Goal: Task Accomplishment & Management: Manage account settings

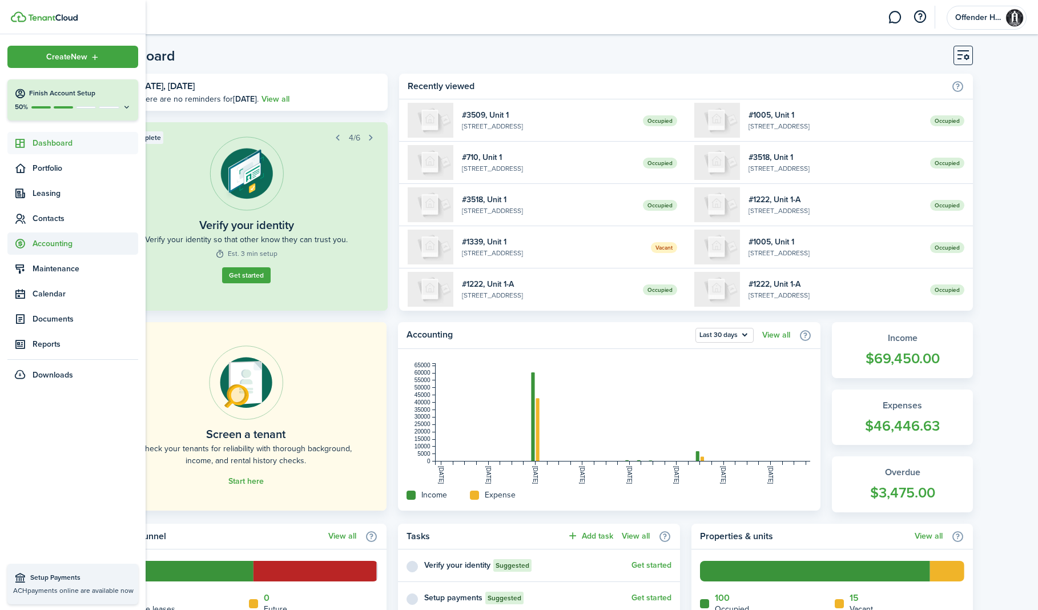
click at [47, 241] on span "Accounting" at bounding box center [86, 243] width 106 height 12
click at [46, 310] on span "Balances" at bounding box center [86, 309] width 106 height 12
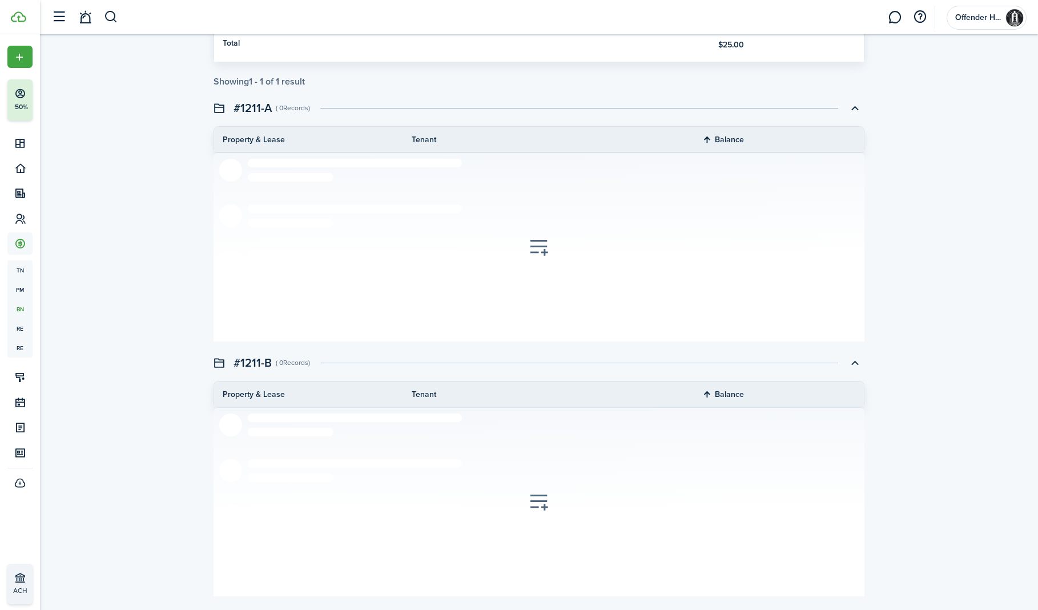
scroll to position [1755, 0]
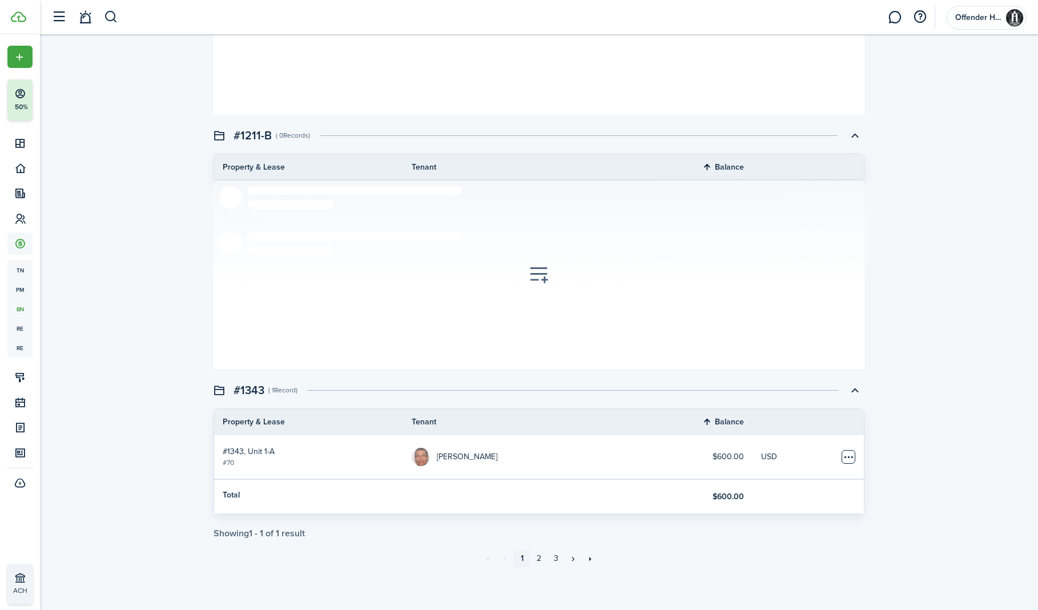
click at [851, 457] on table-menu-btn-icon "Open menu" at bounding box center [848, 457] width 14 height 14
click at [850, 457] on table-menu-btn-icon "Open menu" at bounding box center [848, 457] width 14 height 14
click at [263, 60] on section at bounding box center [538, 20] width 651 height 188
click at [108, 17] on button "button" at bounding box center [111, 16] width 14 height 19
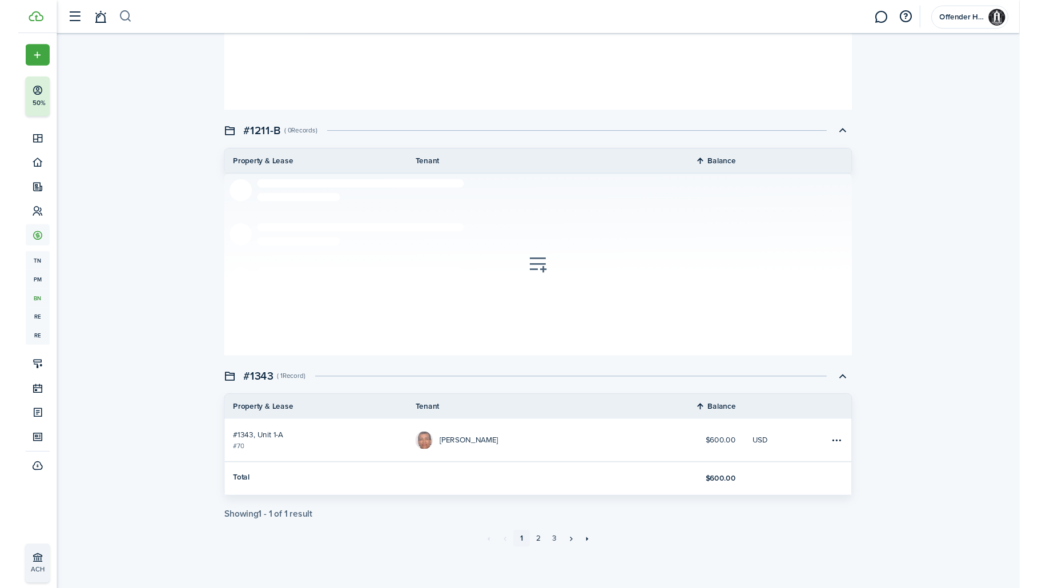
scroll to position [0, 0]
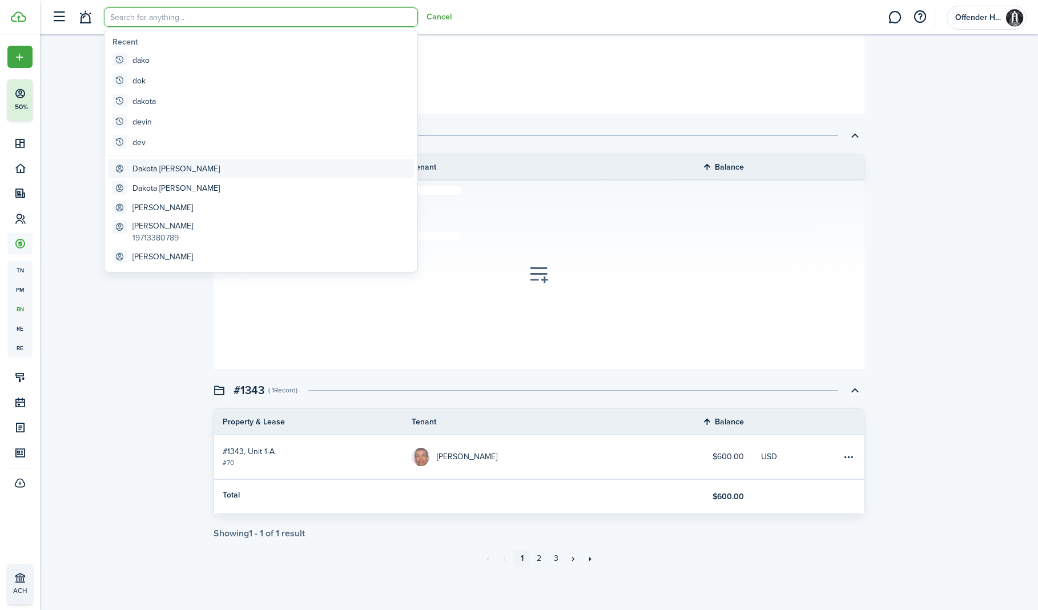
click at [172, 170] on global-search-item-title "Dakota [PERSON_NAME]" at bounding box center [175, 169] width 87 height 12
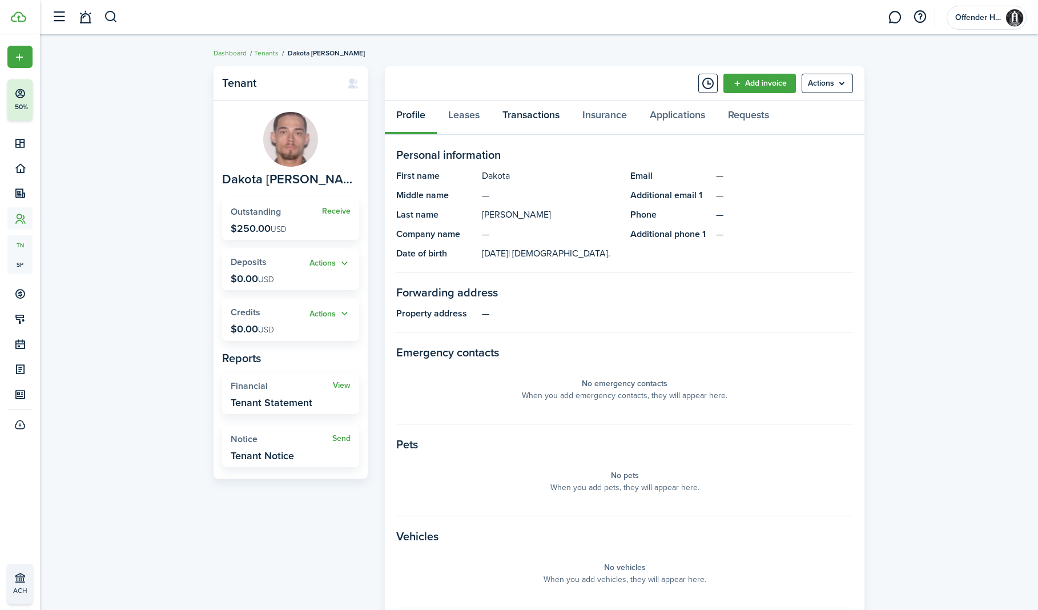
click at [526, 118] on link "Transactions" at bounding box center [531, 117] width 80 height 34
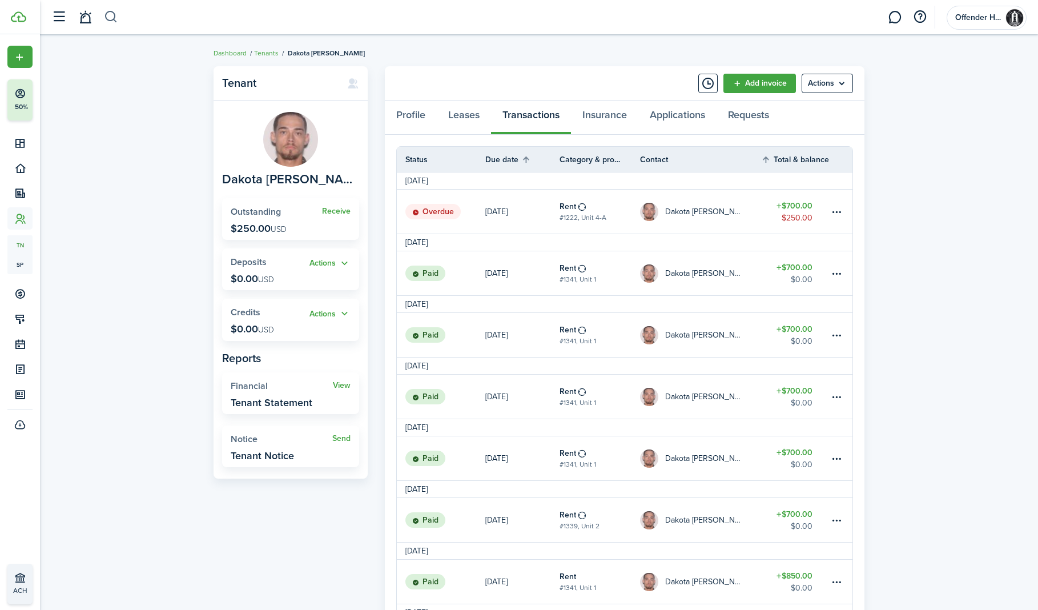
click at [107, 17] on button "button" at bounding box center [111, 16] width 14 height 19
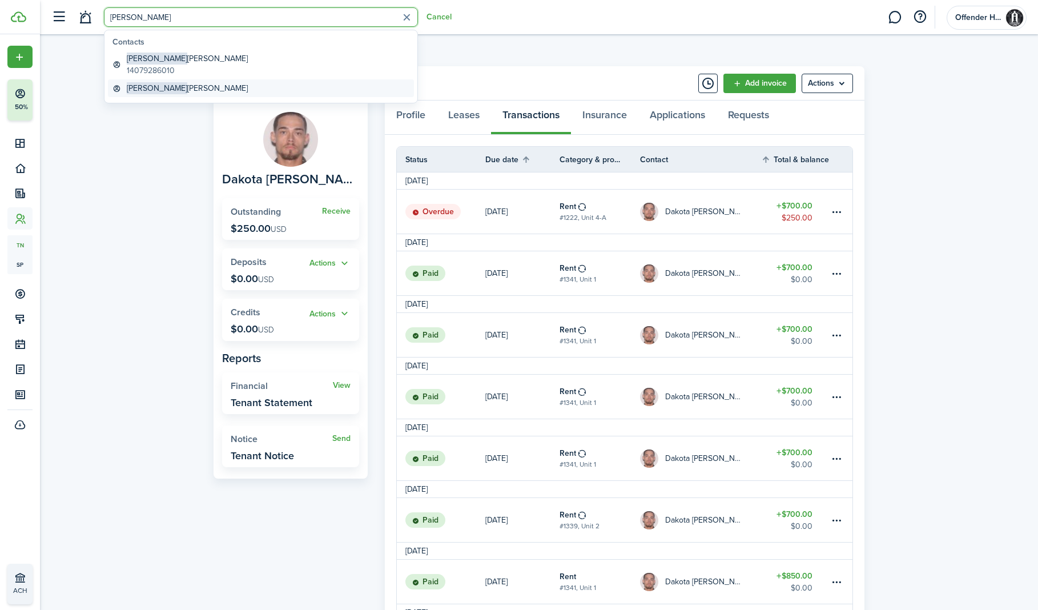
type input "[PERSON_NAME]"
click at [146, 88] on global-search-item-title "[PERSON_NAME]" at bounding box center [187, 88] width 121 height 12
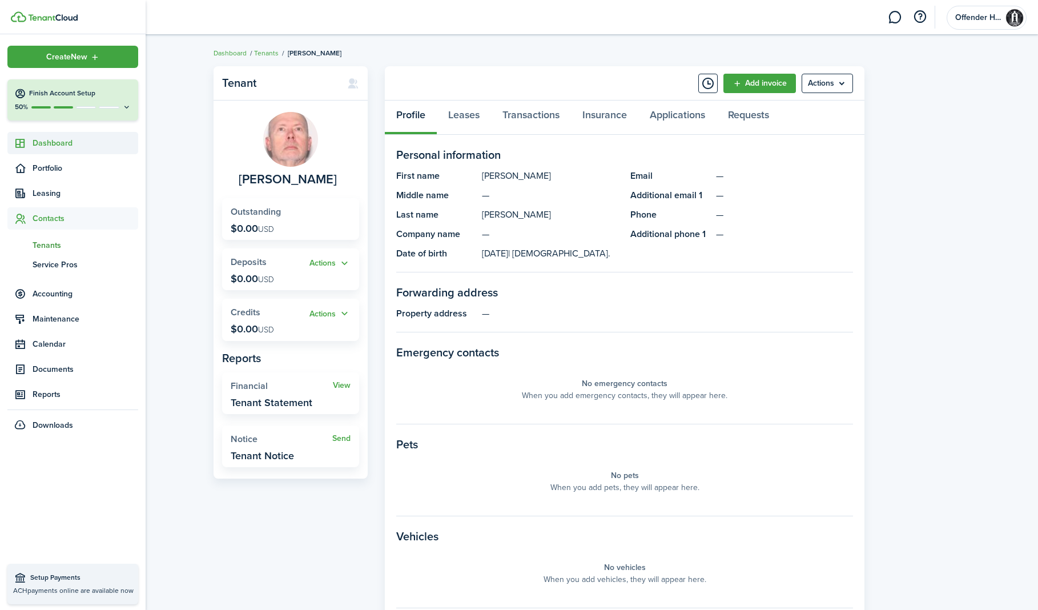
click at [25, 142] on icon at bounding box center [20, 143] width 12 height 11
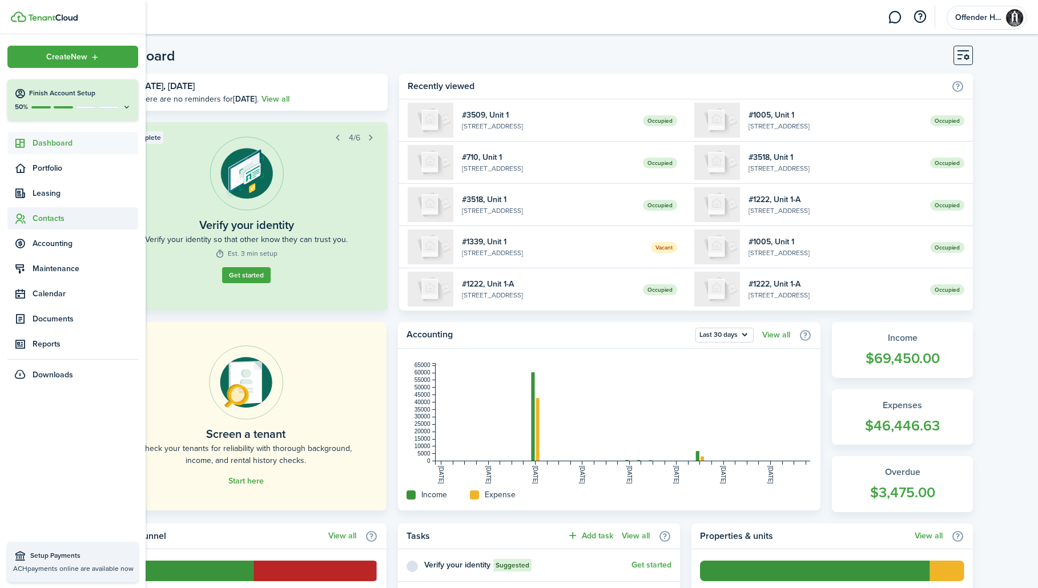
click at [34, 219] on span "Contacts" at bounding box center [86, 218] width 106 height 12
click at [39, 257] on link "sp Service Pros" at bounding box center [72, 264] width 131 height 19
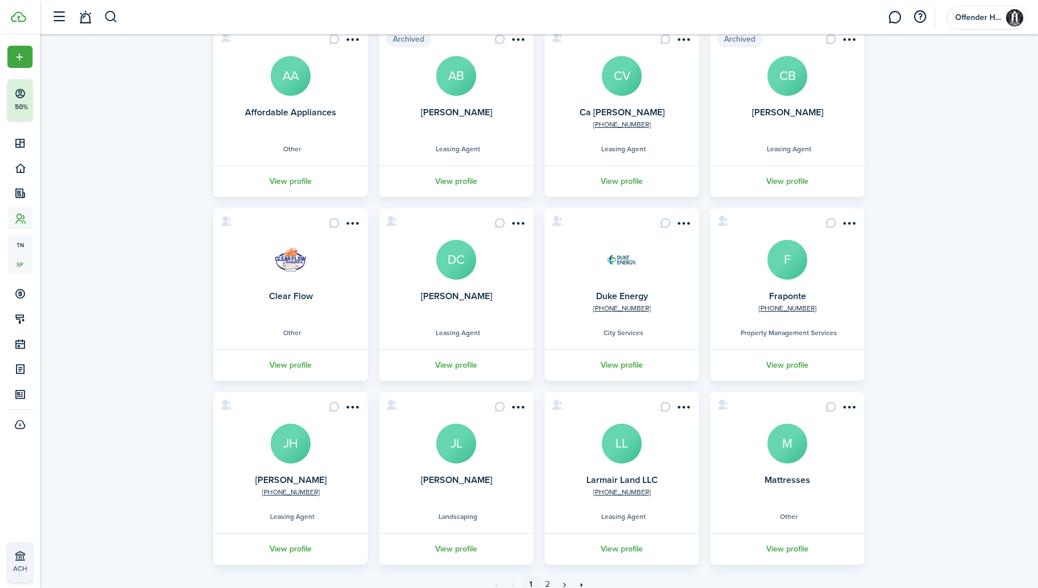
scroll to position [151, 0]
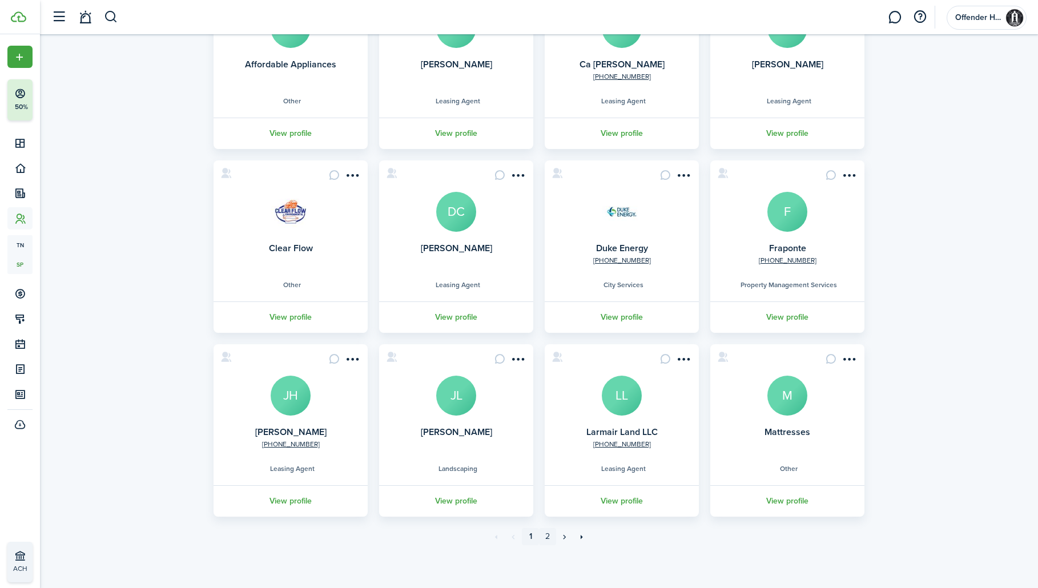
click at [548, 532] on link "2" at bounding box center [547, 536] width 17 height 17
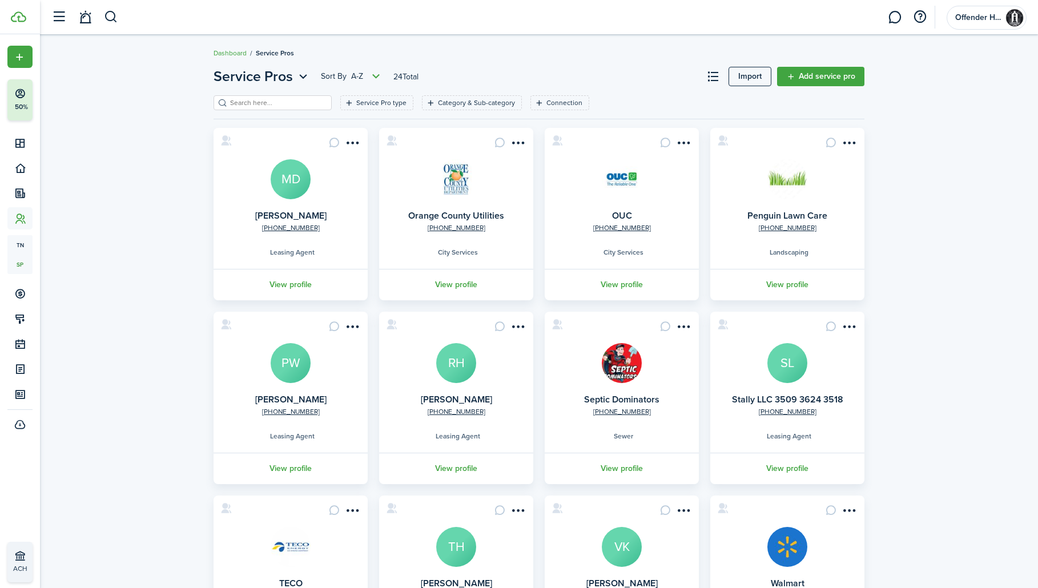
click at [618, 188] on img at bounding box center [622, 179] width 40 height 40
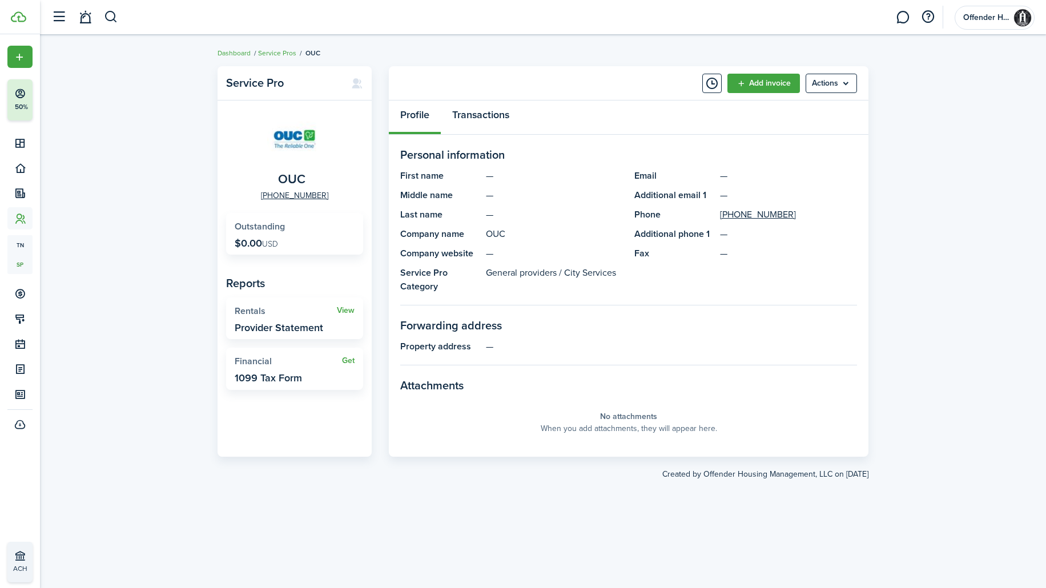
click at [482, 120] on link "Transactions" at bounding box center [481, 117] width 80 height 34
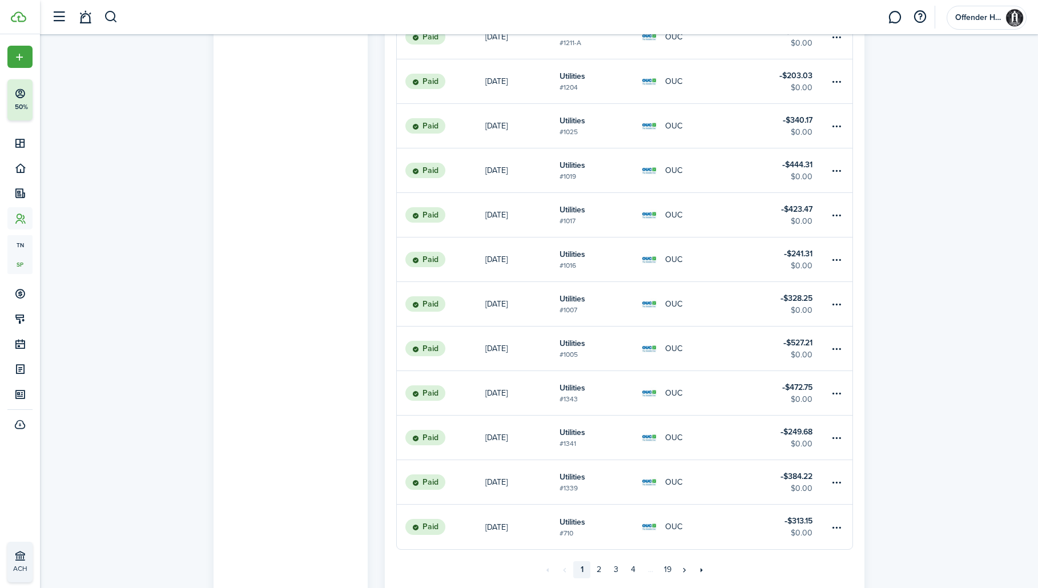
scroll to position [599, 0]
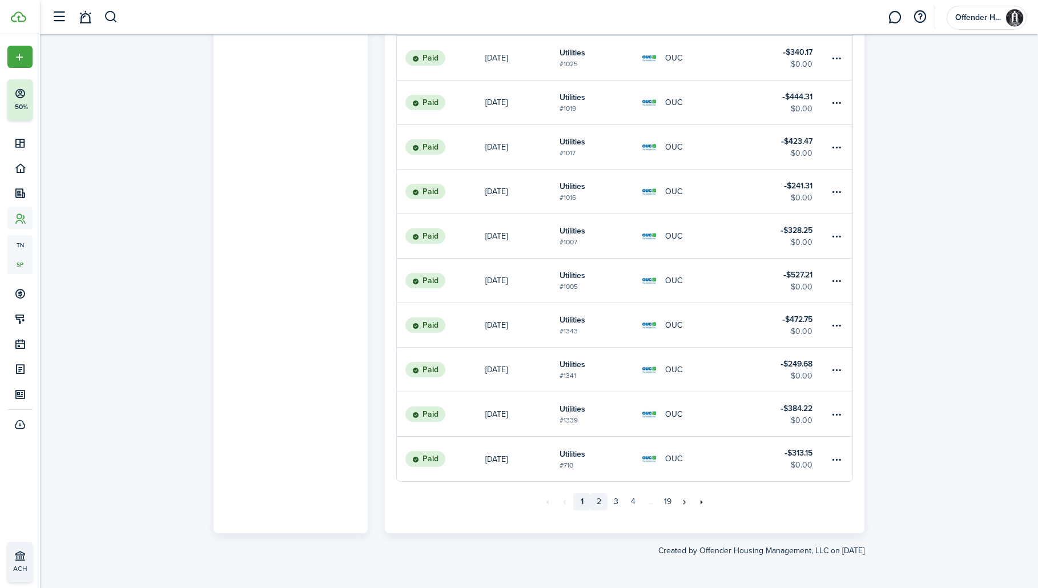
click at [603, 500] on link "2" at bounding box center [598, 501] width 17 height 17
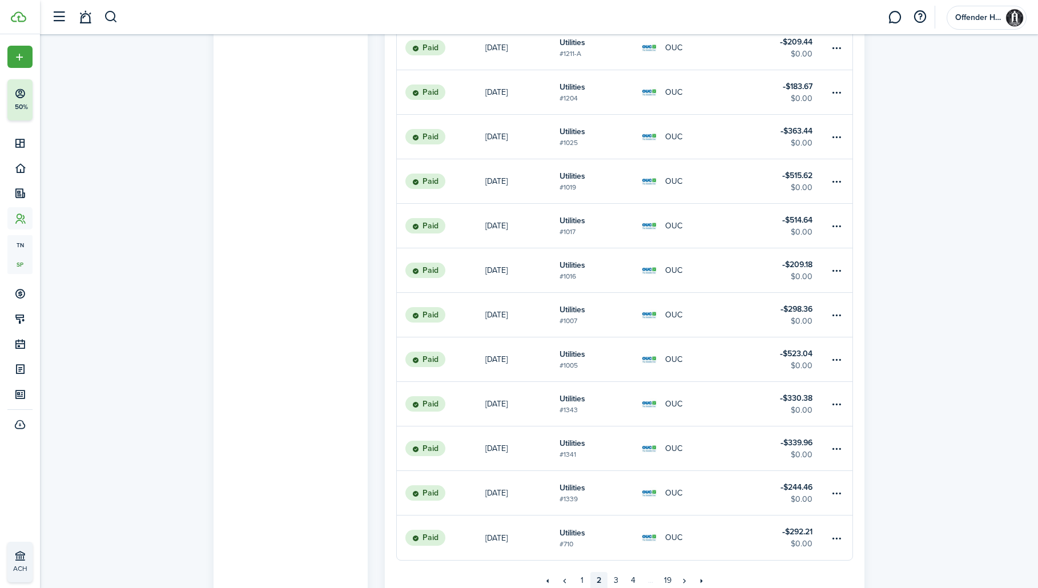
scroll to position [599, 0]
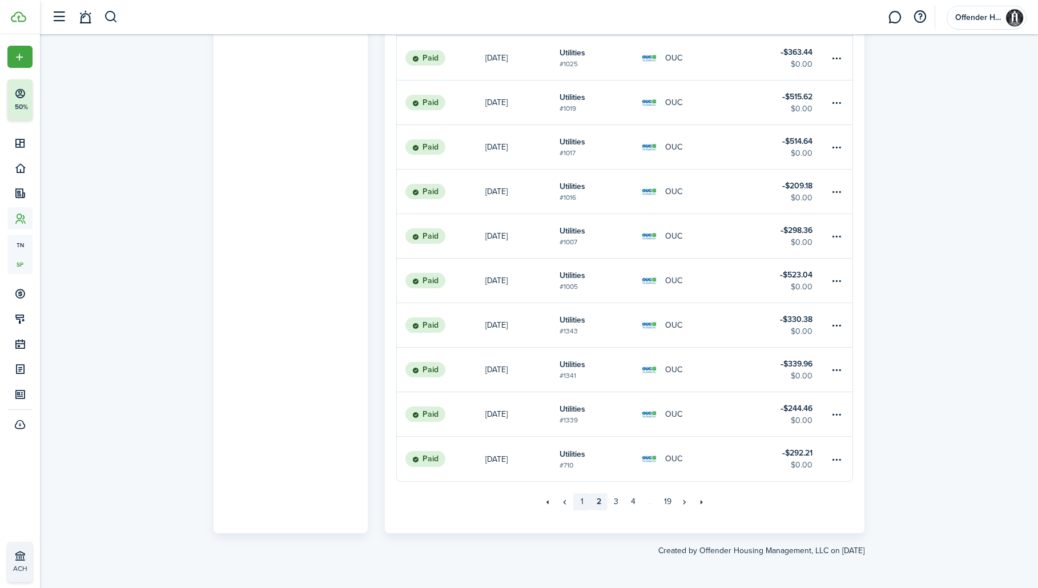
click at [586, 502] on link "1" at bounding box center [581, 501] width 17 height 17
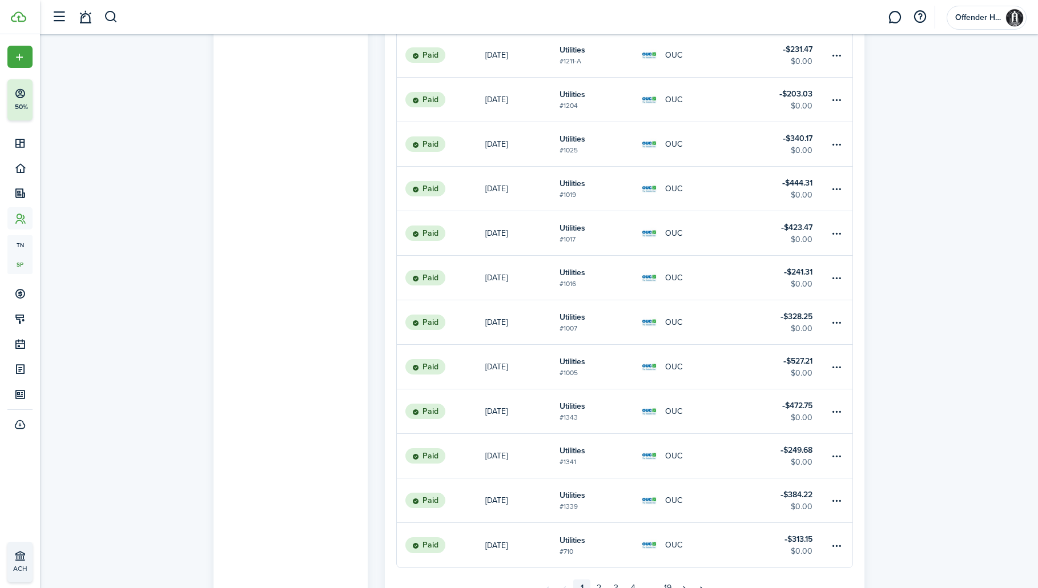
scroll to position [599, 0]
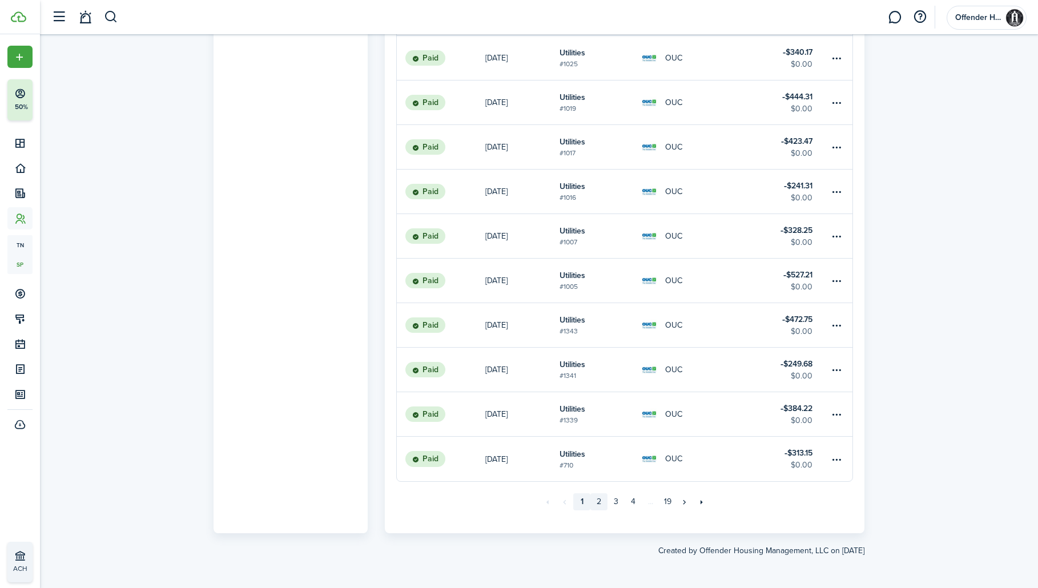
click at [602, 501] on link "2" at bounding box center [598, 501] width 17 height 17
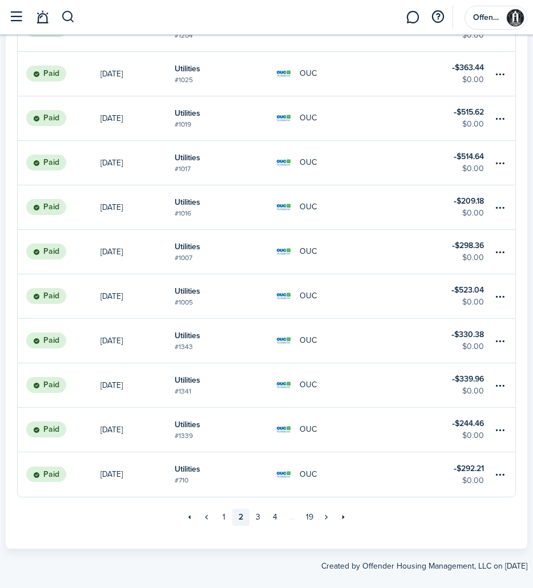
scroll to position [932, 0]
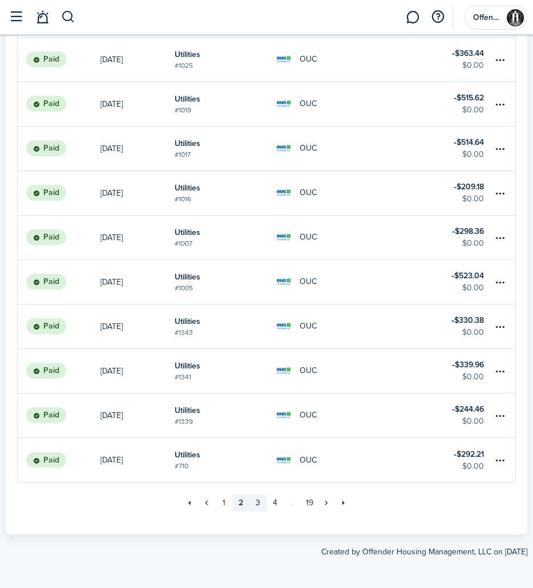
click at [257, 503] on link "3" at bounding box center [257, 503] width 17 height 17
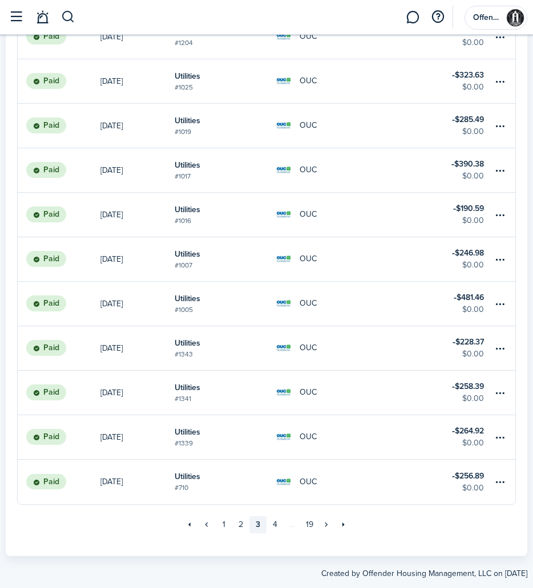
scroll to position [932, 0]
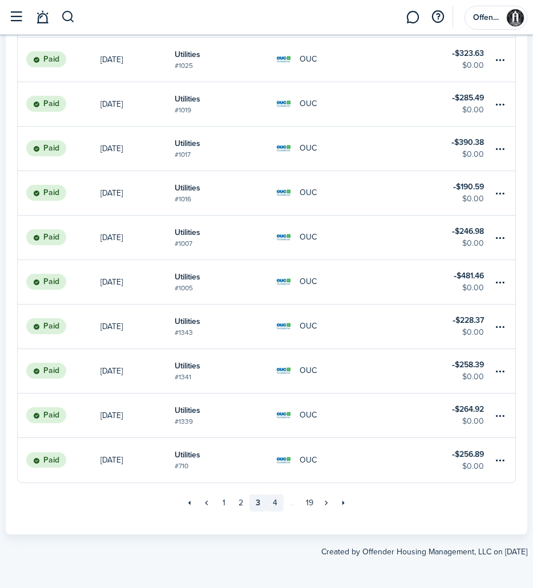
click at [277, 505] on link "4" at bounding box center [275, 503] width 17 height 17
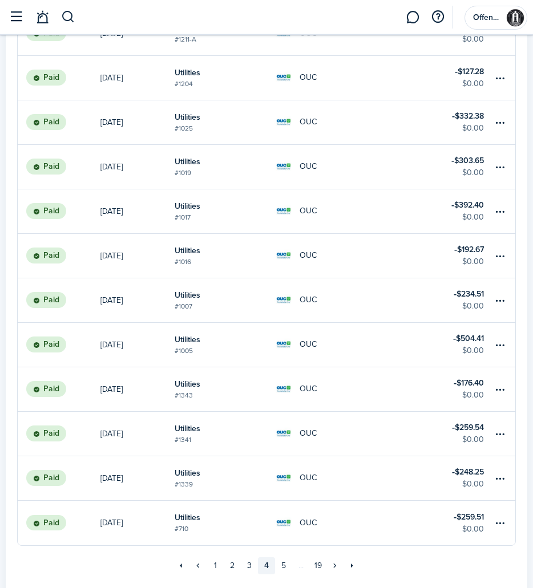
scroll to position [932, 0]
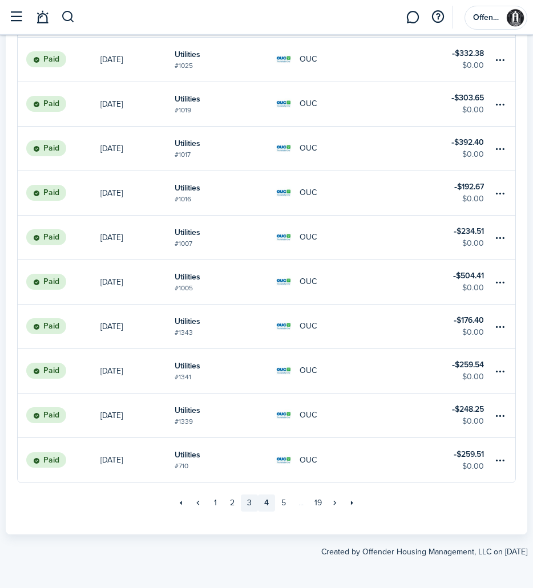
click at [248, 499] on link "3" at bounding box center [249, 503] width 17 height 17
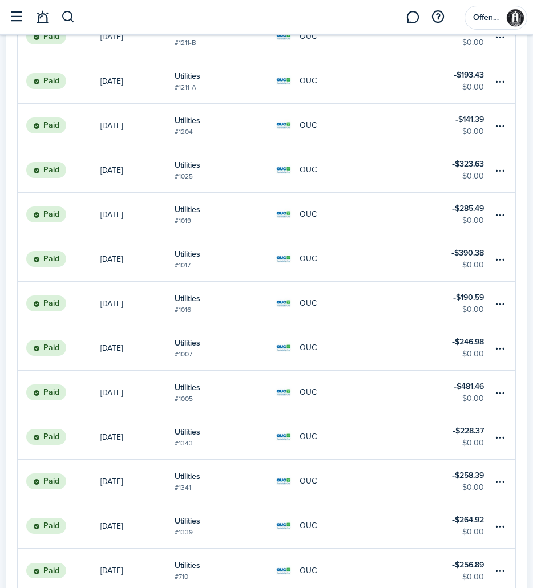
scroll to position [932, 0]
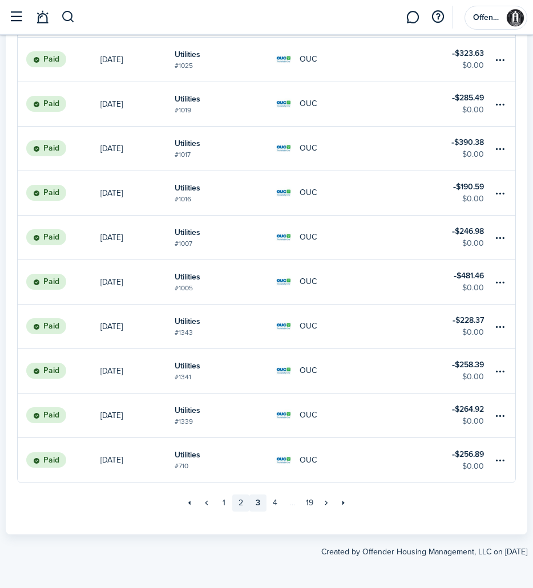
click at [241, 503] on link "2" at bounding box center [240, 503] width 17 height 17
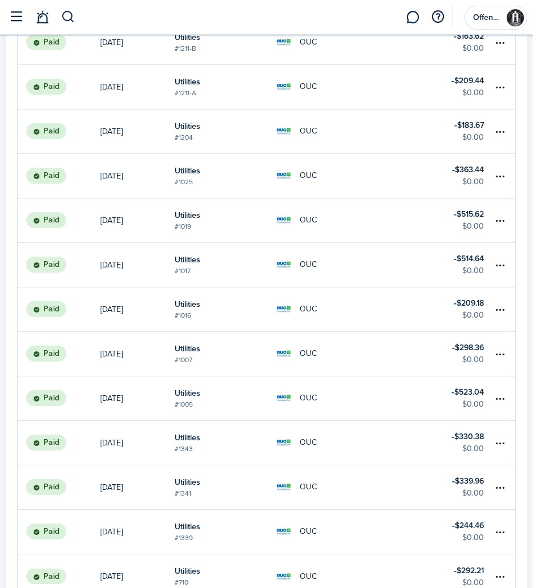
scroll to position [932, 0]
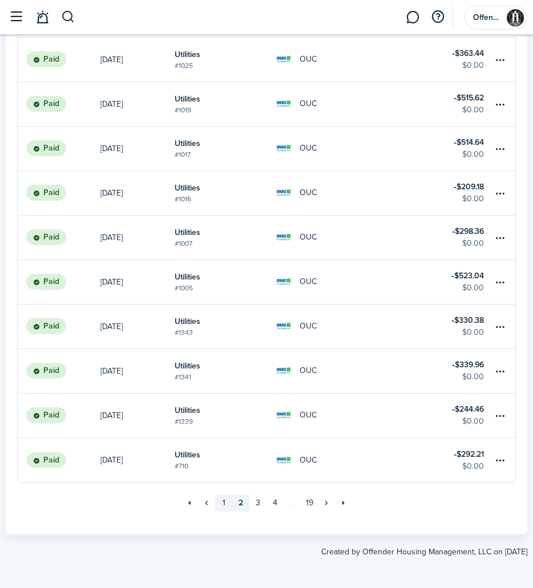
click at [224, 505] on link "1" at bounding box center [223, 503] width 17 height 17
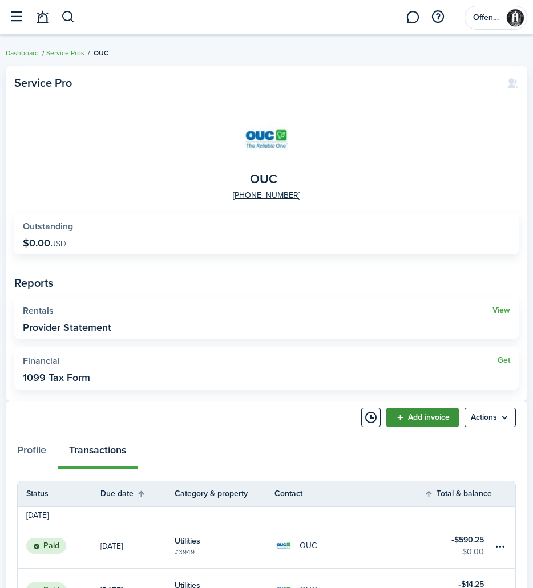
click at [423, 425] on link "Add invoice" at bounding box center [422, 417] width 72 height 19
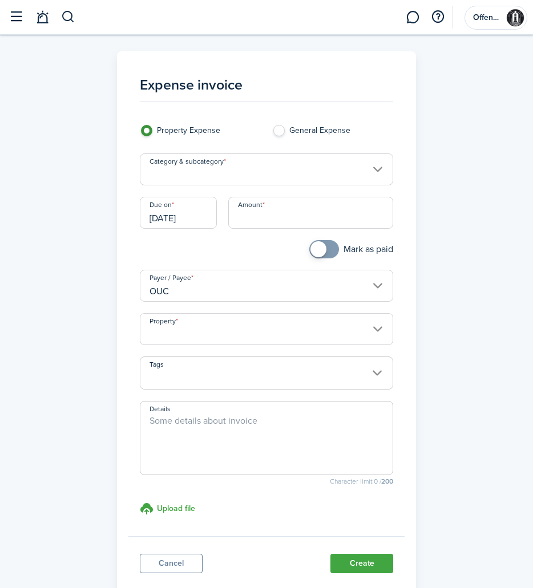
click at [378, 173] on input "Category & subcategory" at bounding box center [267, 170] width 254 height 32
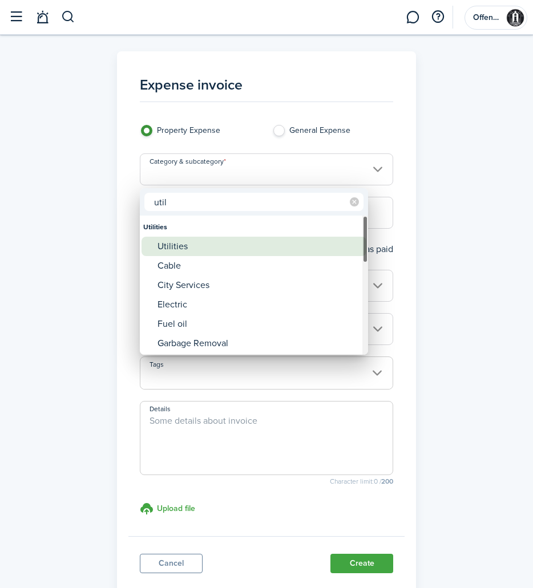
type input "util"
click at [292, 239] on div "Utilities" at bounding box center [259, 246] width 202 height 19
type input "Utilities"
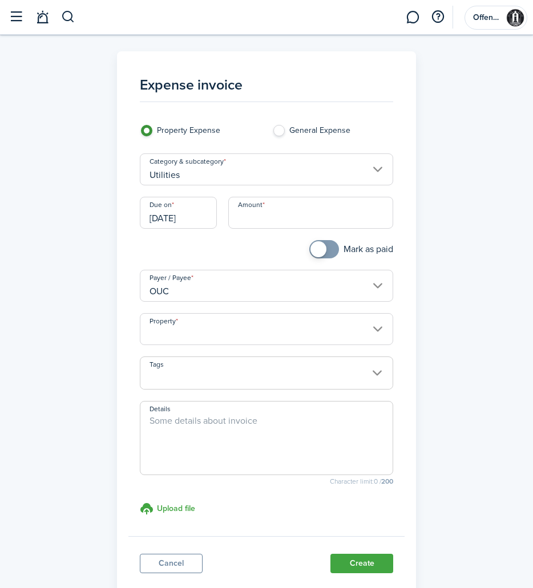
click at [201, 217] on input "[DATE]" at bounding box center [178, 213] width 77 height 32
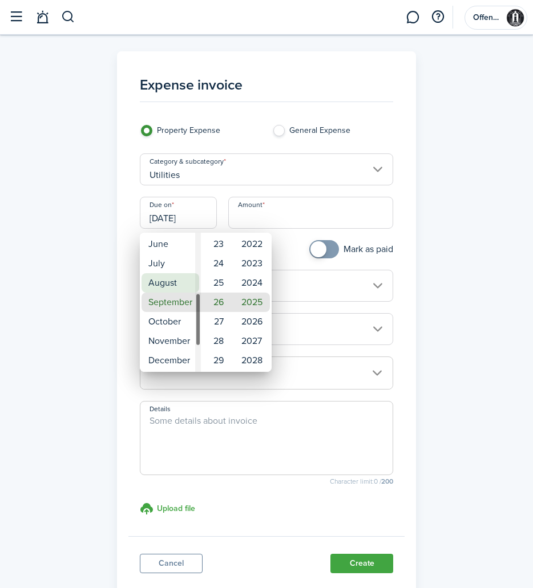
click at [178, 284] on mbsc-wheel-item "August" at bounding box center [171, 282] width 58 height 19
click at [221, 286] on mbsc-wheel-item "11" at bounding box center [217, 282] width 28 height 19
type input "[DATE]"
click at [293, 220] on div at bounding box center [267, 294] width 716 height 771
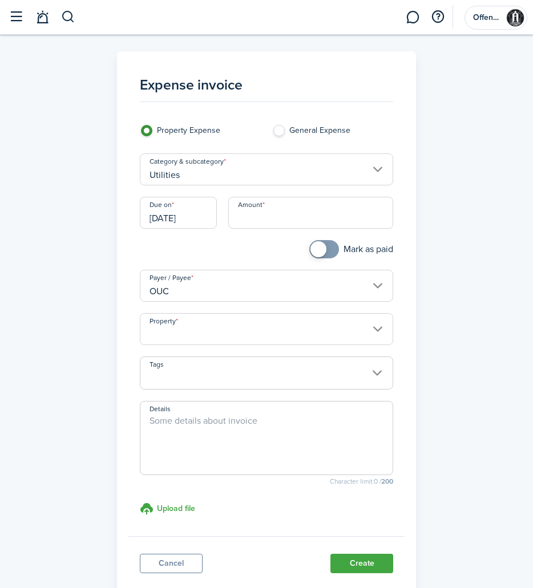
click at [290, 221] on input "Amount" at bounding box center [311, 213] width 166 height 32
type input "$300.83"
checkbox input "true"
click at [320, 257] on span at bounding box center [318, 249] width 16 height 16
click at [363, 344] on input "Property" at bounding box center [267, 329] width 254 height 32
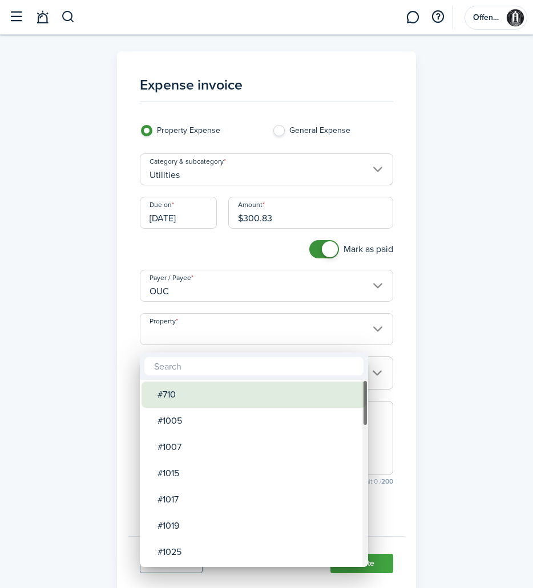
click at [277, 386] on div "#710" at bounding box center [259, 395] width 202 height 26
type input "#710"
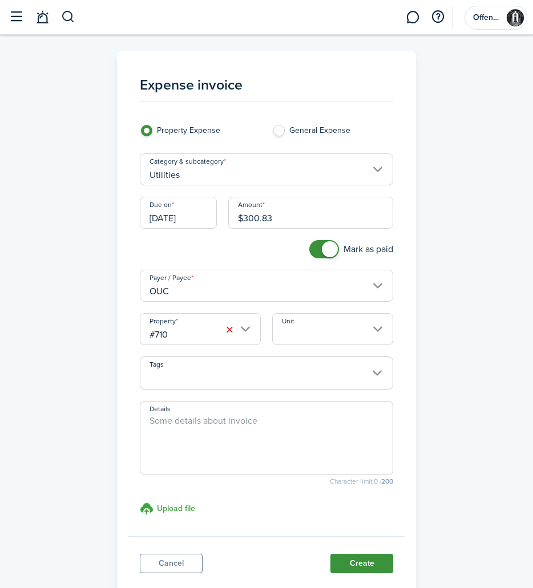
click at [357, 566] on button "Create" at bounding box center [361, 563] width 63 height 19
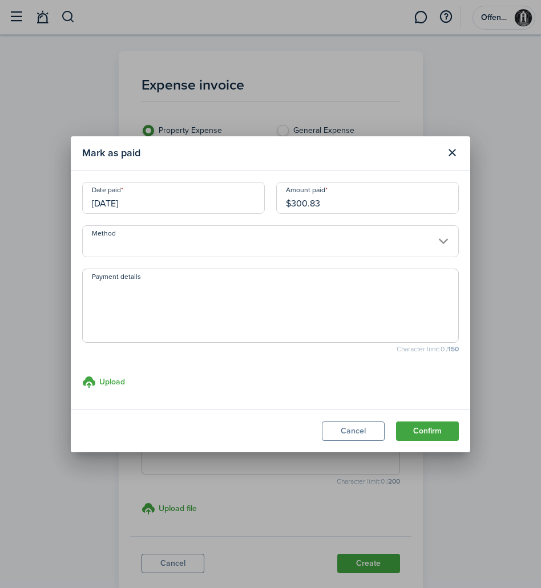
click at [245, 235] on input "Method" at bounding box center [270, 241] width 377 height 32
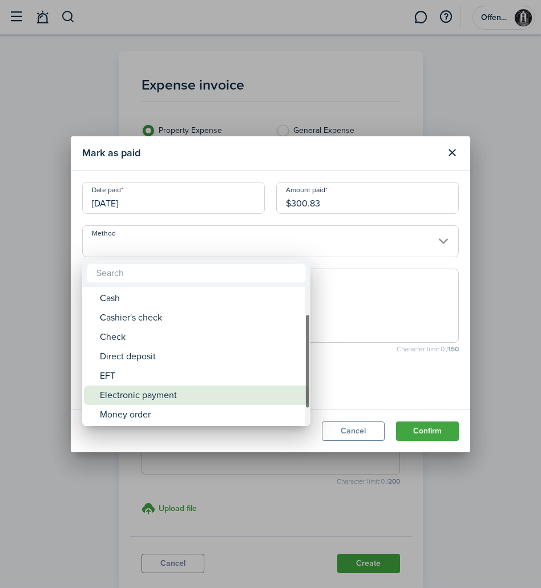
click at [212, 391] on div "Electronic payment" at bounding box center [201, 395] width 202 height 19
type input "Electronic payment"
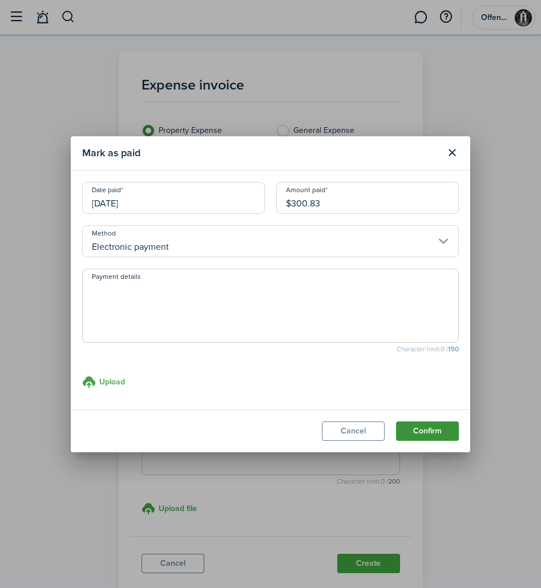
click at [425, 434] on button "Confirm" at bounding box center [427, 431] width 63 height 19
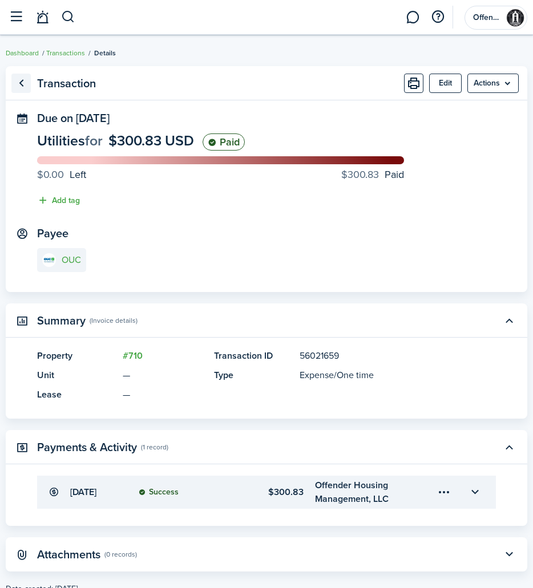
click at [25, 83] on link "Go back" at bounding box center [20, 83] width 19 height 19
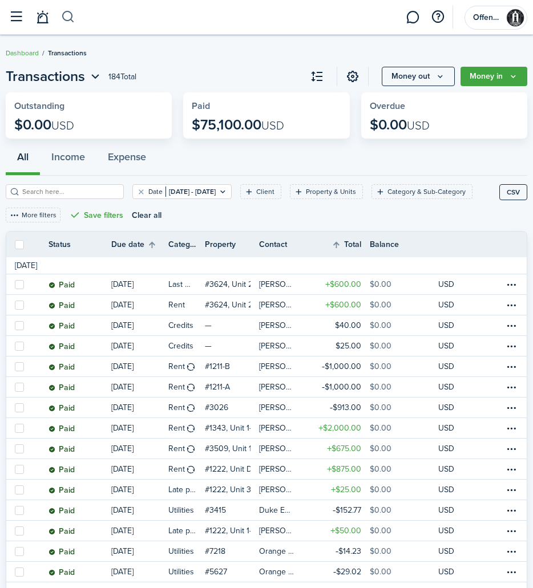
click at [72, 20] on button "button" at bounding box center [68, 16] width 14 height 19
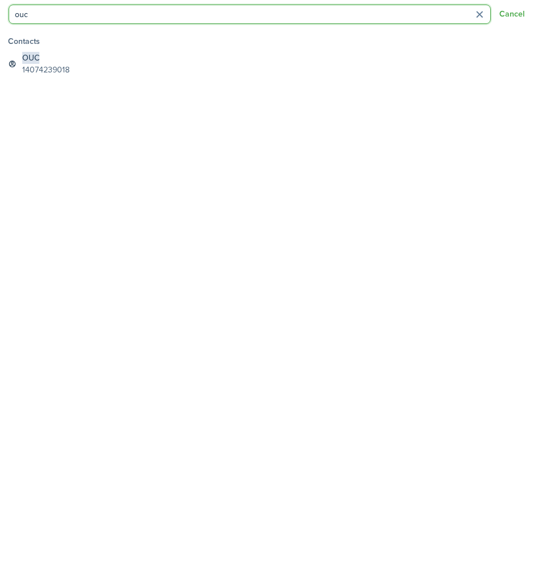
type input "our"
drag, startPoint x: 72, startPoint y: 20, endPoint x: 38, endPoint y: 58, distance: 51.7
click at [38, 58] on span "OUC" at bounding box center [30, 58] width 17 height 12
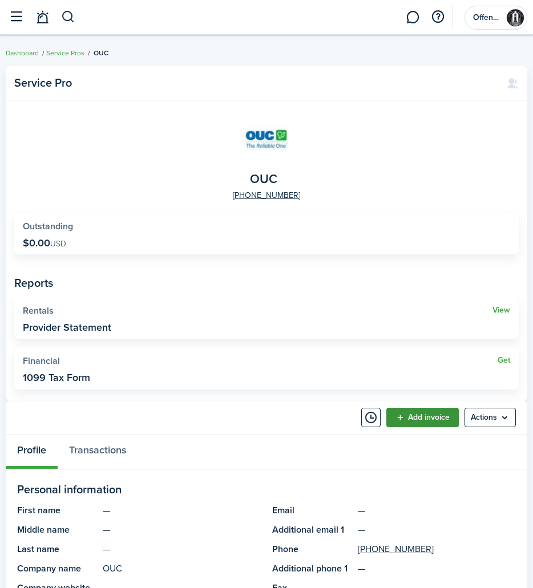
click at [418, 417] on link "Add invoice" at bounding box center [422, 417] width 72 height 19
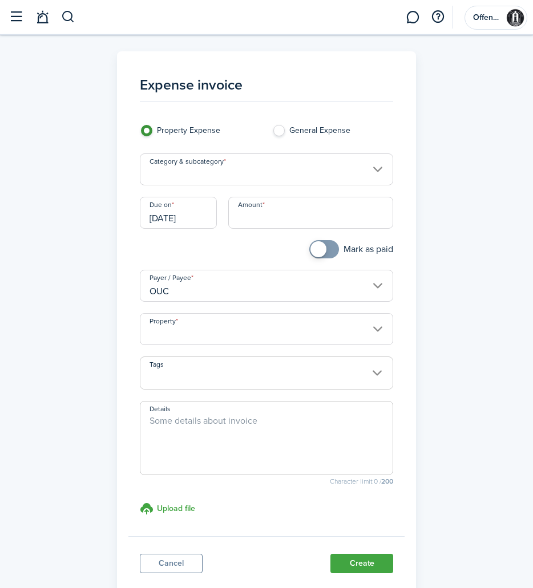
click at [265, 179] on input "Category & subcategory" at bounding box center [267, 170] width 254 height 32
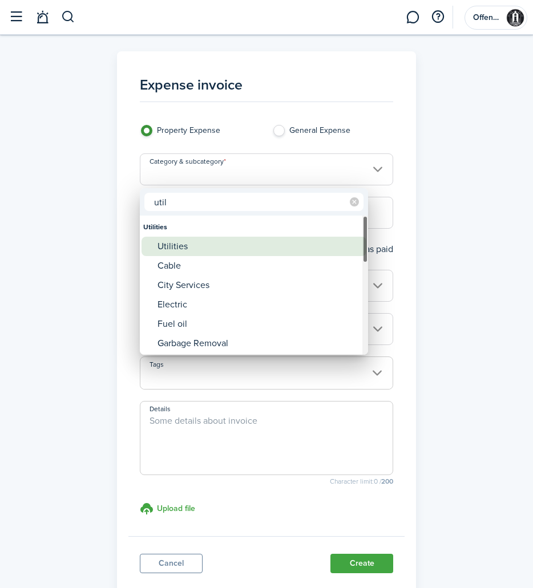
type input "util"
click at [227, 241] on div "Utilities" at bounding box center [259, 246] width 202 height 19
type input "Utilities"
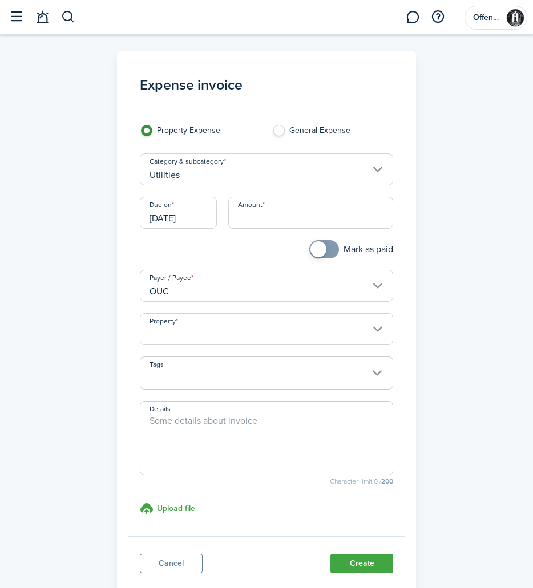
click at [207, 219] on input "[DATE]" at bounding box center [178, 213] width 77 height 32
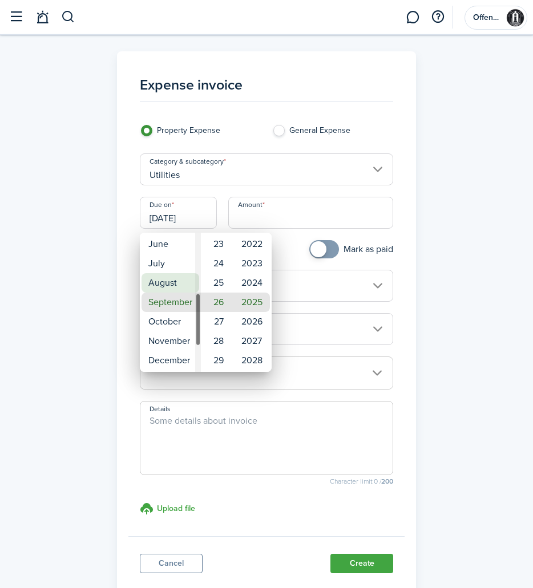
click at [188, 286] on mbsc-wheel-item "August" at bounding box center [171, 282] width 58 height 19
click at [215, 266] on mbsc-wheel-item "11" at bounding box center [217, 263] width 28 height 19
type input "[DATE]"
click at [319, 213] on div at bounding box center [267, 294] width 716 height 771
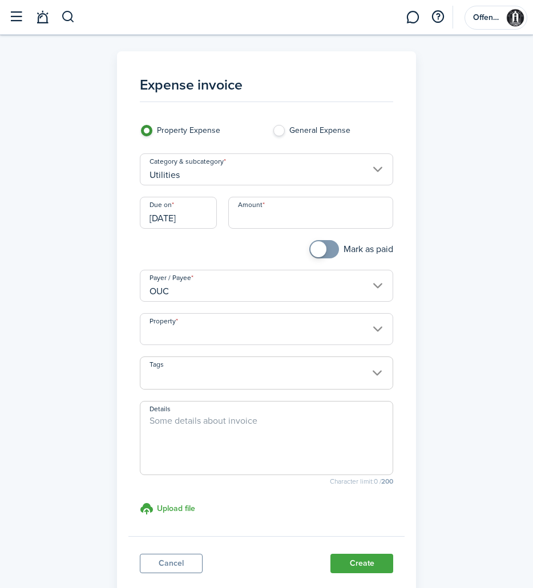
click at [318, 219] on input "Amount" at bounding box center [311, 213] width 166 height 32
type input "$254.48"
checkbox input "true"
click at [323, 252] on span at bounding box center [318, 249] width 16 height 16
click at [304, 330] on input "Property" at bounding box center [267, 329] width 254 height 32
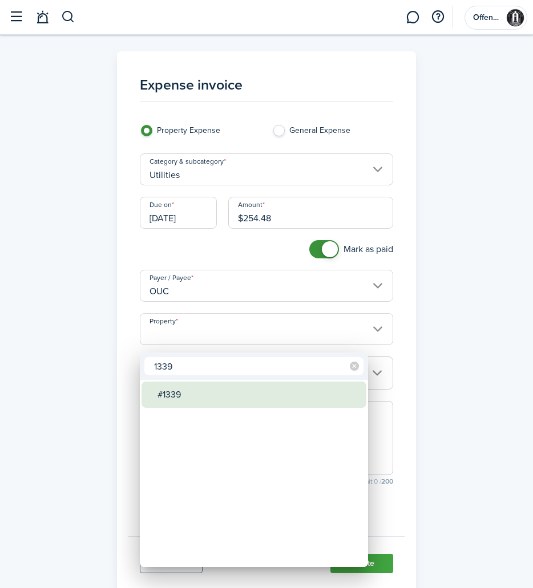
type input "1339"
click at [248, 387] on div "#1339" at bounding box center [259, 395] width 202 height 26
type input "#1339"
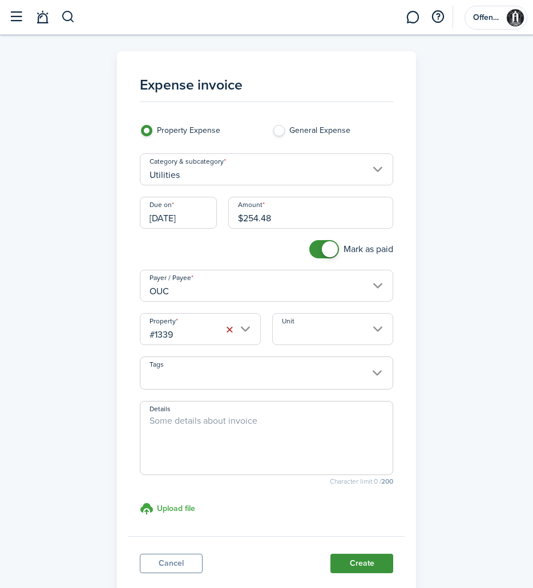
click at [368, 570] on button "Create" at bounding box center [361, 563] width 63 height 19
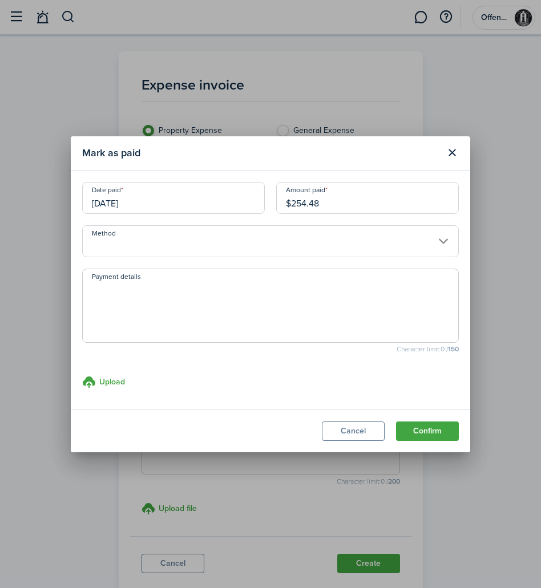
click at [183, 227] on input "Method" at bounding box center [270, 241] width 377 height 32
click at [184, 246] on input "Method" at bounding box center [270, 241] width 377 height 32
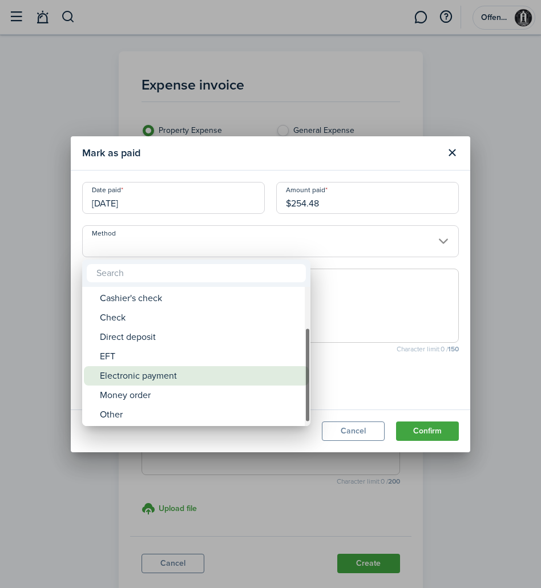
click at [183, 372] on div "Electronic payment" at bounding box center [201, 375] width 202 height 19
type input "Electronic payment"
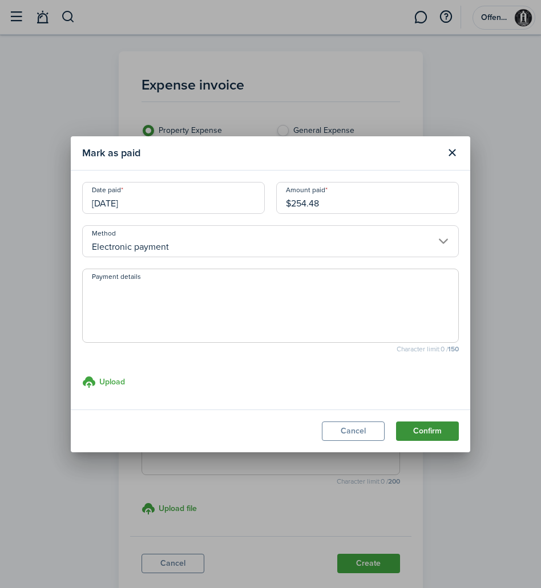
click at [430, 433] on button "Confirm" at bounding box center [427, 431] width 63 height 19
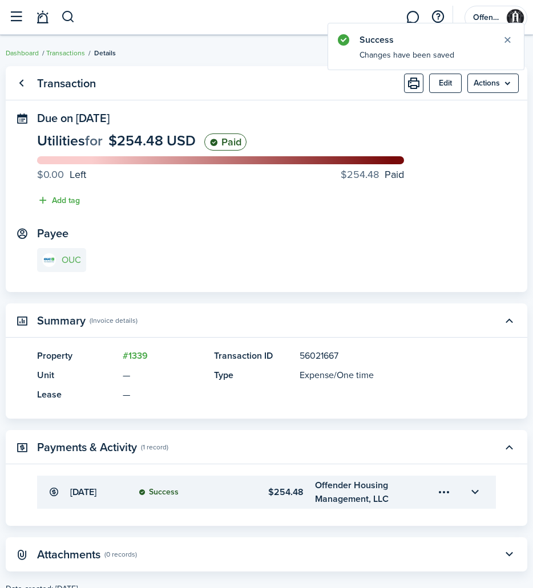
click at [55, 262] on img at bounding box center [49, 260] width 14 height 14
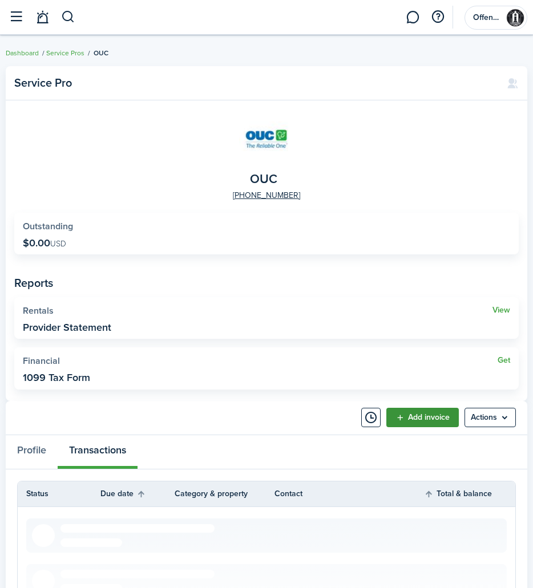
click at [425, 417] on link "Add invoice" at bounding box center [422, 417] width 72 height 19
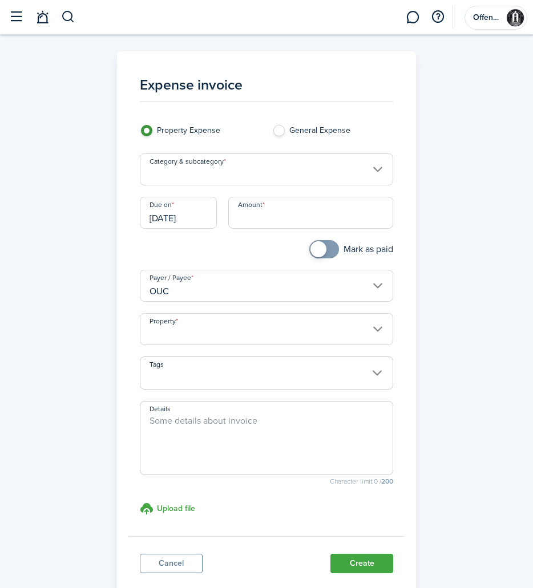
click at [233, 178] on input "Category & subcategory" at bounding box center [267, 170] width 254 height 32
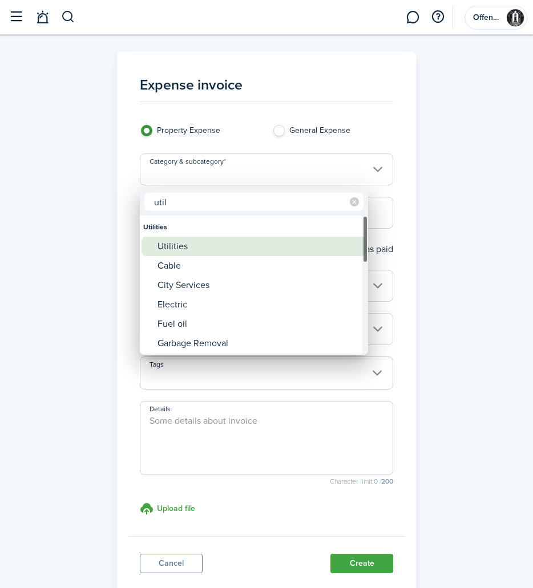
type input "util"
click at [201, 241] on div "Utilities" at bounding box center [259, 246] width 202 height 19
type input "Utilities"
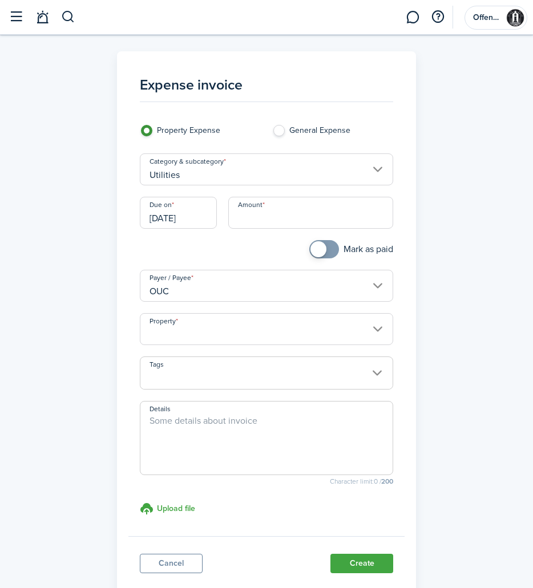
click at [208, 223] on input "[DATE]" at bounding box center [178, 213] width 77 height 32
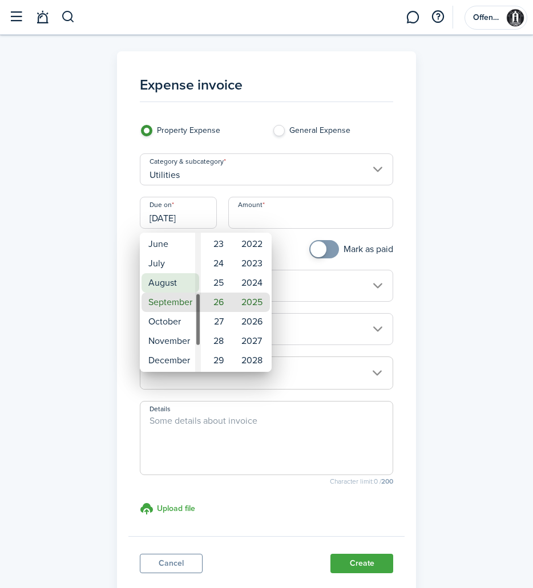
click at [186, 280] on mbsc-wheel-item "August" at bounding box center [171, 282] width 58 height 19
click at [220, 267] on mbsc-wheel-item "11" at bounding box center [217, 263] width 28 height 19
type input "[DATE]"
click at [272, 215] on div at bounding box center [267, 294] width 716 height 771
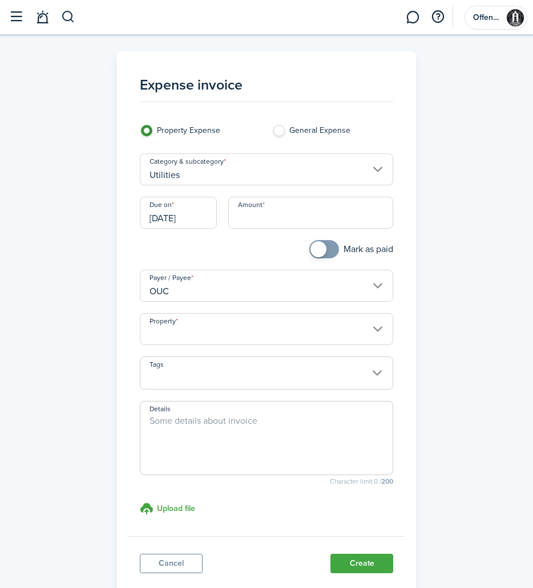
click at [272, 220] on input "Amount" at bounding box center [311, 213] width 166 height 32
type input "$300.19"
checkbox input "true"
click at [321, 257] on span at bounding box center [318, 249] width 16 height 16
click at [358, 334] on input "Property" at bounding box center [267, 329] width 254 height 32
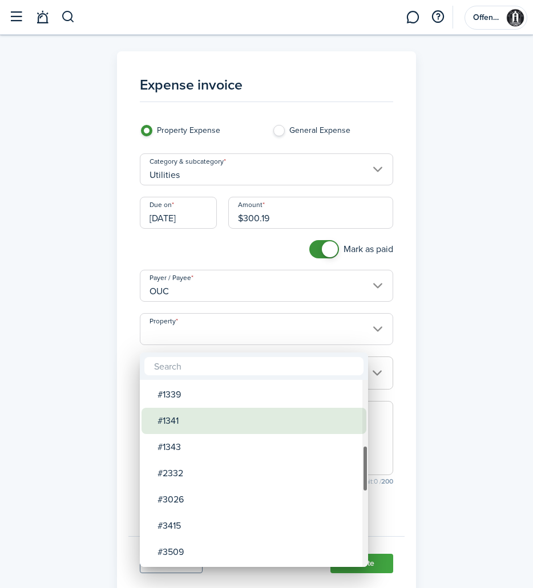
click at [254, 428] on div "#1341" at bounding box center [259, 421] width 202 height 26
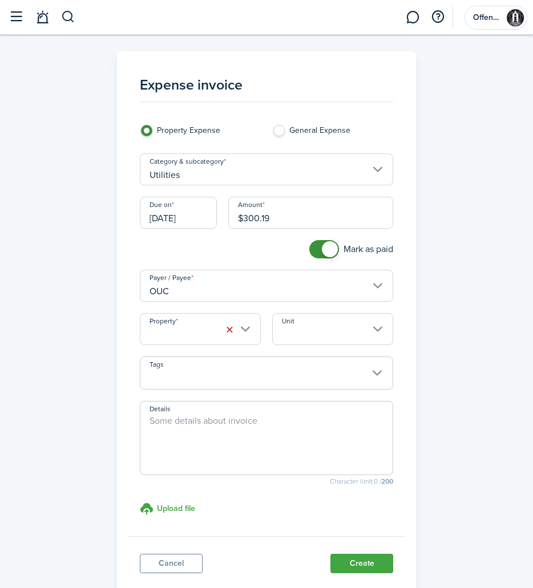
type input "#1341"
click at [368, 567] on button "Create" at bounding box center [361, 563] width 63 height 19
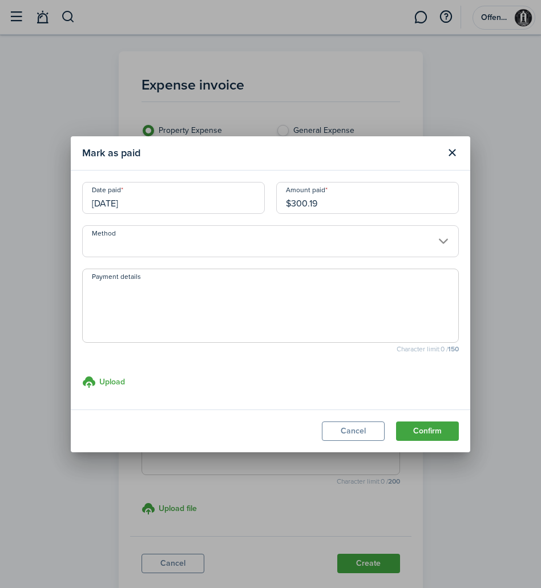
click at [296, 248] on input "Method" at bounding box center [270, 241] width 377 height 32
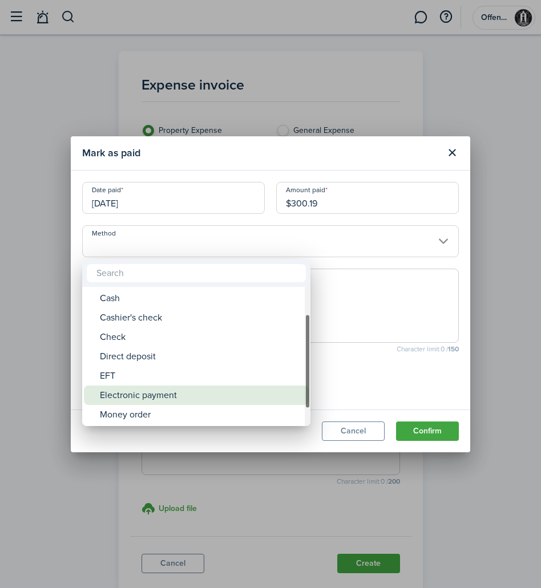
click at [251, 386] on div "Electronic payment" at bounding box center [201, 395] width 202 height 19
type input "Electronic payment"
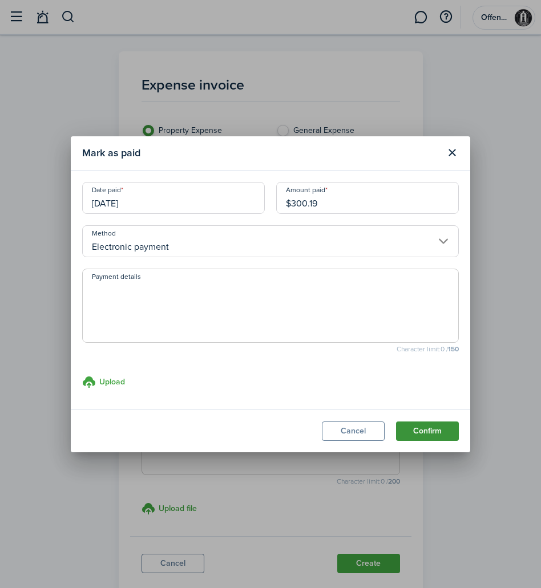
click at [431, 433] on button "Confirm" at bounding box center [427, 431] width 63 height 19
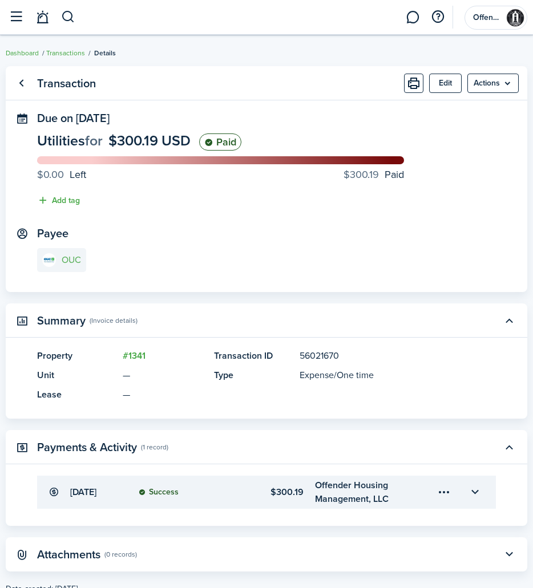
click at [54, 256] on img at bounding box center [49, 260] width 14 height 14
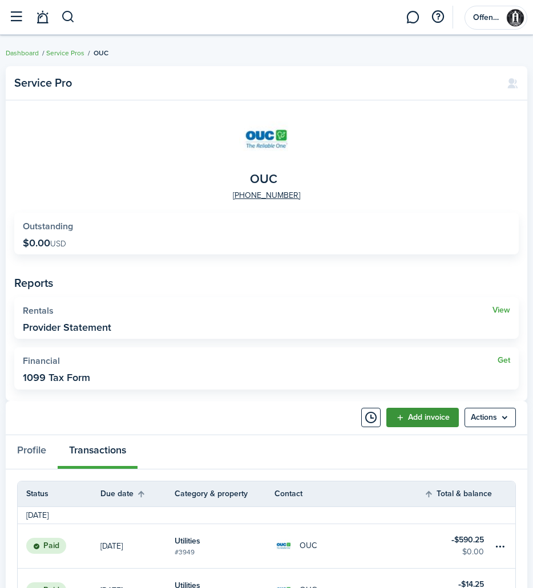
click at [425, 410] on link "Add invoice" at bounding box center [422, 417] width 72 height 19
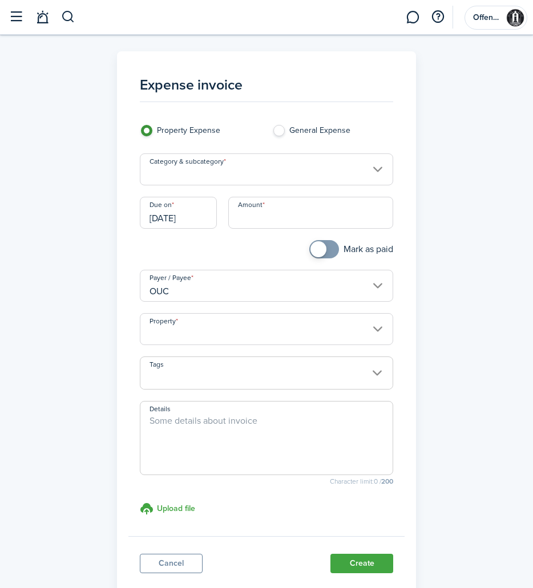
click at [268, 176] on input "Category & subcategory" at bounding box center [267, 170] width 254 height 32
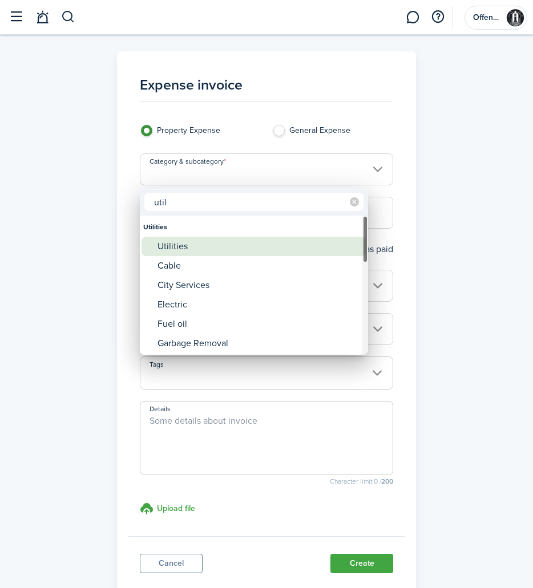
type input "util"
click at [220, 240] on div "Utilities" at bounding box center [259, 246] width 202 height 19
type input "Utilities"
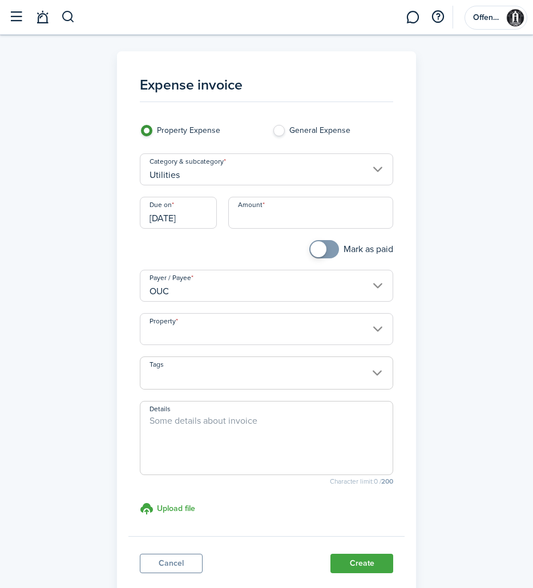
click at [197, 219] on input "[DATE]" at bounding box center [178, 213] width 77 height 32
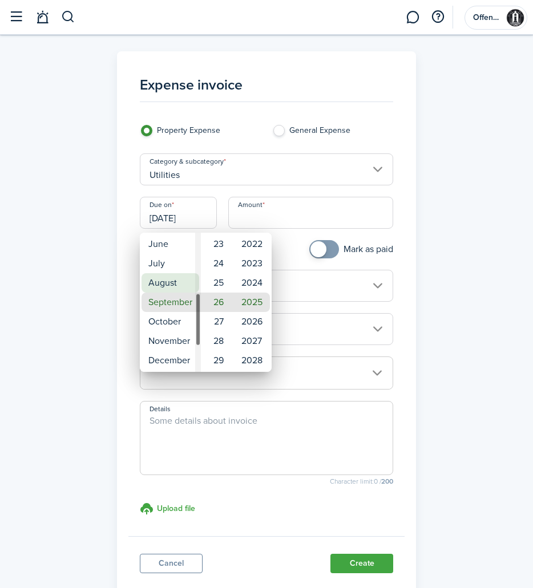
click at [181, 278] on mbsc-wheel-item "August" at bounding box center [171, 282] width 58 height 19
click at [219, 268] on mbsc-wheel-item "11" at bounding box center [217, 263] width 28 height 19
type input "[DATE]"
click at [292, 215] on div at bounding box center [267, 294] width 716 height 771
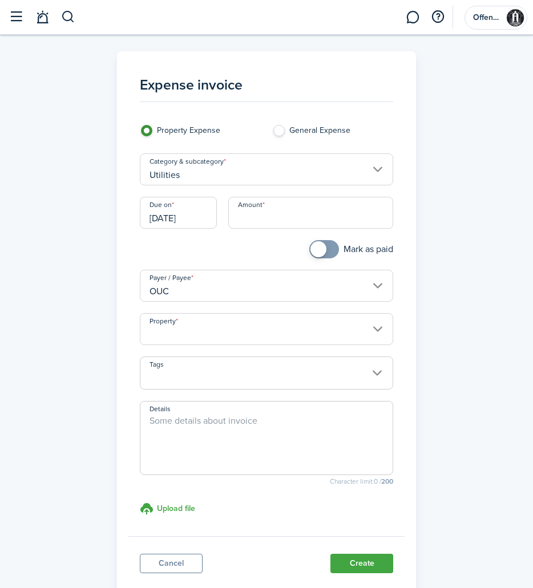
click at [290, 218] on input "Amount" at bounding box center [311, 213] width 166 height 32
type input "$329.07"
checkbox input "true"
click at [316, 251] on span at bounding box center [318, 249] width 16 height 16
click at [297, 336] on input "Property" at bounding box center [267, 329] width 254 height 32
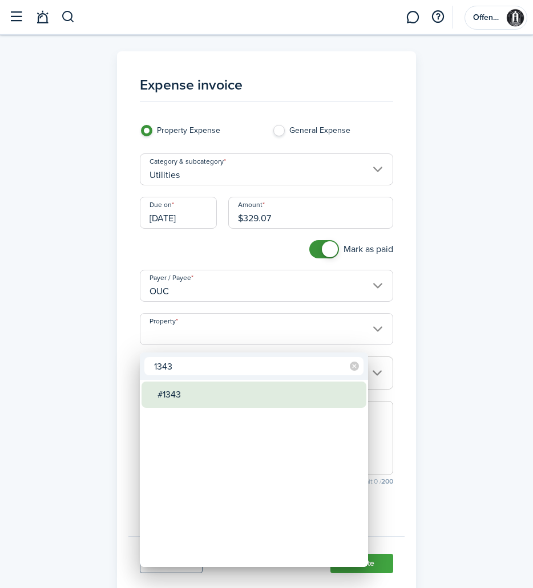
type input "1343"
click at [276, 392] on div "#1343" at bounding box center [259, 395] width 202 height 26
type input "#1343"
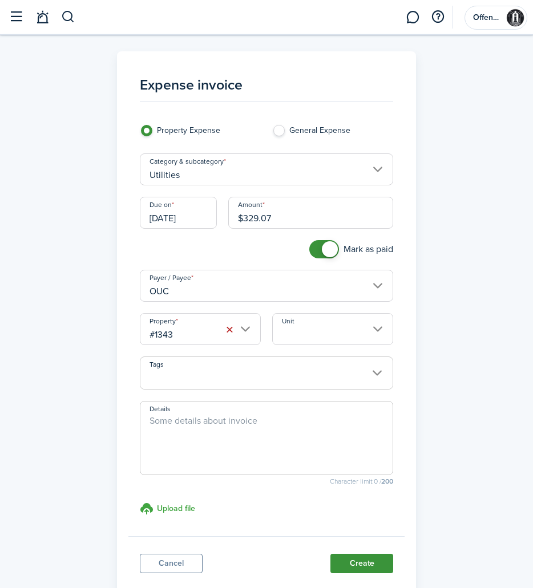
click at [361, 563] on button "Create" at bounding box center [361, 563] width 63 height 19
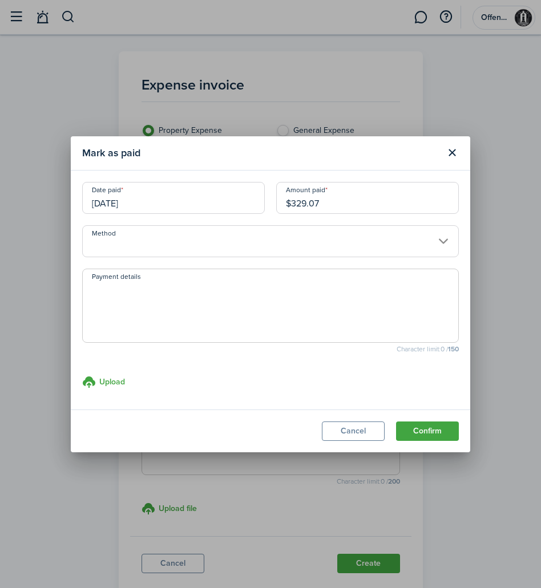
click at [187, 245] on input "Method" at bounding box center [270, 241] width 377 height 32
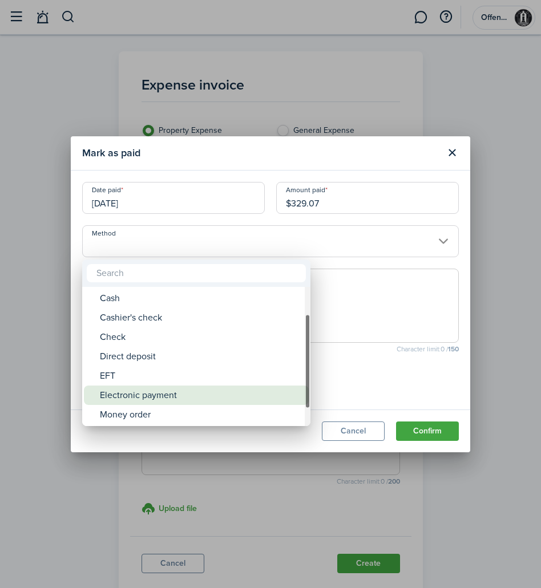
click at [200, 387] on div "Electronic payment" at bounding box center [201, 395] width 202 height 19
type input "Electronic payment"
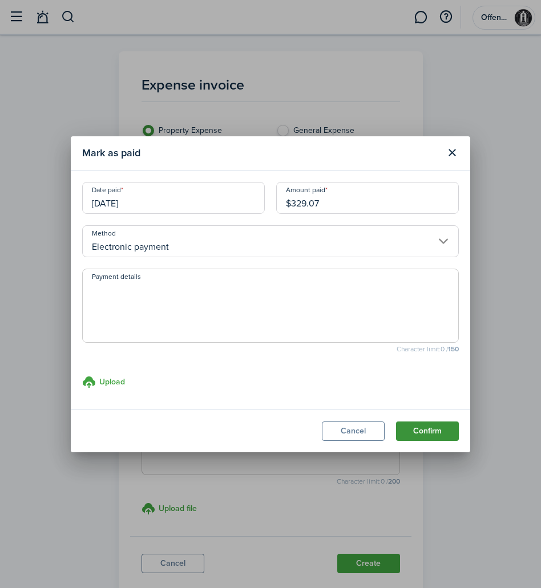
click at [443, 434] on button "Confirm" at bounding box center [427, 431] width 63 height 19
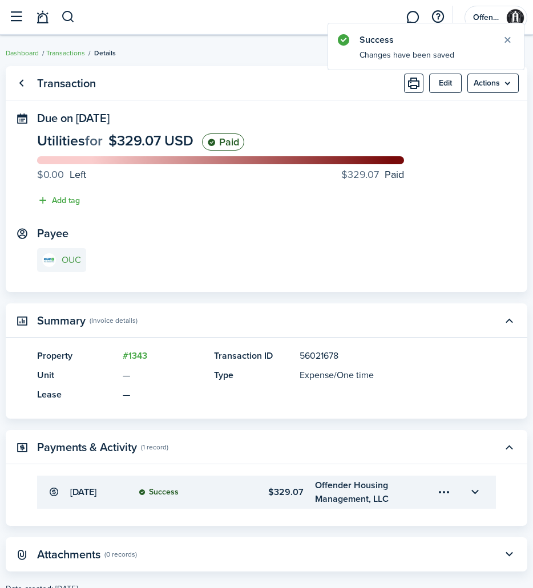
click at [79, 255] on e-details-info-title "OUC" at bounding box center [71, 260] width 19 height 10
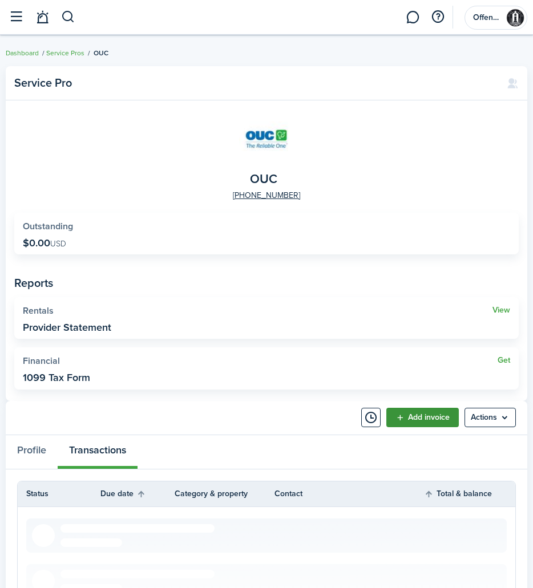
click at [422, 420] on link "Add invoice" at bounding box center [422, 417] width 72 height 19
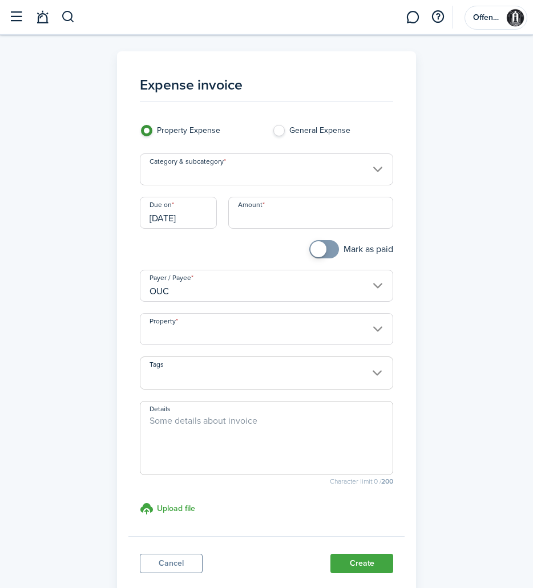
click at [263, 160] on input "Category & subcategory" at bounding box center [267, 170] width 254 height 32
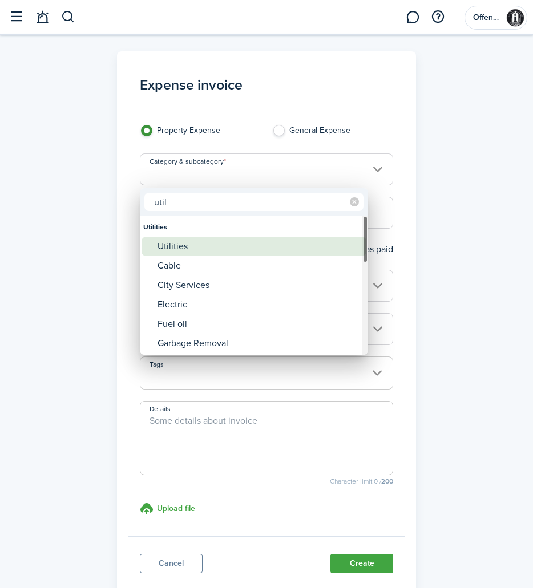
type input "util"
click at [210, 244] on div "Utilities" at bounding box center [259, 246] width 202 height 19
type input "Utilities"
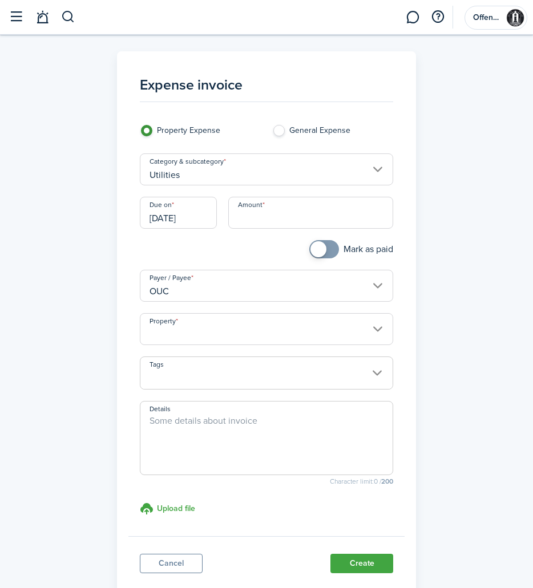
click at [200, 219] on input "[DATE]" at bounding box center [178, 213] width 77 height 32
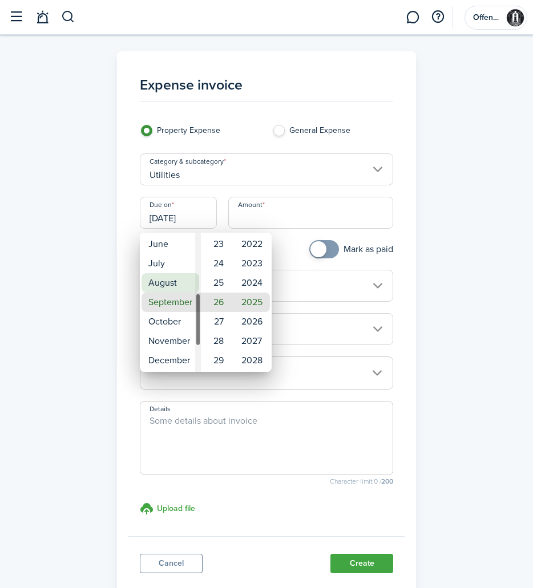
click at [186, 281] on mbsc-wheel-item "August" at bounding box center [171, 282] width 58 height 19
click at [215, 247] on mbsc-wheel-item "11" at bounding box center [217, 244] width 28 height 19
type input "[DATE]"
click at [277, 220] on div at bounding box center [267, 294] width 716 height 771
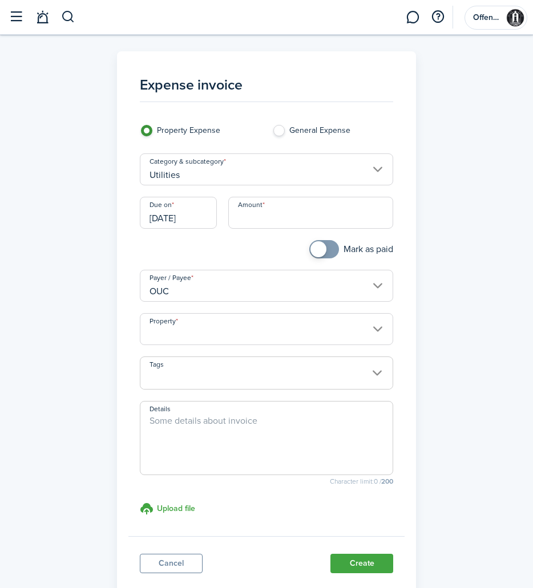
click at [277, 220] on input "Amount" at bounding box center [311, 213] width 166 height 32
type input "$554.38"
checkbox input "true"
click at [320, 252] on span at bounding box center [318, 249] width 16 height 16
click at [281, 332] on input "Property" at bounding box center [267, 329] width 254 height 32
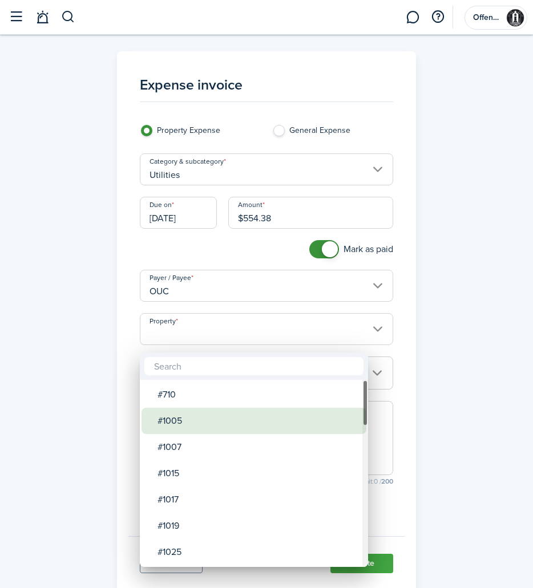
click at [275, 422] on div "#1005" at bounding box center [259, 421] width 202 height 26
type input "#1005"
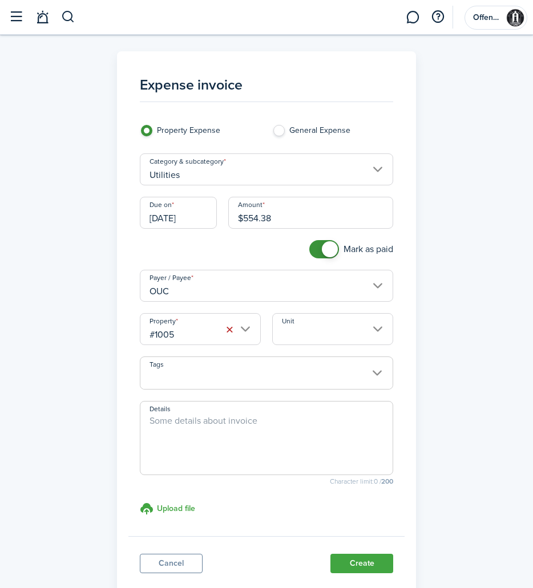
click at [346, 569] on button "Create" at bounding box center [361, 563] width 63 height 19
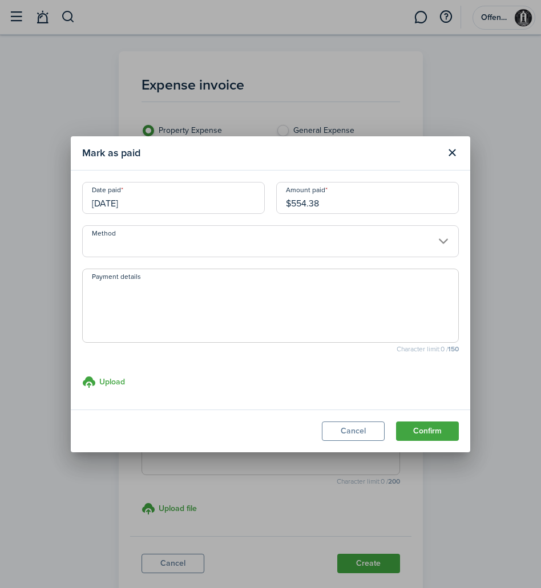
click at [238, 249] on input "Method" at bounding box center [270, 241] width 377 height 32
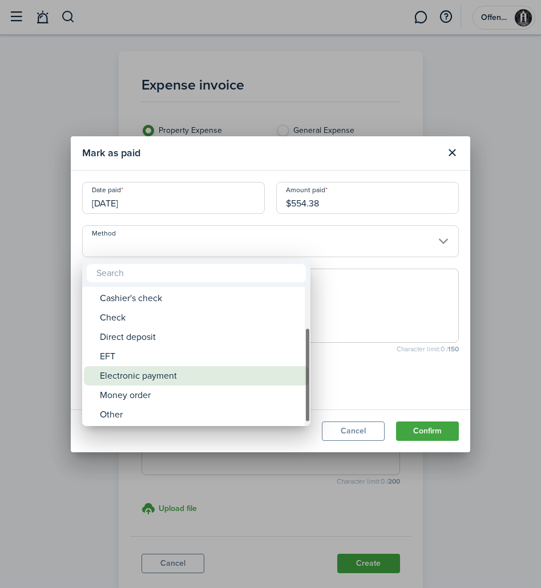
click at [225, 368] on div "Electronic payment" at bounding box center [201, 375] width 202 height 19
type input "Electronic payment"
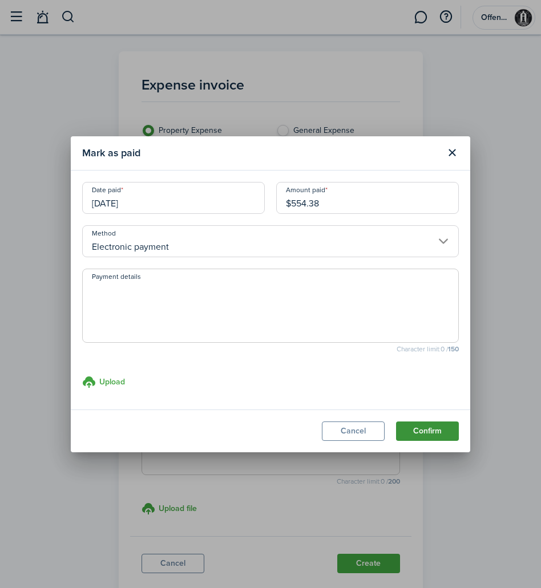
click at [422, 427] on button "Confirm" at bounding box center [427, 431] width 63 height 19
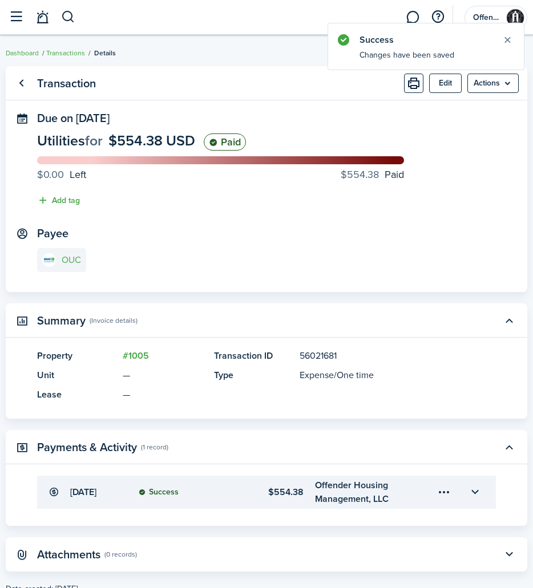
click at [64, 267] on link "OUC" at bounding box center [61, 260] width 49 height 24
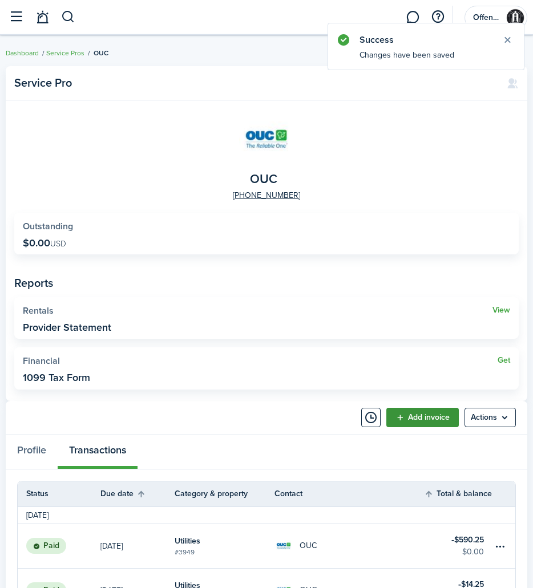
click at [412, 414] on link "Add invoice" at bounding box center [422, 417] width 72 height 19
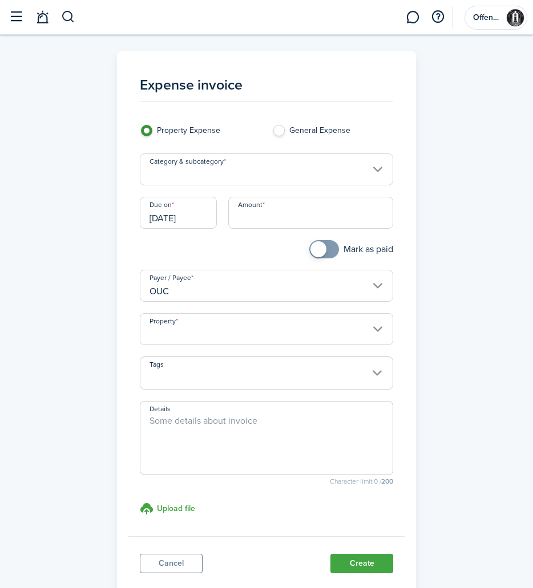
click at [288, 177] on input "Category & subcategory" at bounding box center [267, 170] width 254 height 32
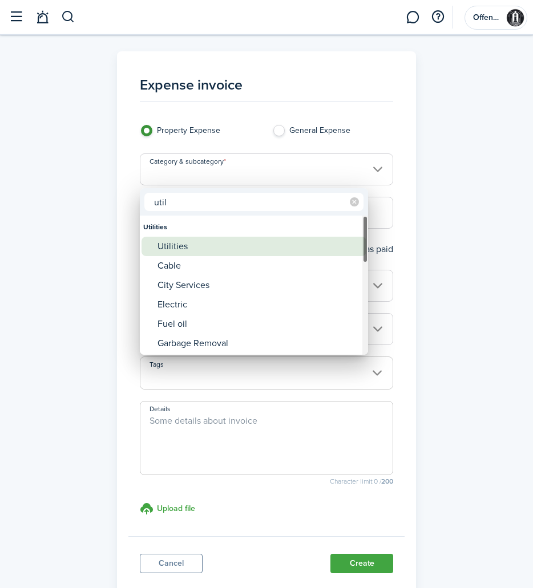
type input "util"
click at [243, 248] on div "Utilities" at bounding box center [259, 246] width 202 height 19
type input "Utilities"
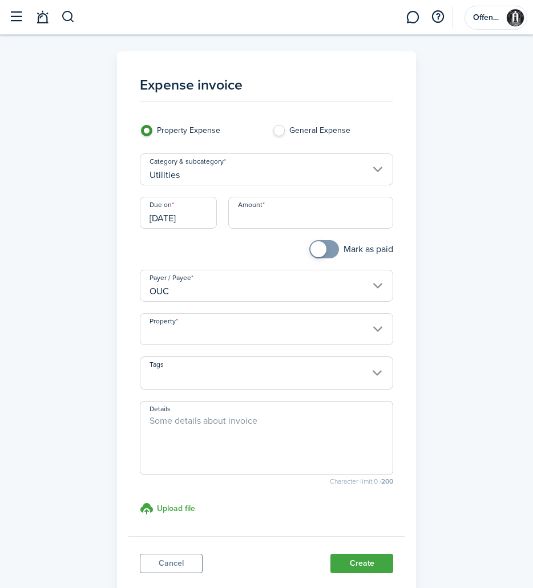
click at [199, 217] on input "[DATE]" at bounding box center [178, 213] width 77 height 32
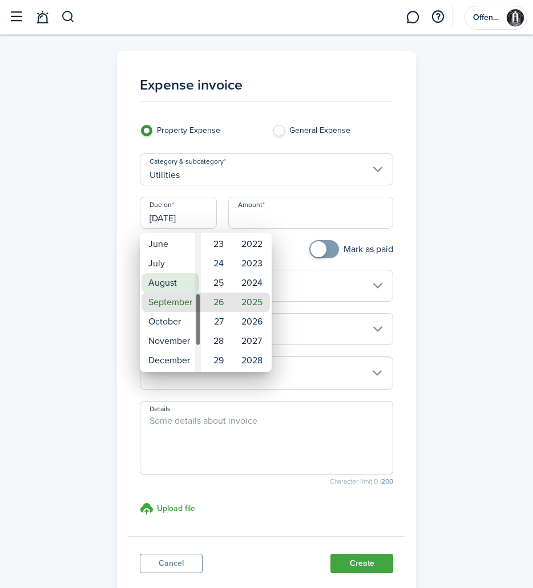
click at [176, 278] on mbsc-wheel-item "August" at bounding box center [171, 282] width 58 height 19
click at [215, 271] on mbsc-wheel-item "11" at bounding box center [217, 263] width 28 height 19
type input "[DATE]"
click at [293, 221] on div at bounding box center [267, 294] width 716 height 771
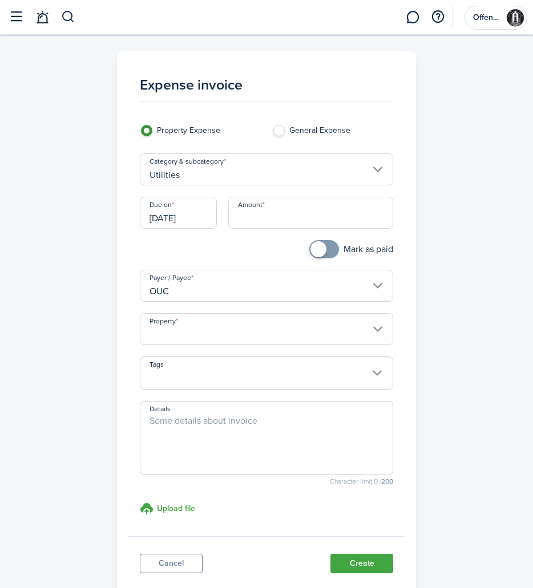
click at [292, 223] on input "Amount" at bounding box center [311, 213] width 166 height 32
type input "$305.35"
checkbox input "true"
click at [322, 253] on span at bounding box center [318, 249] width 16 height 16
click at [333, 340] on input "Property" at bounding box center [267, 329] width 254 height 32
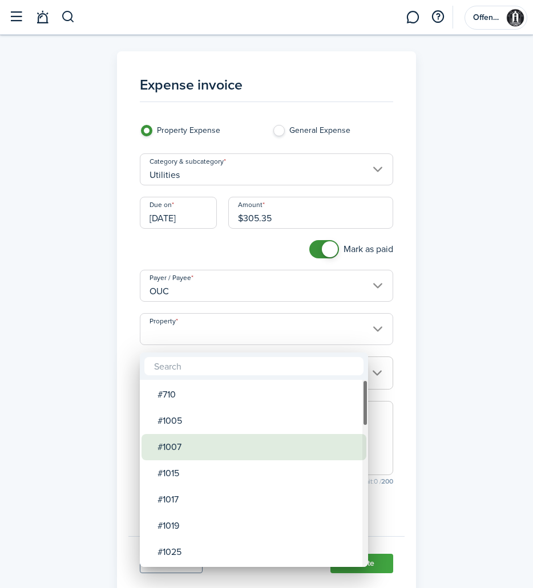
click at [273, 443] on div "#1007" at bounding box center [259, 447] width 202 height 26
type input "#1007"
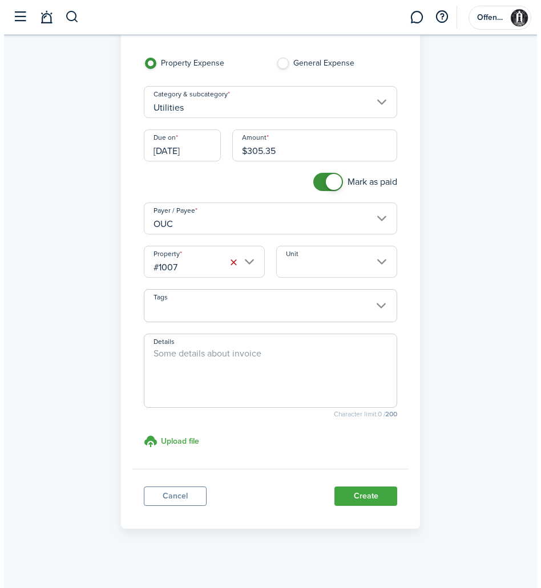
scroll to position [81, 0]
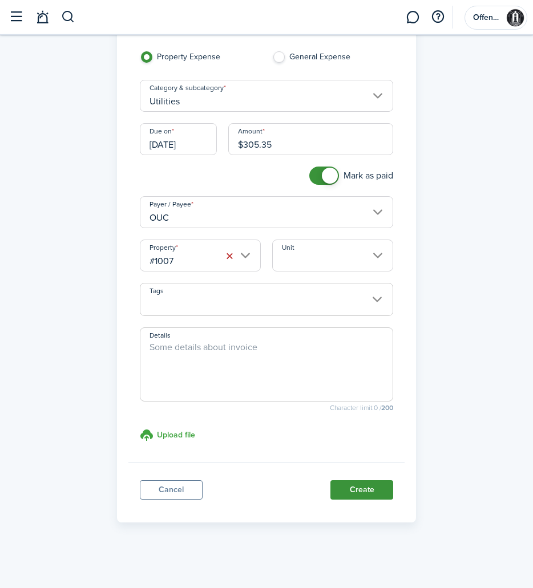
click at [374, 490] on button "Create" at bounding box center [361, 490] width 63 height 19
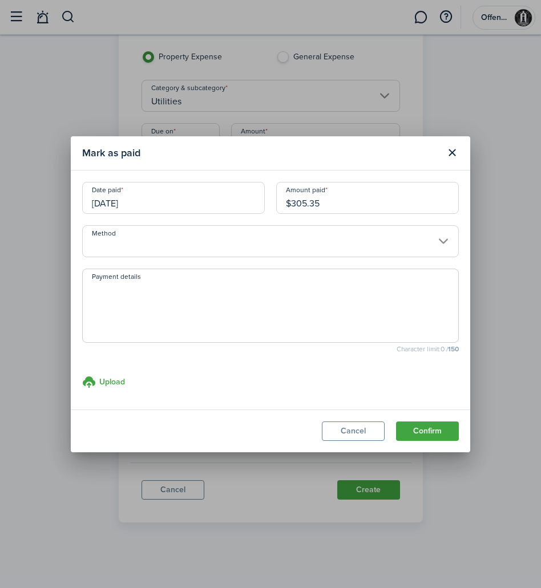
click at [221, 238] on input "Method" at bounding box center [270, 241] width 377 height 32
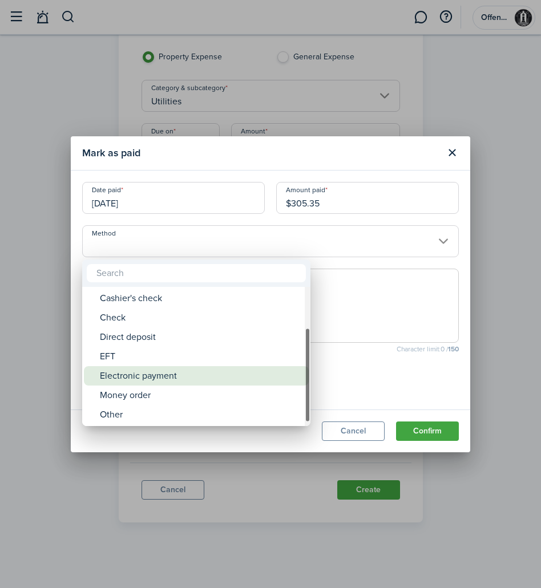
click at [221, 368] on div "Electronic payment" at bounding box center [201, 375] width 202 height 19
type input "Electronic payment"
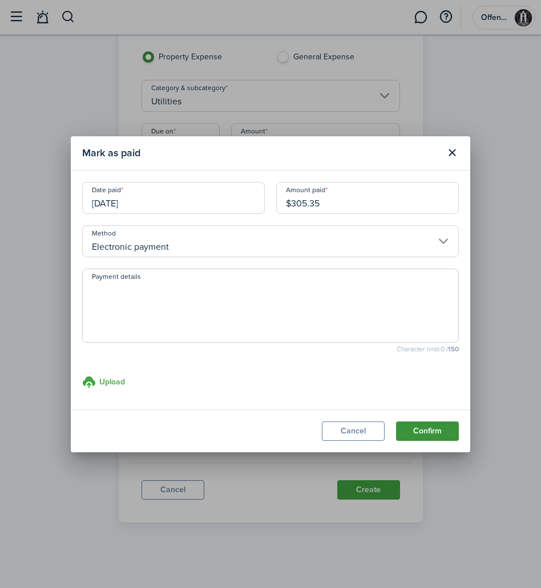
click at [441, 435] on button "Confirm" at bounding box center [427, 431] width 63 height 19
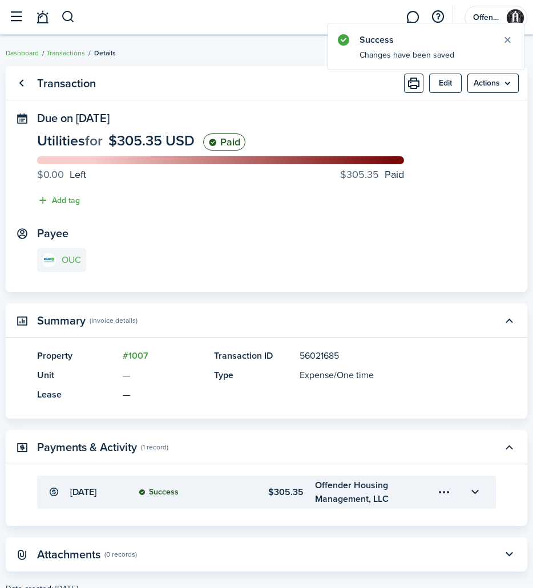
click at [70, 253] on link "OUC" at bounding box center [61, 260] width 49 height 24
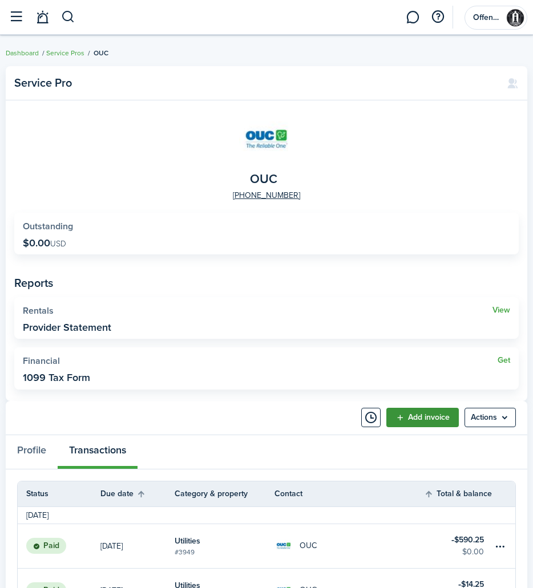
click at [413, 413] on link "Add invoice" at bounding box center [422, 417] width 72 height 19
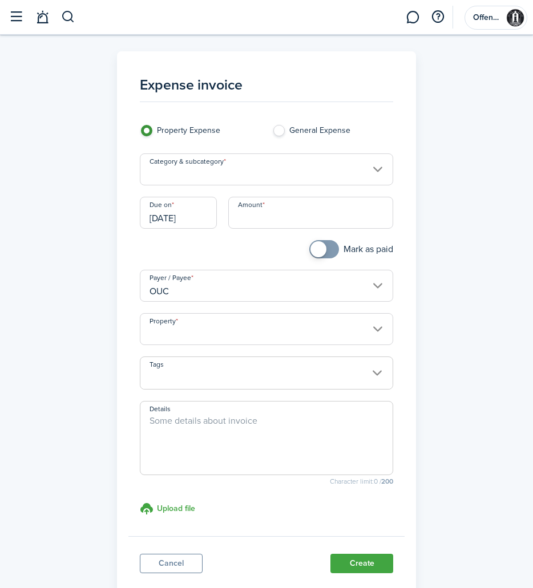
click at [257, 225] on input "Amount" at bounding box center [311, 213] width 166 height 32
click at [225, 181] on input "Category & subcategory" at bounding box center [267, 170] width 254 height 32
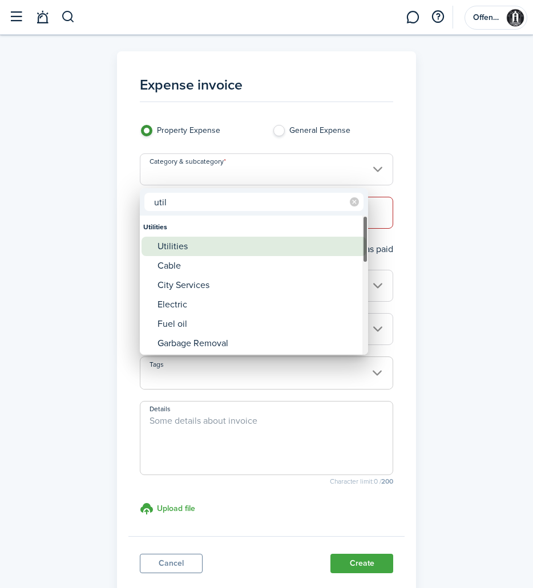
type input "util"
click at [182, 249] on div "Utilities" at bounding box center [259, 246] width 202 height 19
type input "Utilities"
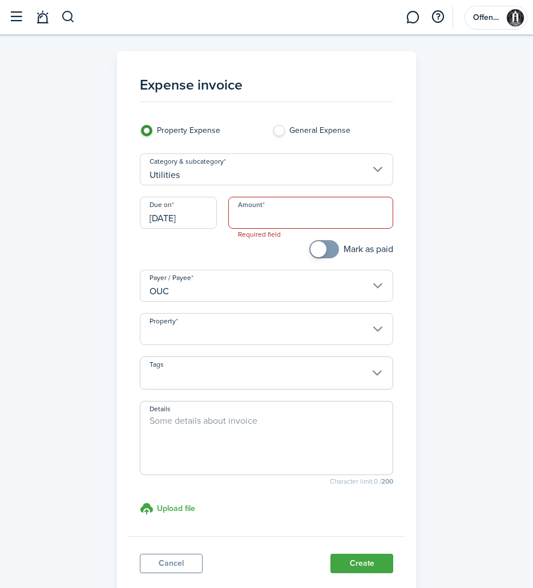
click at [187, 226] on input "[DATE]" at bounding box center [178, 213] width 77 height 32
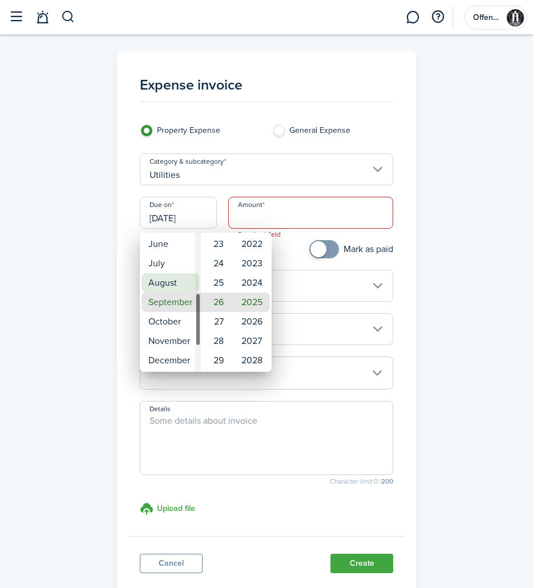
click at [173, 278] on mbsc-wheel-item "August" at bounding box center [171, 282] width 58 height 19
click at [218, 248] on mbsc-wheel-item "11" at bounding box center [217, 244] width 28 height 19
type input "[DATE]"
click at [288, 217] on div at bounding box center [267, 294] width 716 height 771
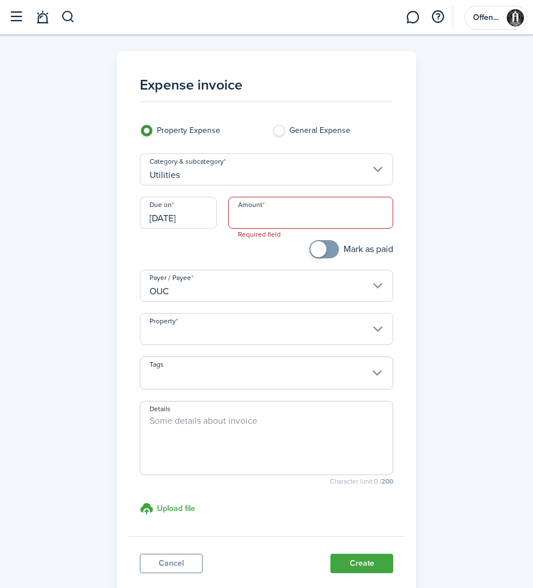
click at [287, 217] on input "Amount" at bounding box center [311, 213] width 166 height 32
type input "$212.97"
checkbox input "true"
click at [318, 255] on span at bounding box center [318, 249] width 16 height 16
click at [298, 335] on input "Property" at bounding box center [267, 329] width 254 height 32
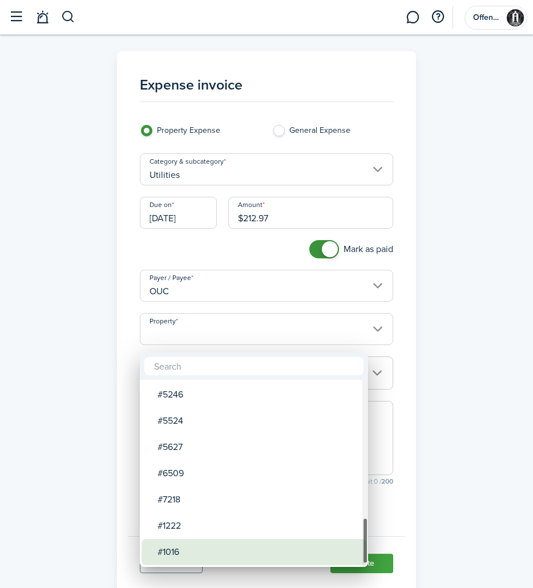
click at [229, 548] on div "#1016" at bounding box center [259, 552] width 202 height 26
type input "#1016"
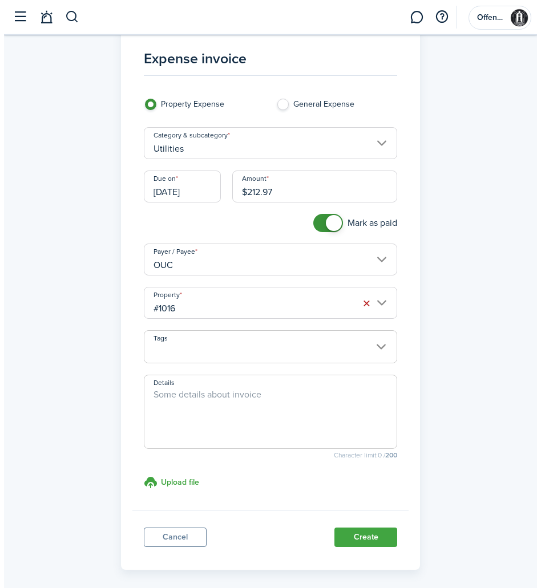
scroll to position [81, 0]
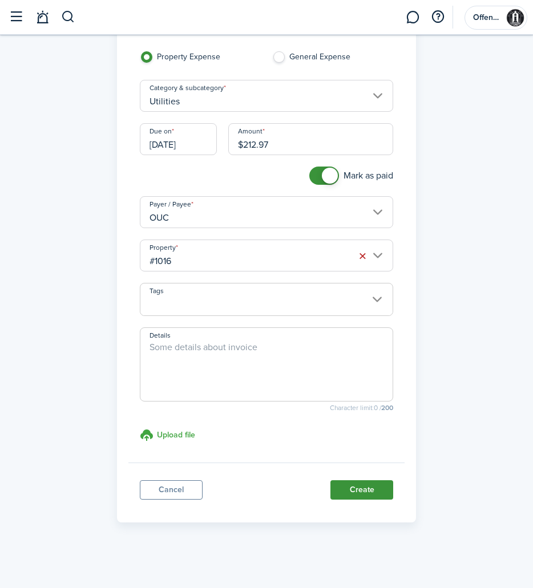
click at [357, 497] on button "Create" at bounding box center [361, 490] width 63 height 19
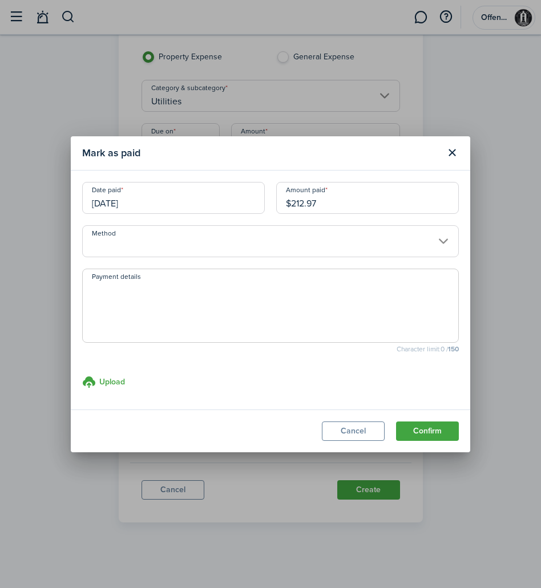
click at [292, 241] on input "Method" at bounding box center [270, 241] width 377 height 32
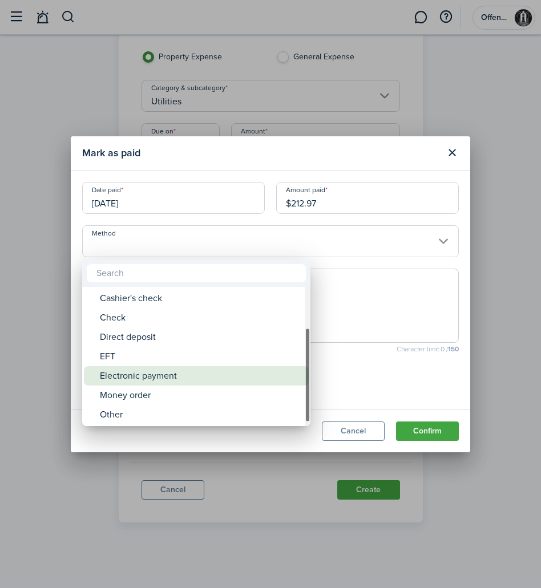
click at [235, 368] on div "Electronic payment" at bounding box center [201, 375] width 202 height 19
type input "Electronic payment"
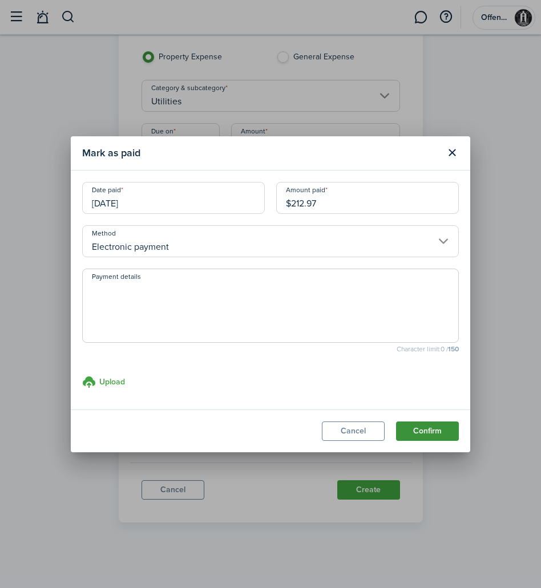
click at [416, 433] on button "Confirm" at bounding box center [427, 431] width 63 height 19
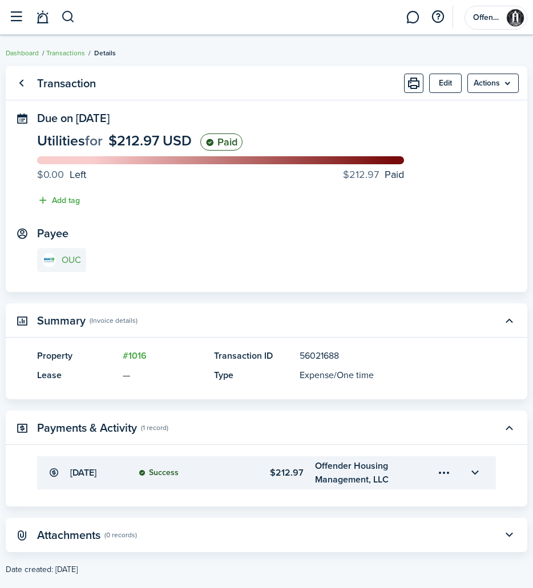
click at [66, 256] on e-details-info-title "OUC" at bounding box center [71, 260] width 19 height 10
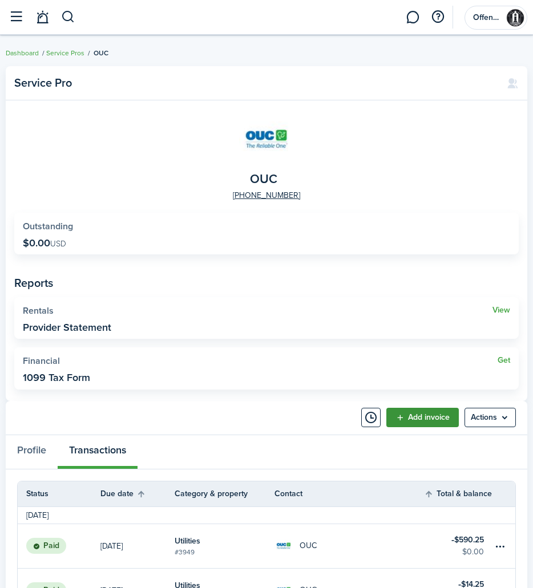
click at [419, 417] on link "Add invoice" at bounding box center [422, 417] width 72 height 19
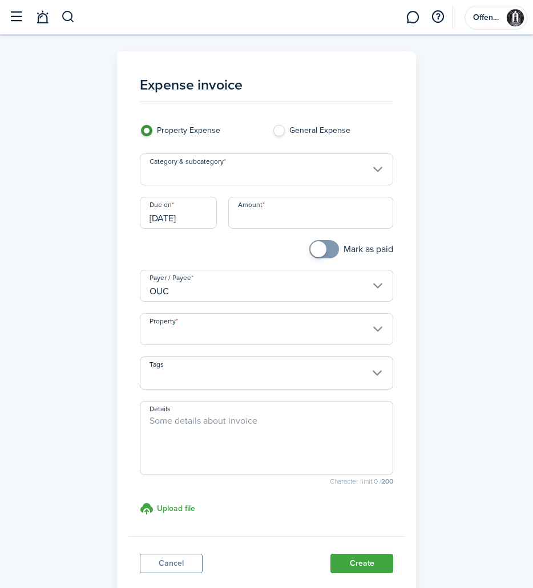
click at [297, 180] on input "Category & subcategory" at bounding box center [267, 170] width 254 height 32
click at [298, 168] on input "Category & subcategory" at bounding box center [267, 170] width 254 height 32
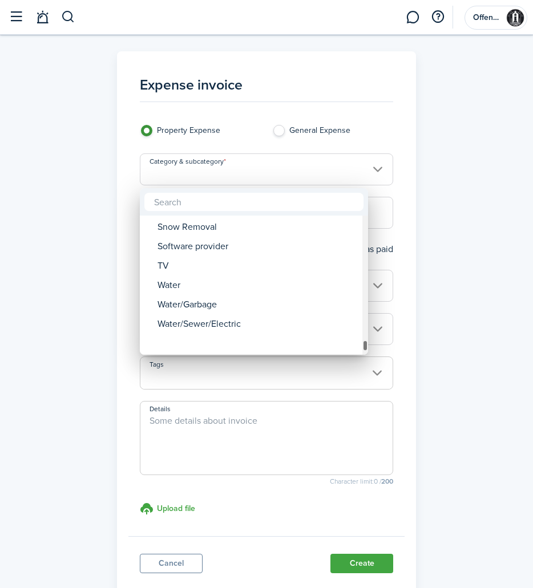
drag, startPoint x: 366, startPoint y: 223, endPoint x: 360, endPoint y: 360, distance: 137.1
click at [360, 360] on div "Painting Toiletries Tools Taxes Taxes Council Escrow (Ins. & Taxes) GST/TDS Oth…" at bounding box center [266, 294] width 533 height 588
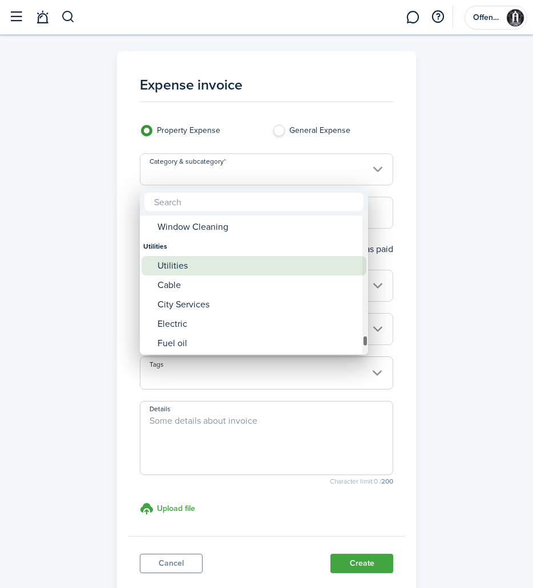
click at [223, 258] on div "Utilities" at bounding box center [259, 265] width 202 height 19
type input "Utilities"
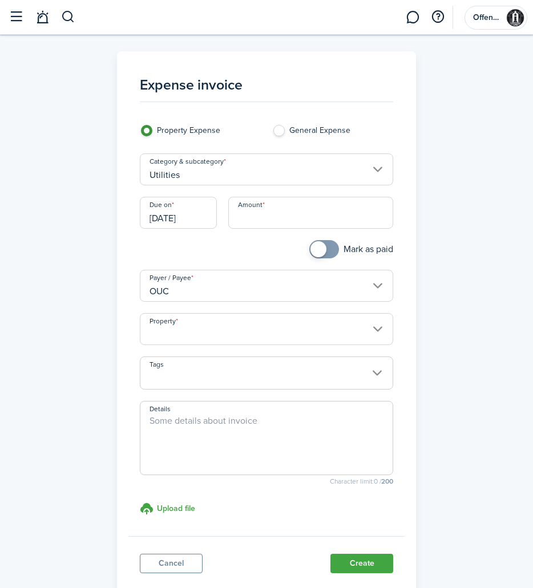
click at [201, 215] on input "[DATE]" at bounding box center [178, 213] width 77 height 32
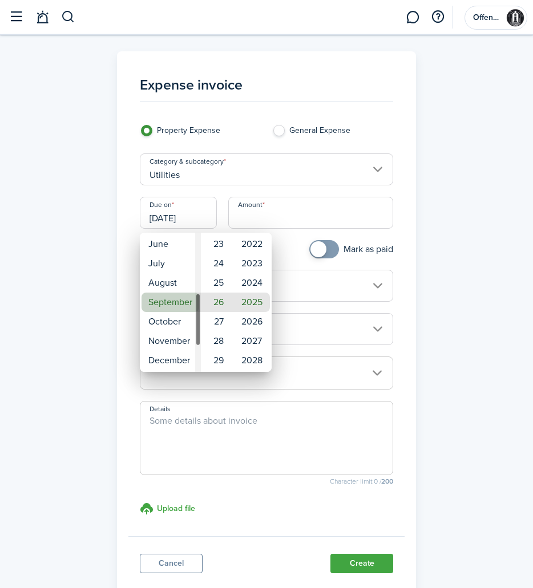
click at [178, 294] on mbsc-wheel-item "September" at bounding box center [171, 302] width 58 height 19
click at [214, 281] on mbsc-wheel-item "11" at bounding box center [217, 282] width 28 height 19
type input "[DATE]"
click at [450, 306] on div at bounding box center [267, 294] width 716 height 771
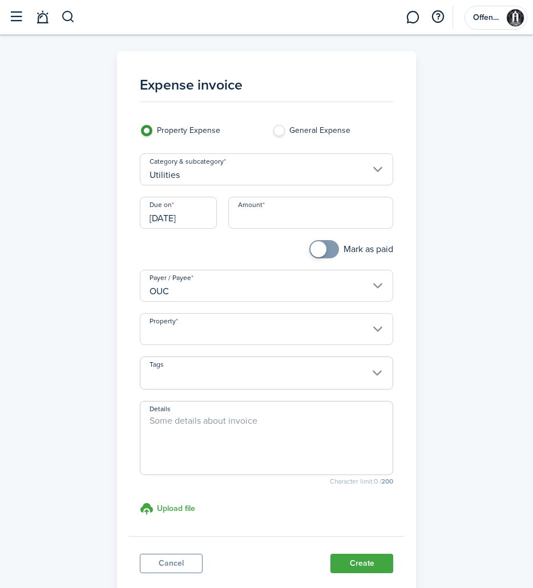
click at [288, 218] on input "Amount" at bounding box center [311, 213] width 166 height 32
type input "$555.86"
checkbox input "true"
click at [318, 259] on span at bounding box center [323, 249] width 11 height 18
click at [342, 338] on input "Property" at bounding box center [267, 329] width 254 height 32
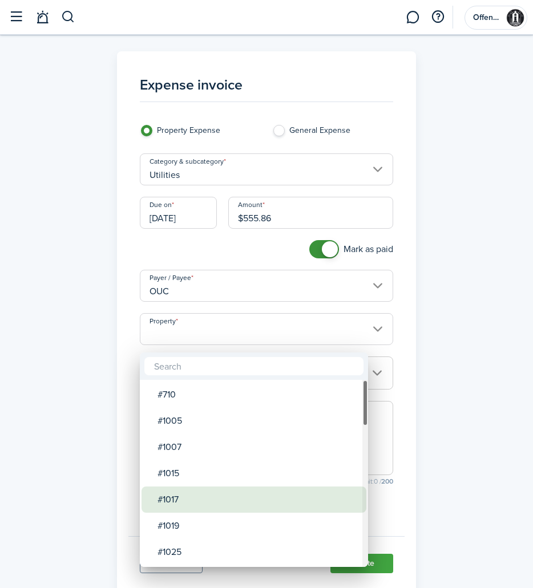
click at [270, 491] on div "#1017" at bounding box center [259, 500] width 202 height 26
type input "#1017"
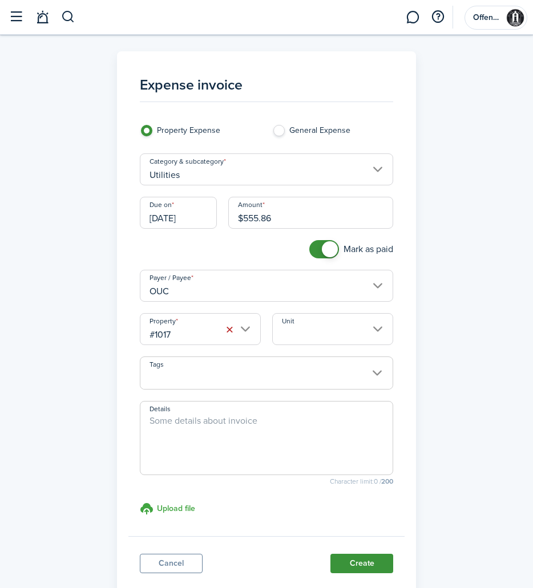
click at [373, 570] on button "Create" at bounding box center [361, 563] width 63 height 19
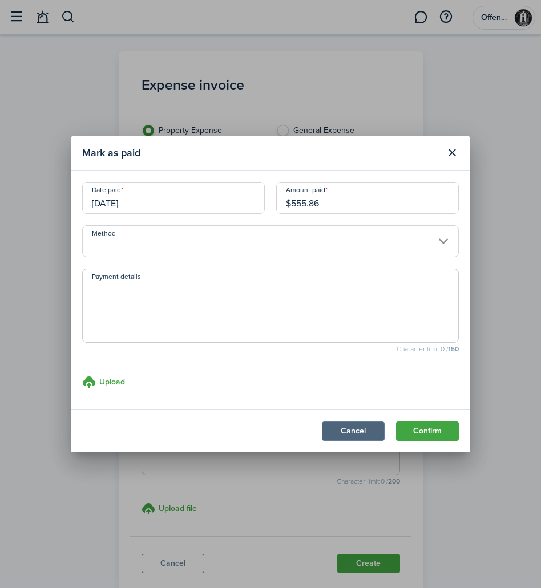
click at [349, 429] on button "Cancel" at bounding box center [353, 431] width 63 height 19
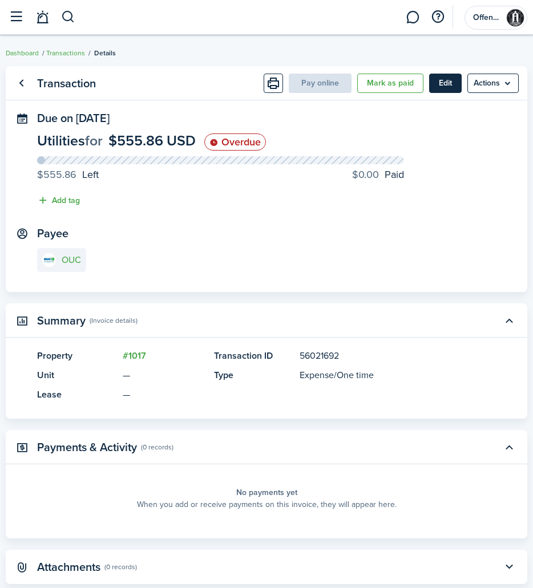
click at [455, 81] on button "Edit" at bounding box center [445, 83] width 33 height 19
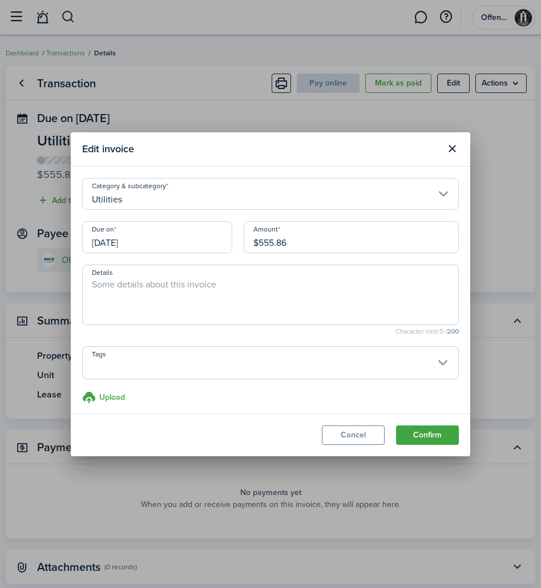
click at [187, 245] on input "[DATE]" at bounding box center [157, 237] width 150 height 32
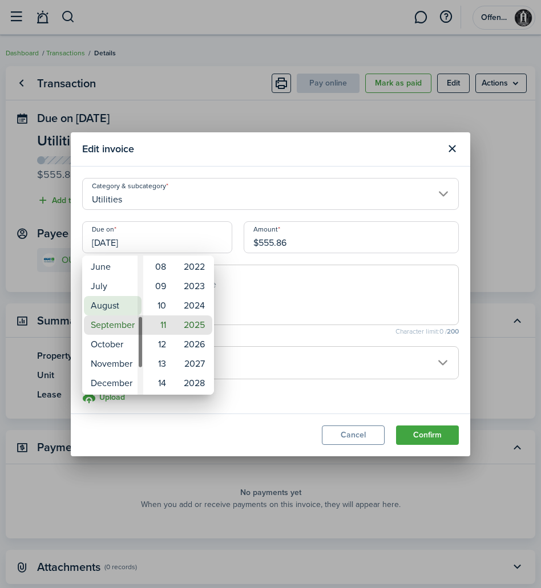
click at [126, 304] on mbsc-wheel-item "August" at bounding box center [113, 305] width 58 height 19
type input "[DATE]"
click at [332, 308] on div at bounding box center [271, 294] width 724 height 771
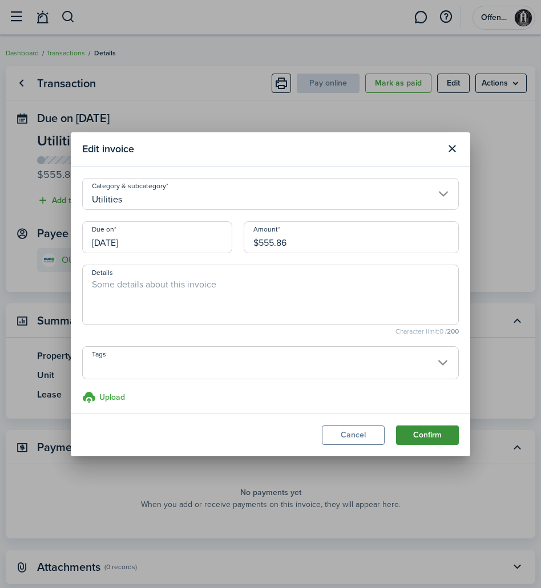
click at [420, 441] on button "Confirm" at bounding box center [427, 435] width 63 height 19
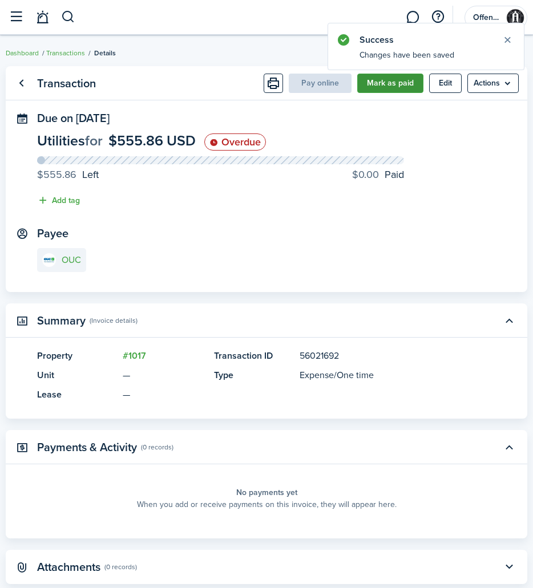
click at [394, 78] on button "Mark as paid" at bounding box center [390, 83] width 66 height 19
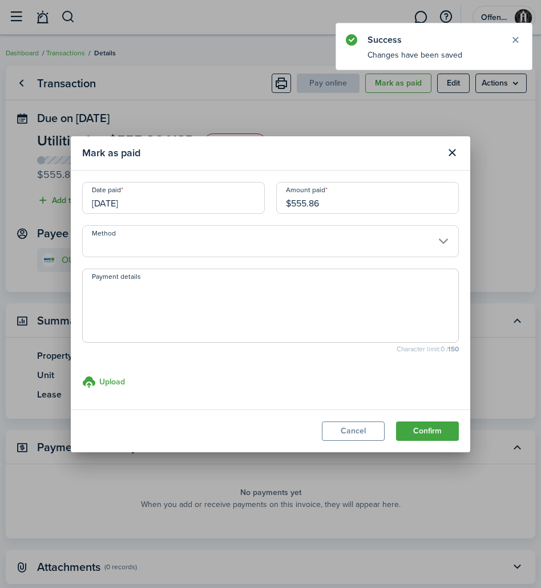
click at [179, 244] on input "Method" at bounding box center [270, 241] width 377 height 32
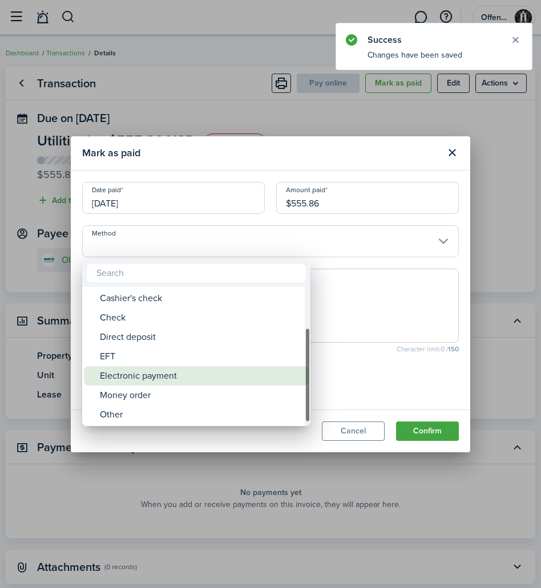
click at [176, 373] on div "Electronic payment" at bounding box center [201, 375] width 202 height 19
type input "Electronic payment"
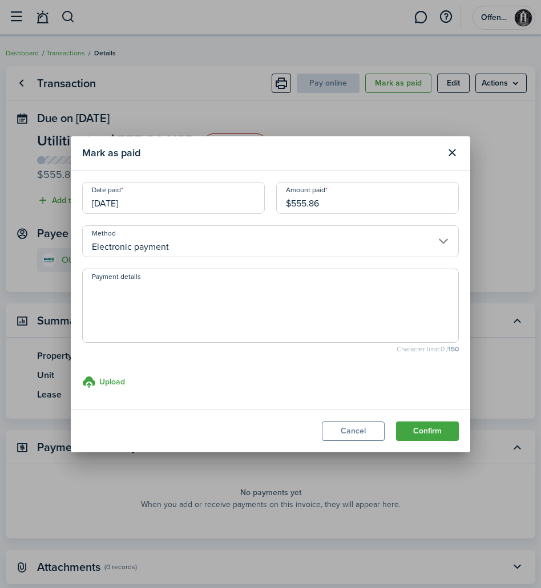
click at [411, 430] on button "Confirm" at bounding box center [427, 431] width 63 height 19
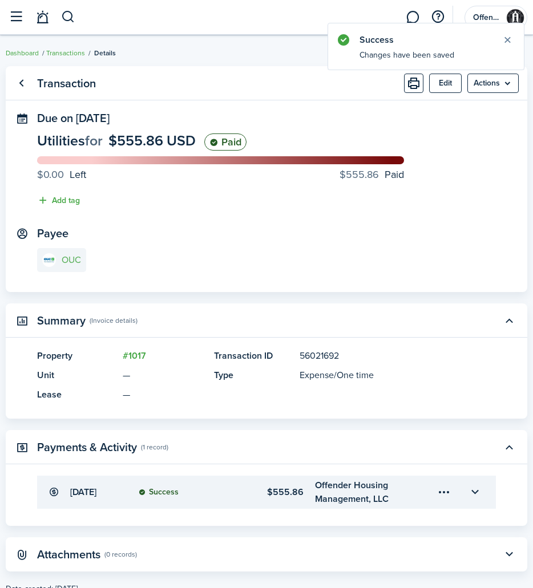
click at [63, 266] on link "OUC" at bounding box center [61, 260] width 49 height 24
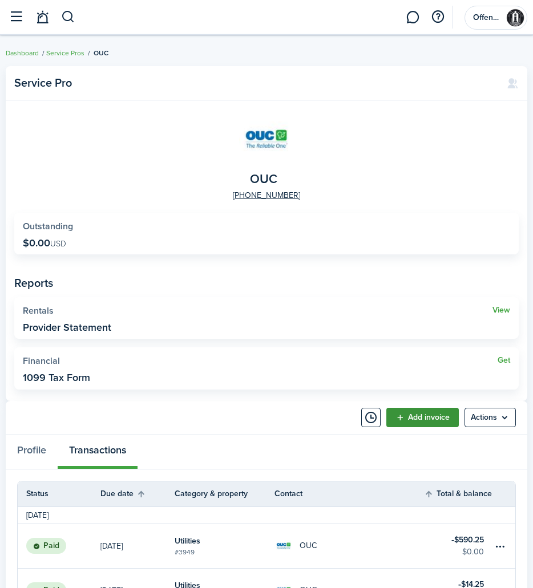
click at [416, 417] on link "Add invoice" at bounding box center [422, 417] width 72 height 19
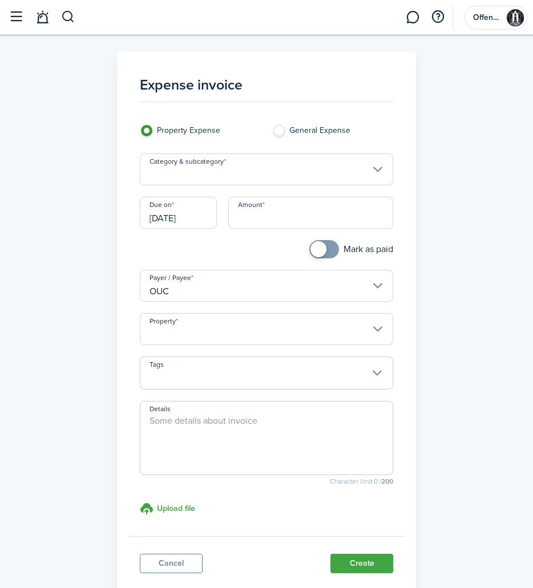
click at [298, 162] on input "Category & subcategory" at bounding box center [267, 170] width 254 height 32
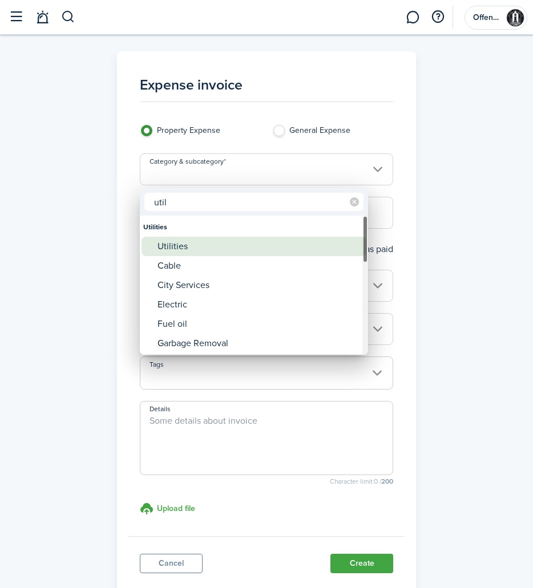
type input "util"
click at [220, 245] on div "Utilities" at bounding box center [259, 246] width 202 height 19
type input "Utilities"
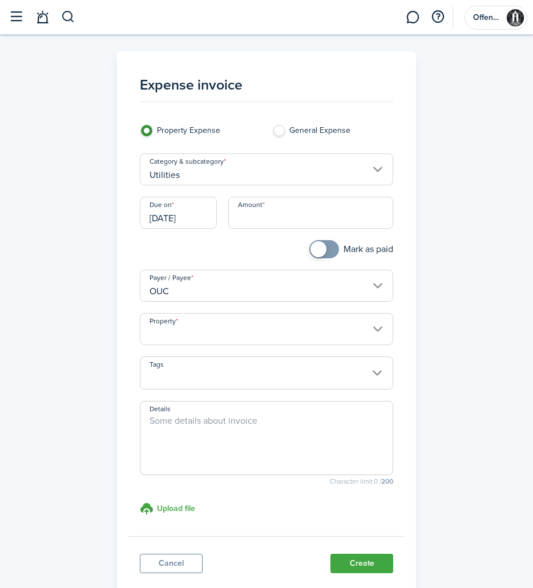
click at [205, 223] on input "[DATE]" at bounding box center [178, 213] width 77 height 32
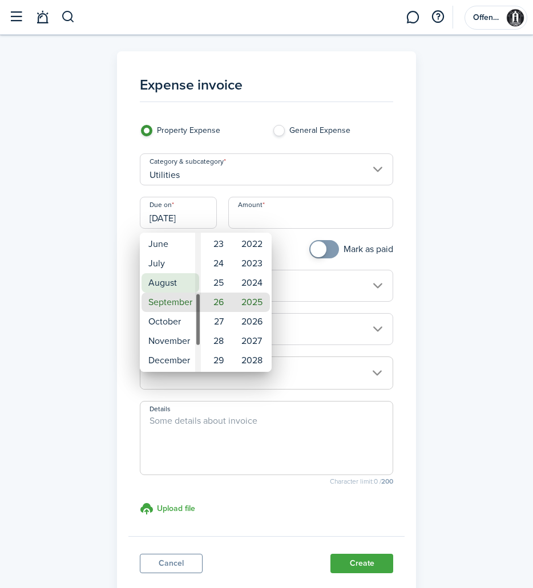
click at [173, 280] on mbsc-wheel-item "August" at bounding box center [171, 282] width 58 height 19
click at [218, 251] on mbsc-wheel-item "11" at bounding box center [217, 244] width 28 height 19
type input "[DATE]"
click at [309, 216] on div at bounding box center [267, 294] width 716 height 771
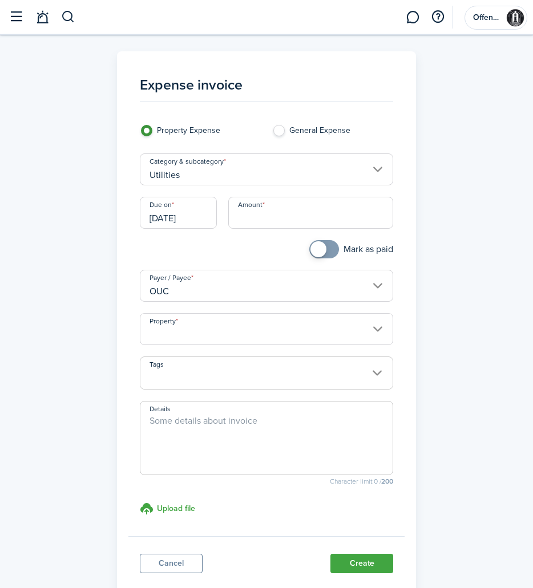
click at [306, 220] on input "Amount" at bounding box center [311, 213] width 166 height 32
type input "$483.41"
checkbox input "true"
click at [319, 253] on span at bounding box center [318, 249] width 16 height 16
click at [331, 345] on input "Property" at bounding box center [267, 329] width 254 height 32
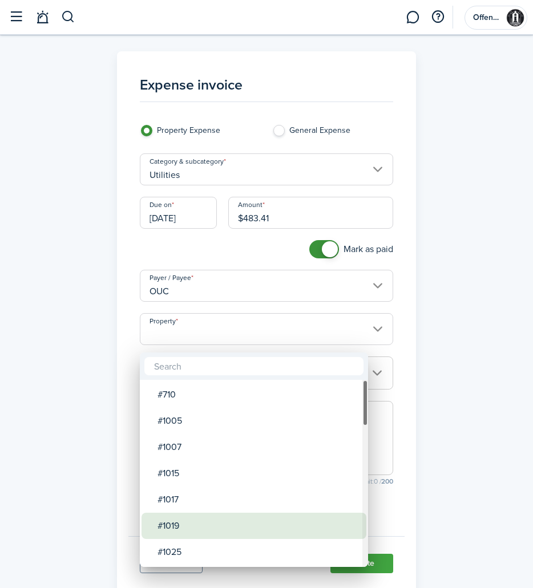
click at [255, 514] on div "#1019" at bounding box center [259, 526] width 202 height 26
type input "#1019"
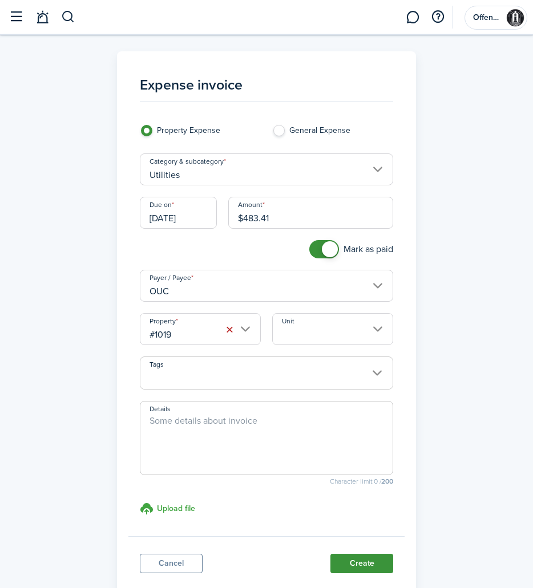
click at [375, 568] on button "Create" at bounding box center [361, 563] width 63 height 19
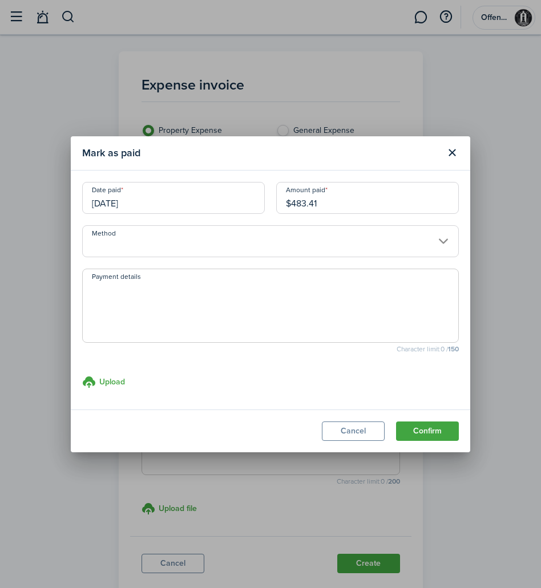
click at [263, 233] on input "Method" at bounding box center [270, 241] width 377 height 32
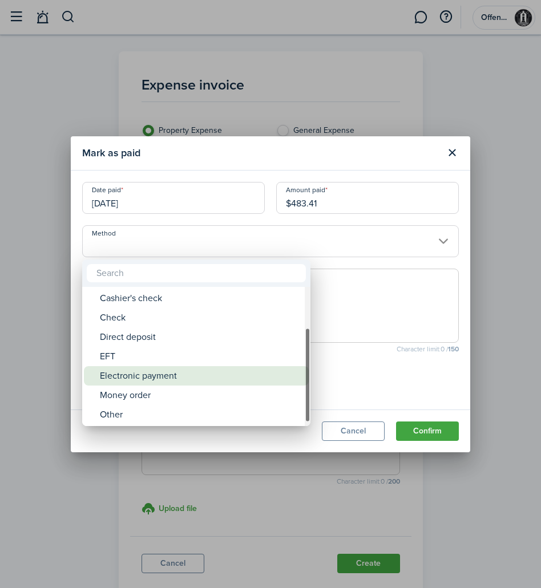
click at [247, 376] on div "Electronic payment" at bounding box center [201, 375] width 202 height 19
type input "Electronic payment"
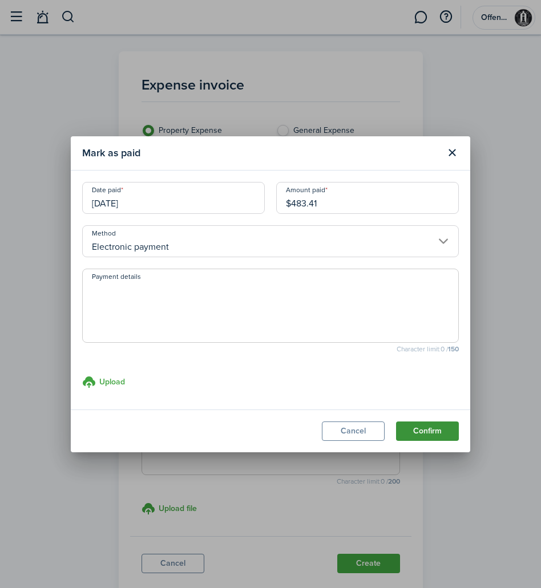
click at [430, 435] on button "Confirm" at bounding box center [427, 431] width 63 height 19
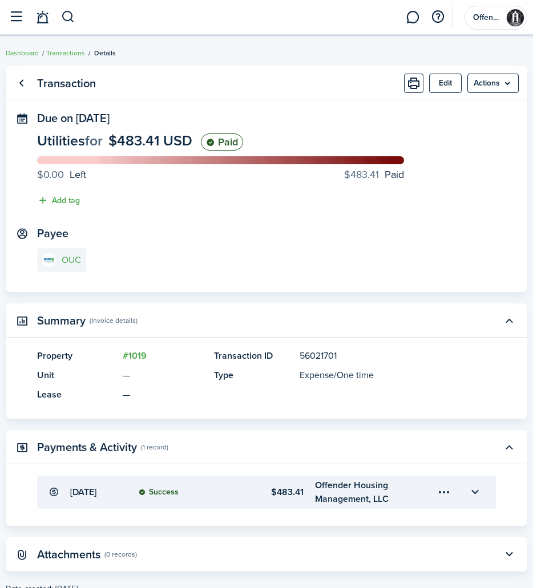
click at [70, 267] on link "OUC" at bounding box center [61, 260] width 49 height 24
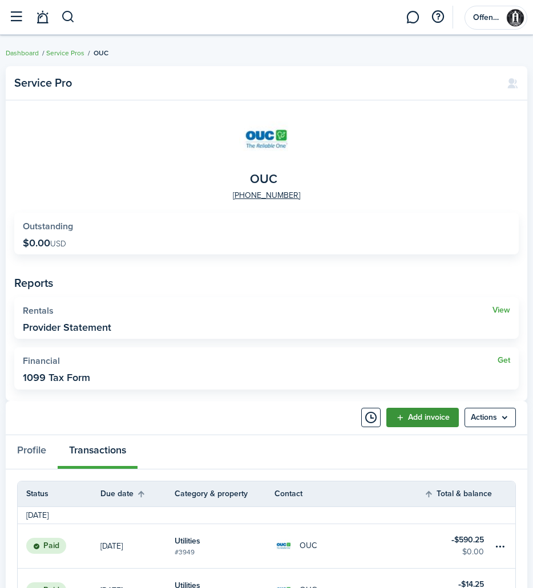
click at [422, 424] on link "Add invoice" at bounding box center [422, 417] width 72 height 19
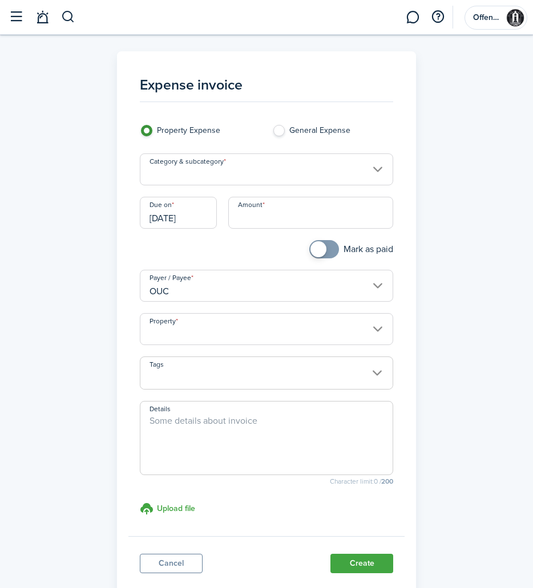
click at [247, 176] on input "Category & subcategory" at bounding box center [267, 170] width 254 height 32
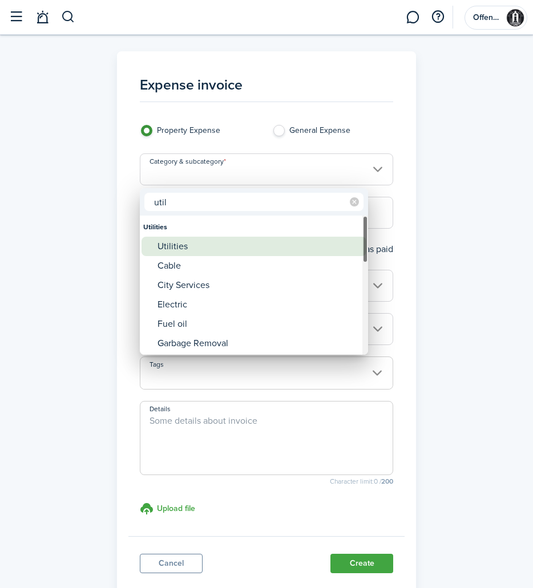
type input "util"
click at [178, 240] on div "Utilities" at bounding box center [259, 246] width 202 height 19
type input "Utilities"
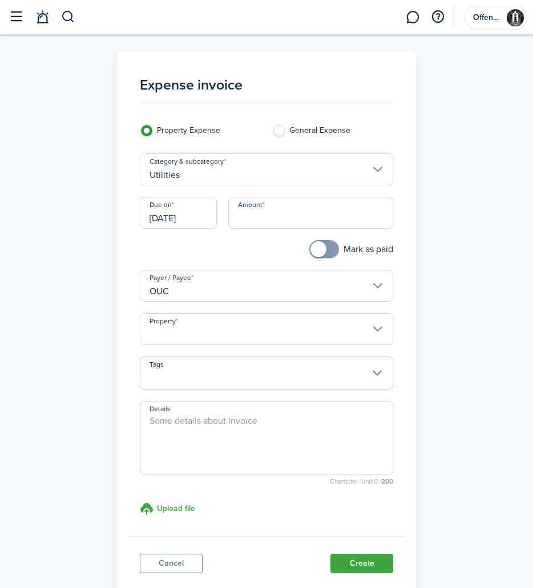
click at [197, 227] on input "[DATE]" at bounding box center [178, 213] width 77 height 32
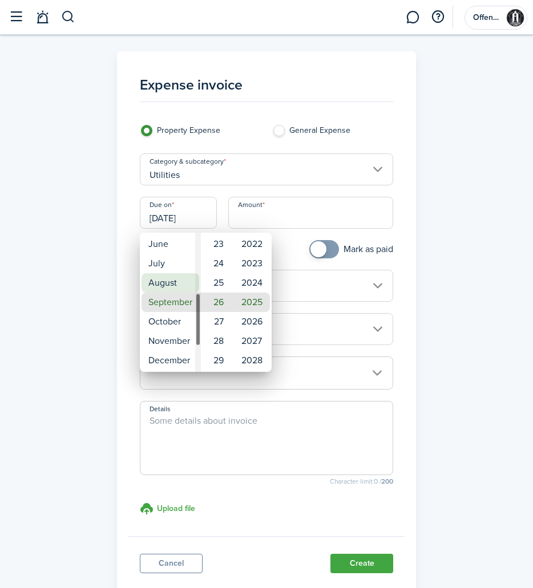
click at [181, 278] on mbsc-wheel-item "August" at bounding box center [171, 282] width 58 height 19
click at [216, 250] on mbsc-wheel-item "11" at bounding box center [217, 244] width 28 height 19
type input "[DATE]"
click at [284, 217] on div at bounding box center [267, 294] width 716 height 771
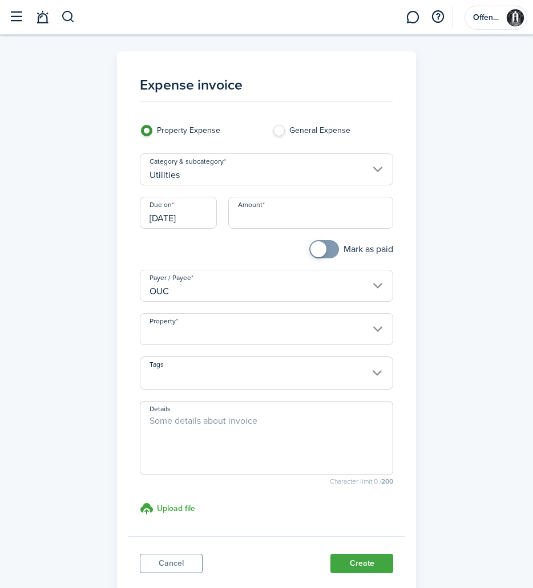
click at [284, 221] on input "Amount" at bounding box center [311, 213] width 166 height 32
type input "$384.91"
checkbox input "true"
click at [316, 253] on span at bounding box center [318, 249] width 16 height 16
click at [345, 340] on input "Property" at bounding box center [267, 329] width 254 height 32
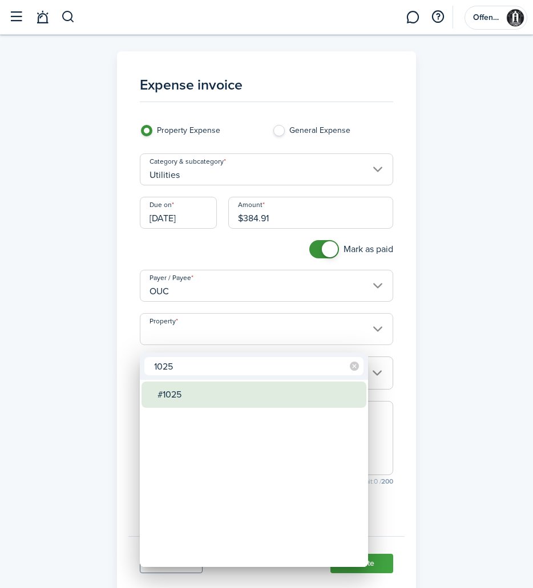
type input "1025"
click at [260, 382] on div "#1025" at bounding box center [259, 395] width 202 height 26
type input "#1025"
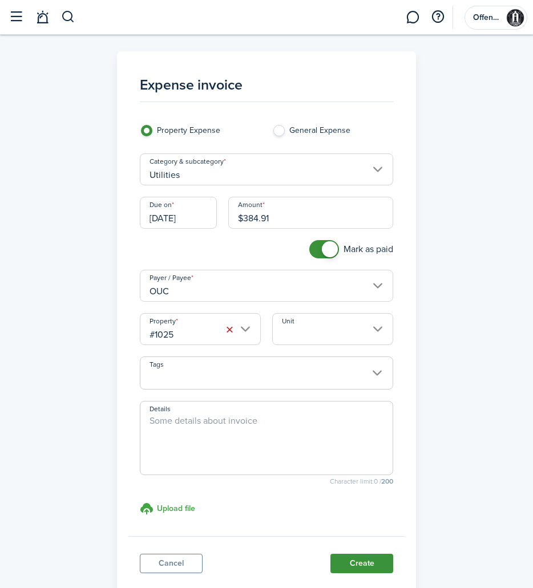
click at [363, 569] on button "Create" at bounding box center [361, 563] width 63 height 19
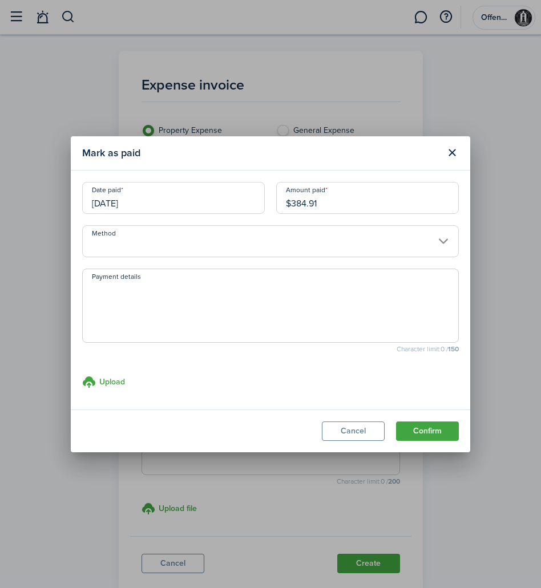
click at [301, 241] on input "Method" at bounding box center [270, 241] width 377 height 32
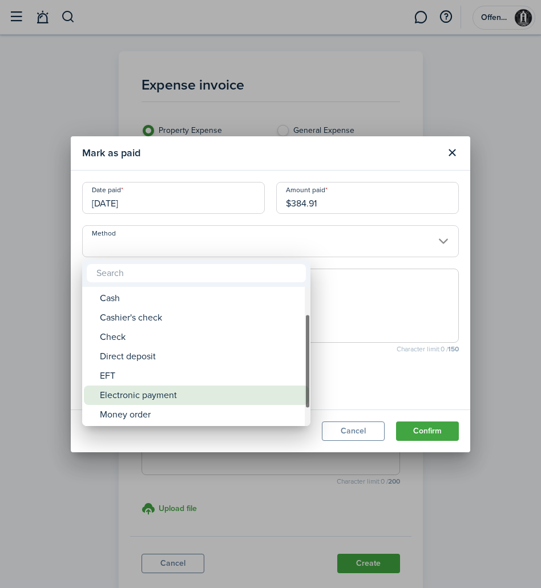
click at [203, 386] on div "Electronic payment" at bounding box center [201, 395] width 202 height 19
type input "Electronic payment"
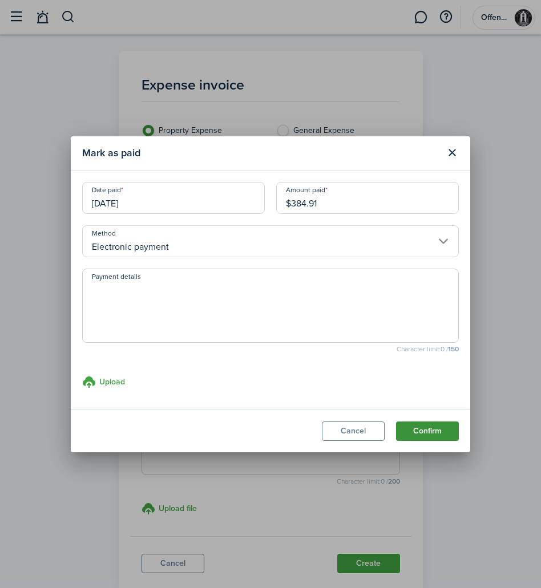
click at [407, 429] on button "Confirm" at bounding box center [427, 431] width 63 height 19
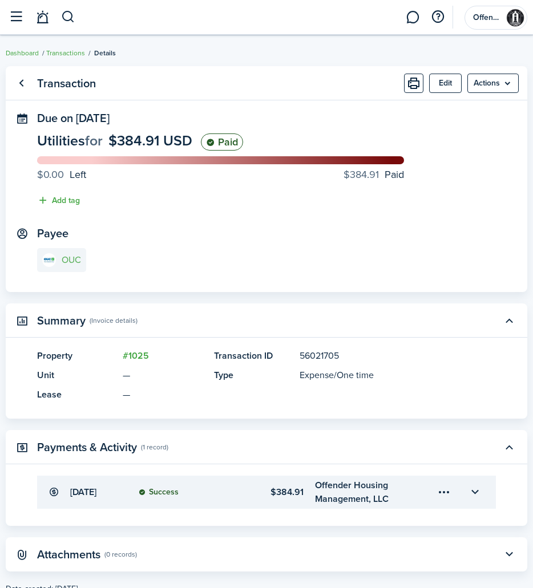
click at [53, 264] on img at bounding box center [49, 260] width 14 height 14
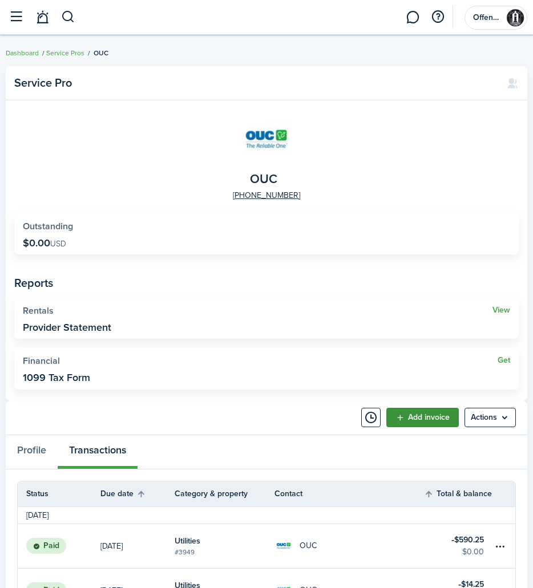
click at [422, 417] on link "Add invoice" at bounding box center [422, 417] width 72 height 19
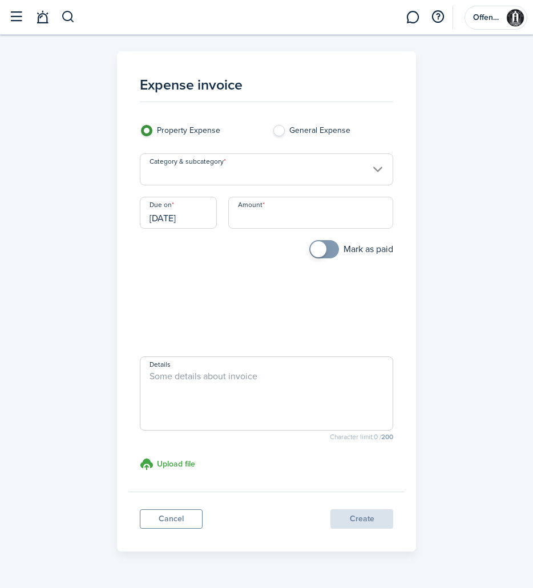
click at [239, 178] on input "Category & subcategory" at bounding box center [267, 170] width 254 height 32
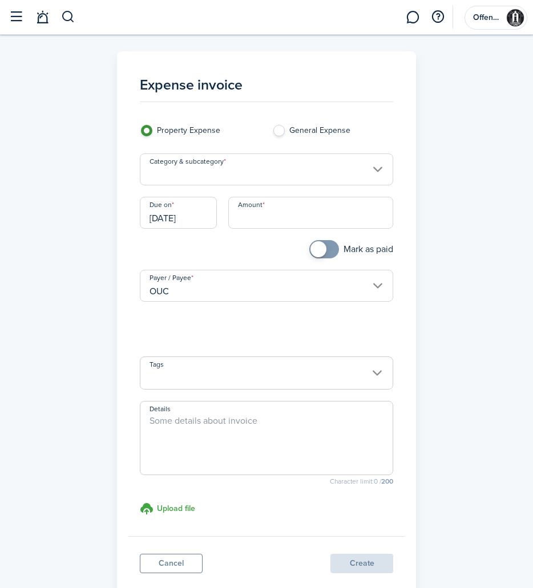
click at [239, 178] on div at bounding box center [267, 294] width 716 height 771
click at [238, 178] on input "Category & subcategory" at bounding box center [267, 170] width 254 height 32
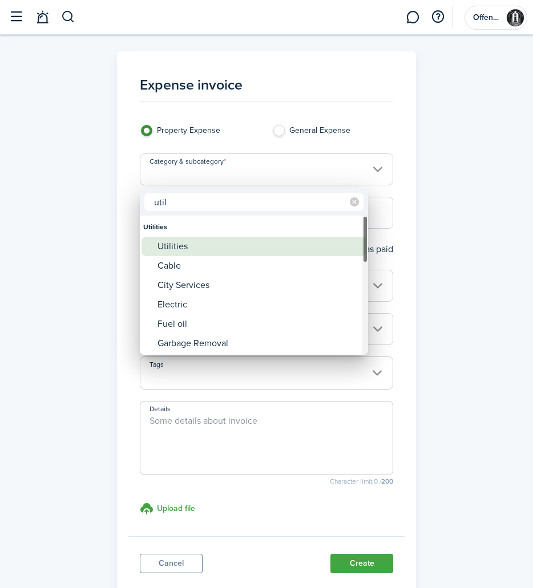
type input "util"
click at [173, 240] on div "Utilities" at bounding box center [259, 246] width 202 height 19
type input "Utilities"
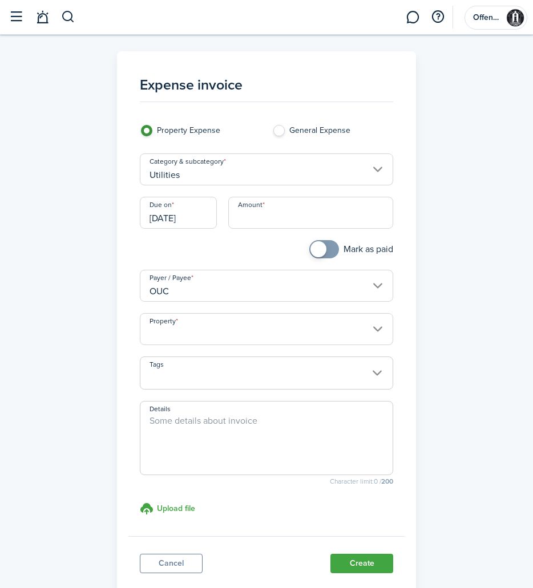
click at [211, 221] on input "[DATE]" at bounding box center [178, 213] width 77 height 32
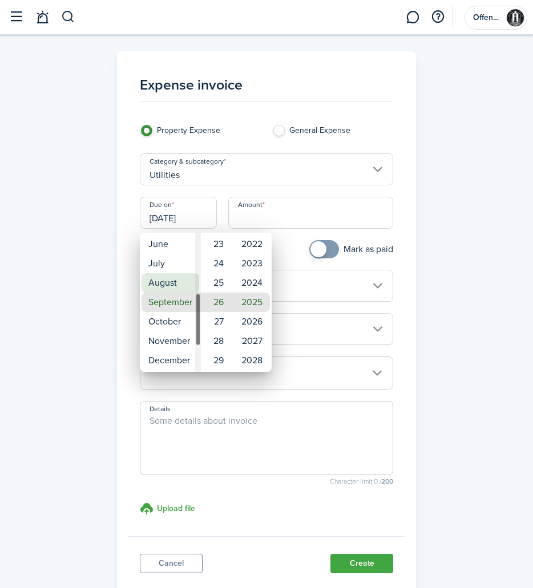
click at [181, 277] on mbsc-wheel-item "August" at bounding box center [171, 282] width 58 height 19
click at [218, 260] on mbsc-wheel-item "11" at bounding box center [217, 263] width 28 height 19
type input "[DATE]"
click at [293, 215] on div at bounding box center [267, 294] width 716 height 771
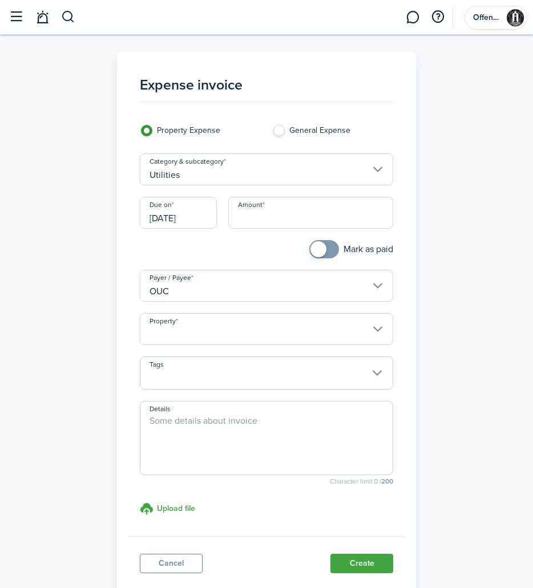
click at [290, 220] on input "Amount" at bounding box center [311, 213] width 166 height 32
type input "$178.05"
checkbox input "true"
click at [319, 256] on span at bounding box center [318, 249] width 16 height 16
click at [321, 334] on input "Property" at bounding box center [267, 329] width 254 height 32
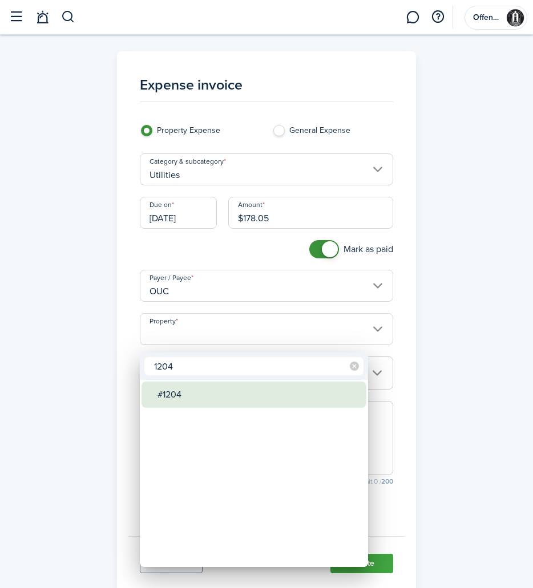
type input "1204"
click at [205, 401] on div "#1204" at bounding box center [259, 395] width 202 height 26
type input "#1204"
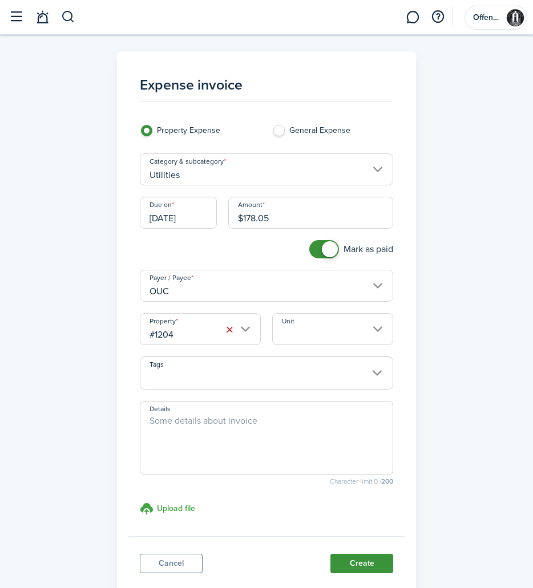
click at [358, 564] on button "Create" at bounding box center [361, 563] width 63 height 19
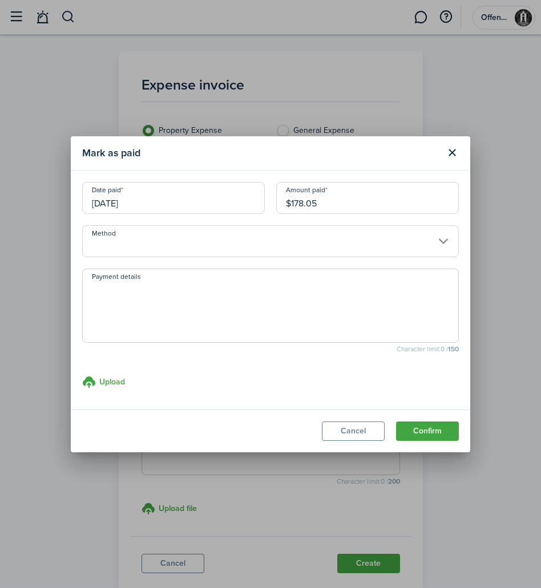
click at [373, 238] on input "Method" at bounding box center [270, 241] width 377 height 32
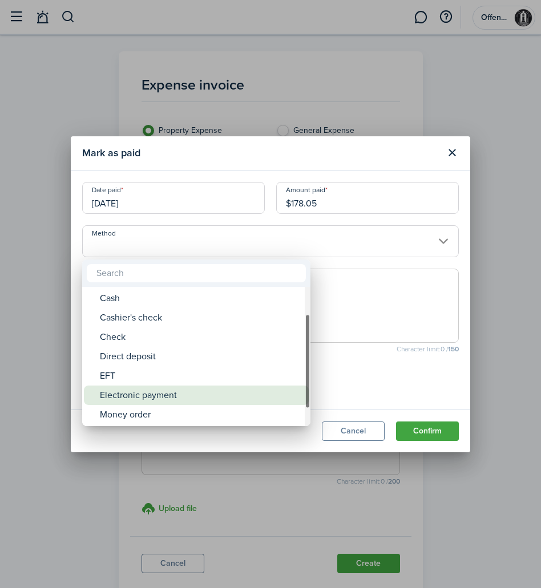
click at [241, 388] on div "Electronic payment" at bounding box center [201, 395] width 202 height 19
type input "Electronic payment"
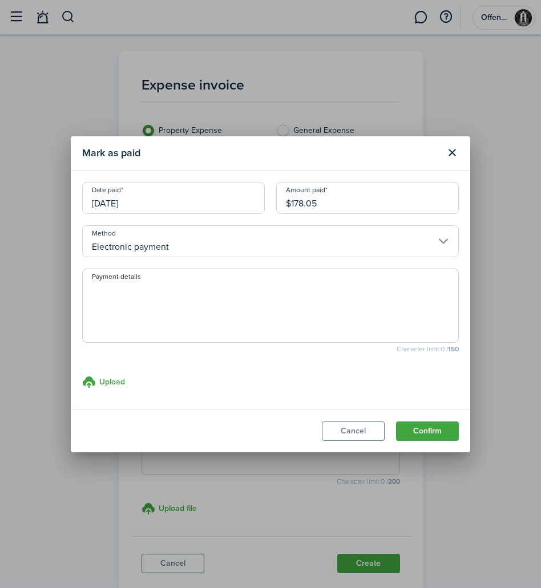
click at [421, 429] on button "Confirm" at bounding box center [427, 431] width 63 height 19
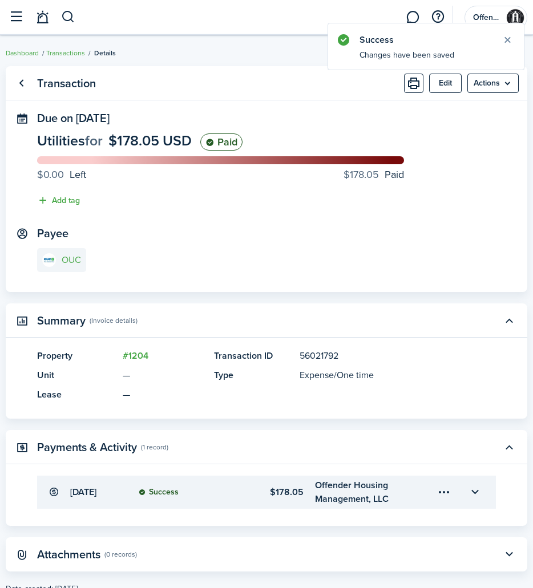
click at [68, 253] on link "OUC" at bounding box center [61, 260] width 49 height 24
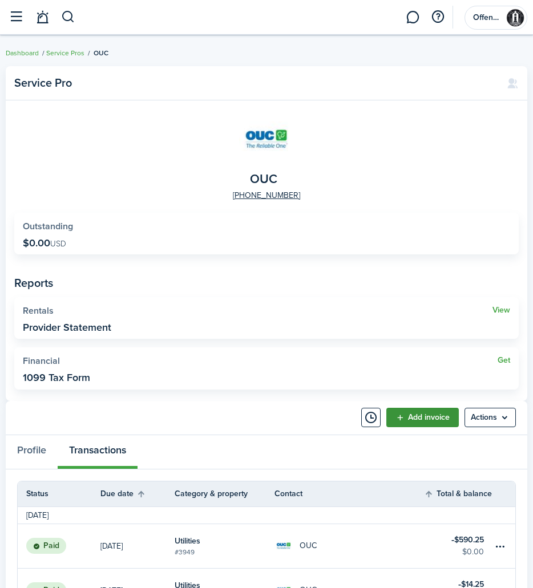
click at [434, 421] on link "Add invoice" at bounding box center [422, 417] width 72 height 19
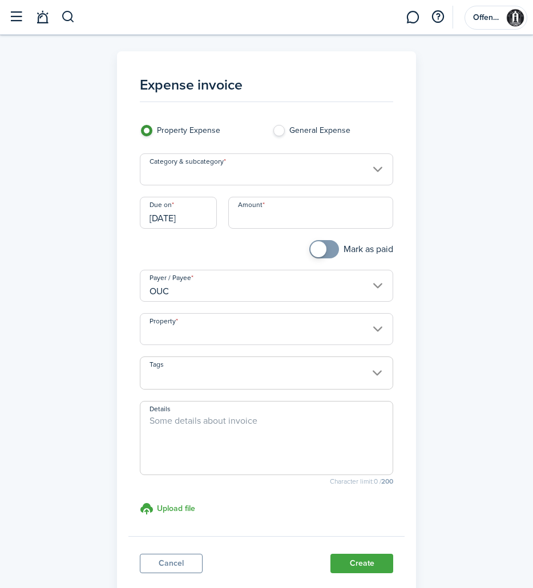
click at [298, 175] on input "Category & subcategory" at bounding box center [267, 170] width 254 height 32
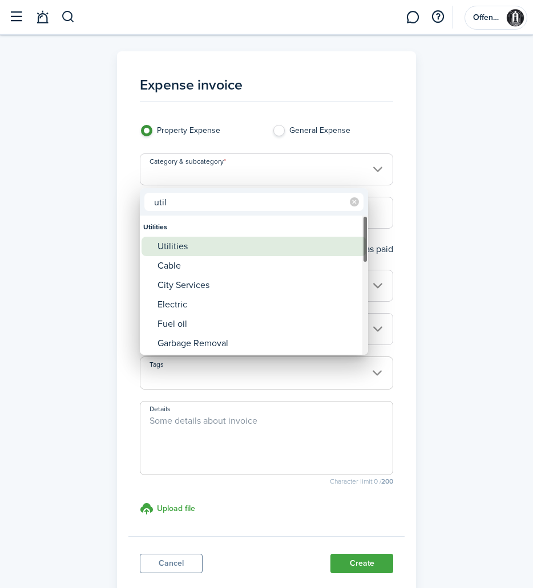
type input "util"
click at [220, 240] on div "Utilities" at bounding box center [259, 246] width 202 height 19
type input "Utilities"
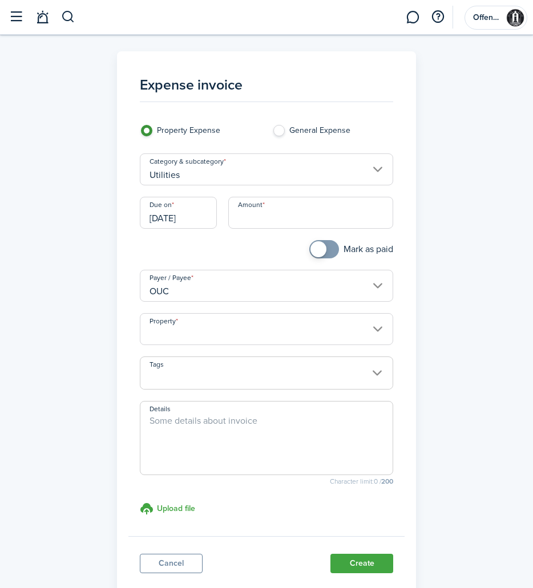
click at [199, 221] on input "[DATE]" at bounding box center [178, 213] width 77 height 32
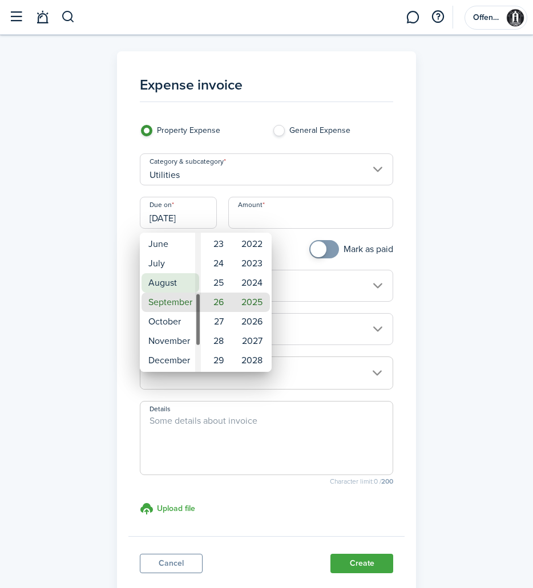
click at [175, 279] on mbsc-wheel-item "August" at bounding box center [171, 282] width 58 height 19
click at [220, 265] on mbsc-wheel-item "11" at bounding box center [217, 263] width 28 height 19
type input "[DATE]"
click at [305, 216] on div at bounding box center [267, 294] width 716 height 771
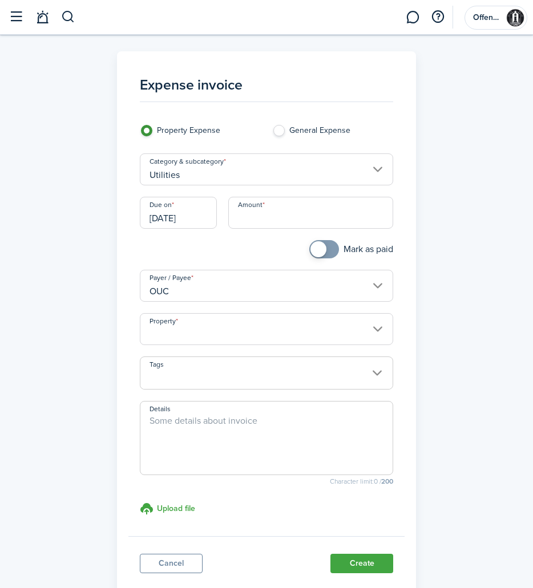
click at [305, 218] on input "Amount" at bounding box center [311, 213] width 166 height 32
type input "$223.65"
checkbox input "true"
click at [321, 248] on span at bounding box center [318, 249] width 16 height 16
click at [323, 344] on input "Property" at bounding box center [267, 329] width 254 height 32
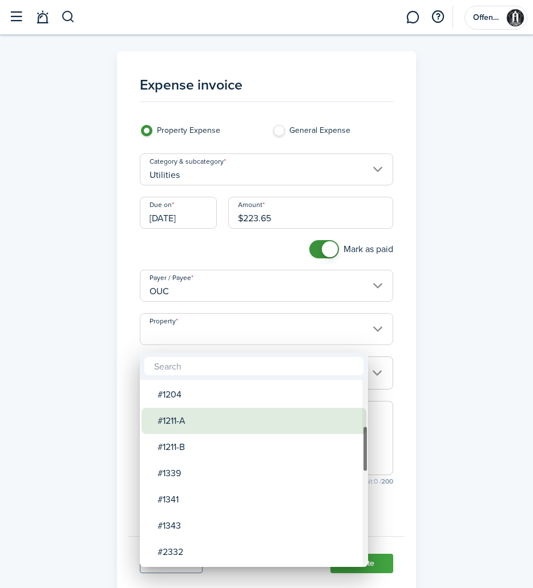
click at [285, 418] on div "#1211-A" at bounding box center [259, 421] width 202 height 26
type input "#1211-A"
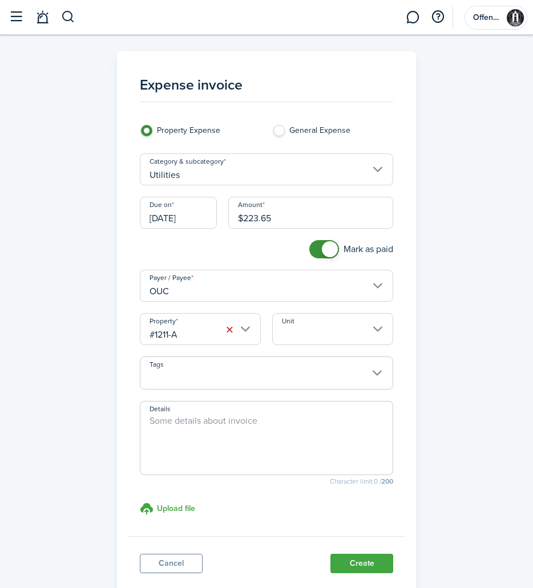
click at [378, 564] on button "Create" at bounding box center [361, 563] width 63 height 19
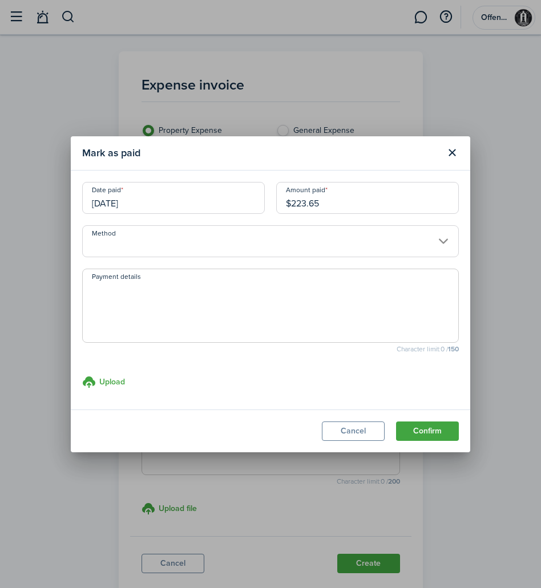
click at [295, 245] on input "Method" at bounding box center [270, 241] width 377 height 32
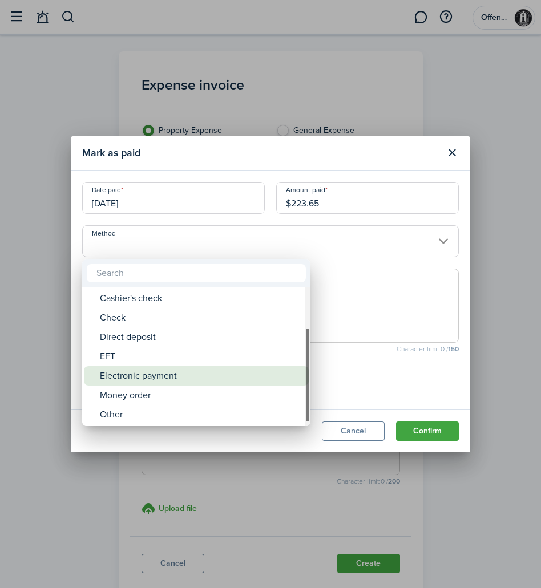
click at [260, 374] on div "Electronic payment" at bounding box center [201, 375] width 202 height 19
type input "Electronic payment"
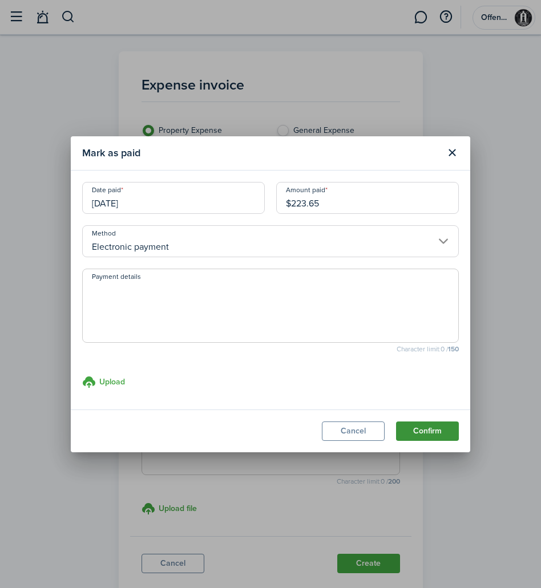
click at [426, 425] on button "Confirm" at bounding box center [427, 431] width 63 height 19
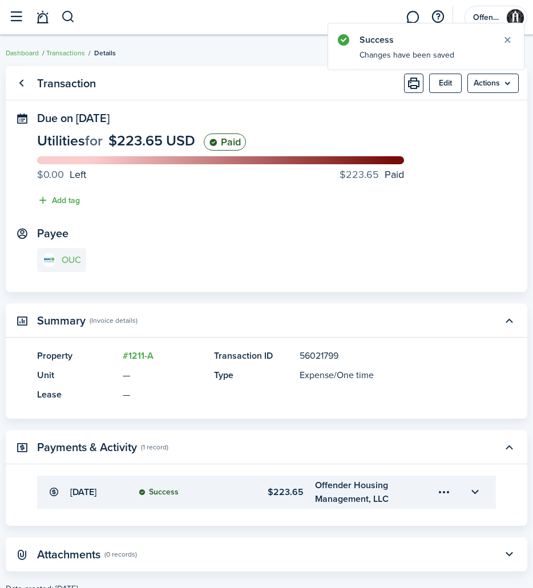
click at [73, 267] on link "OUC" at bounding box center [61, 260] width 49 height 24
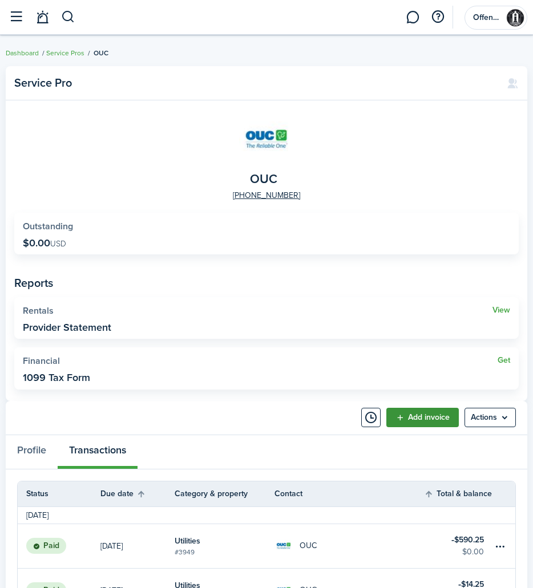
click at [417, 417] on link "Add invoice" at bounding box center [422, 417] width 72 height 19
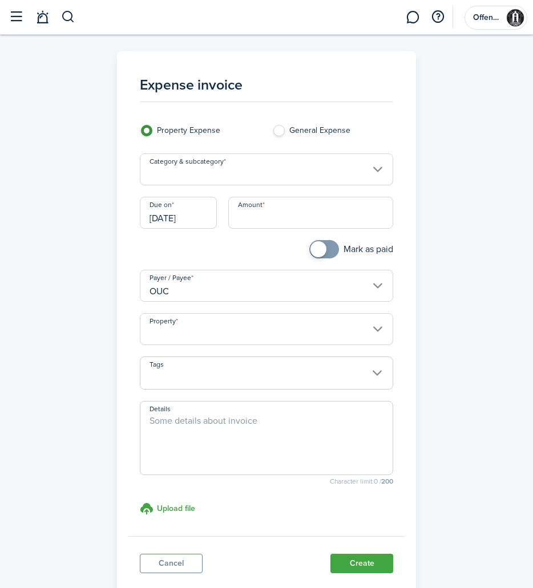
click at [294, 180] on input "Category & subcategory" at bounding box center [267, 170] width 254 height 32
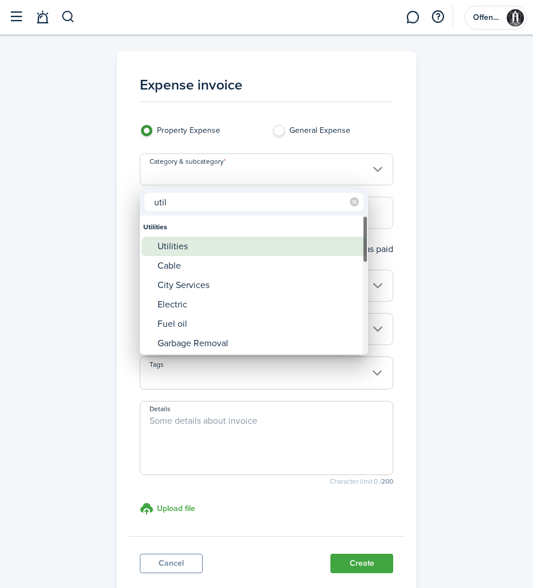
type input "util"
click at [230, 244] on div "Utilities" at bounding box center [259, 246] width 202 height 19
type input "Utilities"
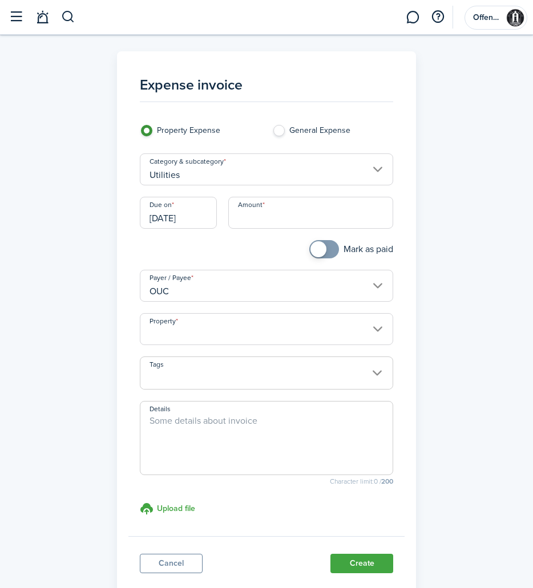
checkbox input "true"
click at [330, 251] on span at bounding box center [323, 249] width 11 height 18
click at [203, 225] on input "[DATE]" at bounding box center [178, 213] width 77 height 32
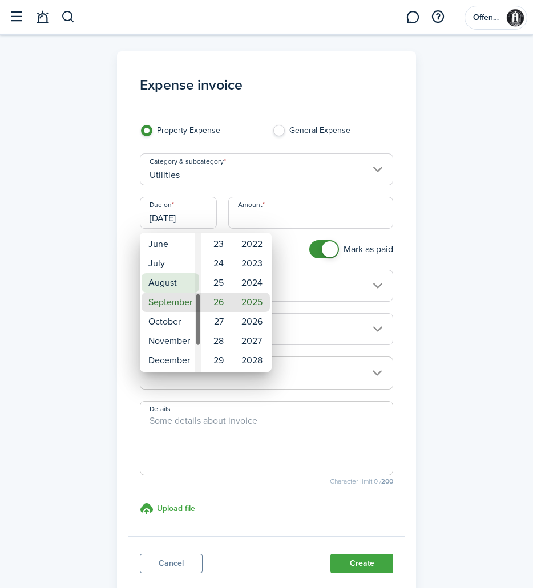
click at [187, 288] on mbsc-wheel-item "August" at bounding box center [171, 282] width 58 height 19
click at [219, 285] on mbsc-wheel-item "11" at bounding box center [217, 282] width 28 height 19
type input "[DATE]"
click at [294, 217] on div at bounding box center [267, 294] width 716 height 771
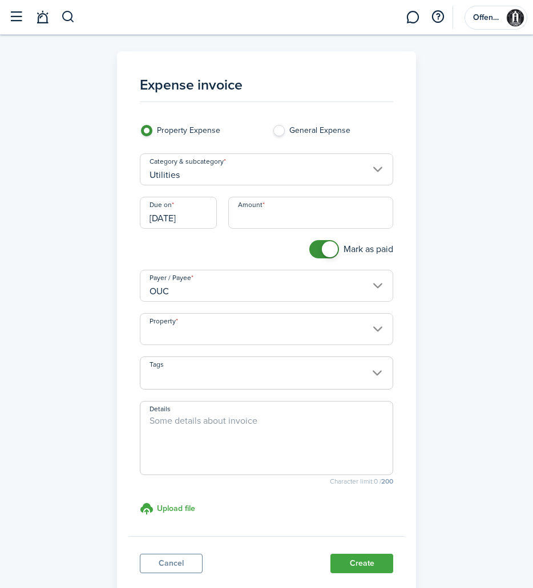
click at [294, 220] on input "Amount" at bounding box center [311, 213] width 166 height 32
click at [258, 333] on input "Property" at bounding box center [267, 329] width 254 height 32
type input "$180.61"
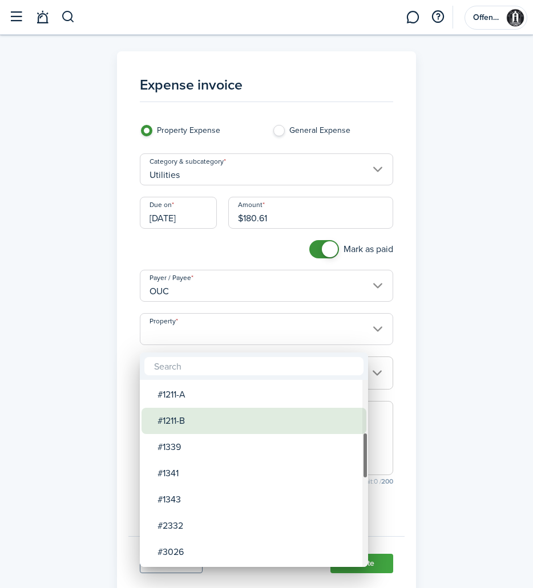
click at [265, 426] on div "#1211-B" at bounding box center [259, 421] width 202 height 26
type input "#1211-B"
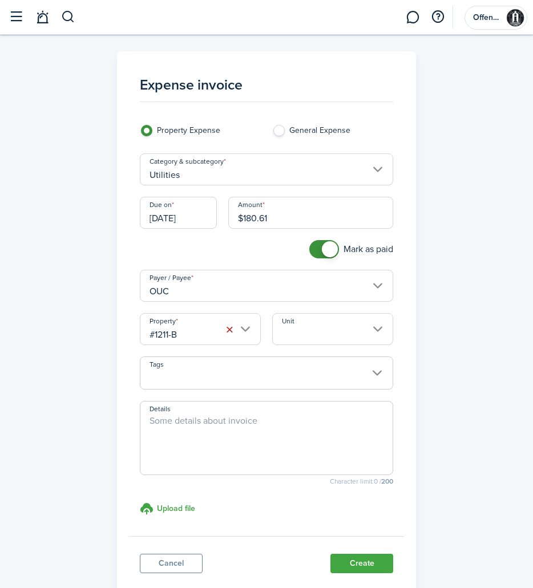
click at [360, 571] on button "Create" at bounding box center [361, 563] width 63 height 19
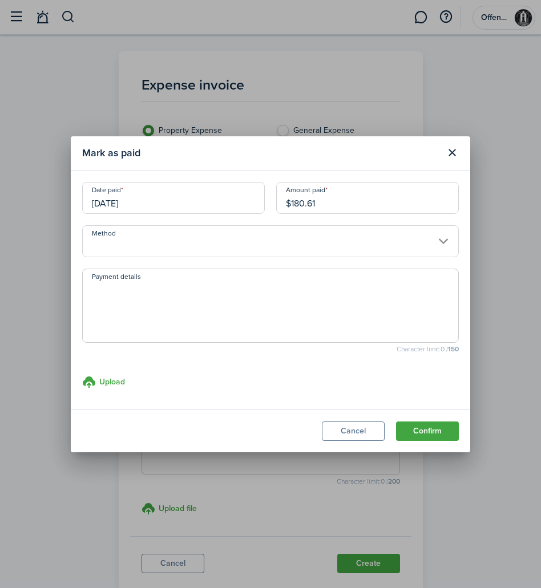
click at [323, 243] on input "Method" at bounding box center [270, 241] width 377 height 32
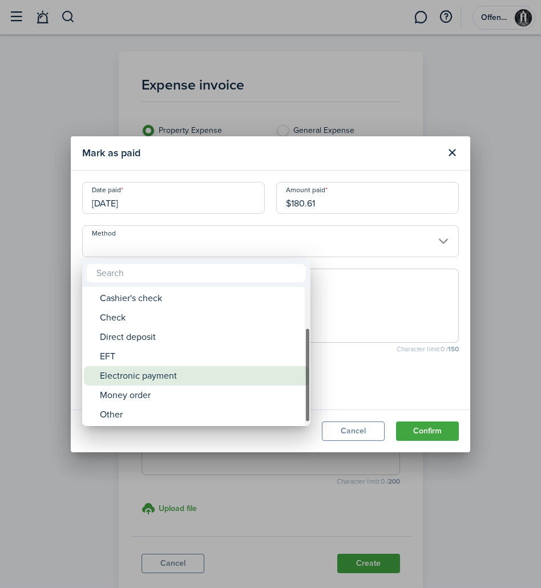
click at [248, 374] on div "Electronic payment" at bounding box center [201, 375] width 202 height 19
type input "Electronic payment"
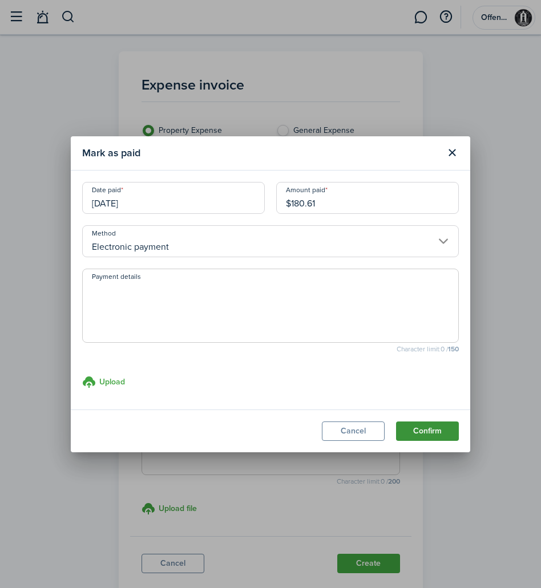
click at [435, 438] on button "Confirm" at bounding box center [427, 431] width 63 height 19
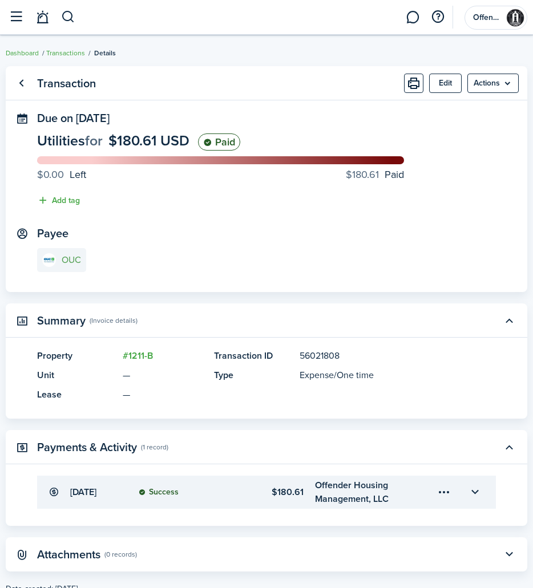
click at [66, 258] on e-details-info-title "OUC" at bounding box center [71, 260] width 19 height 10
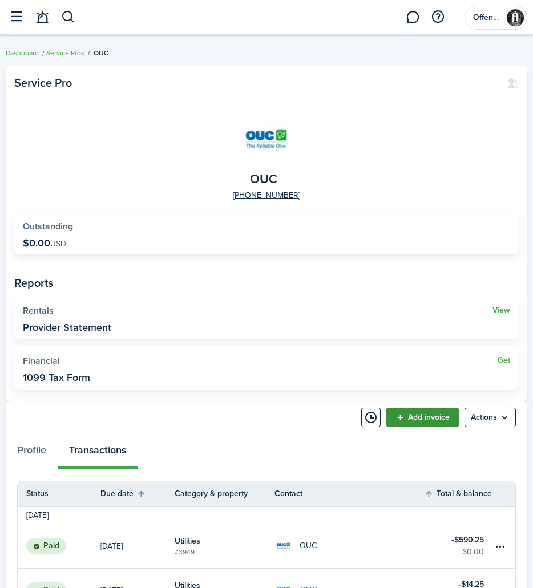
click at [425, 419] on link "Add invoice" at bounding box center [422, 417] width 72 height 19
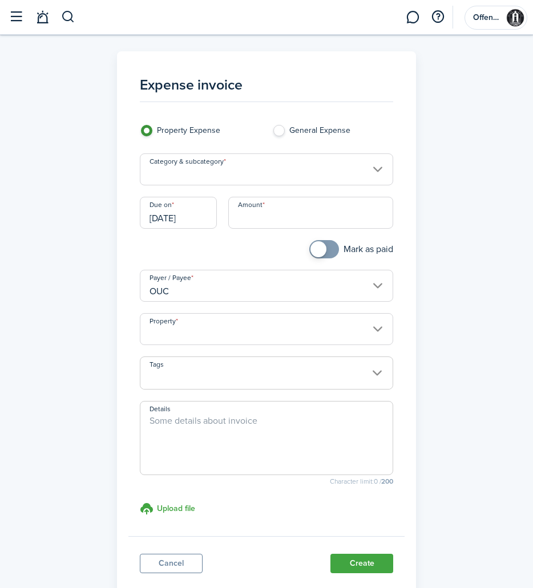
click at [267, 175] on input "Category & subcategory" at bounding box center [267, 170] width 254 height 32
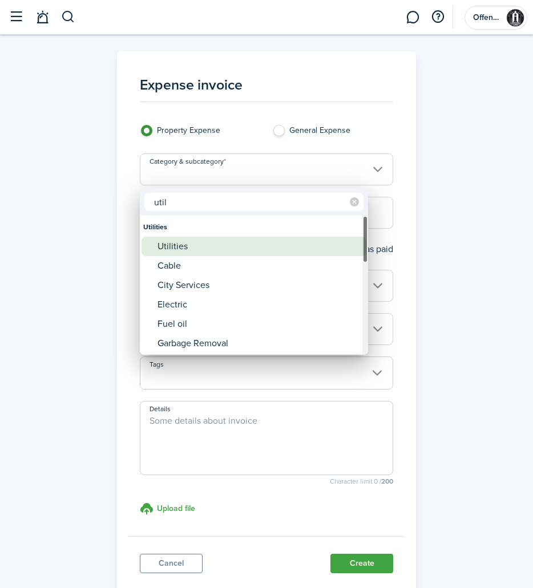
type input "util"
click at [203, 239] on div "Utilities" at bounding box center [259, 246] width 202 height 19
type input "Utilities"
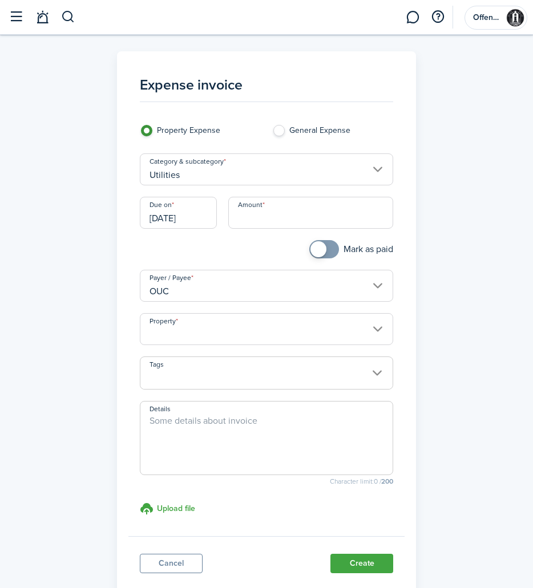
click at [209, 219] on input "[DATE]" at bounding box center [178, 213] width 77 height 32
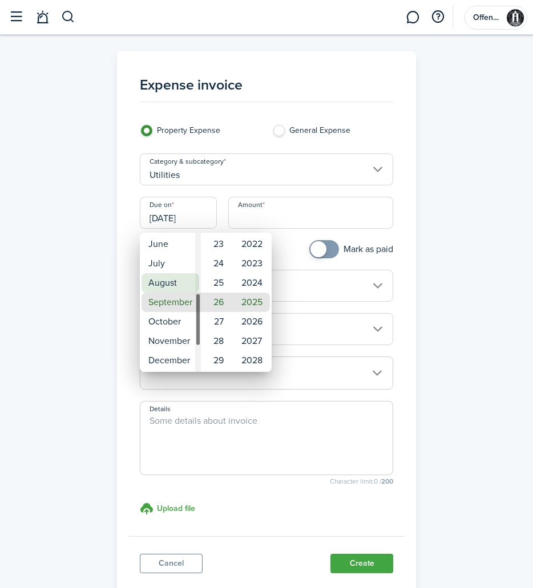
click at [177, 281] on mbsc-wheel-item "August" at bounding box center [171, 282] width 58 height 19
click at [218, 248] on mbsc-wheel-item "11" at bounding box center [217, 244] width 28 height 19
type input "[DATE]"
click at [218, 248] on mbsc-wheel-item "11" at bounding box center [217, 244] width 28 height 19
click at [293, 215] on div at bounding box center [267, 294] width 716 height 771
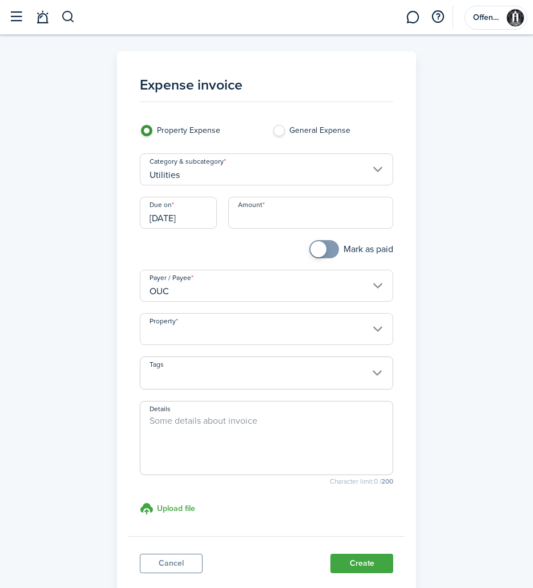
click at [293, 220] on input "Amount" at bounding box center [311, 213] width 166 height 32
type input "$963.84"
checkbox input "true"
click at [321, 255] on span at bounding box center [318, 249] width 16 height 16
click at [376, 337] on input "Property" at bounding box center [267, 329] width 254 height 32
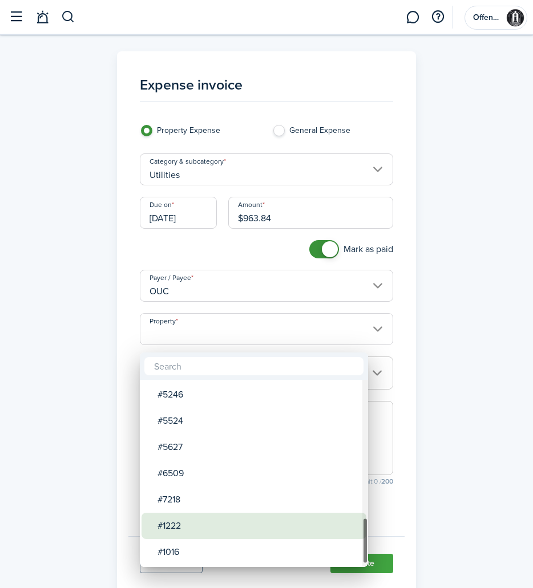
click at [272, 531] on div "#1222" at bounding box center [259, 526] width 202 height 26
type input "#1222"
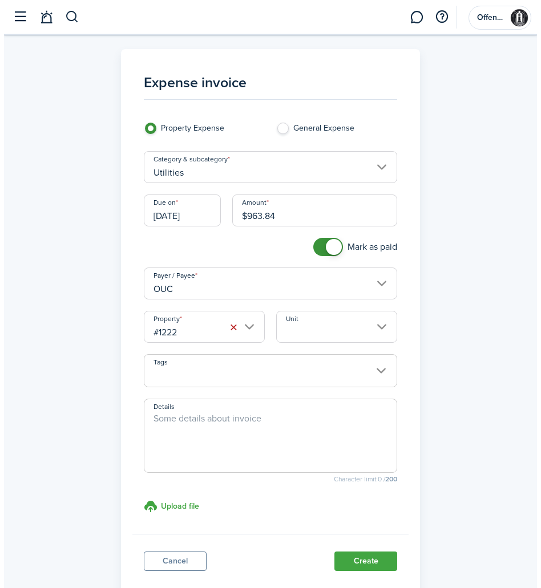
scroll to position [81, 0]
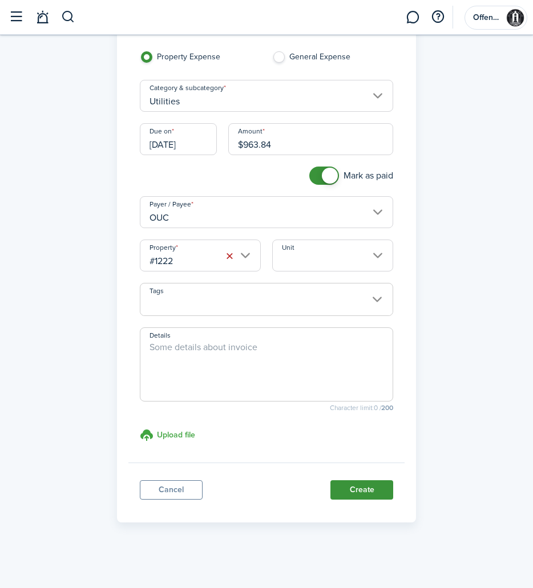
click at [366, 487] on button "Create" at bounding box center [361, 490] width 63 height 19
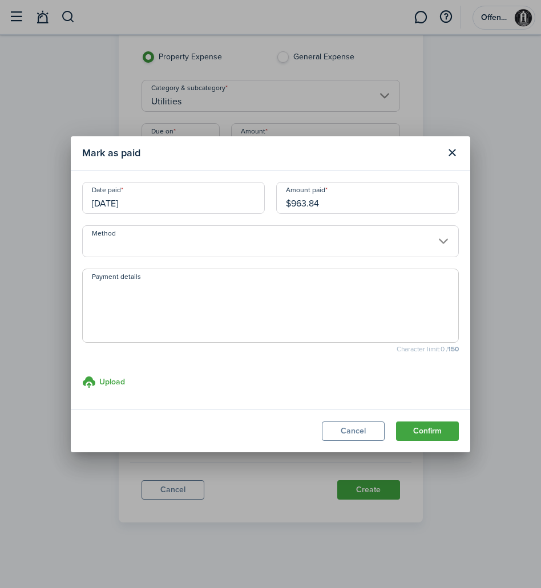
click at [314, 236] on input "Method" at bounding box center [270, 241] width 377 height 32
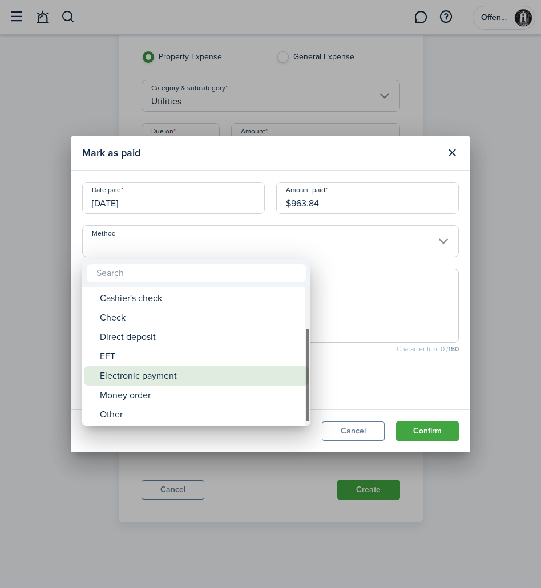
click at [241, 373] on div "Electronic payment" at bounding box center [201, 375] width 202 height 19
type input "Electronic payment"
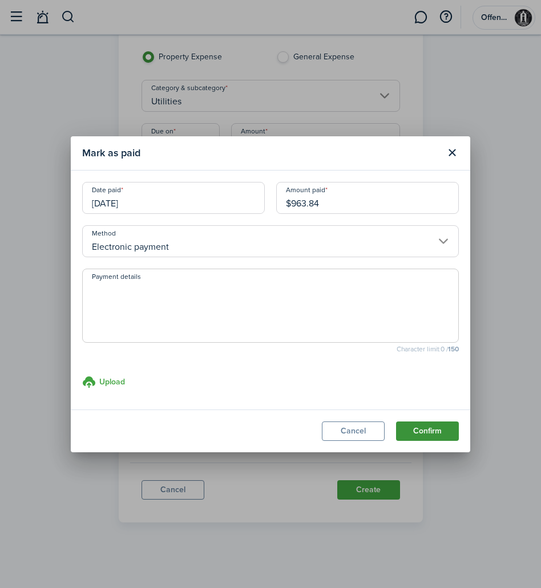
click at [418, 426] on button "Confirm" at bounding box center [427, 431] width 63 height 19
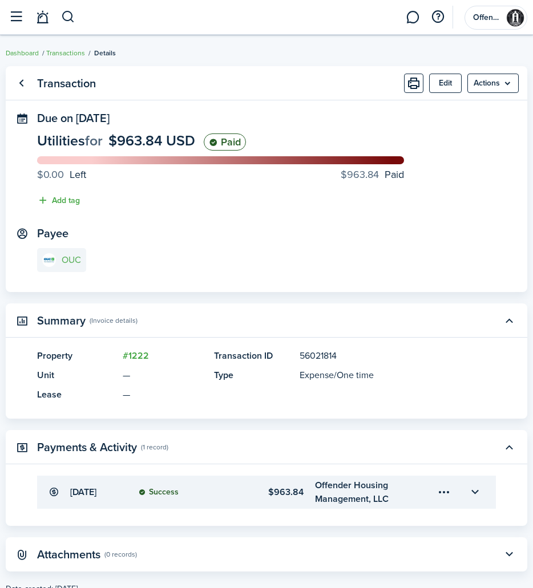
click at [77, 267] on link "OUC" at bounding box center [61, 260] width 49 height 24
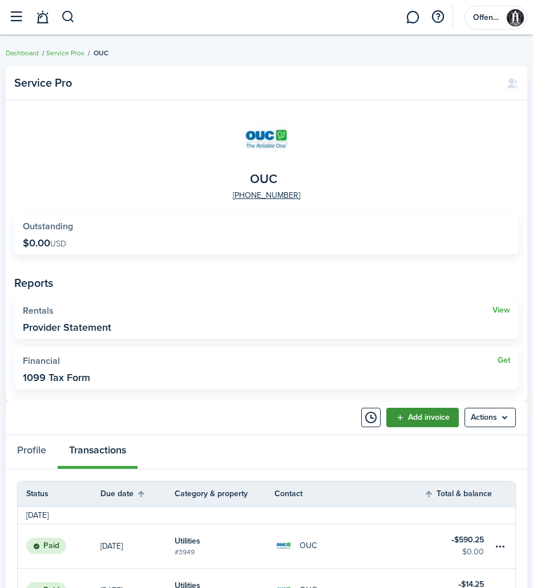
click at [430, 420] on link "Add invoice" at bounding box center [422, 417] width 72 height 19
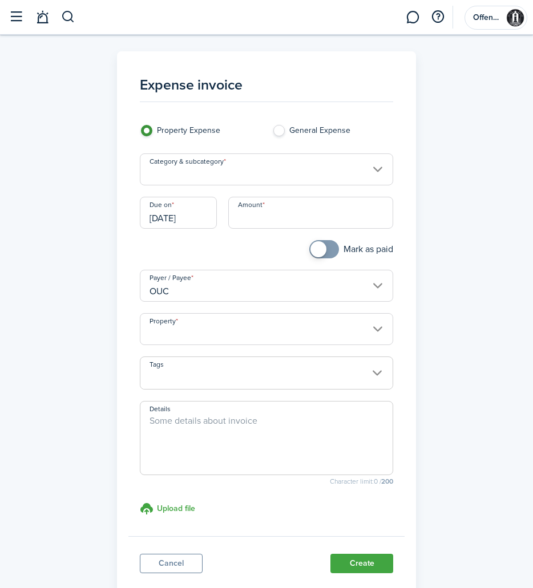
click at [241, 179] on input "Category & subcategory" at bounding box center [267, 170] width 254 height 32
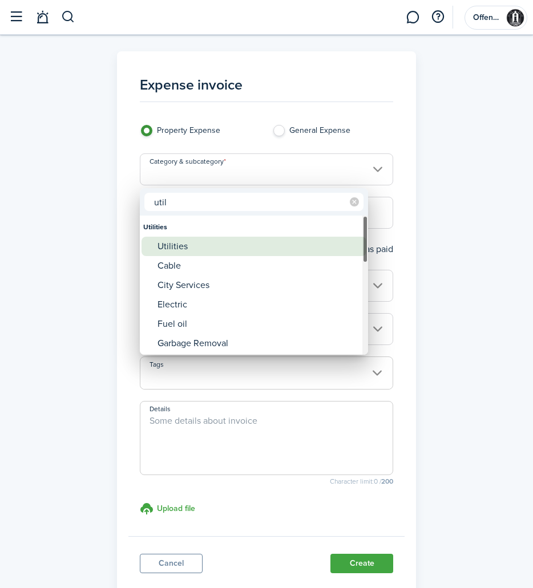
type input "util"
click at [180, 245] on div "Utilities" at bounding box center [259, 246] width 202 height 19
type input "Utilities"
click at [180, 245] on div "Utilities" at bounding box center [259, 246] width 202 height 19
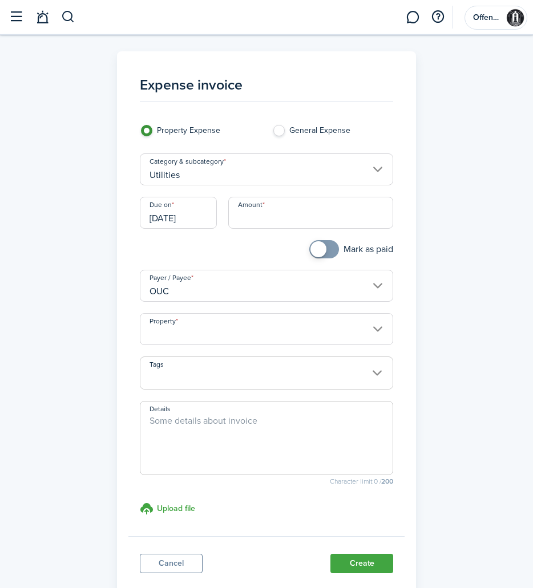
click at [196, 217] on input "[DATE]" at bounding box center [178, 213] width 77 height 32
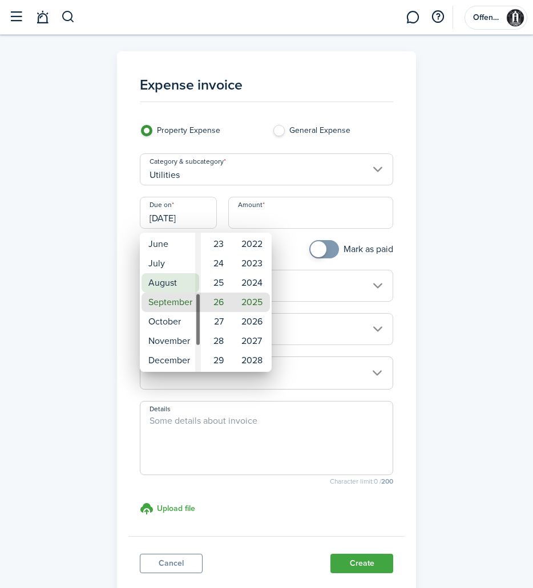
click at [174, 283] on mbsc-wheel-item "August" at bounding box center [171, 282] width 58 height 19
type input "[DATE]"
click at [218, 297] on mbsc-wheel-item "11" at bounding box center [217, 302] width 28 height 19
click at [298, 219] on div at bounding box center [267, 294] width 716 height 771
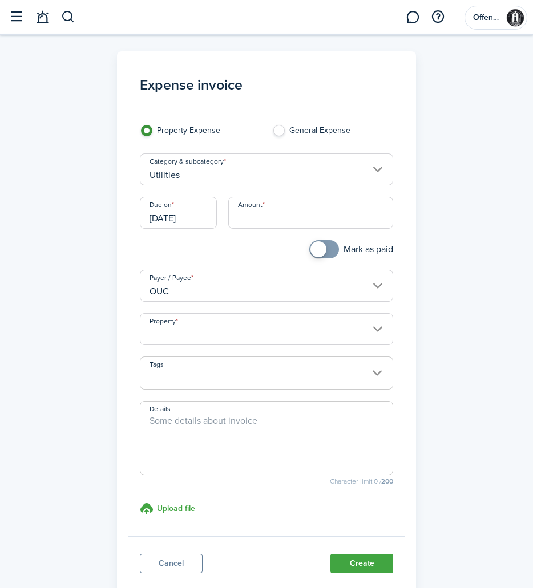
click at [304, 217] on input "Amount" at bounding box center [311, 213] width 166 height 32
type input "$369.08"
checkbox input "true"
click at [323, 251] on span at bounding box center [318, 249] width 16 height 16
click at [319, 340] on input "Property" at bounding box center [267, 329] width 254 height 32
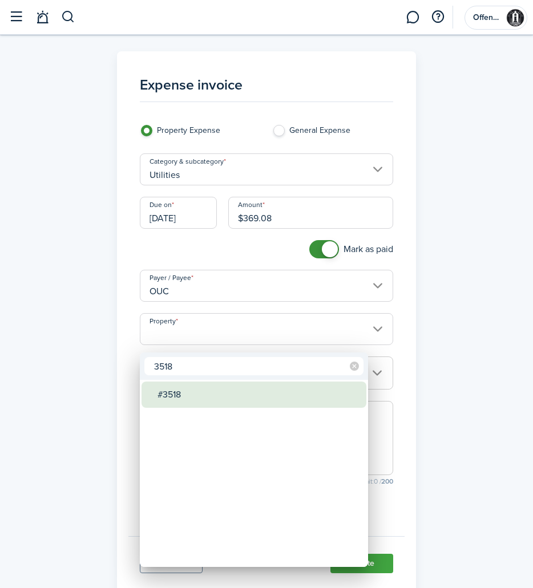
type input "3518"
click at [230, 388] on div "#3518" at bounding box center [259, 395] width 202 height 26
type input "#3518"
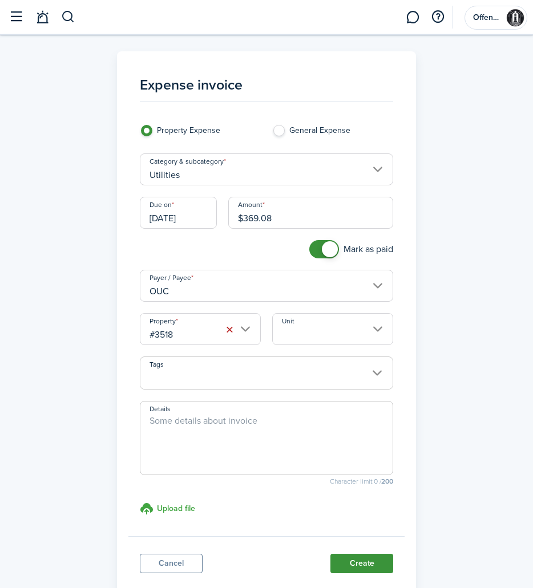
click at [365, 571] on button "Create" at bounding box center [361, 563] width 63 height 19
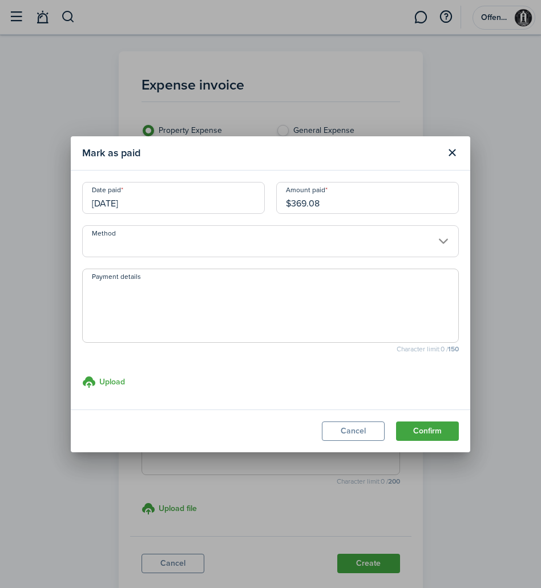
click at [287, 247] on input "Method" at bounding box center [270, 241] width 377 height 32
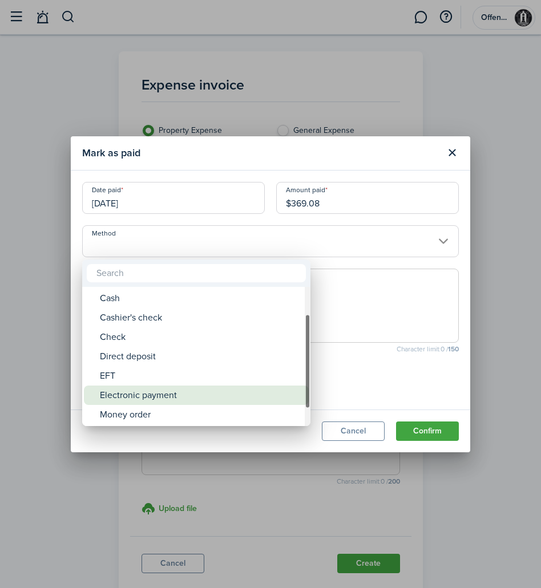
click at [259, 398] on div "Electronic payment" at bounding box center [201, 395] width 202 height 19
type input "Electronic payment"
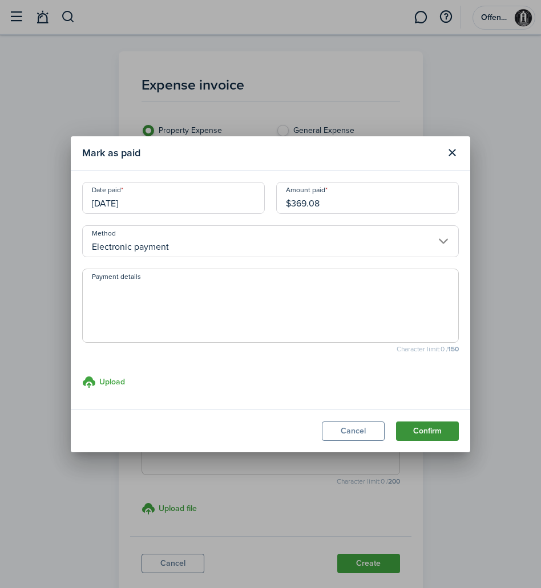
click at [436, 435] on button "Confirm" at bounding box center [427, 431] width 63 height 19
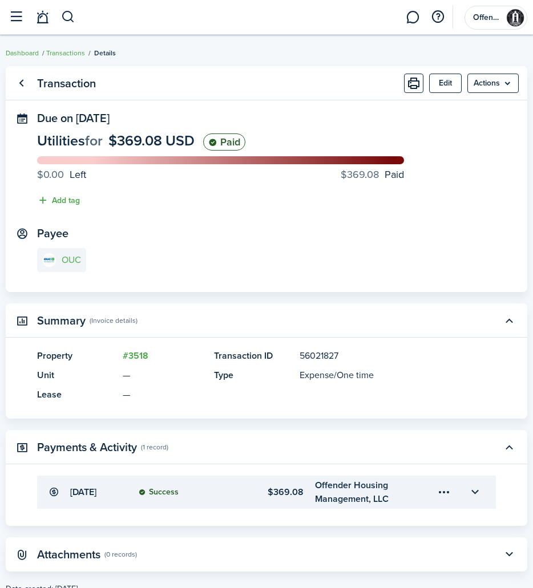
click at [59, 264] on link "OUC" at bounding box center [61, 260] width 49 height 24
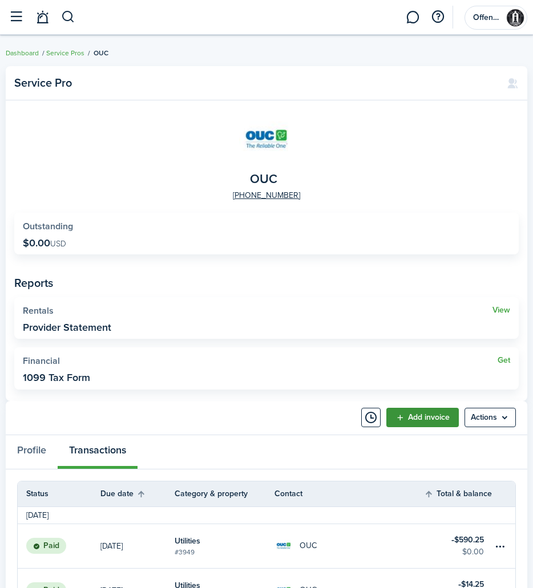
click at [417, 416] on link "Add invoice" at bounding box center [422, 417] width 72 height 19
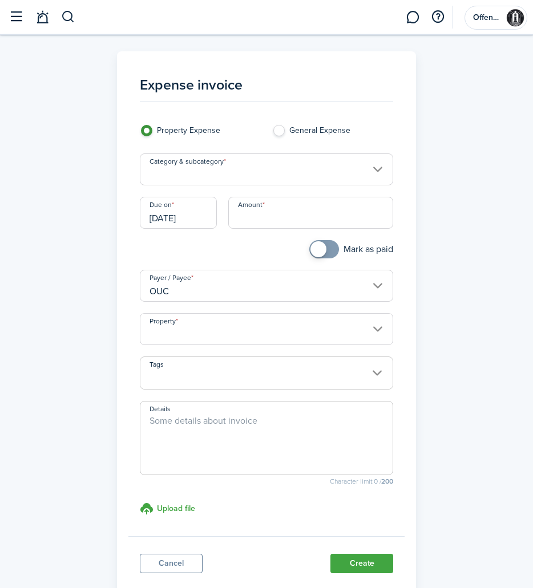
click at [279, 172] on input "Category & subcategory" at bounding box center [267, 170] width 254 height 32
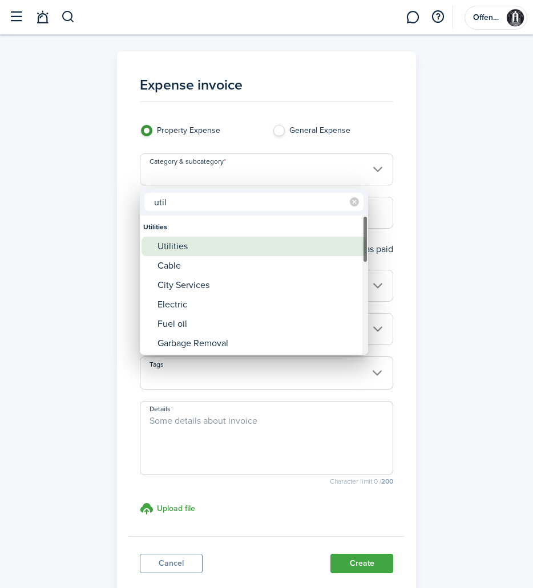
type input "util"
click at [195, 240] on div "Utilities" at bounding box center [259, 246] width 202 height 19
type input "Utilities"
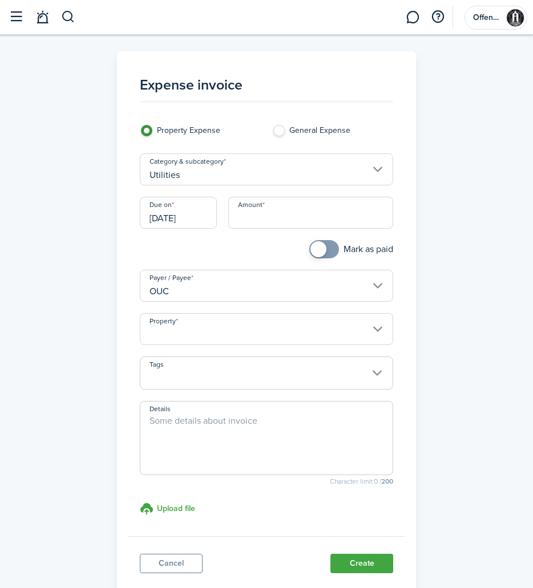
click at [195, 240] on div "Utilities" at bounding box center [259, 246] width 202 height 19
click at [205, 224] on input "[DATE]" at bounding box center [178, 213] width 77 height 32
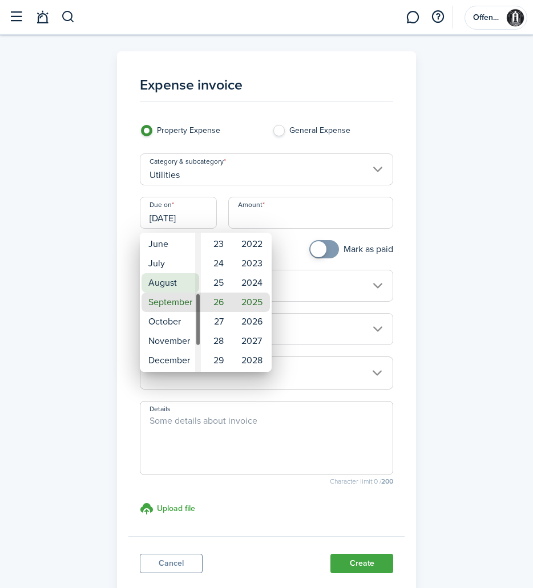
click at [173, 285] on mbsc-wheel-item "August" at bounding box center [171, 282] width 58 height 19
click at [218, 241] on mbsc-wheel-item "11" at bounding box center [217, 244] width 28 height 19
type input "[DATE]"
click at [433, 272] on div at bounding box center [267, 294] width 716 height 771
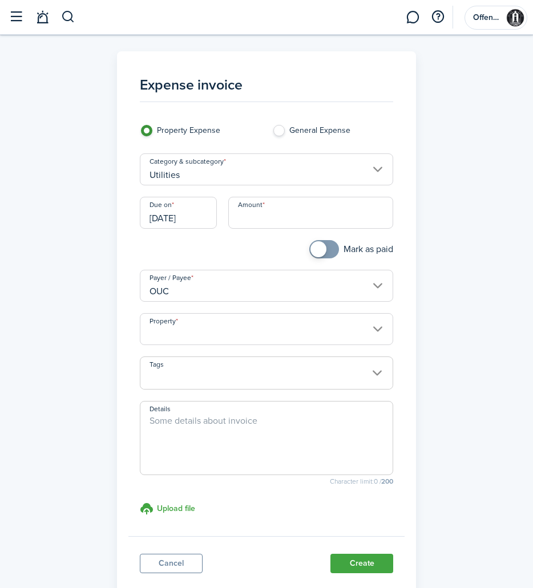
click at [309, 213] on input "Amount" at bounding box center [311, 213] width 166 height 32
type input "$328.24"
checkbox input "true"
click at [319, 251] on span at bounding box center [318, 249] width 16 height 16
click at [299, 330] on input "Property" at bounding box center [267, 329] width 254 height 32
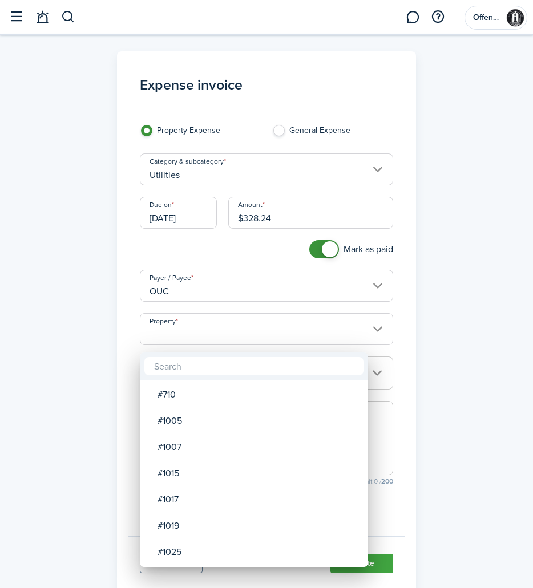
click at [261, 370] on input "text" at bounding box center [253, 366] width 219 height 18
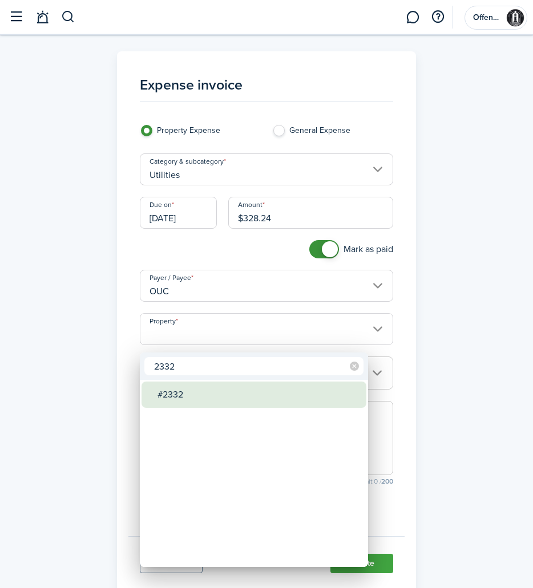
type input "2332"
click at [257, 401] on div "#2332" at bounding box center [259, 395] width 202 height 26
type input "#2332"
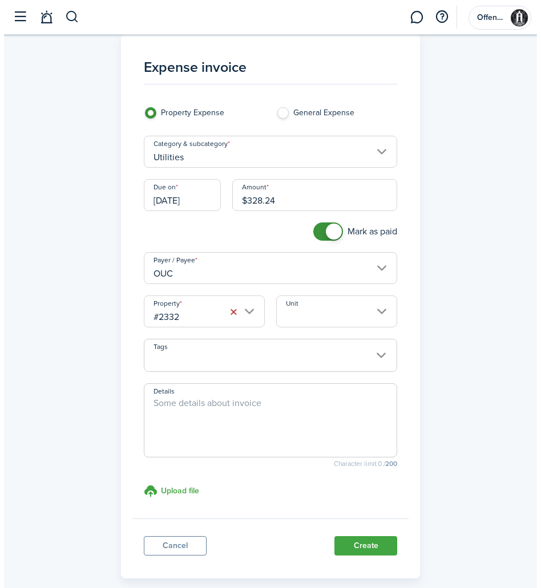
scroll to position [81, 0]
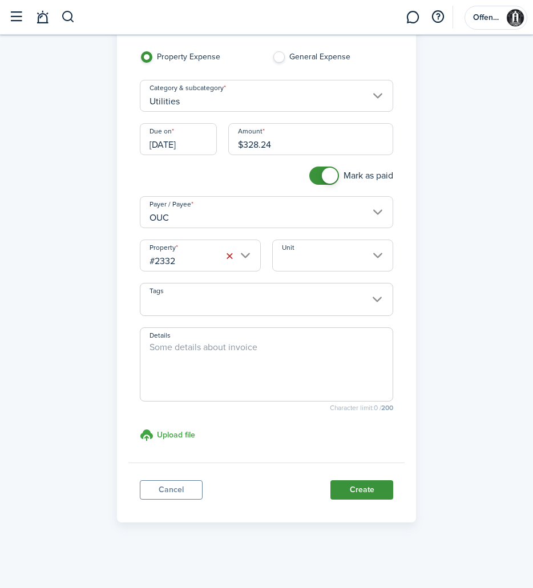
click at [360, 486] on button "Create" at bounding box center [361, 490] width 63 height 19
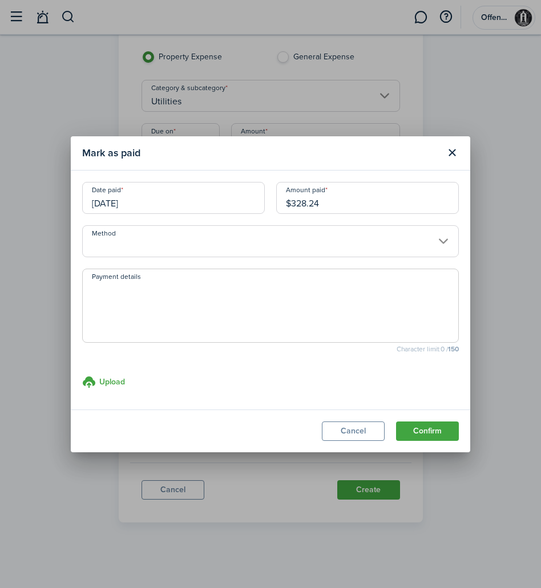
click at [328, 247] on input "Method" at bounding box center [270, 241] width 377 height 32
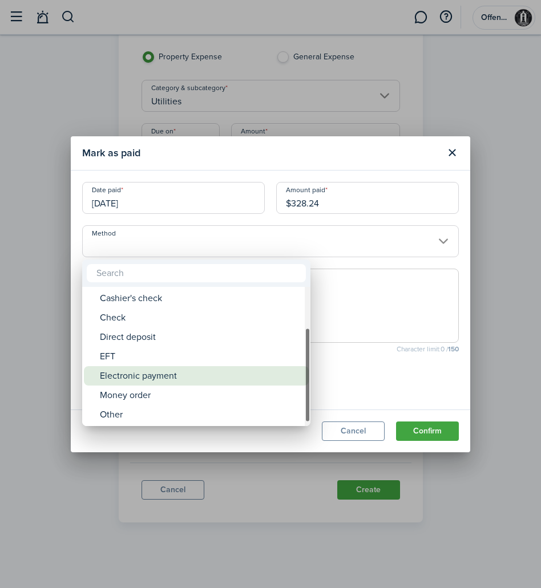
click at [263, 367] on div "Electronic payment" at bounding box center [201, 375] width 202 height 19
type input "Electronic payment"
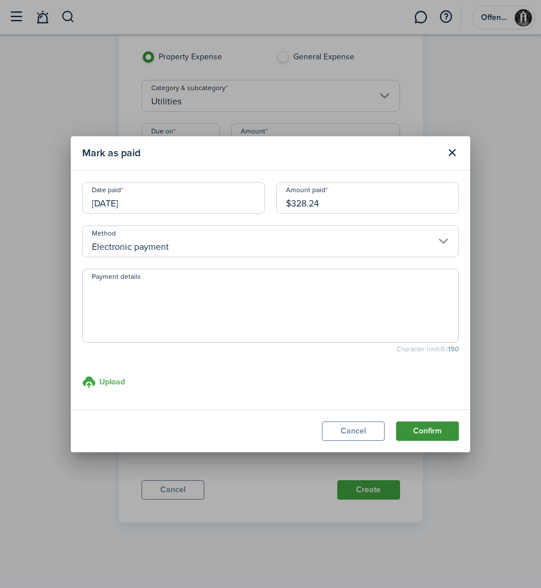
click at [429, 427] on button "Confirm" at bounding box center [427, 431] width 63 height 19
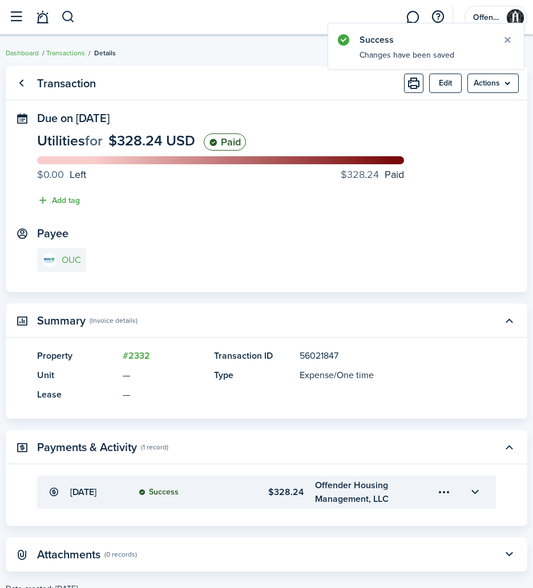
click at [72, 265] on link "OUC" at bounding box center [61, 260] width 49 height 24
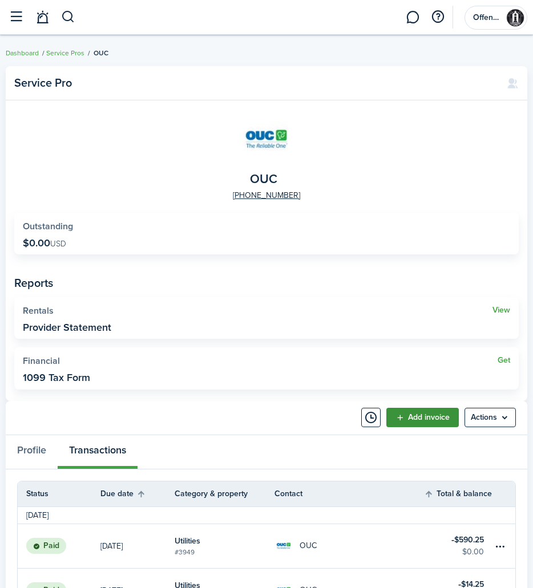
click at [424, 414] on link "Add invoice" at bounding box center [422, 417] width 72 height 19
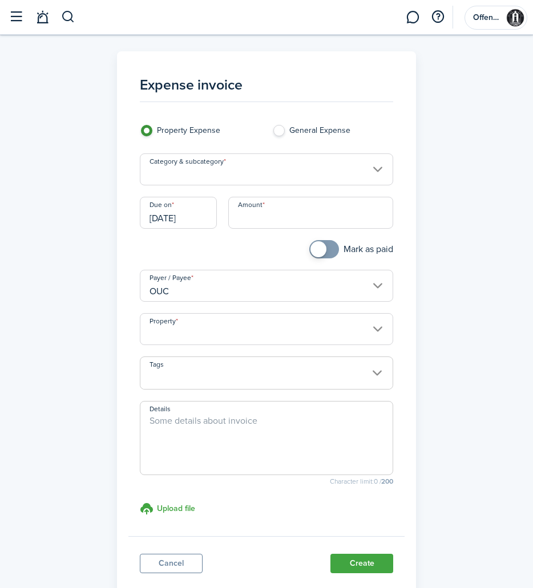
click at [377, 172] on input "Category & subcategory" at bounding box center [267, 170] width 254 height 32
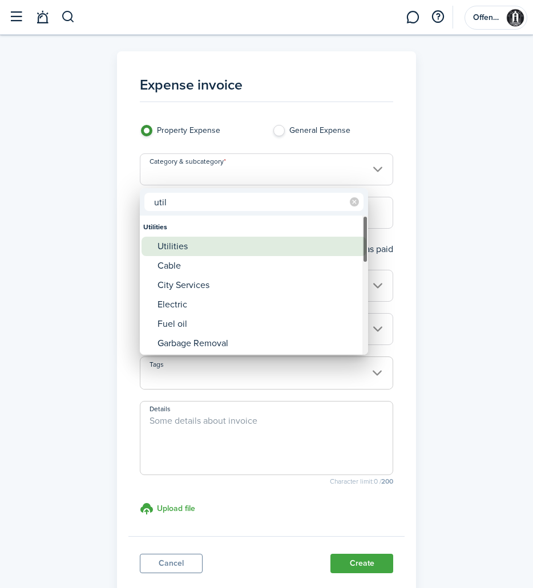
type input "util"
click at [278, 248] on div "Utilities" at bounding box center [259, 246] width 202 height 19
type input "Utilities"
click at [278, 248] on div "Utilities" at bounding box center [259, 246] width 202 height 19
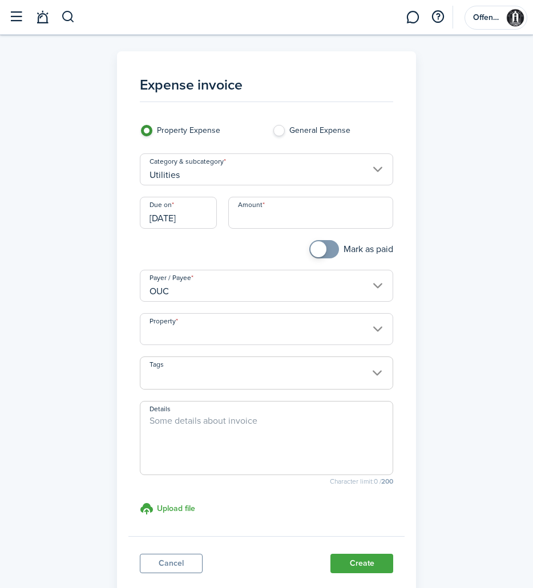
click at [200, 224] on input "[DATE]" at bounding box center [178, 213] width 77 height 32
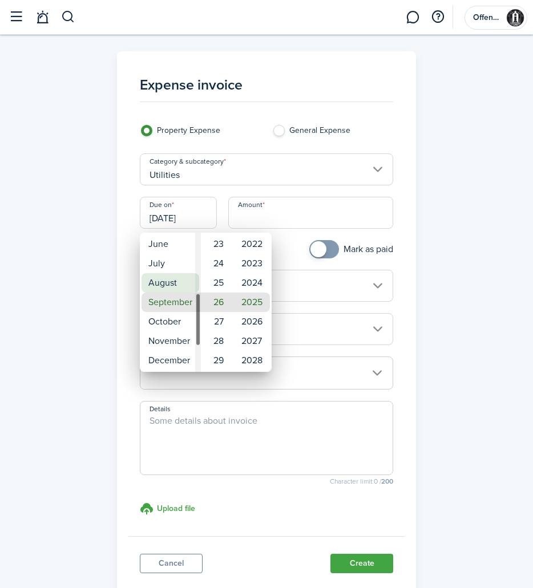
click at [182, 286] on mbsc-wheel-item "August" at bounding box center [171, 282] width 58 height 19
click at [208, 268] on mbsc-wheel-item "11" at bounding box center [217, 263] width 28 height 19
type input "[DATE]"
click at [297, 223] on div at bounding box center [267, 294] width 716 height 771
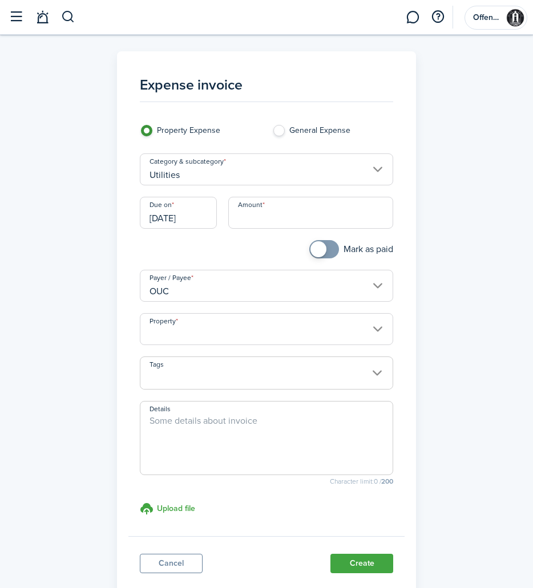
click at [299, 220] on input "Amount" at bounding box center [311, 213] width 166 height 32
type input "$420.75"
checkbox input "true"
click at [316, 251] on span at bounding box center [318, 249] width 16 height 16
click at [304, 336] on input "Property" at bounding box center [267, 329] width 254 height 32
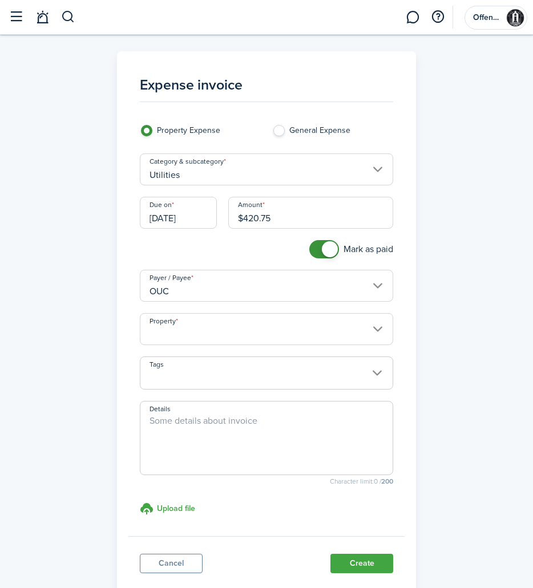
click at [304, 336] on input "Property" at bounding box center [267, 329] width 254 height 32
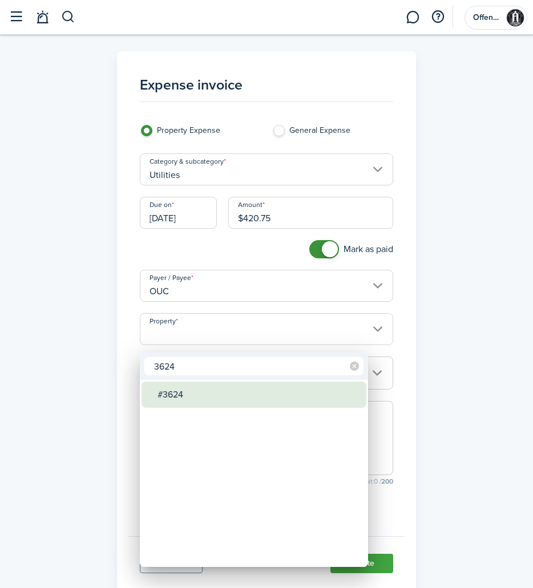
type input "3624"
click at [235, 390] on div "#3624" at bounding box center [259, 395] width 202 height 26
type input "#3624"
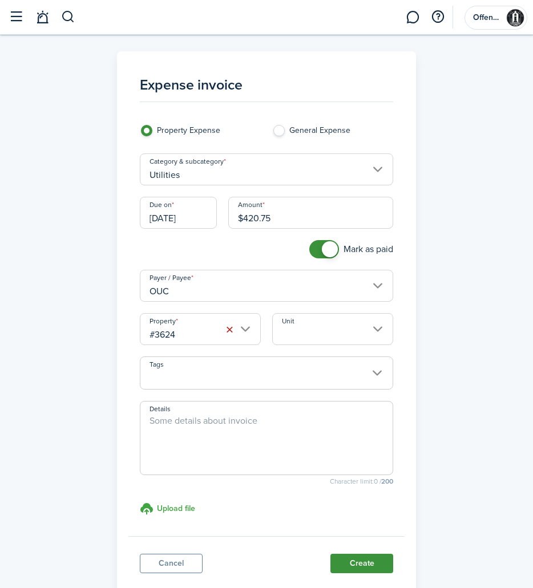
click at [354, 573] on button "Create" at bounding box center [361, 563] width 63 height 19
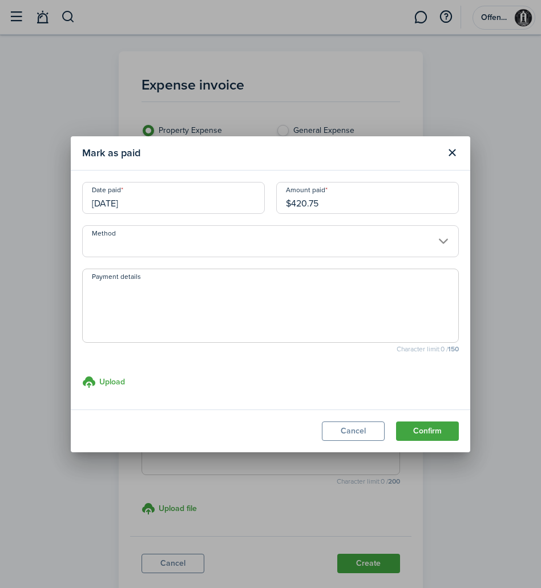
click at [326, 245] on input "Method" at bounding box center [270, 241] width 377 height 32
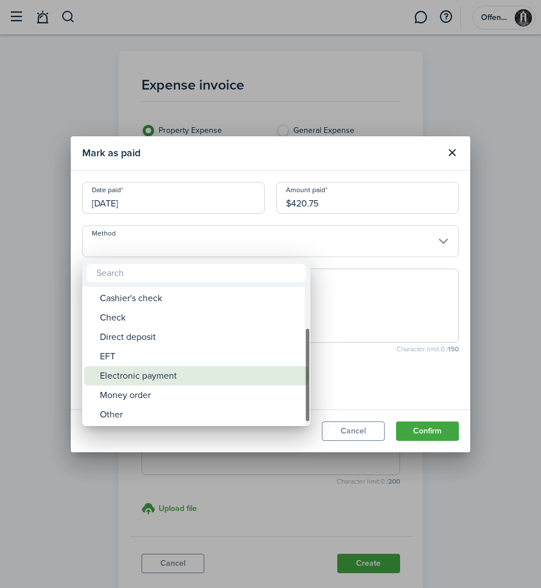
click at [240, 367] on div "Electronic payment" at bounding box center [201, 375] width 202 height 19
type input "Electronic payment"
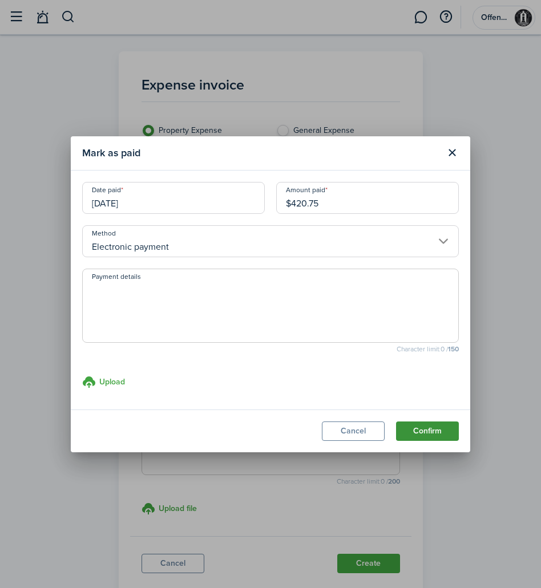
click at [413, 430] on button "Confirm" at bounding box center [427, 431] width 63 height 19
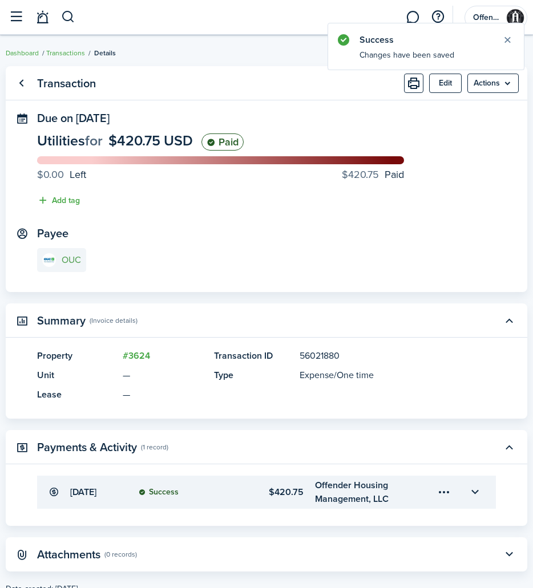
click at [65, 264] on e-details-info-title "OUC" at bounding box center [71, 260] width 19 height 10
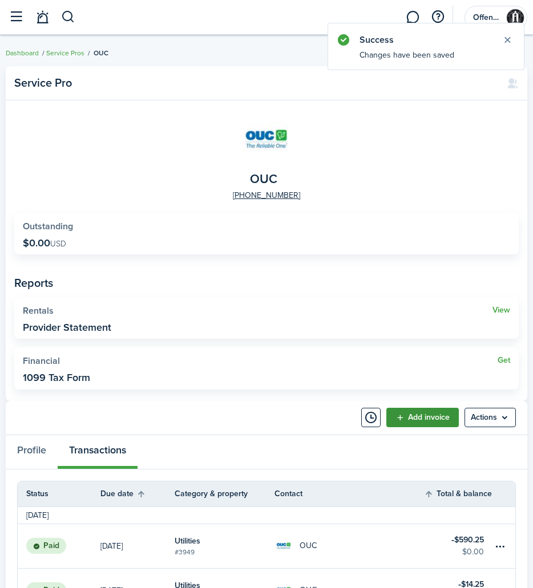
click at [420, 416] on link "Add invoice" at bounding box center [422, 417] width 72 height 19
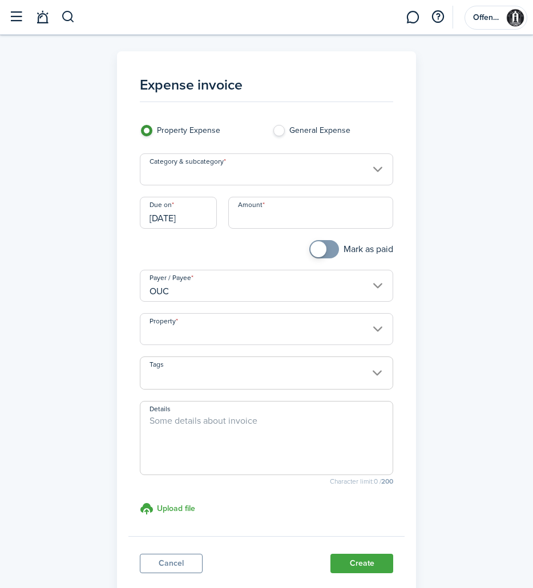
click at [261, 178] on input "Category & subcategory" at bounding box center [267, 170] width 254 height 32
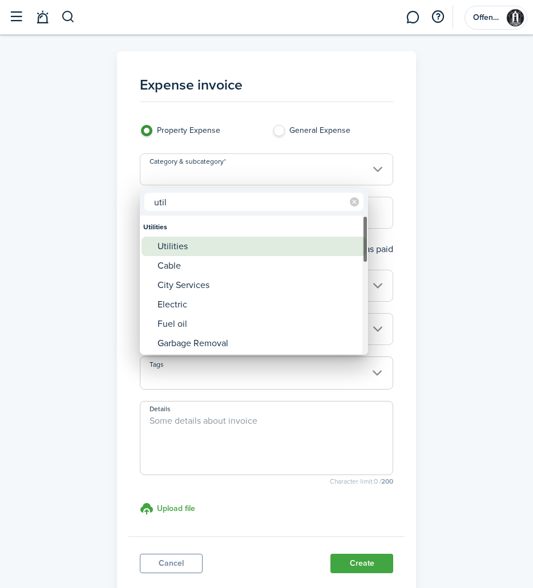
type input "util"
click at [213, 251] on div "Utilities" at bounding box center [259, 246] width 202 height 19
type input "Utilities"
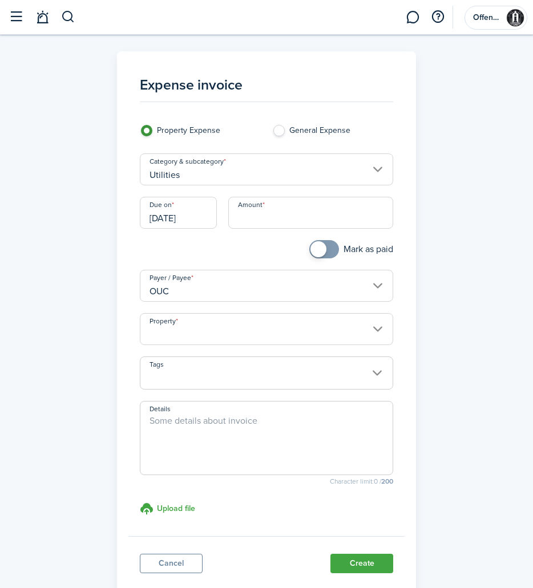
click at [203, 217] on input "[DATE]" at bounding box center [178, 213] width 77 height 32
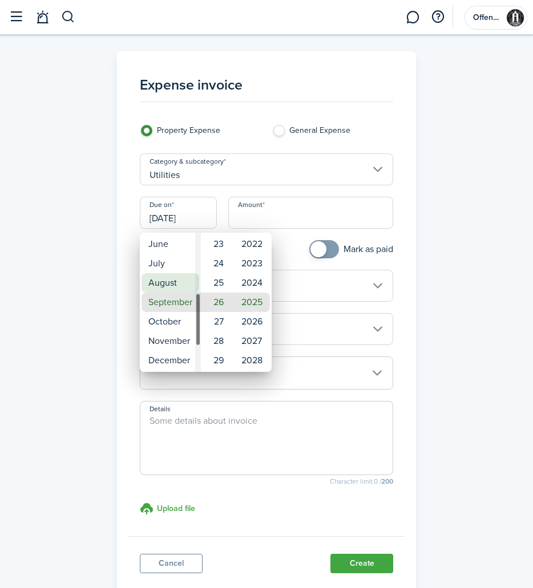
click at [183, 277] on mbsc-wheel-item "August" at bounding box center [171, 282] width 58 height 19
click at [209, 239] on mbsc-wheel-item "11" at bounding box center [217, 244] width 28 height 19
type input "[DATE]"
click at [209, 239] on div "01 02 03 04 05 06 07 08 09 10 11 12 13 14 15 16 17 18 19 20 21 22 23 24 25 26 2…" at bounding box center [216, 303] width 31 height 1572
click at [297, 221] on div at bounding box center [267, 294] width 716 height 771
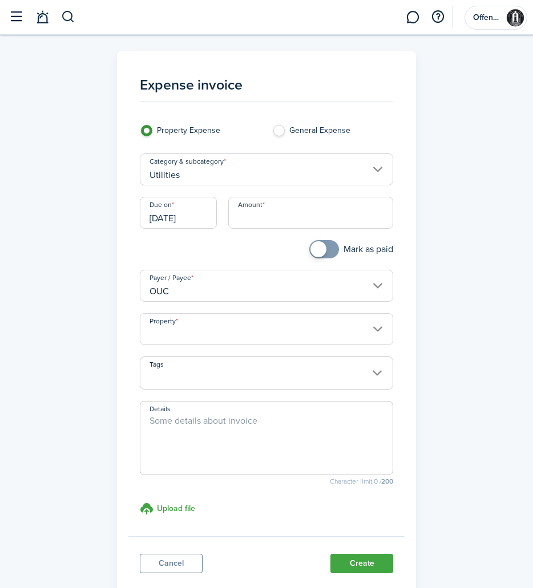
click at [294, 223] on input "Amount" at bounding box center [311, 213] width 166 height 32
type input "$304.35"
checkbox input "true"
click at [324, 256] on span at bounding box center [318, 249] width 16 height 16
click at [352, 339] on input "Property" at bounding box center [267, 329] width 254 height 32
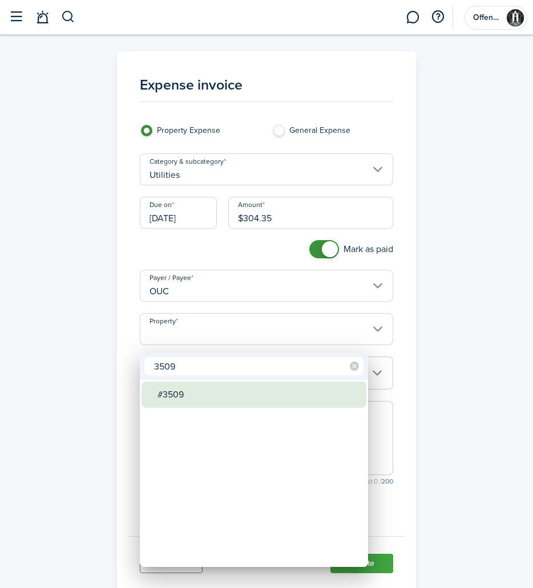
type input "3509"
click at [233, 390] on div "#3509" at bounding box center [259, 395] width 202 height 26
type input "#3509"
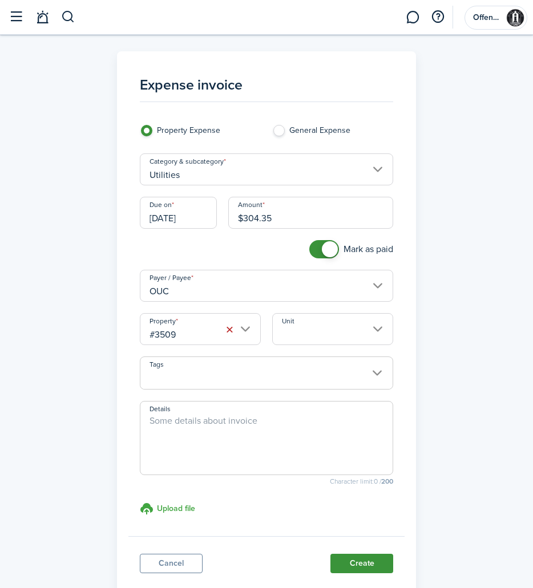
click at [380, 571] on button "Create" at bounding box center [361, 563] width 63 height 19
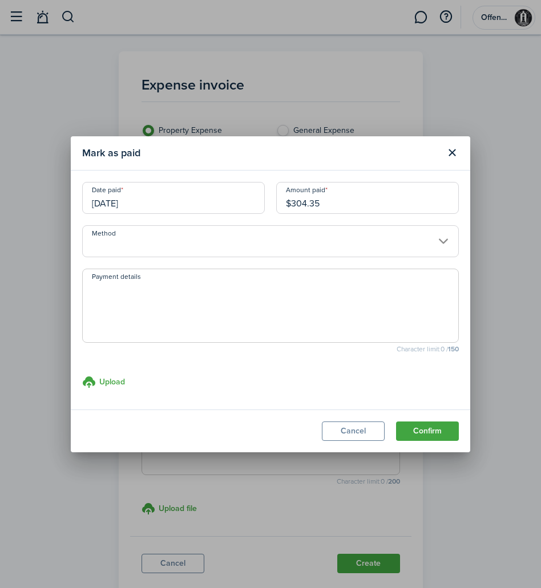
click at [292, 234] on input "Method" at bounding box center [270, 241] width 377 height 32
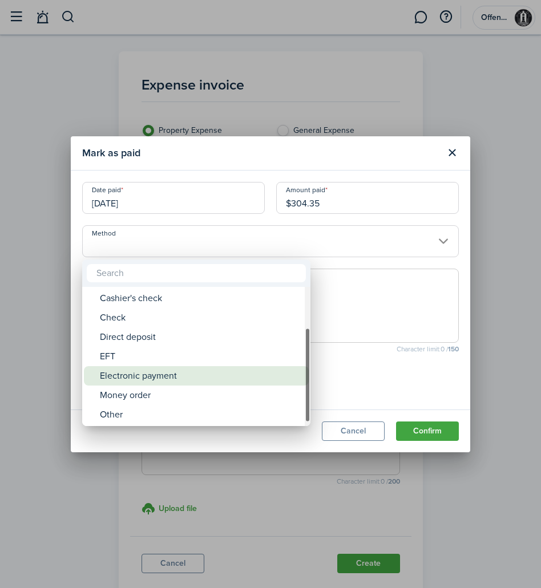
click at [243, 378] on div "Electronic payment" at bounding box center [201, 375] width 202 height 19
type input "Electronic payment"
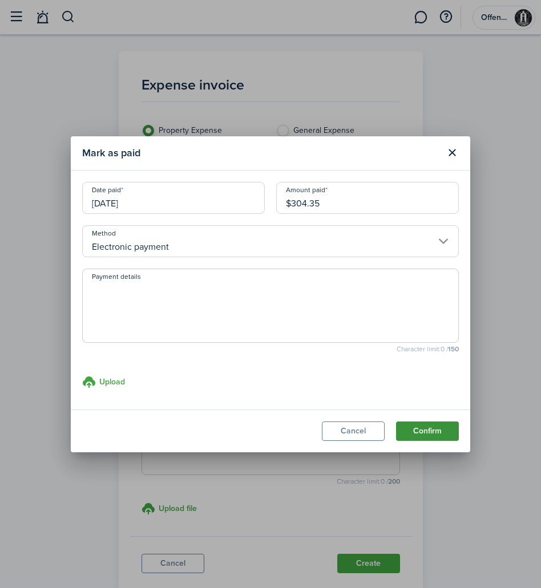
click at [437, 433] on button "Confirm" at bounding box center [427, 431] width 63 height 19
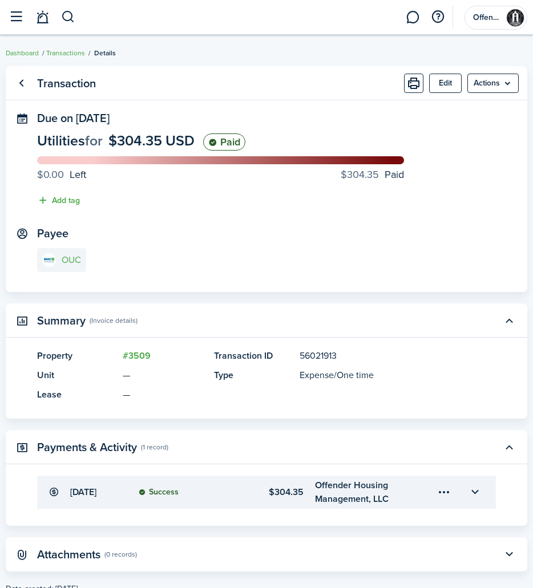
click at [60, 260] on link "OUC" at bounding box center [61, 260] width 49 height 24
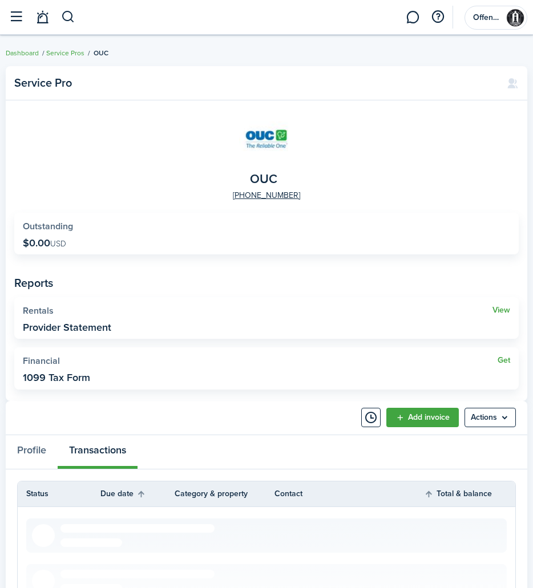
click at [428, 431] on panel-main-header "Add invoice Actions" at bounding box center [267, 418] width 522 height 34
click at [429, 422] on link "Add invoice" at bounding box center [422, 417] width 72 height 19
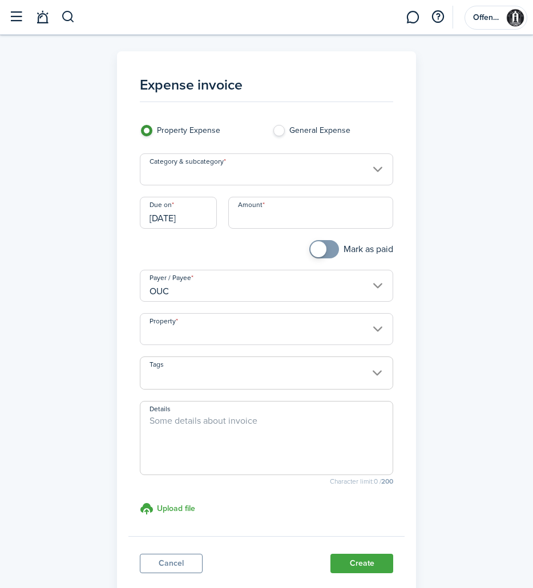
click at [273, 176] on input "Category & subcategory" at bounding box center [267, 170] width 254 height 32
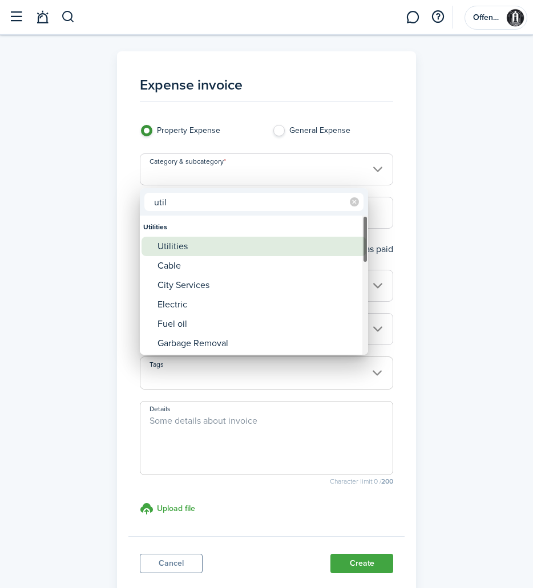
type input "util"
click at [216, 243] on div "Utilities" at bounding box center [259, 246] width 202 height 19
type input "Utilities"
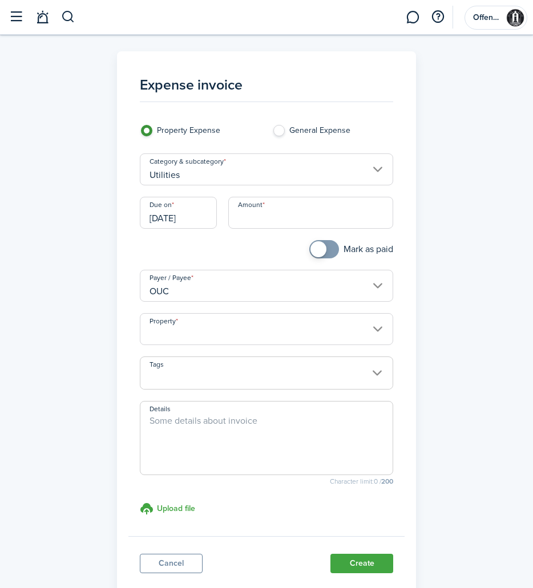
click at [216, 243] on div "Utilities" at bounding box center [259, 246] width 202 height 19
click at [207, 223] on input "[DATE]" at bounding box center [178, 213] width 77 height 32
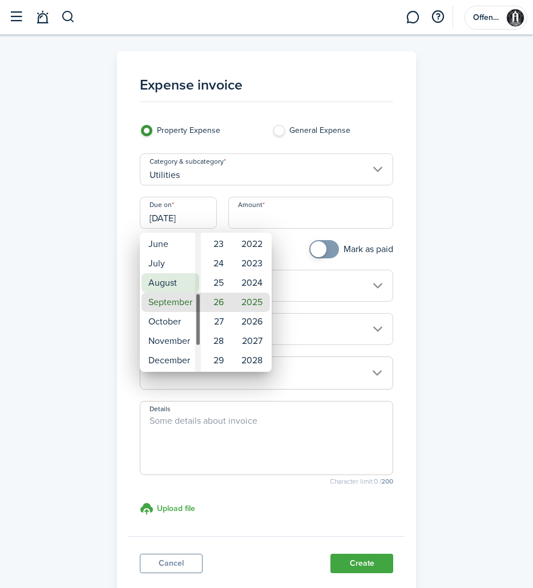
click at [184, 280] on mbsc-wheel-item "August" at bounding box center [171, 282] width 58 height 19
click at [215, 249] on mbsc-wheel-item "11" at bounding box center [217, 244] width 28 height 19
type input "[DATE]"
click at [290, 222] on div at bounding box center [267, 294] width 716 height 771
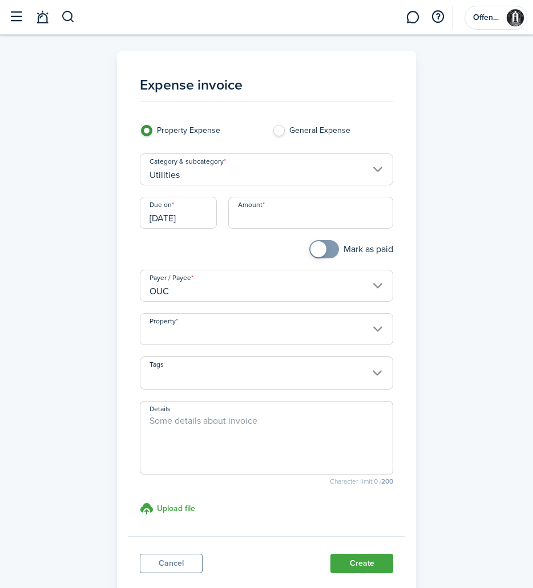
click at [289, 223] on input "Amount" at bounding box center [311, 213] width 166 height 32
type input "$14.50"
checkbox input "true"
click at [318, 255] on span at bounding box center [318, 249] width 16 height 16
click at [325, 345] on input "Property" at bounding box center [267, 329] width 254 height 32
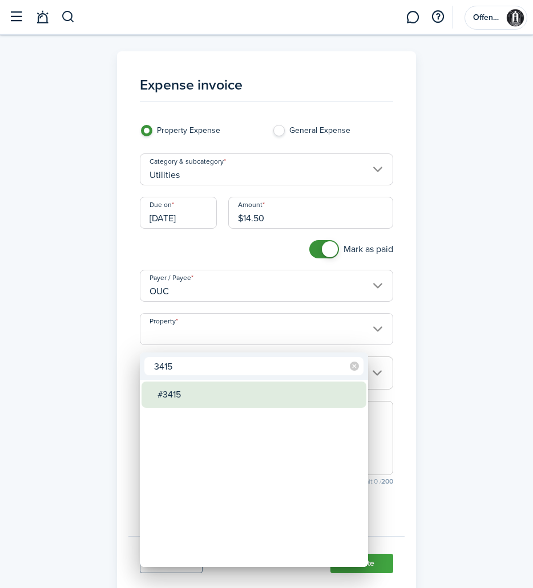
type input "3415"
click at [235, 388] on div "#3415" at bounding box center [259, 395] width 202 height 26
type input "#3415"
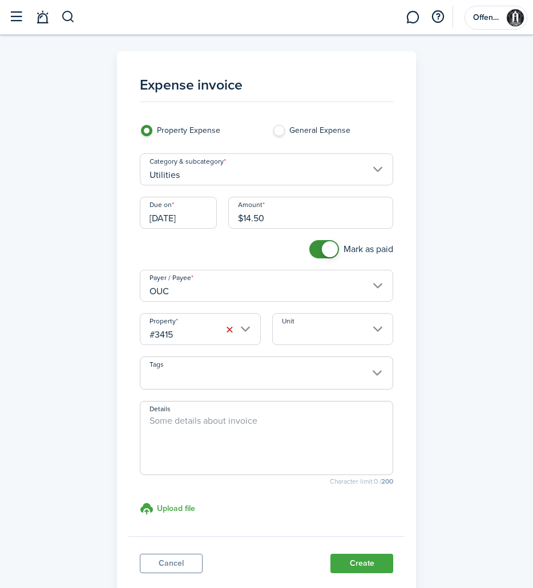
click at [361, 570] on button "Create" at bounding box center [361, 563] width 63 height 19
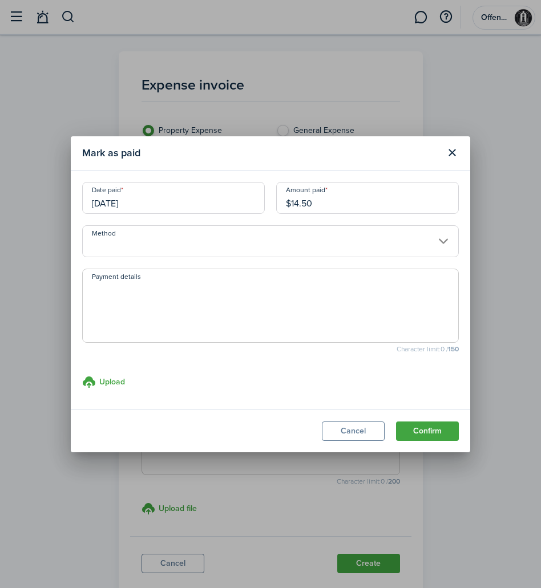
click at [374, 236] on input "Method" at bounding box center [270, 241] width 377 height 32
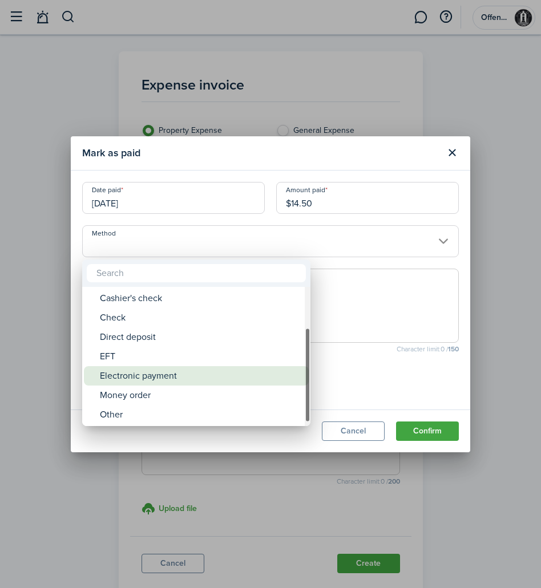
click at [199, 374] on div "Electronic payment" at bounding box center [201, 375] width 202 height 19
type input "Electronic payment"
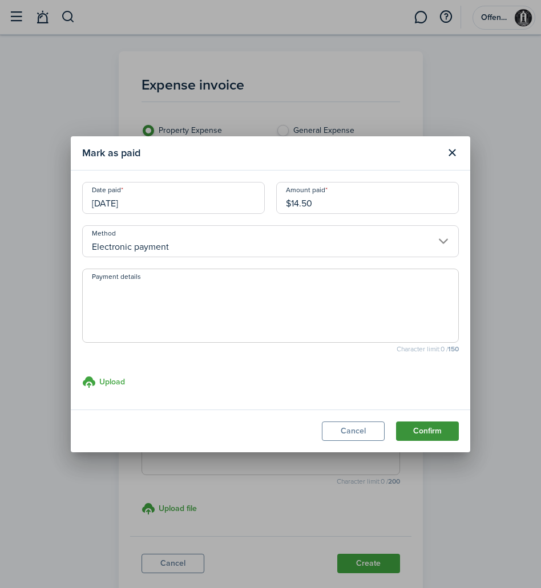
click at [427, 429] on button "Confirm" at bounding box center [427, 431] width 63 height 19
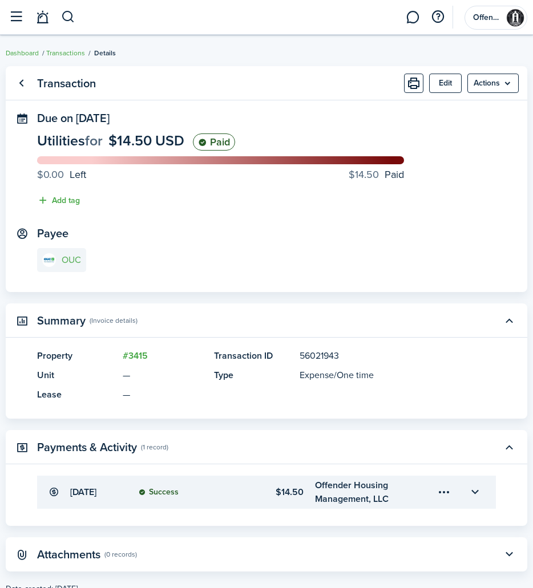
click at [56, 253] on link "OUC" at bounding box center [61, 260] width 49 height 24
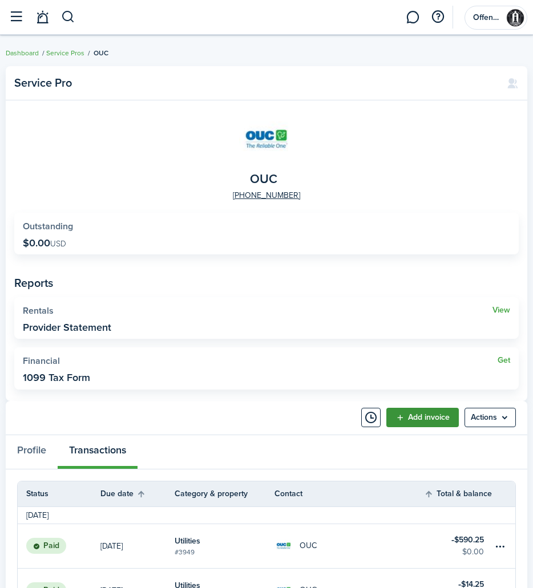
click at [407, 419] on link "Add invoice" at bounding box center [422, 417] width 72 height 19
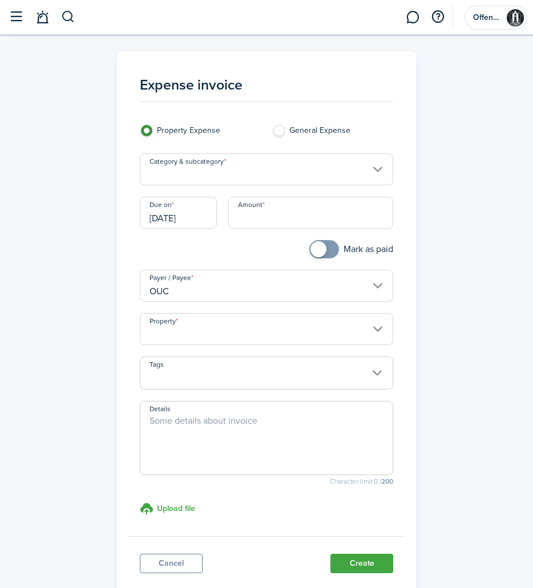
click at [310, 175] on input "Category & subcategory" at bounding box center [267, 170] width 254 height 32
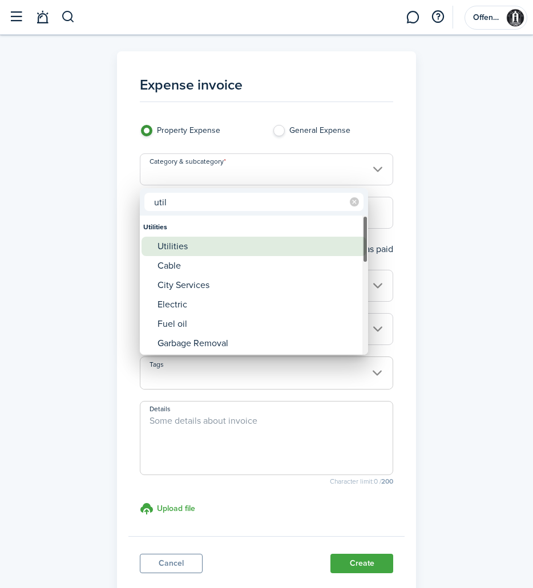
type input "util"
click at [257, 247] on div "Utilities" at bounding box center [259, 246] width 202 height 19
type input "Utilities"
click at [257, 247] on div "Utilities" at bounding box center [259, 246] width 202 height 19
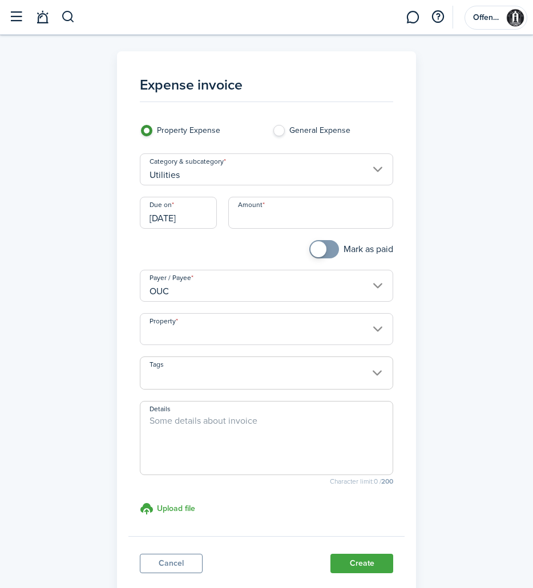
click at [212, 224] on input "[DATE]" at bounding box center [178, 213] width 77 height 32
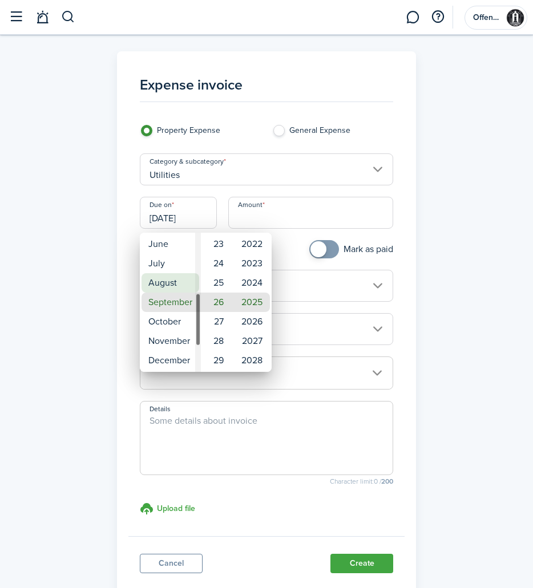
click at [183, 278] on mbsc-wheel-item "August" at bounding box center [171, 282] width 58 height 19
click at [217, 266] on mbsc-wheel-item "11" at bounding box center [217, 263] width 28 height 19
type input "[DATE]"
click at [283, 219] on div at bounding box center [267, 294] width 716 height 771
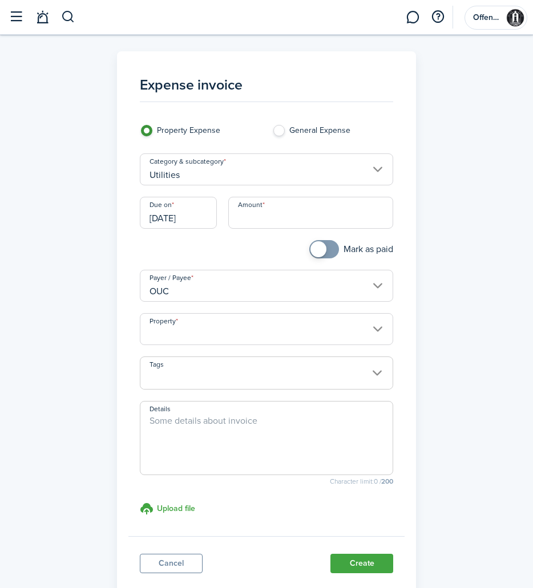
click at [281, 219] on input "Amount" at bounding box center [311, 213] width 166 height 32
click at [273, 342] on input "Property" at bounding box center [267, 329] width 254 height 32
type input "$585.82"
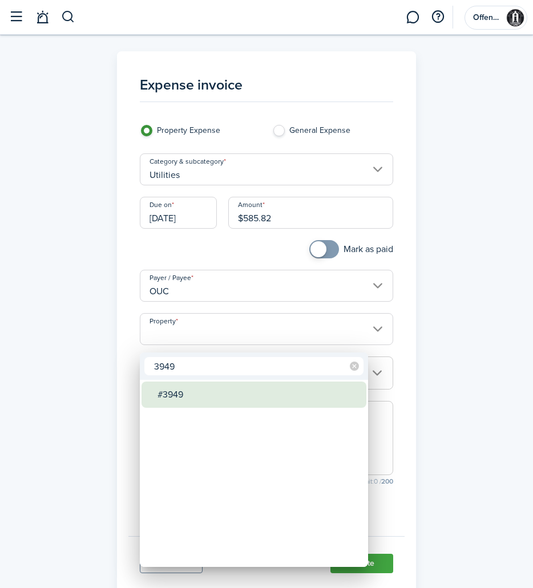
type input "3949"
click at [219, 393] on div "#3949" at bounding box center [259, 395] width 202 height 26
type input "#3949"
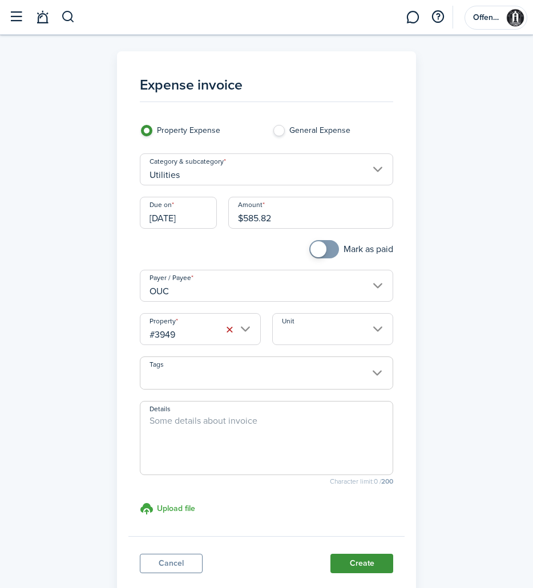
click at [369, 567] on button "Create" at bounding box center [361, 563] width 63 height 19
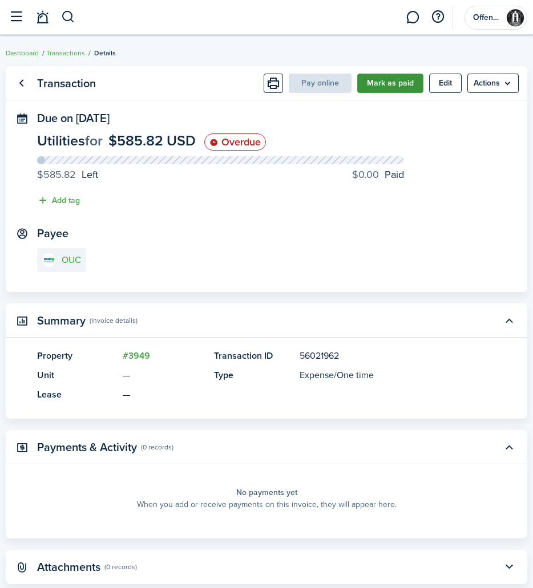
click at [395, 80] on button "Mark as paid" at bounding box center [390, 83] width 66 height 19
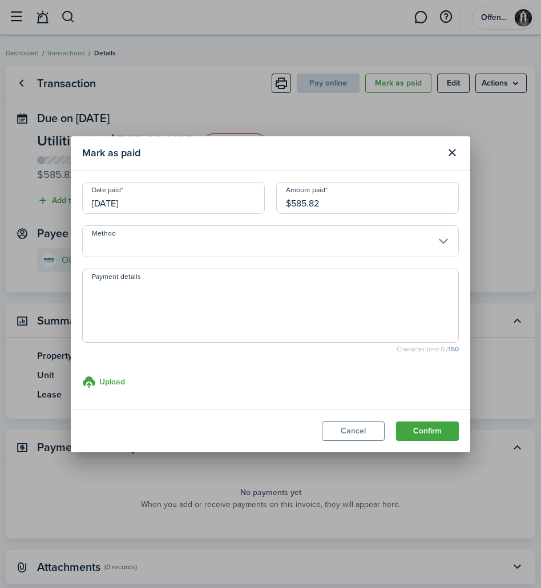
click at [317, 236] on input "Method" at bounding box center [270, 241] width 377 height 32
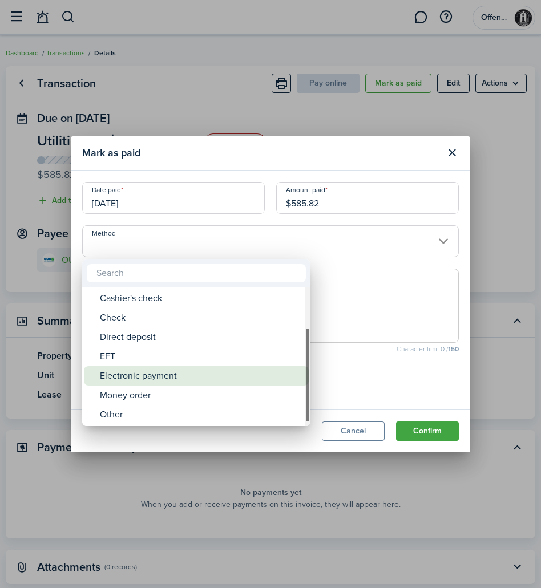
click at [242, 378] on div "Electronic payment" at bounding box center [201, 375] width 202 height 19
type input "Electronic payment"
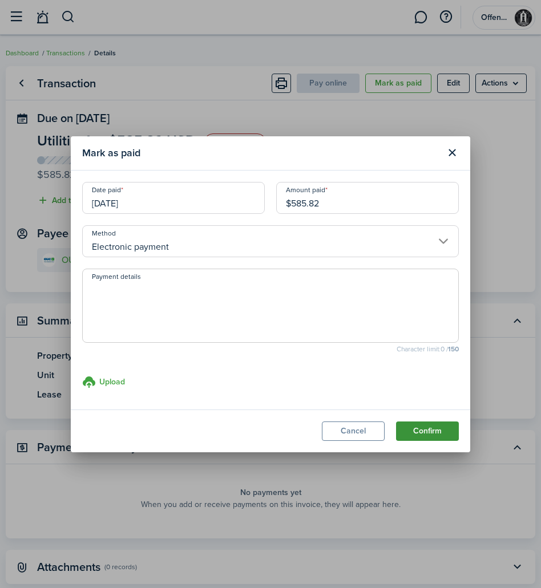
click at [415, 431] on button "Confirm" at bounding box center [427, 431] width 63 height 19
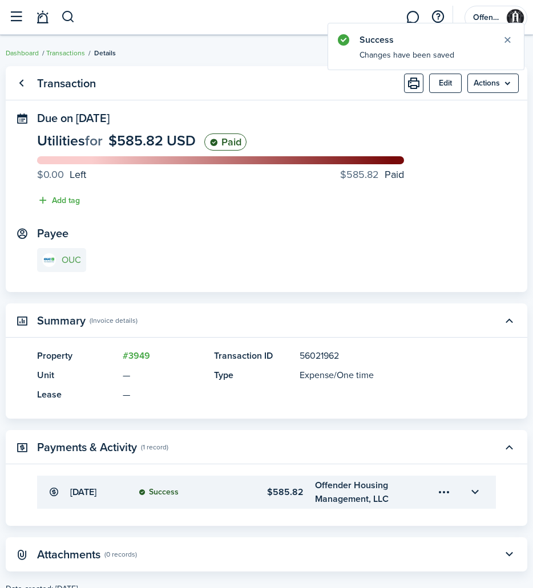
click at [80, 260] on e-details-info-title "OUC" at bounding box center [71, 260] width 19 height 10
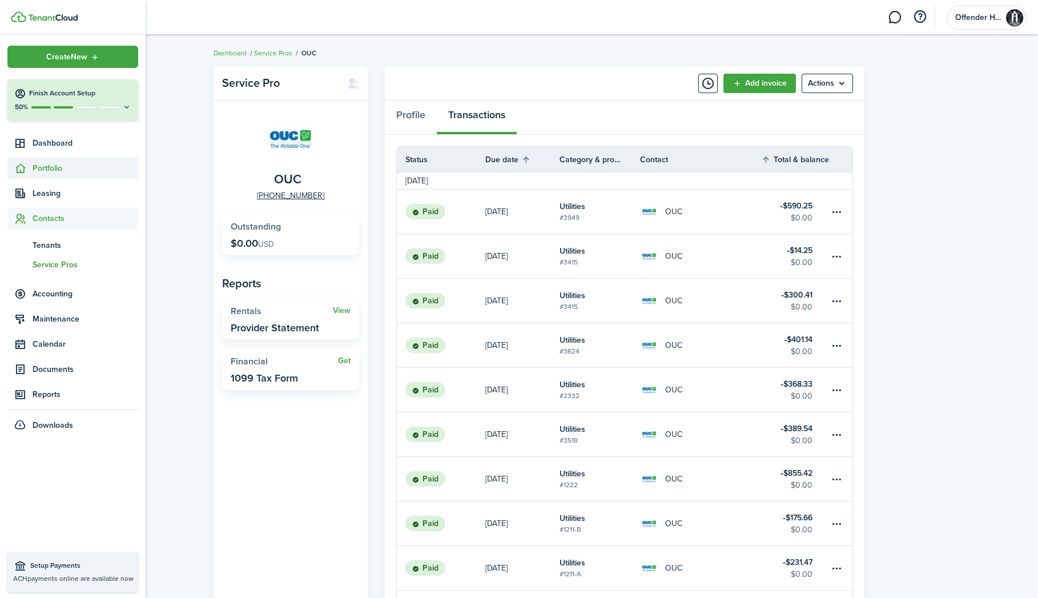
click at [24, 163] on icon at bounding box center [20, 168] width 12 height 11
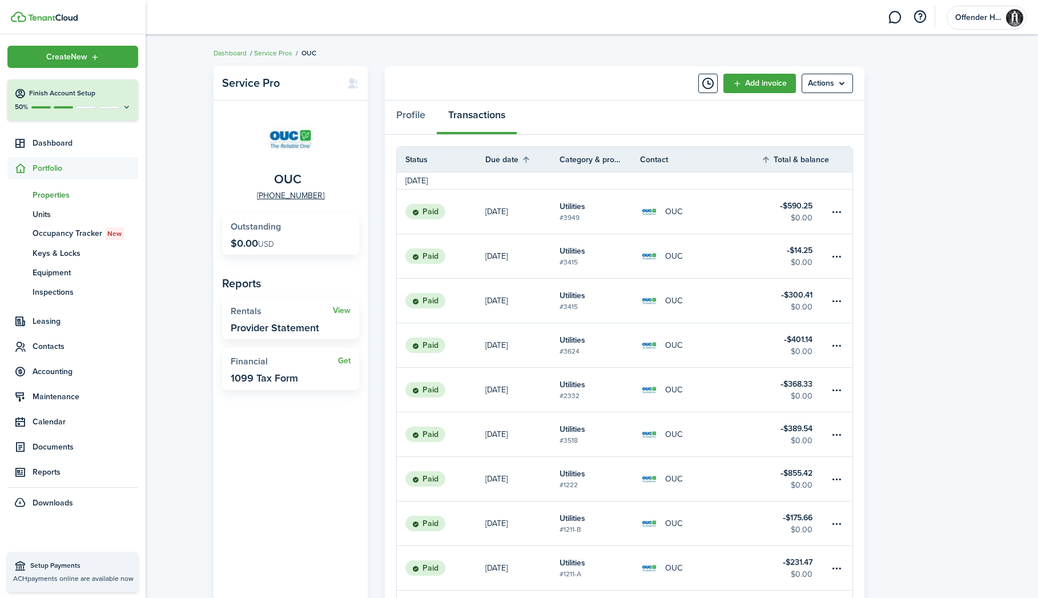
click at [45, 191] on span "Properties" at bounding box center [86, 195] width 106 height 12
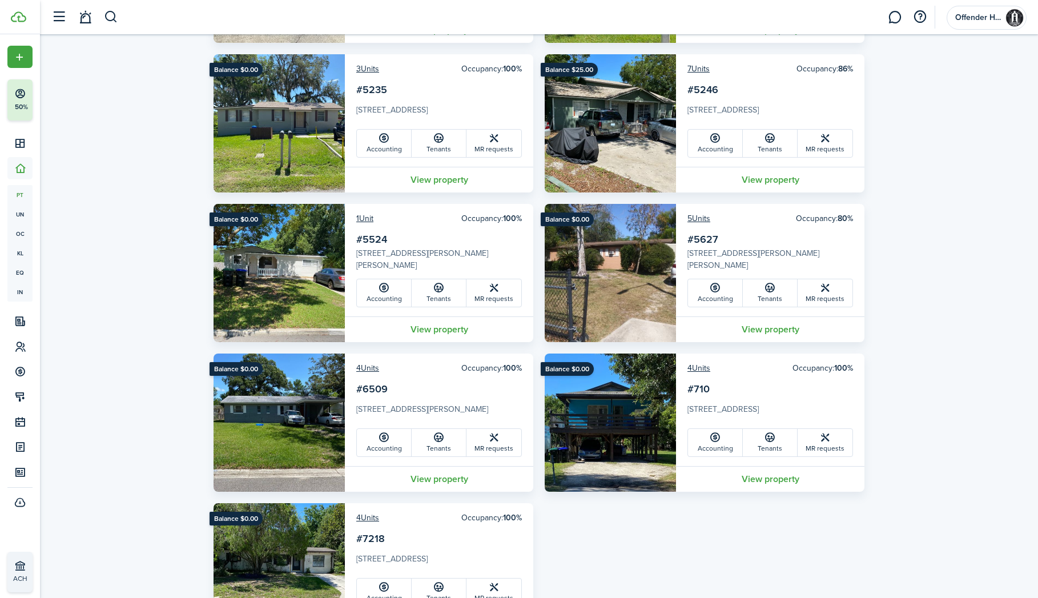
scroll to position [1644, 0]
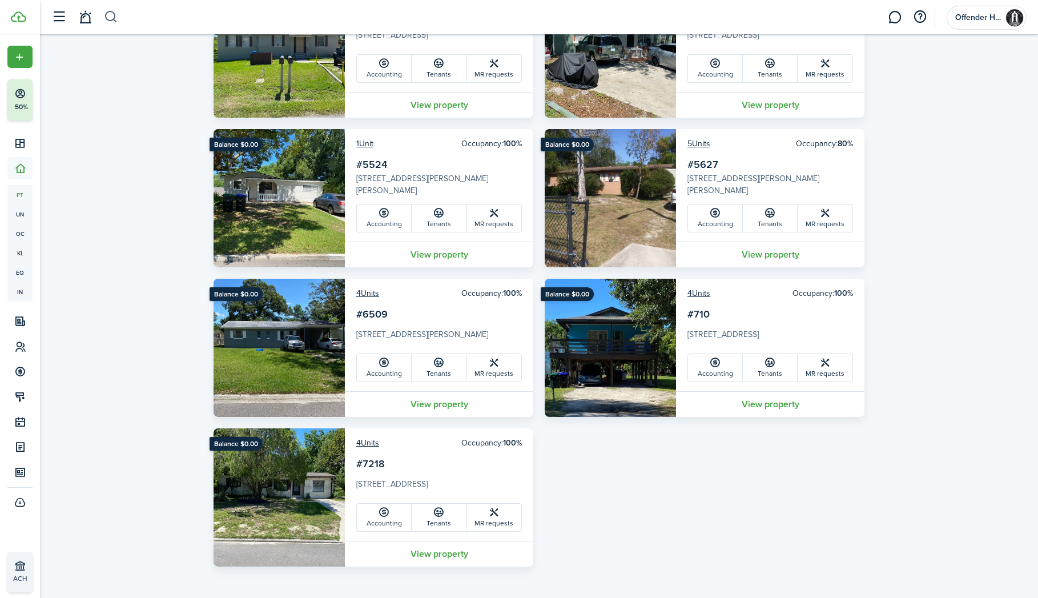
click at [112, 25] on button "button" at bounding box center [111, 16] width 14 height 19
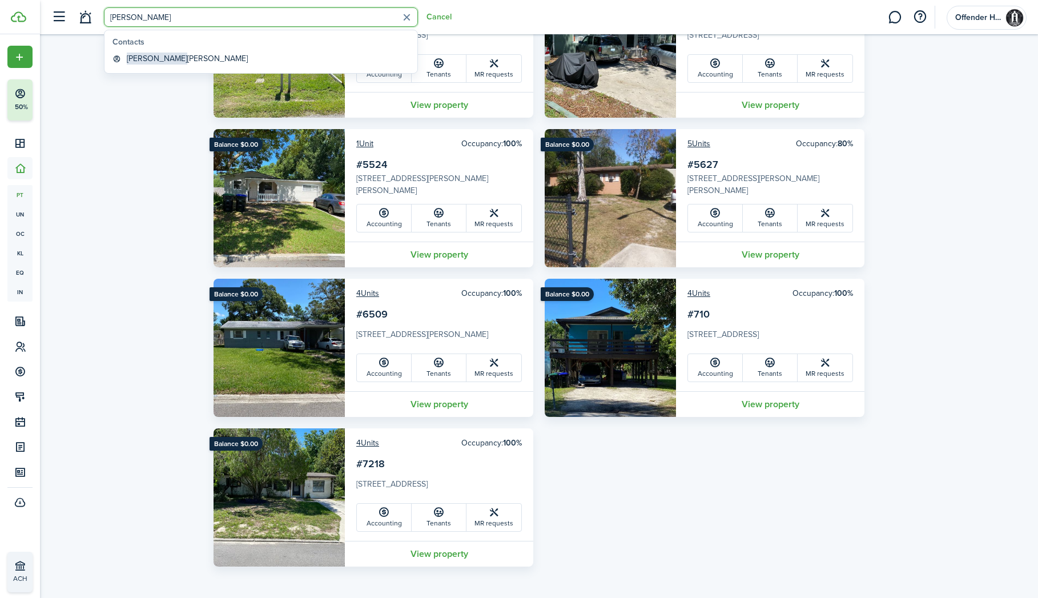
type input "[PERSON_NAME]"
drag, startPoint x: 98, startPoint y: 59, endPoint x: 185, endPoint y: 64, distance: 87.5
click at [185, 64] on link "[PERSON_NAME]" at bounding box center [261, 59] width 306 height 18
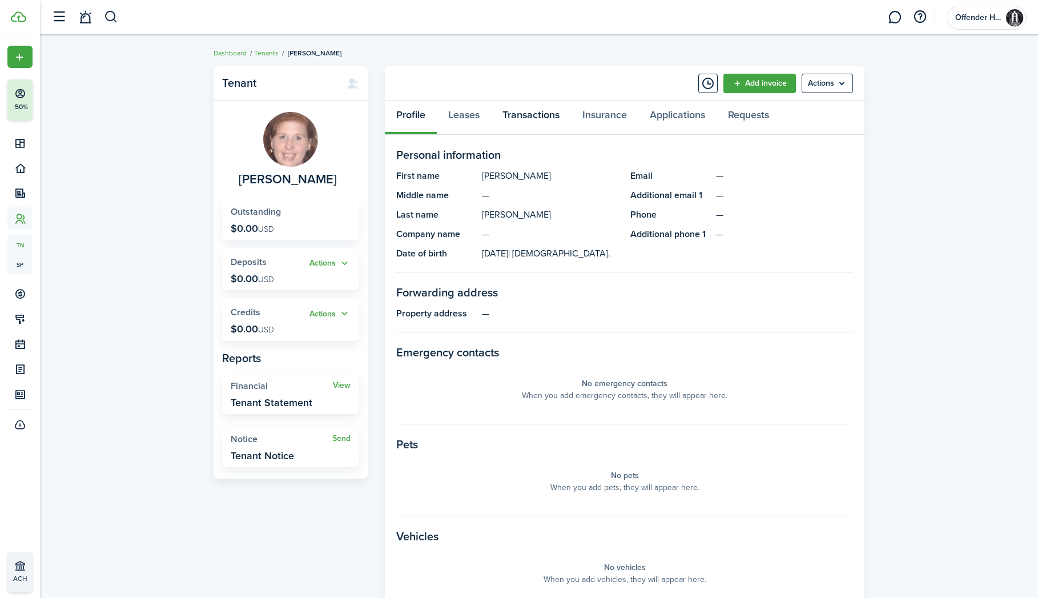
click at [534, 117] on link "Transactions" at bounding box center [531, 117] width 80 height 34
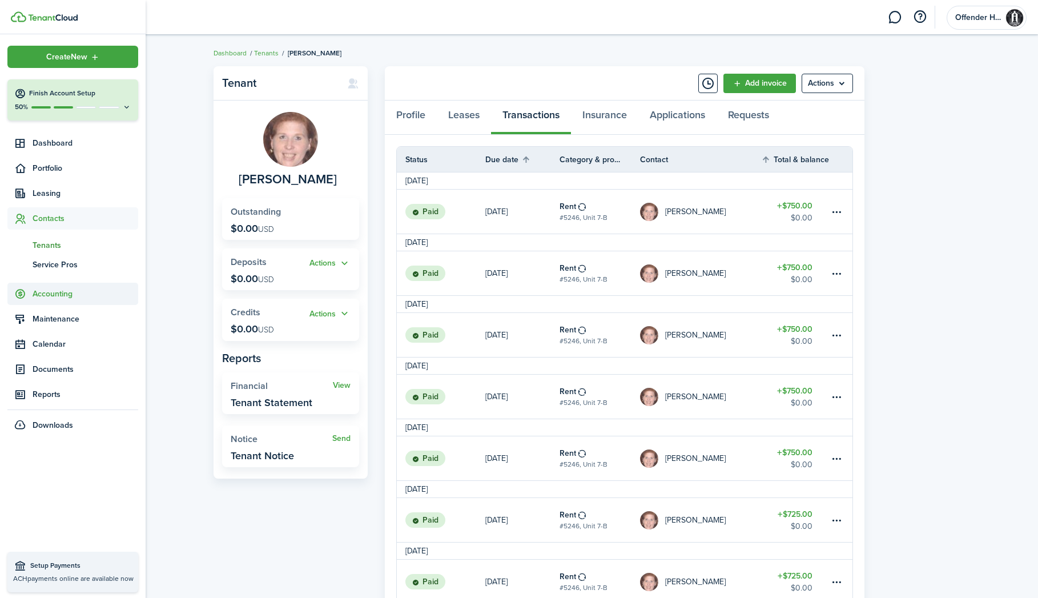
click at [40, 296] on span "Accounting" at bounding box center [86, 294] width 106 height 12
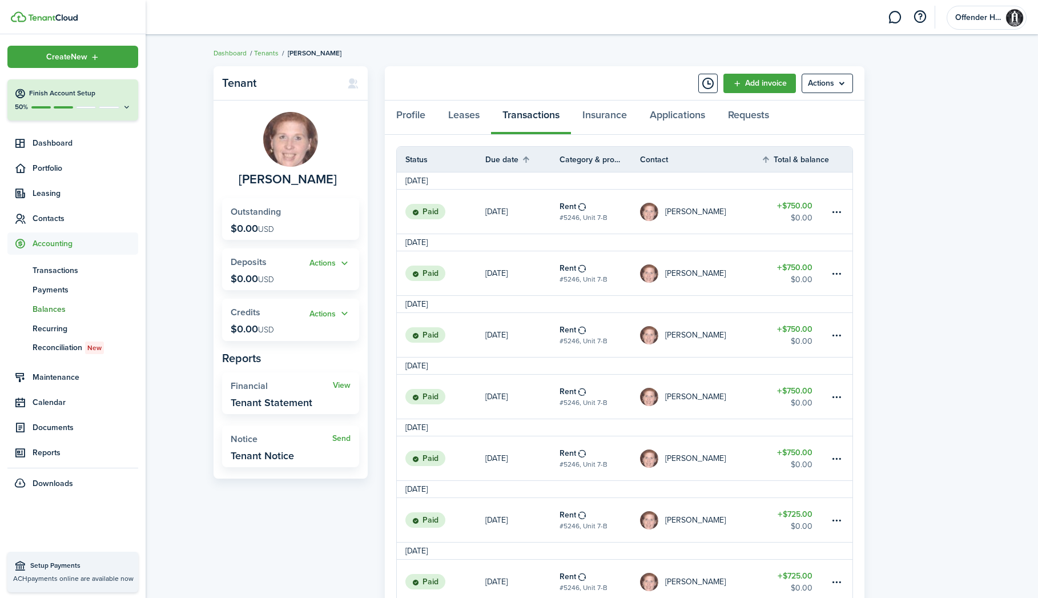
click at [49, 310] on span "Balances" at bounding box center [86, 309] width 106 height 12
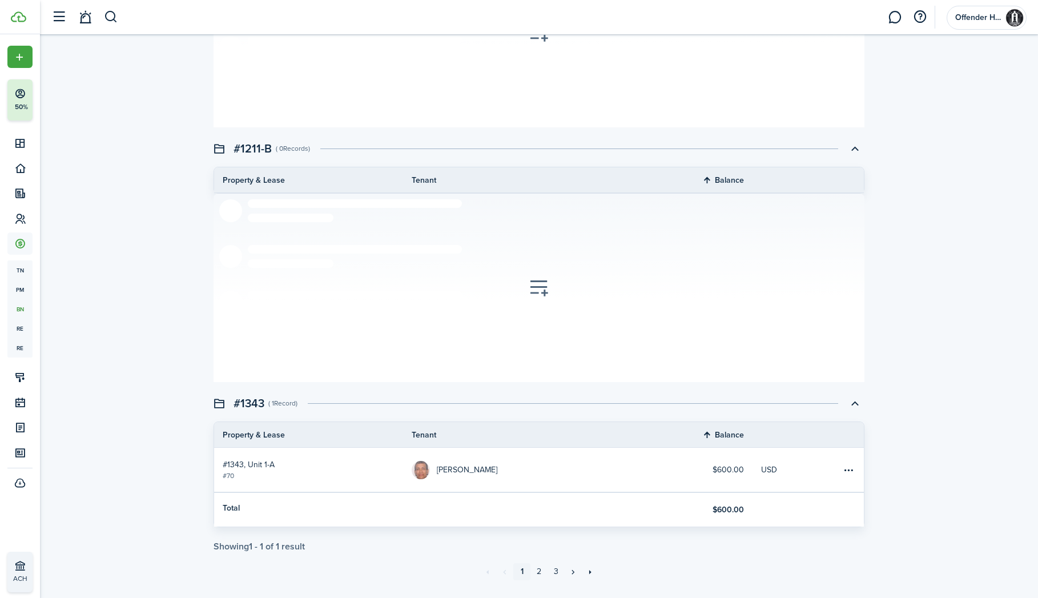
scroll to position [1767, 0]
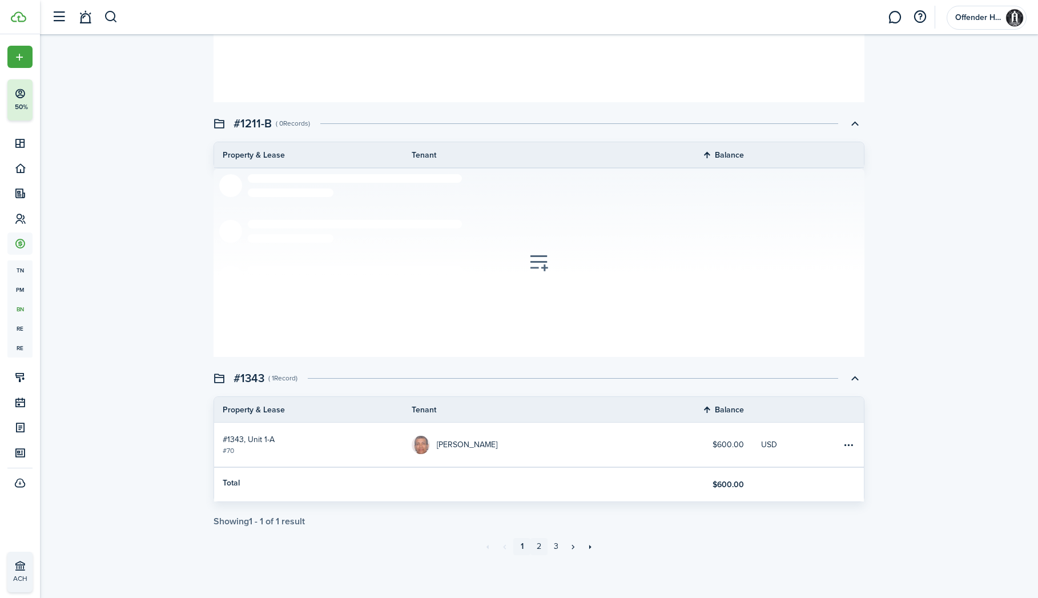
click at [536, 546] on link "2" at bounding box center [538, 546] width 17 height 17
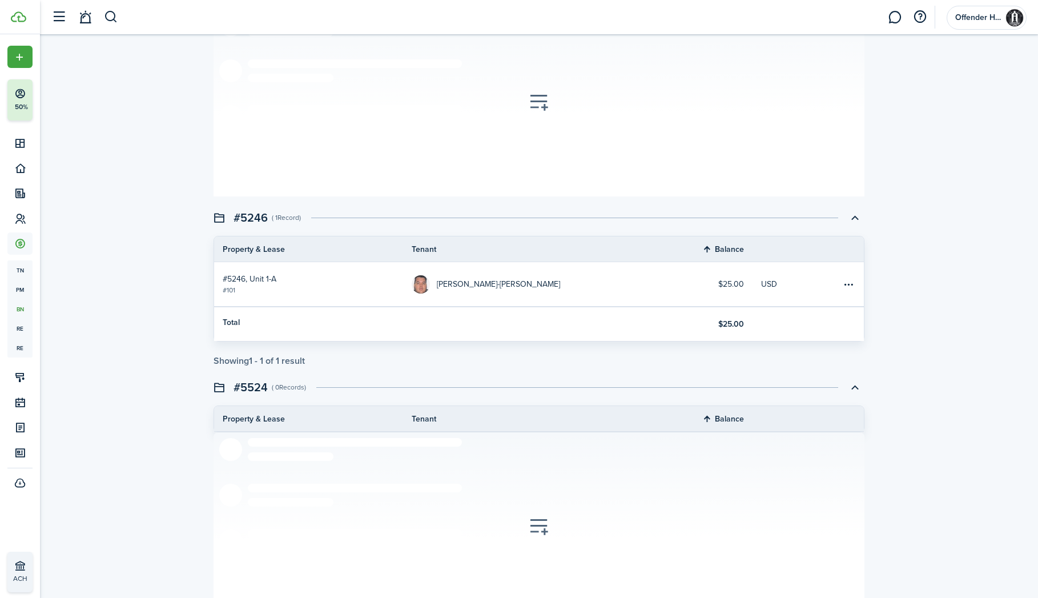
scroll to position [2107, 0]
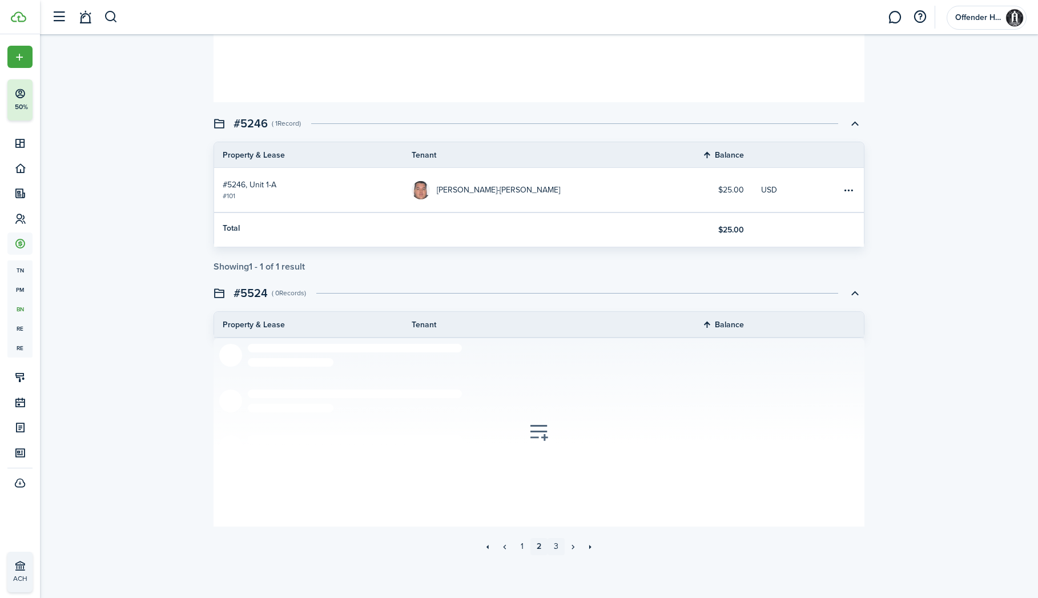
click at [554, 546] on link "3" at bounding box center [555, 546] width 17 height 17
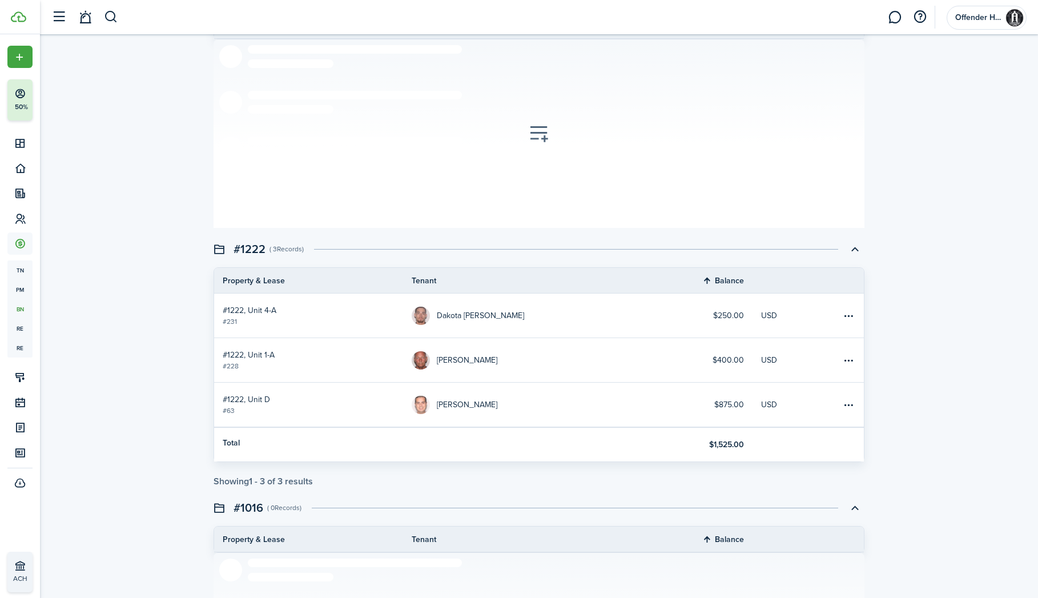
scroll to position [831, 0]
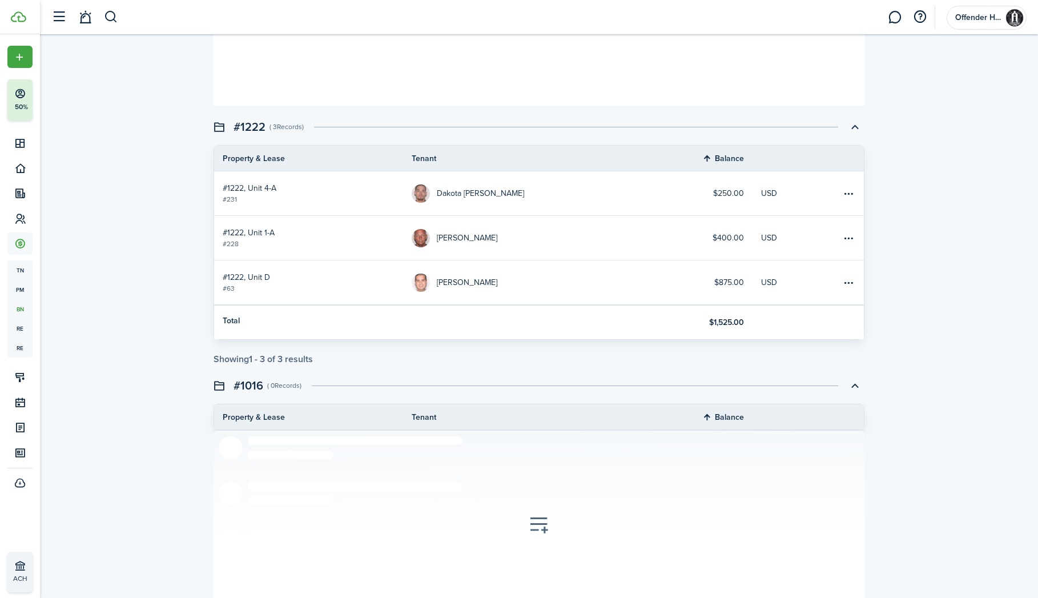
click at [554, 202] on link "Dakota [PERSON_NAME]" at bounding box center [543, 193] width 264 height 44
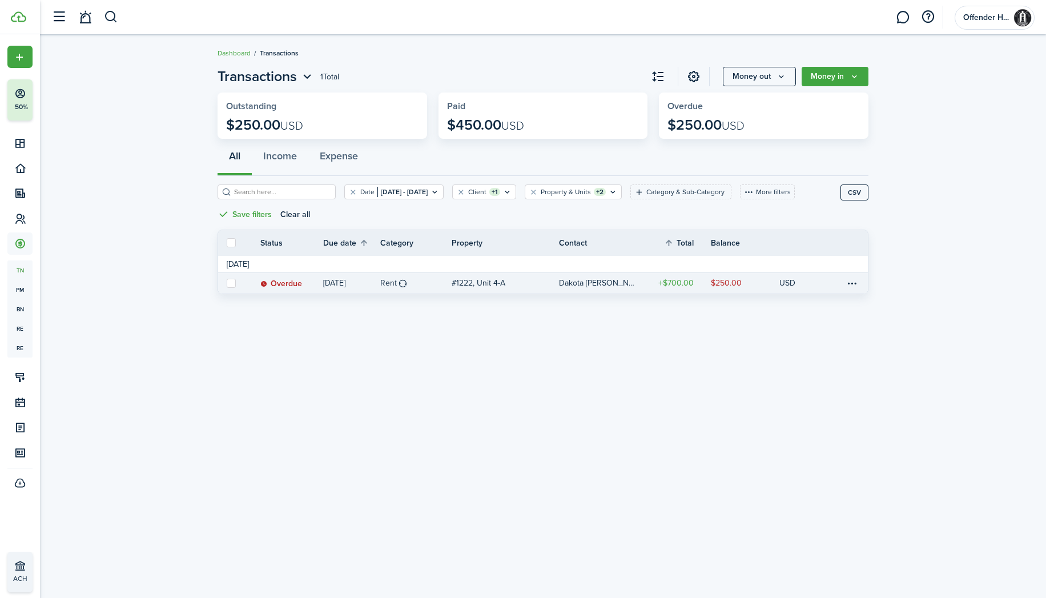
click at [501, 286] on p "#1222, Unit 4-A" at bounding box center [478, 283] width 54 height 12
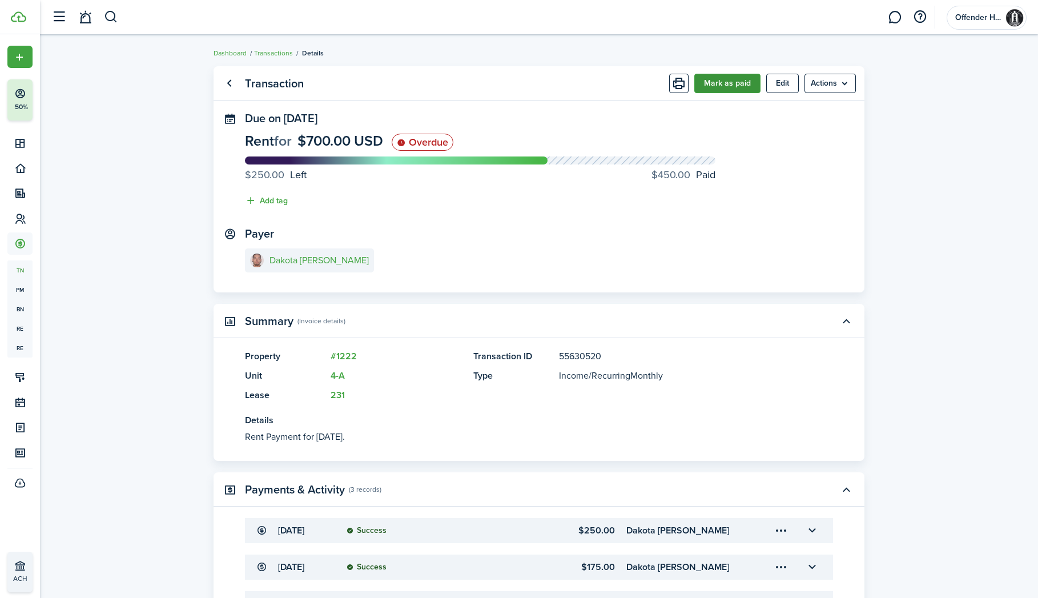
click at [722, 90] on button "Mark as paid" at bounding box center [727, 83] width 66 height 19
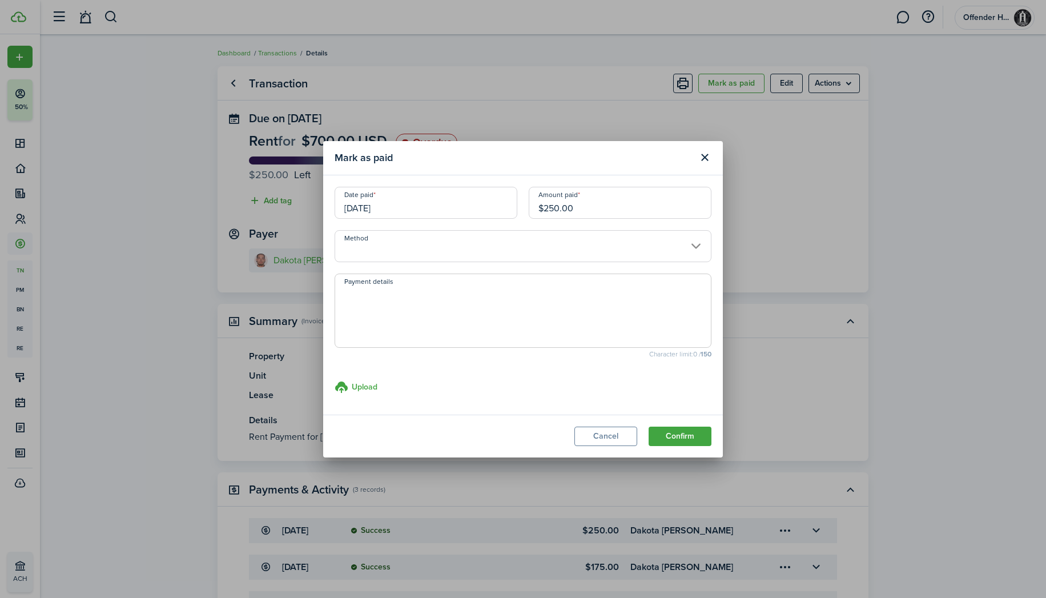
click at [549, 208] on input "$250.00" at bounding box center [619, 203] width 183 height 32
click at [406, 207] on input "[DATE]" at bounding box center [425, 203] width 183 height 32
type input "$50.00"
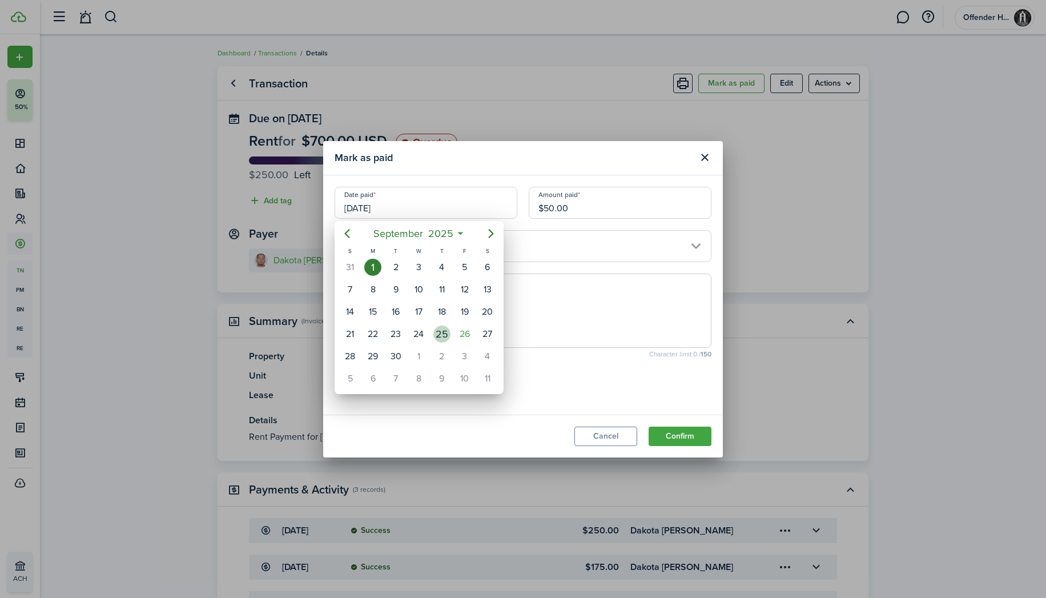
click at [446, 337] on div "25" at bounding box center [441, 333] width 17 height 17
type input "09/25/2025"
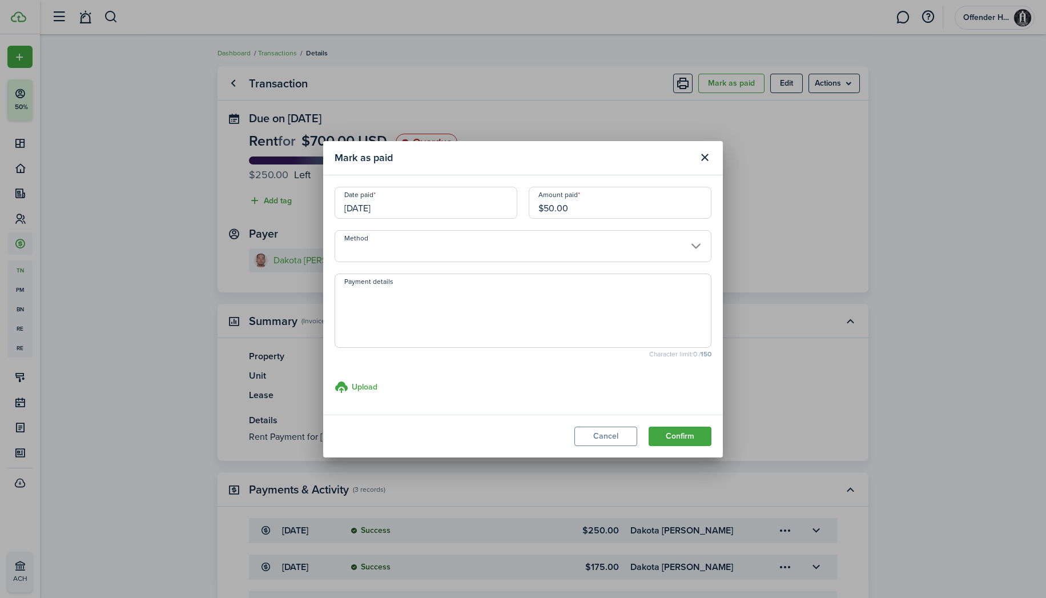
click at [498, 253] on input "Method" at bounding box center [522, 246] width 377 height 32
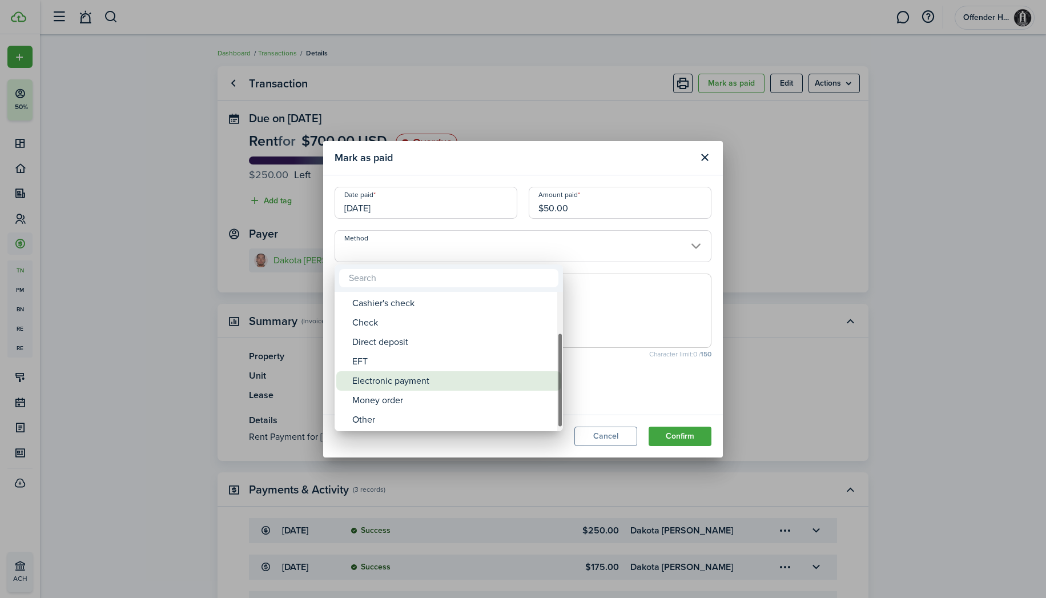
click at [472, 383] on div "Electronic payment" at bounding box center [453, 380] width 202 height 19
type input "Electronic payment"
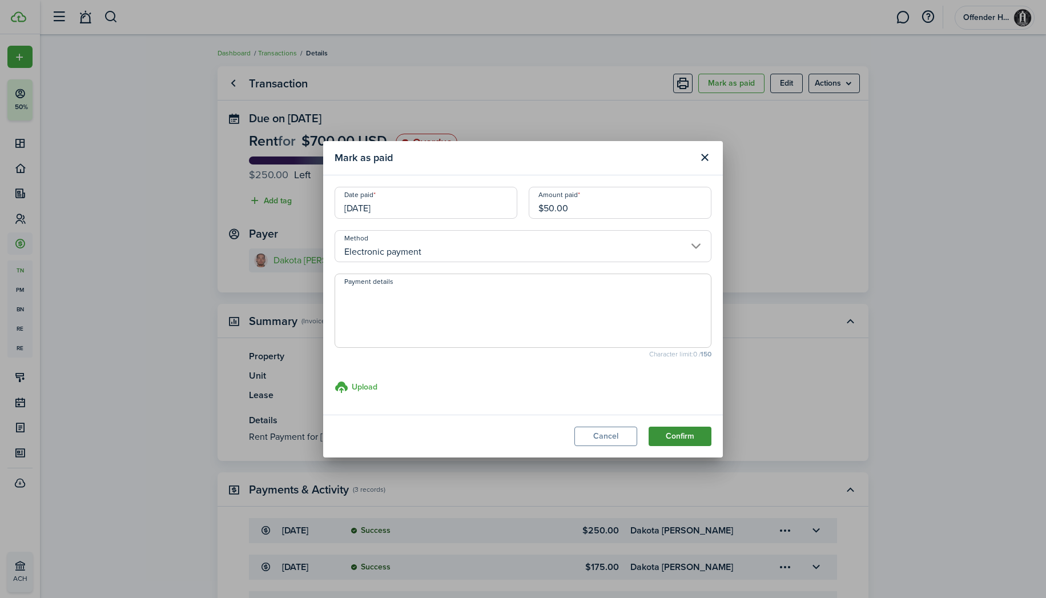
click at [678, 437] on button "Confirm" at bounding box center [679, 435] width 63 height 19
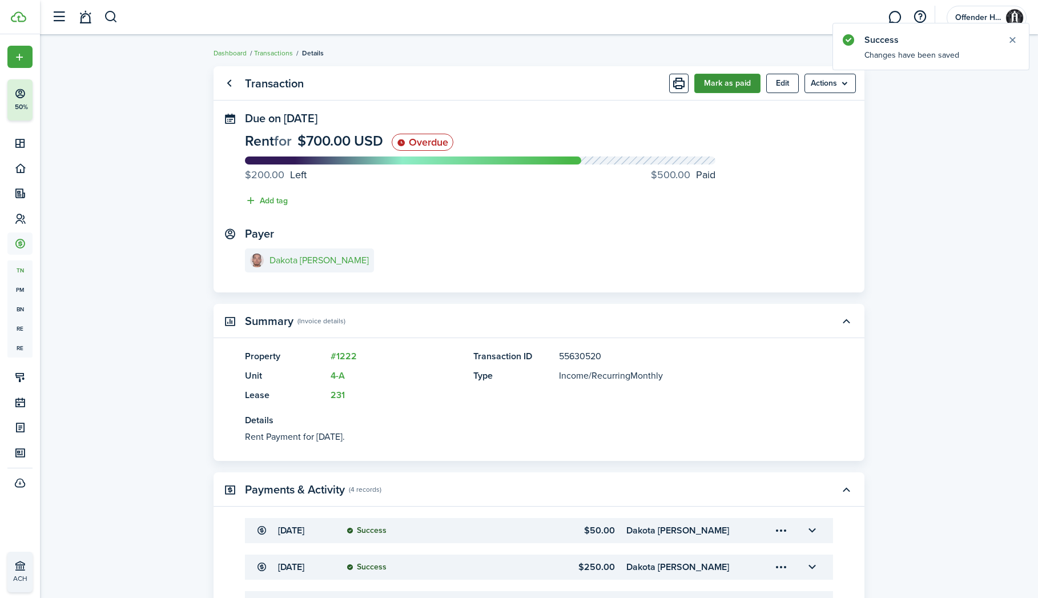
click at [728, 90] on button "Mark as paid" at bounding box center [727, 83] width 66 height 19
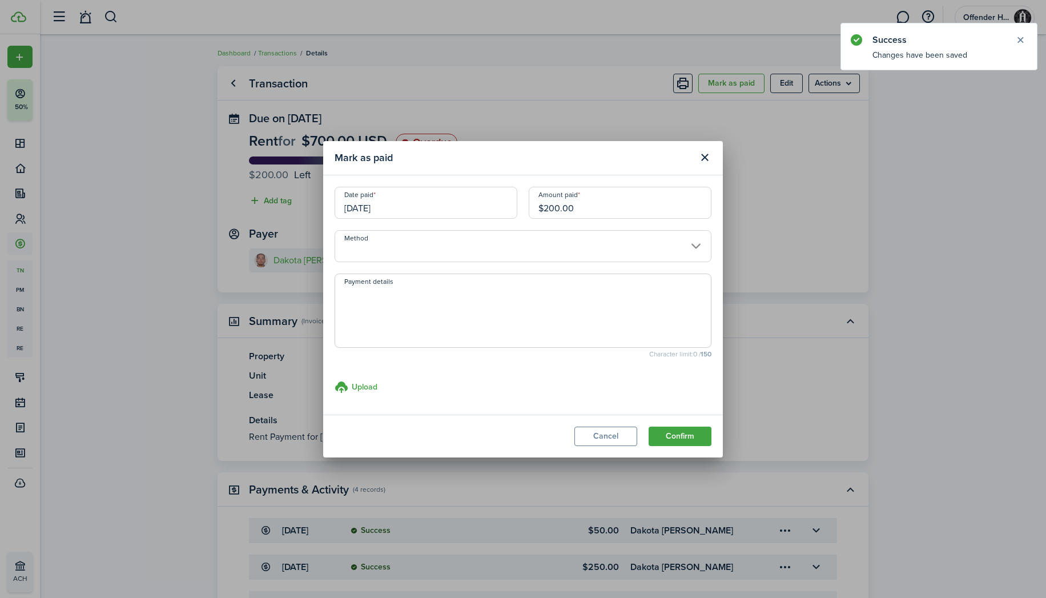
click at [414, 207] on input "[DATE]" at bounding box center [425, 203] width 183 height 32
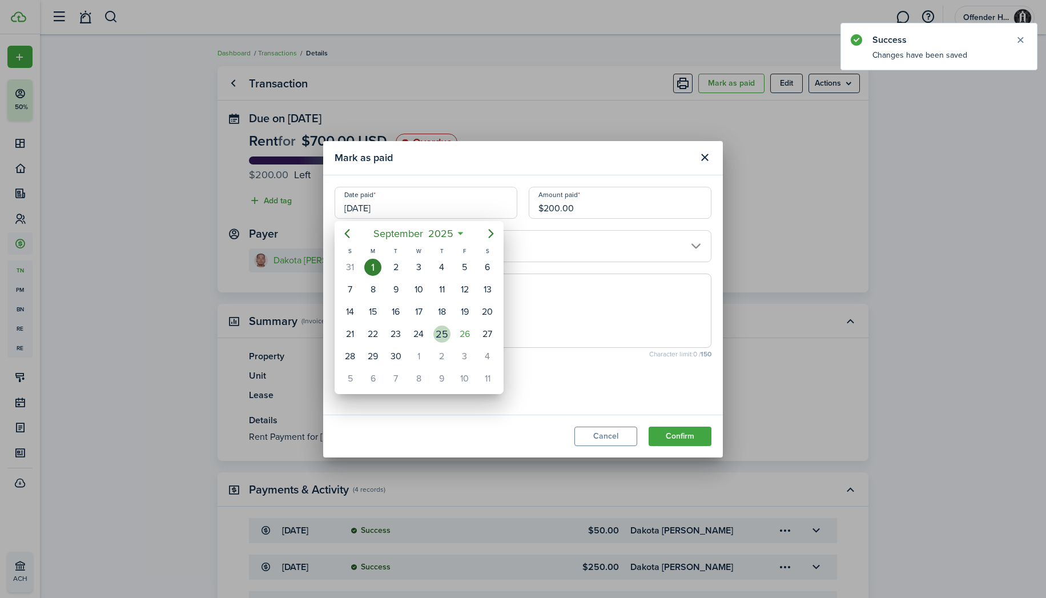
click at [442, 337] on div "25" at bounding box center [441, 333] width 17 height 17
type input "09/25/2025"
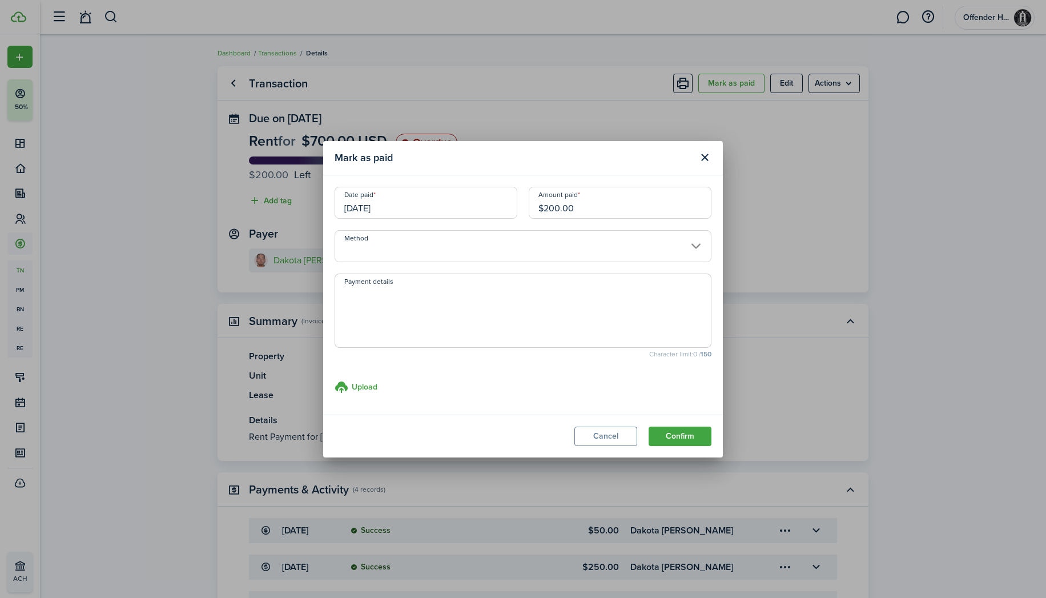
click at [512, 246] on input "Method" at bounding box center [522, 246] width 377 height 32
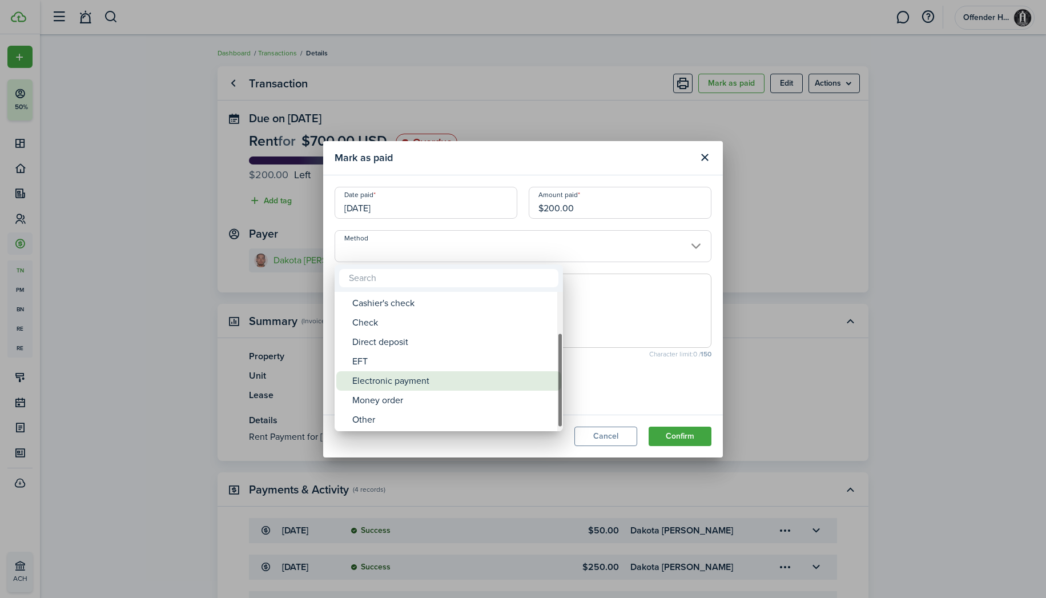
click at [474, 378] on div "Electronic payment" at bounding box center [453, 380] width 202 height 19
type input "Electronic payment"
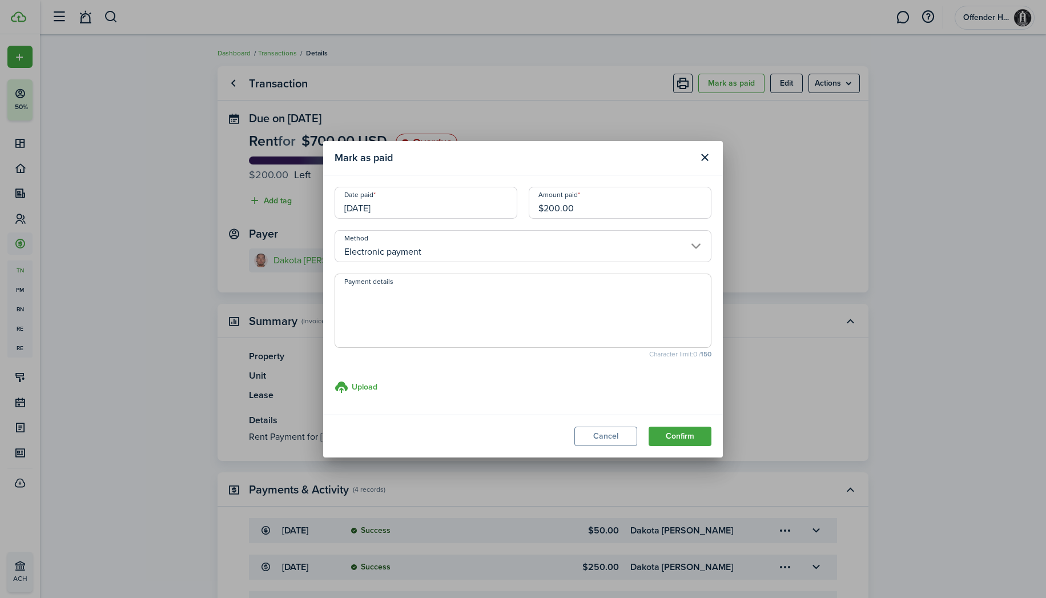
click at [548, 206] on input "$200.00" at bounding box center [619, 203] width 183 height 32
type input "$100.00"
click at [667, 433] on button "Confirm" at bounding box center [679, 435] width 63 height 19
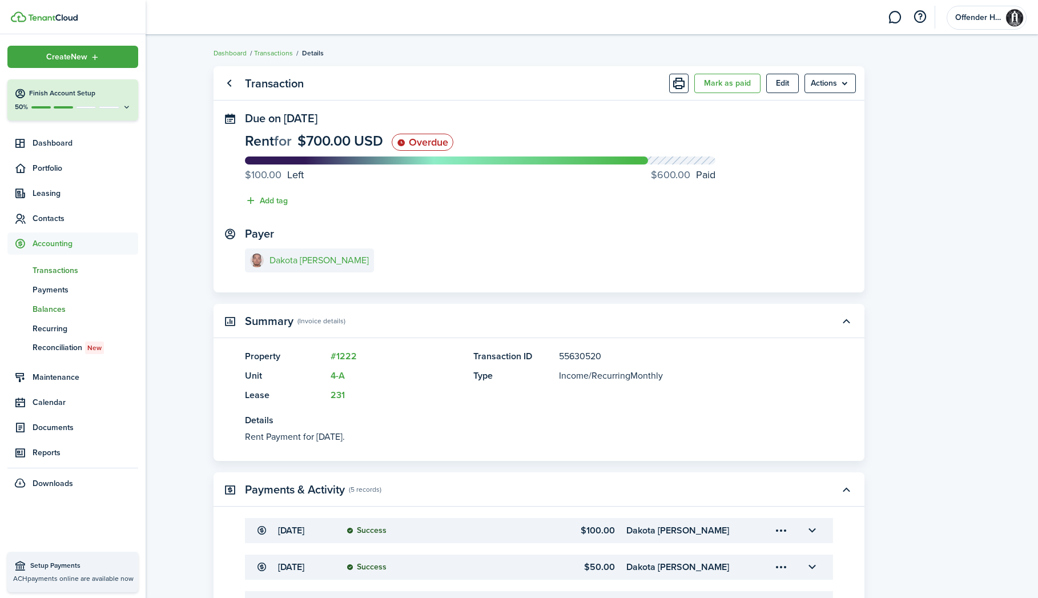
click at [54, 308] on span "Balances" at bounding box center [86, 309] width 106 height 12
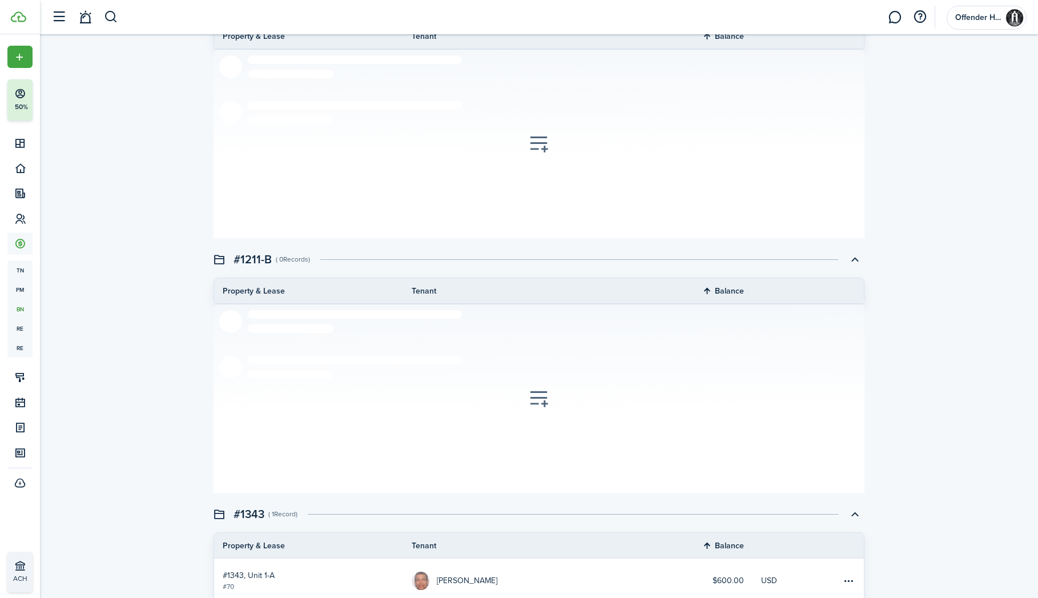
scroll to position [1767, 0]
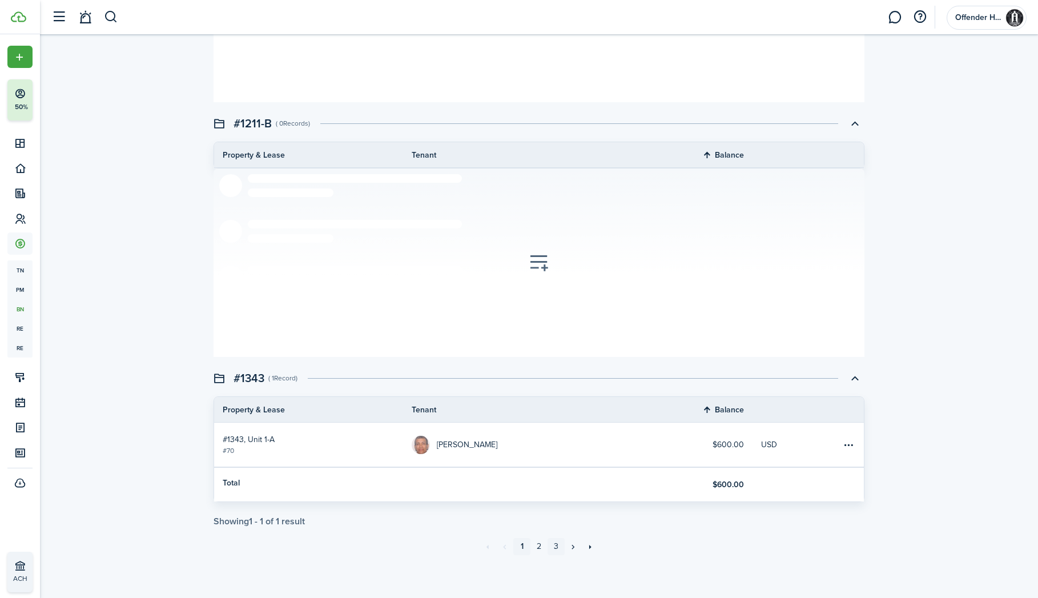
click at [559, 550] on link "3" at bounding box center [555, 546] width 17 height 17
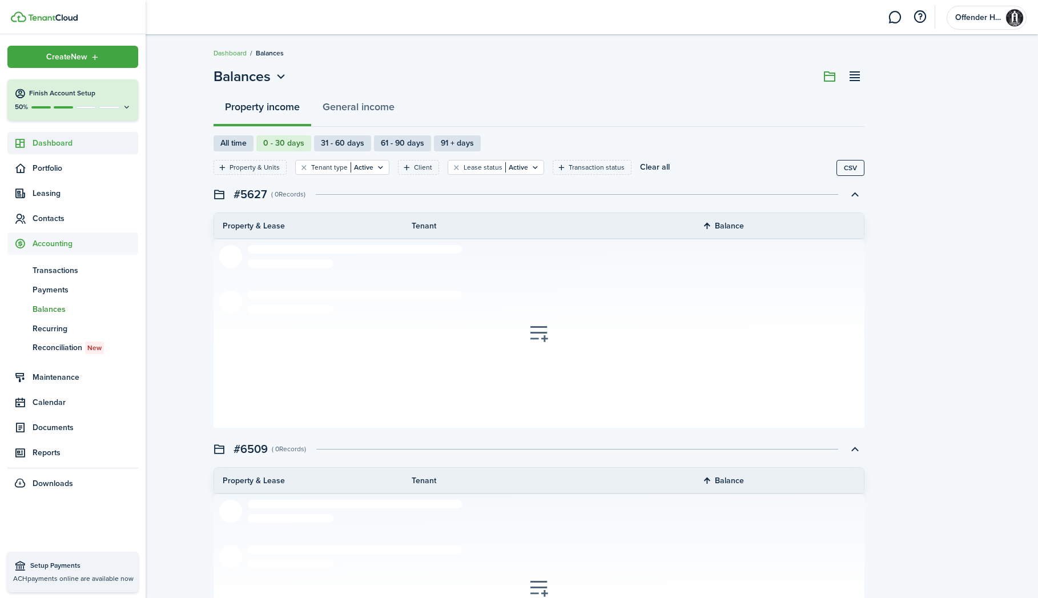
click at [30, 142] on sidebar-link-icon at bounding box center [19, 143] width 25 height 12
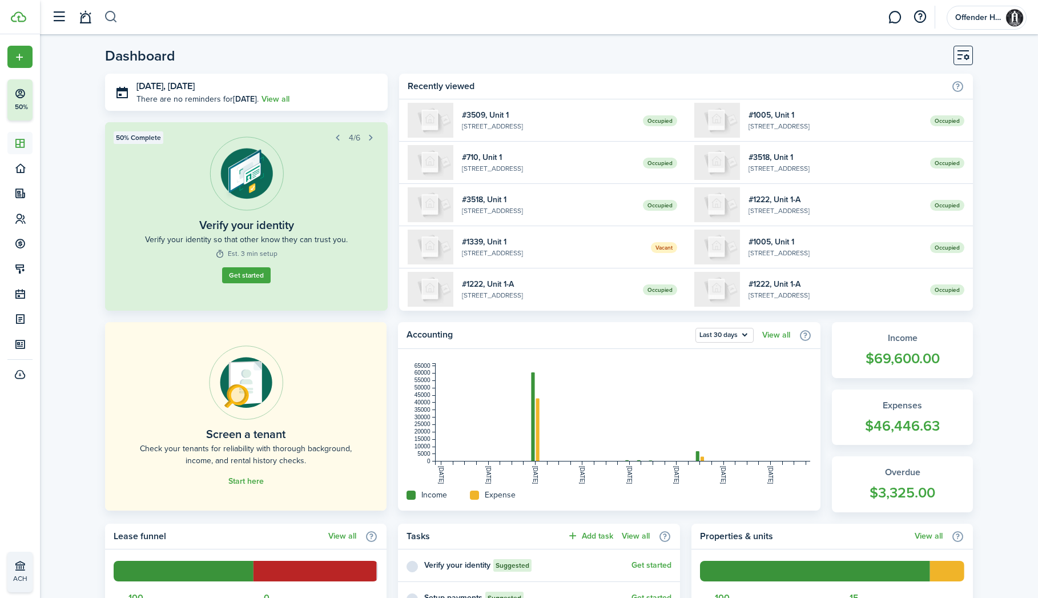
click at [111, 19] on button "button" at bounding box center [111, 16] width 14 height 19
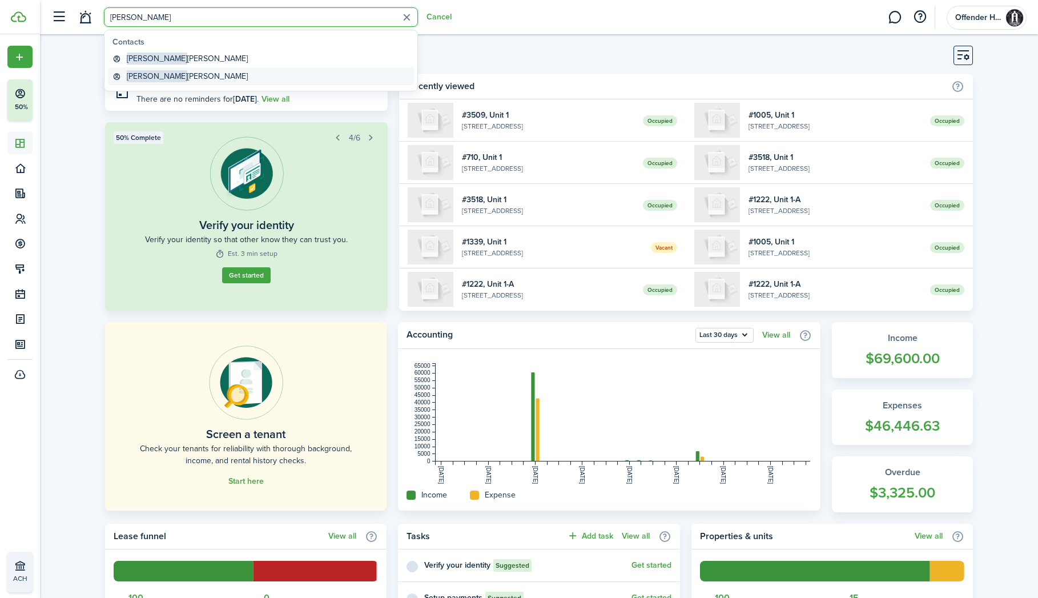
type input "josh"
click at [165, 78] on global-search-item-title "Joshua Lavine" at bounding box center [187, 76] width 121 height 12
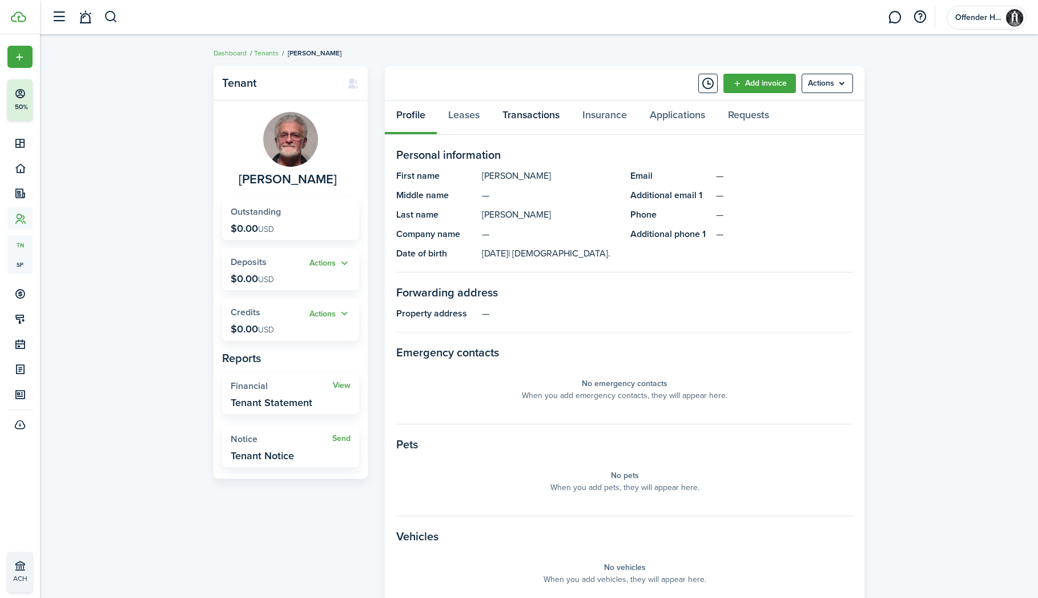
click at [516, 111] on link "Transactions" at bounding box center [531, 117] width 80 height 34
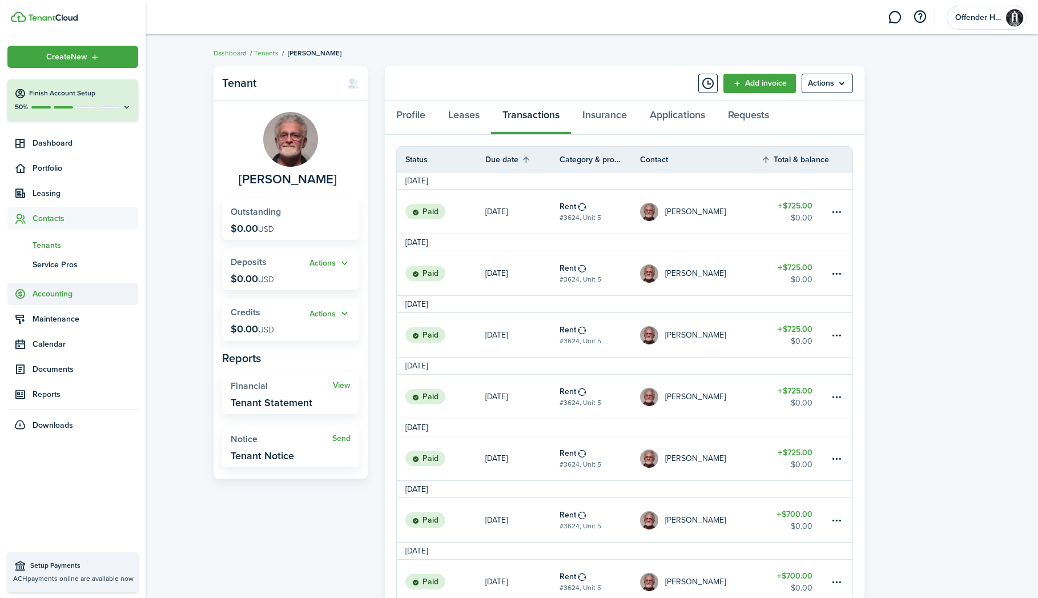
click at [41, 296] on span "Accounting" at bounding box center [86, 294] width 106 height 12
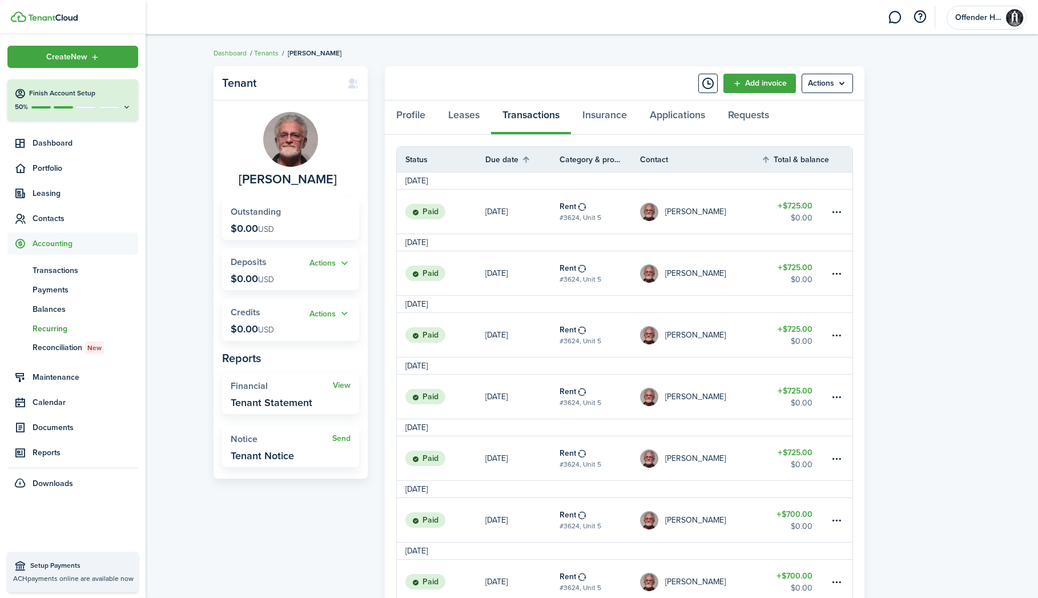
click at [45, 322] on span "Recurring" at bounding box center [86, 328] width 106 height 12
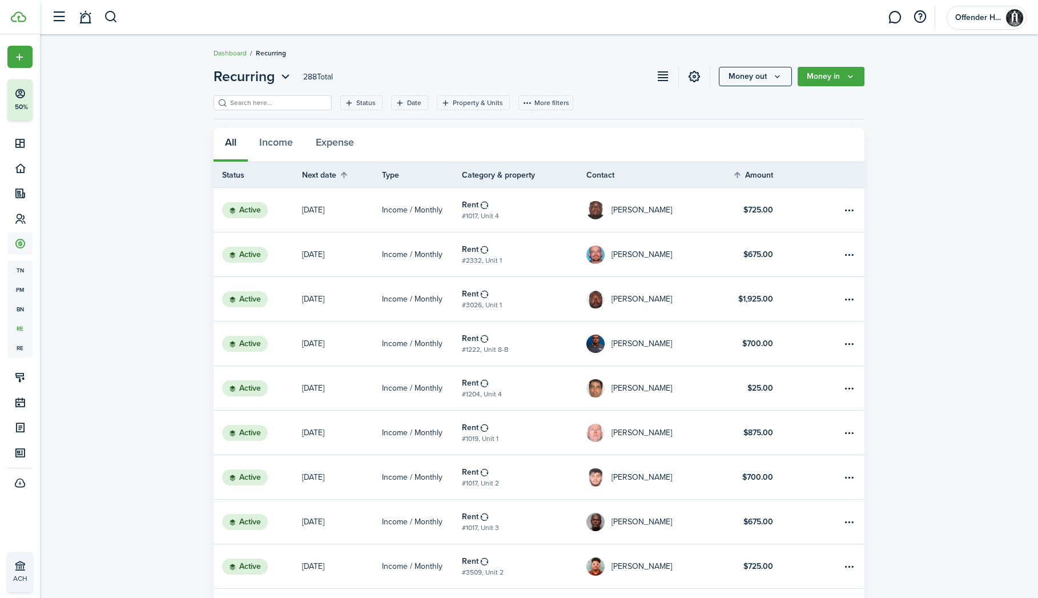
click at [300, 106] on input "search" at bounding box center [277, 103] width 100 height 11
type input "josh"
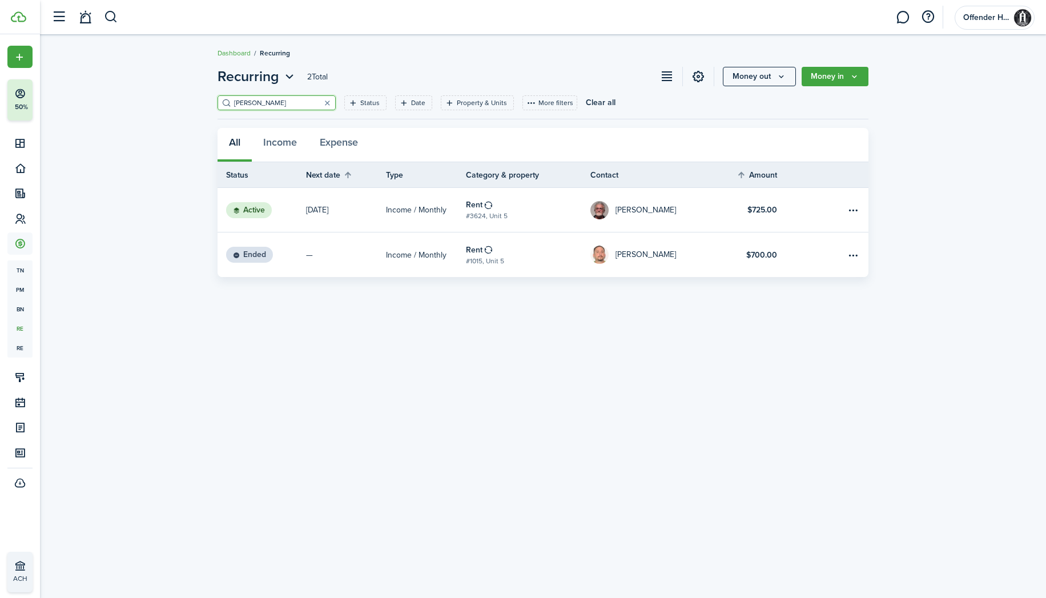
click at [698, 215] on link "Joshua Lavine" at bounding box center [652, 210] width 124 height 44
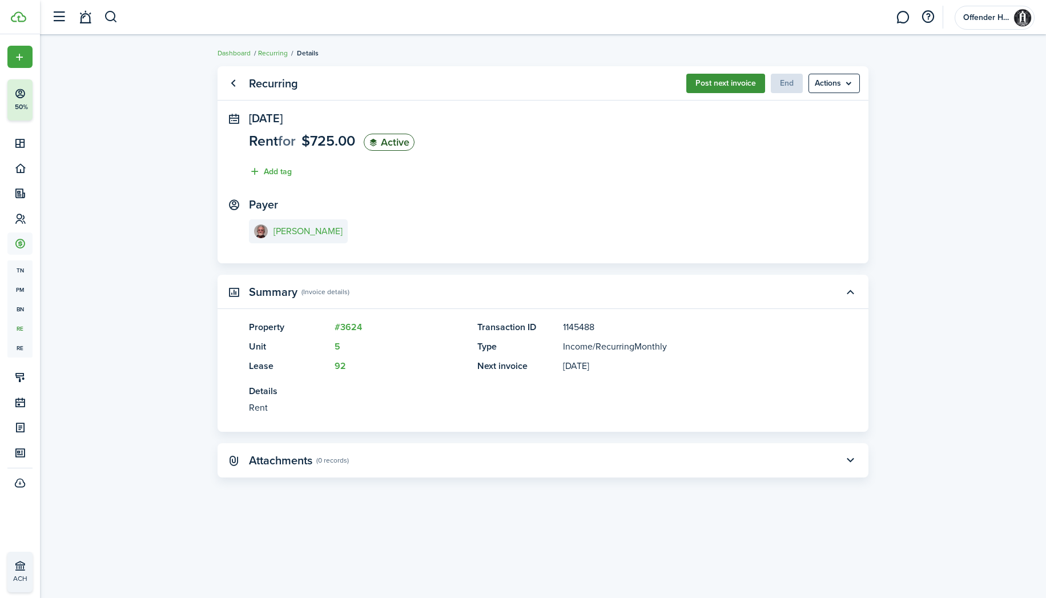
click at [728, 90] on button "Post next invoice" at bounding box center [725, 83] width 79 height 19
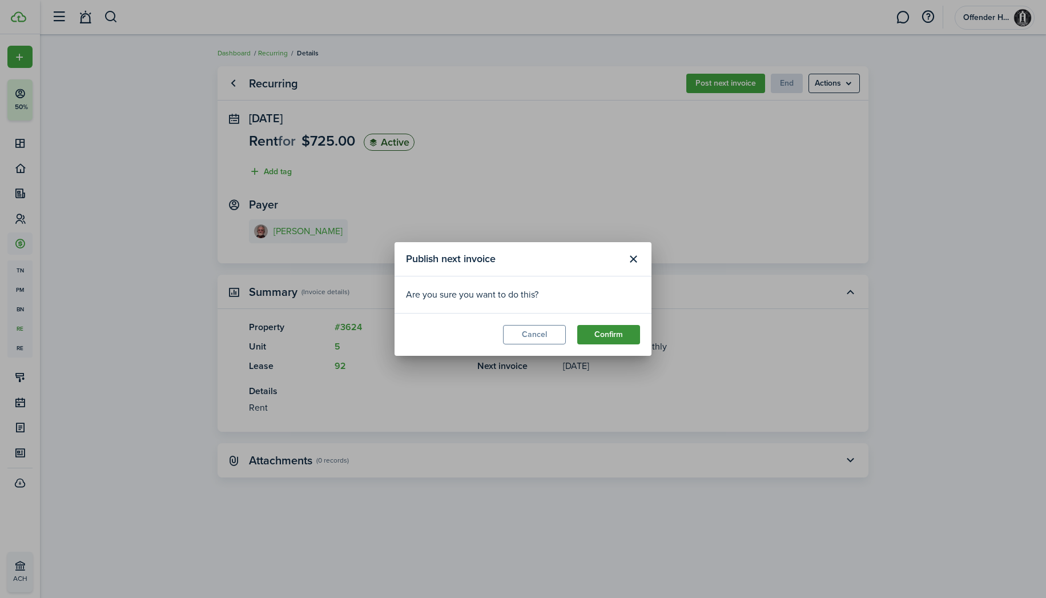
click at [608, 334] on button "Confirm" at bounding box center [608, 334] width 63 height 19
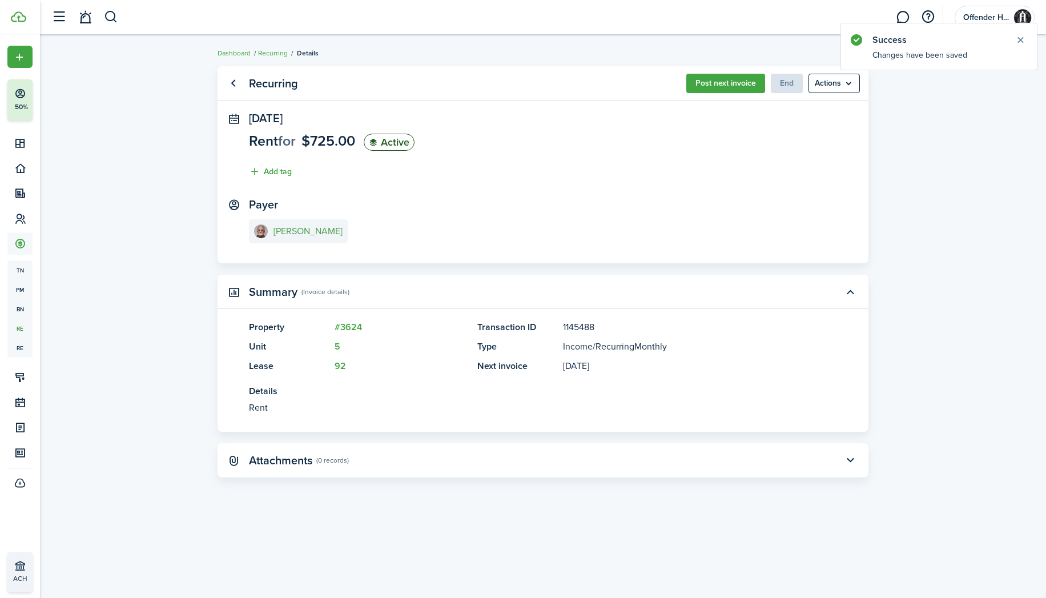
click at [297, 229] on e-details-info-title "Joshua Lavine" at bounding box center [307, 231] width 69 height 10
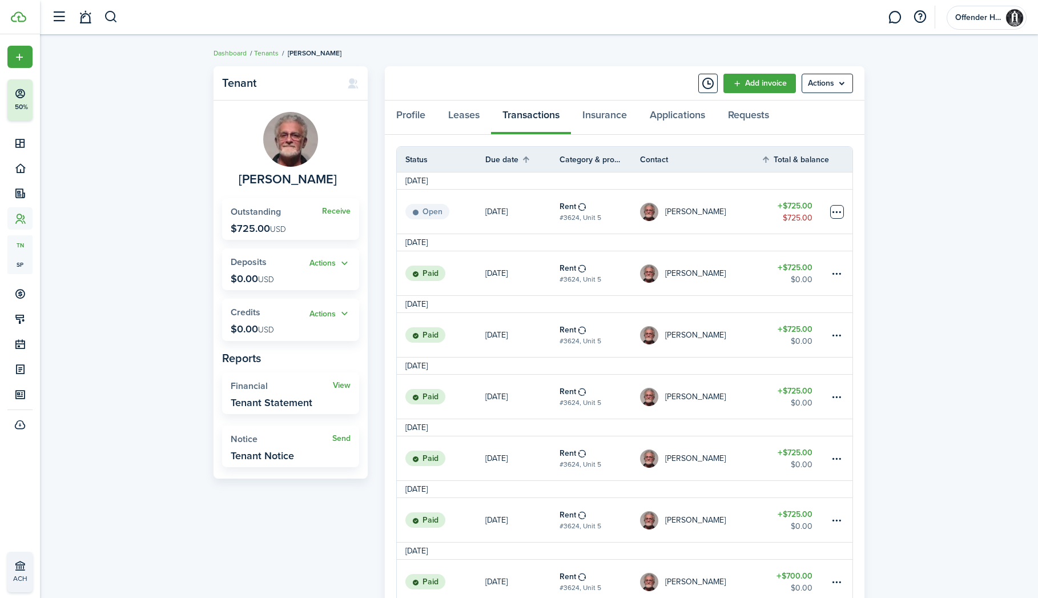
click at [838, 213] on table-menu-btn-icon at bounding box center [837, 212] width 14 height 14
click at [816, 251] on link "Mark as paid" at bounding box center [794, 253] width 100 height 19
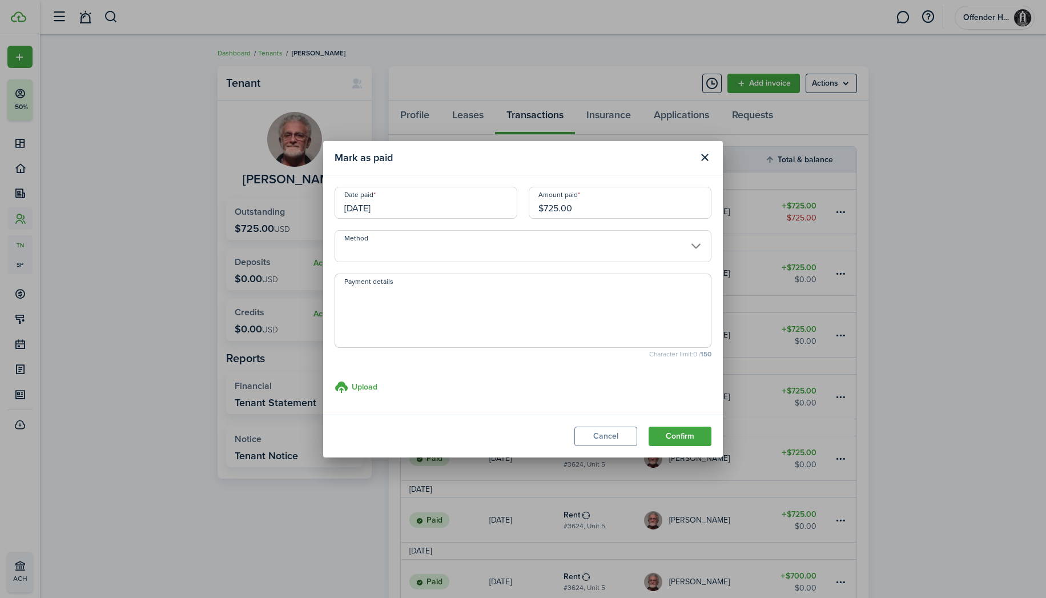
click at [557, 203] on input "$725.00" at bounding box center [619, 203] width 183 height 32
click at [446, 241] on input "Method" at bounding box center [522, 246] width 377 height 32
type input "$700.00"
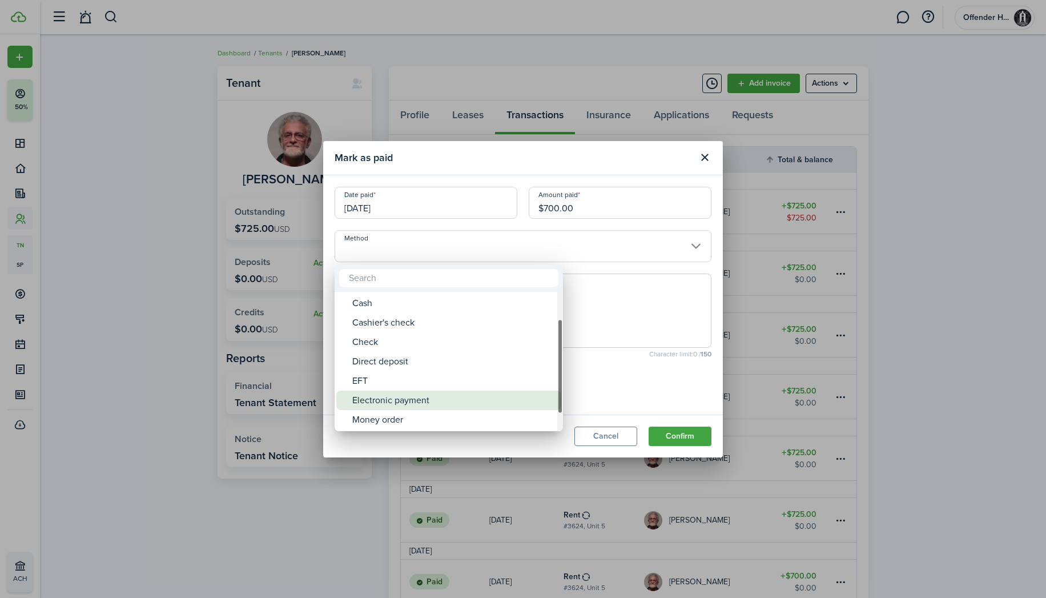
click at [454, 393] on div "Electronic payment" at bounding box center [453, 399] width 202 height 19
type input "Electronic payment"
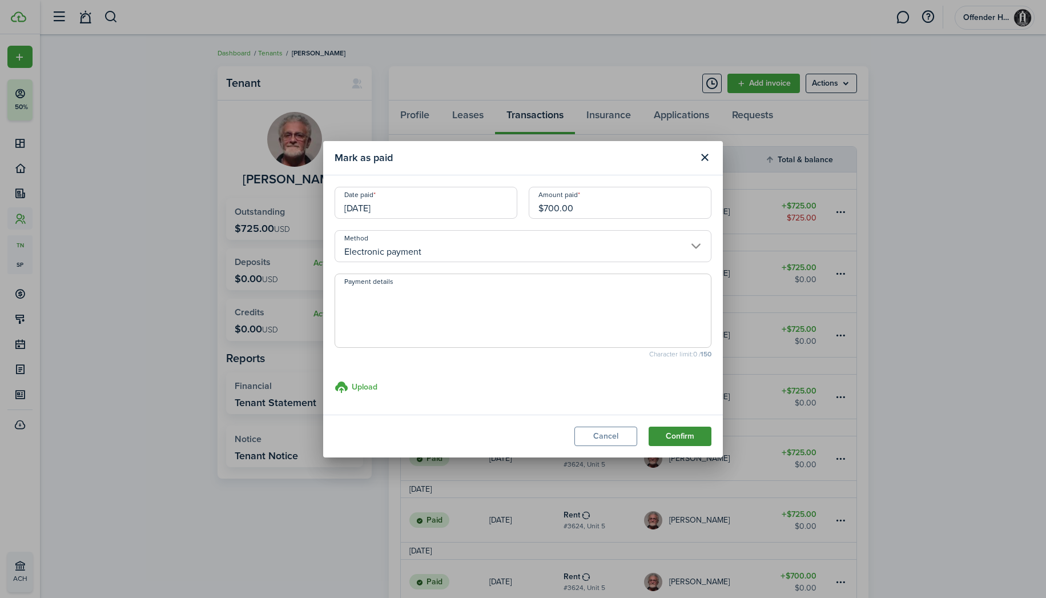
click at [700, 437] on button "Confirm" at bounding box center [679, 435] width 63 height 19
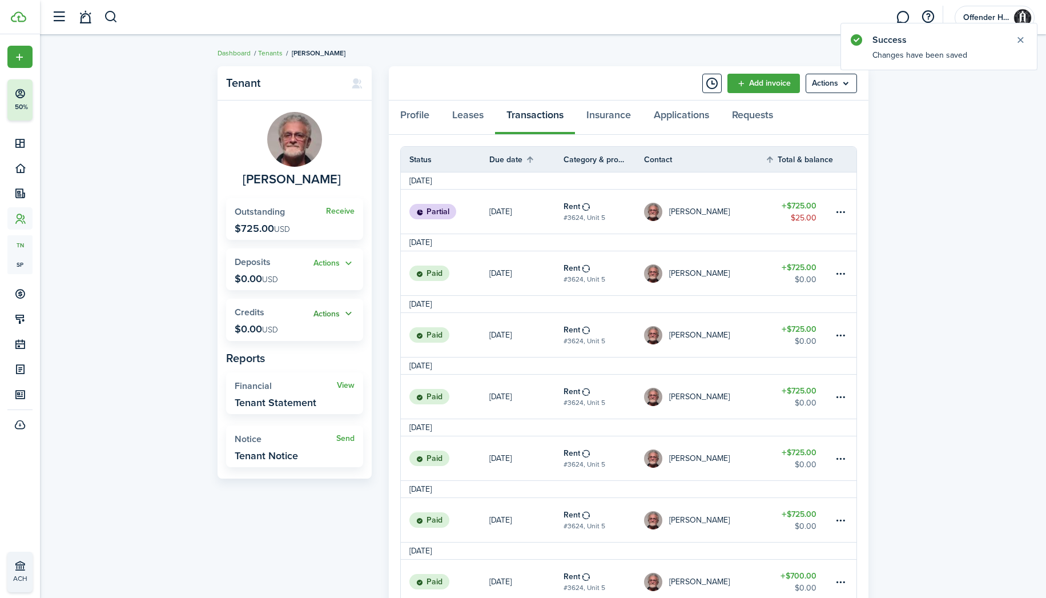
click at [338, 308] on button "Actions" at bounding box center [333, 313] width 41 height 13
click at [310, 331] on link "Add" at bounding box center [301, 334] width 100 height 19
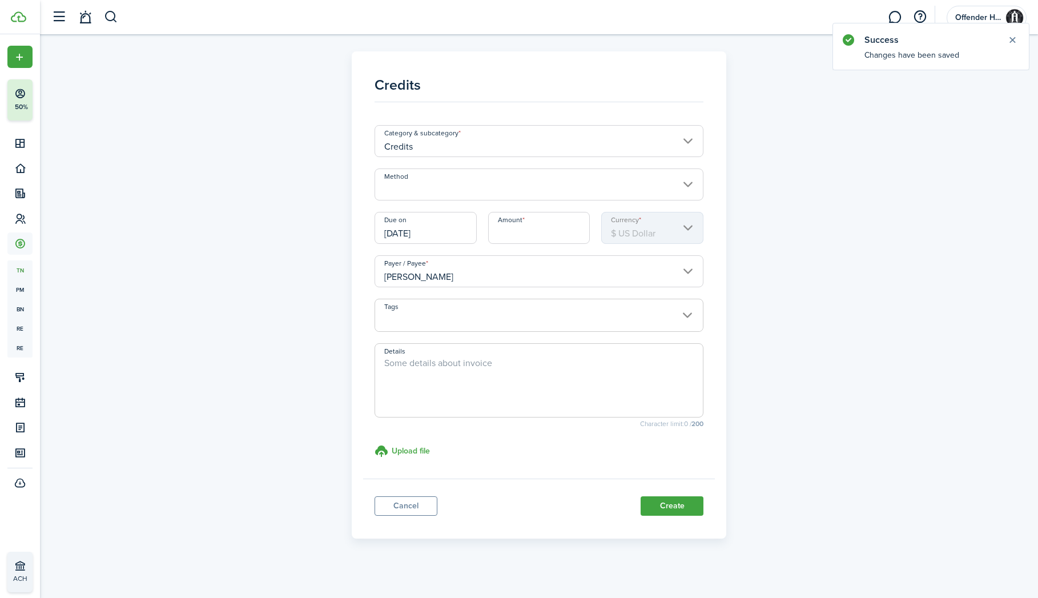
click at [526, 241] on input "Amount" at bounding box center [539, 228] width 102 height 32
type input "$25.00"
click at [505, 377] on textarea "Details" at bounding box center [539, 383] width 328 height 55
type textarea "Early Payment"
click at [677, 511] on button "Create" at bounding box center [671, 505] width 63 height 19
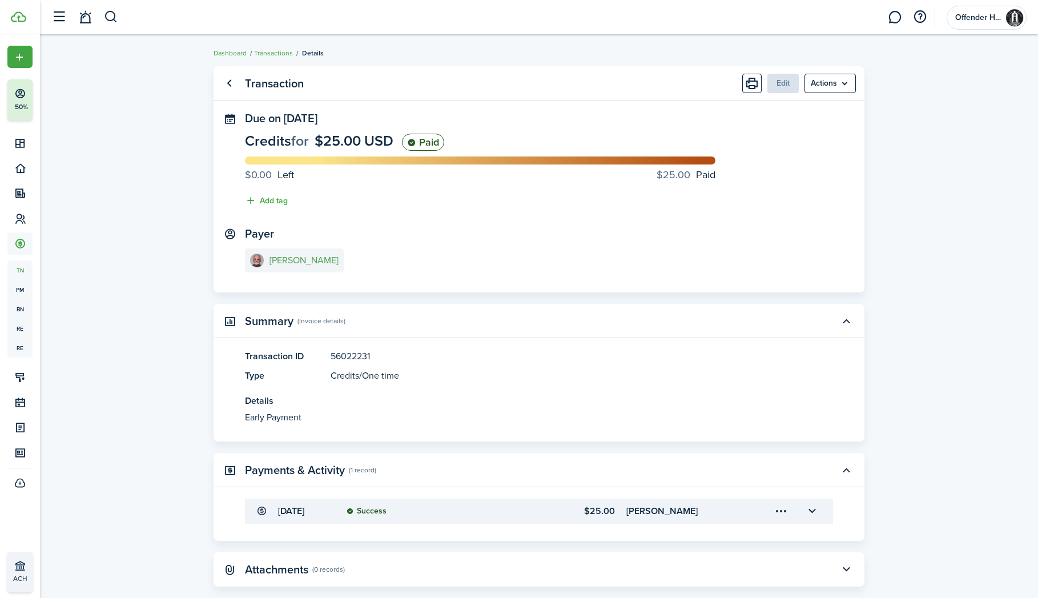
click at [310, 260] on e-details-info-title "Joshua Lavine" at bounding box center [303, 260] width 69 height 10
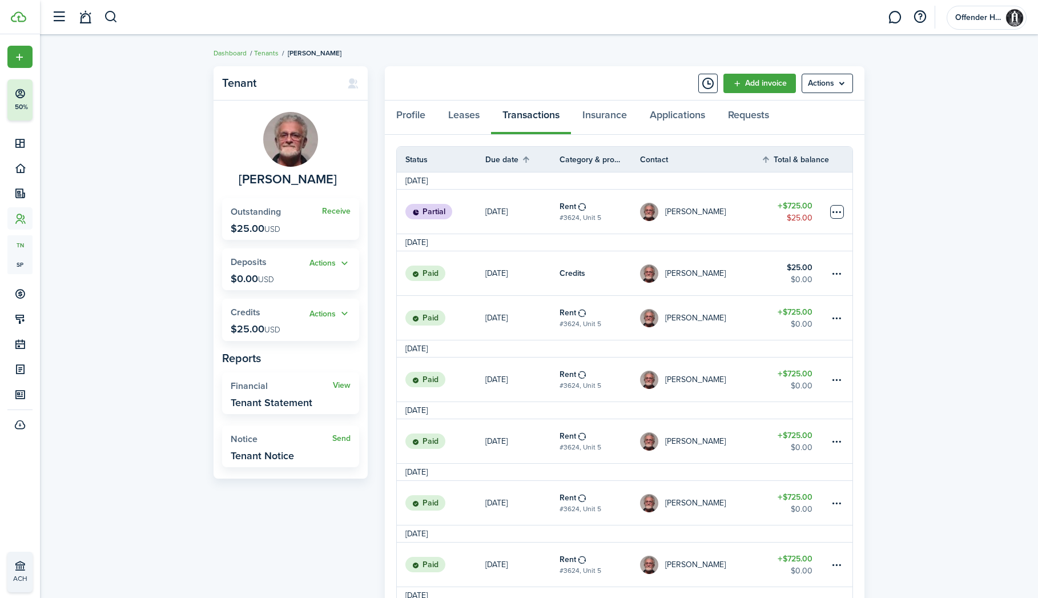
click at [840, 212] on table-menu-btn-icon at bounding box center [837, 212] width 14 height 14
click at [804, 334] on button "Apply credits" at bounding box center [794, 333] width 100 height 19
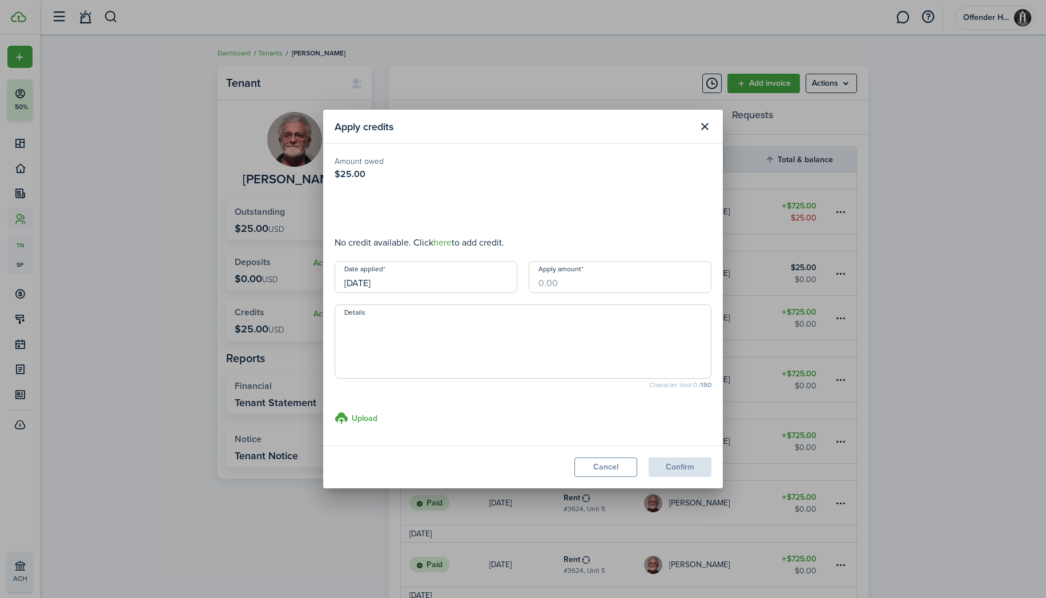
type input "$25.00"
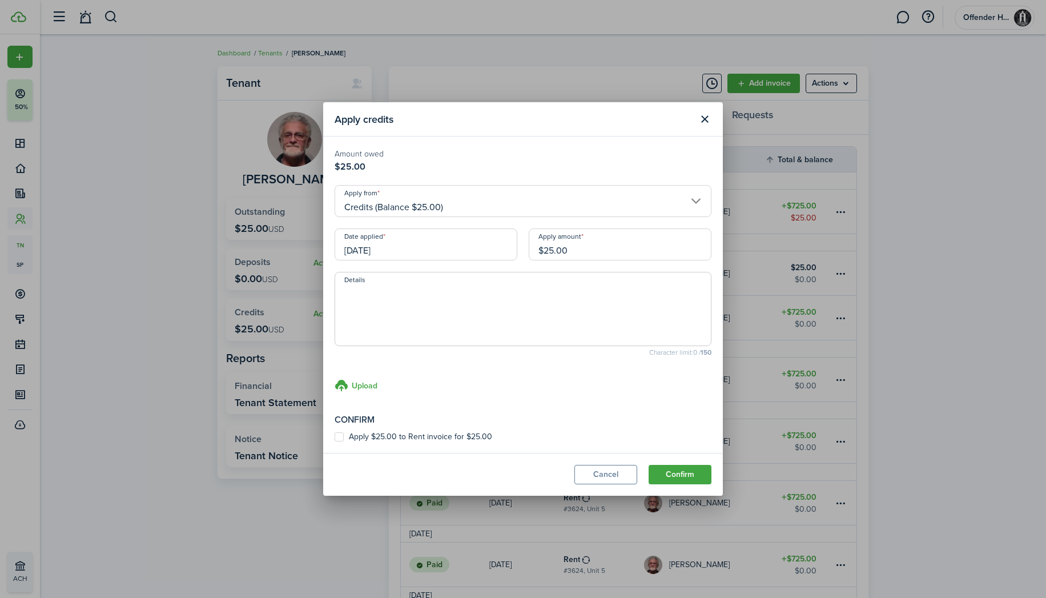
click at [340, 435] on label "Apply $25.00 to Rent invoice for $25.00" at bounding box center [413, 436] width 158 height 9
click at [334, 437] on input "Apply $25.00 to Rent invoice for $25.00" at bounding box center [334, 437] width 1 height 1
checkbox input "true"
click at [693, 478] on button "Confirm" at bounding box center [679, 474] width 63 height 19
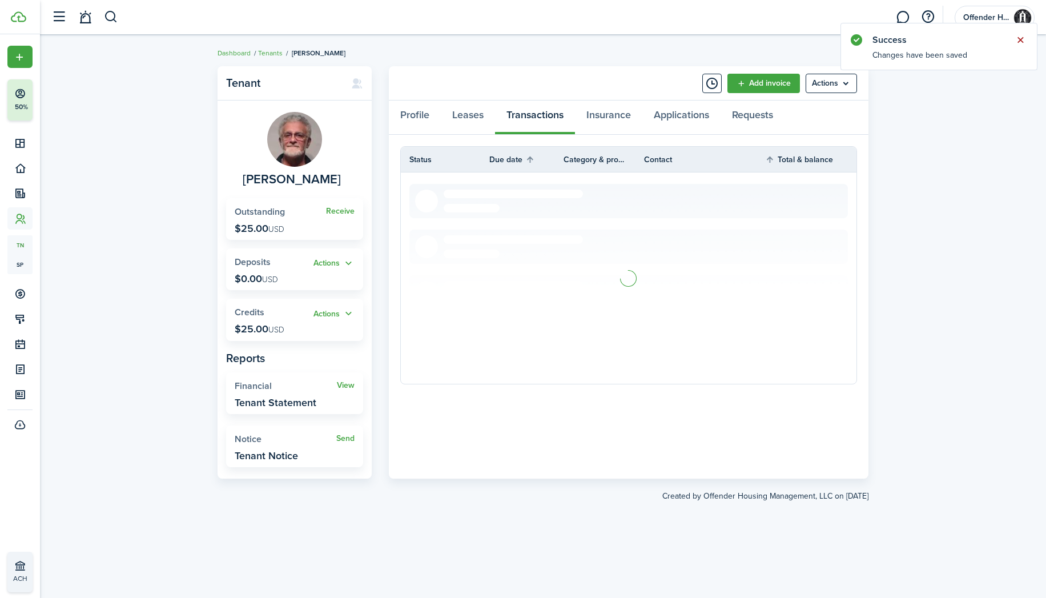
click at [1020, 42] on button "Close notify" at bounding box center [1020, 40] width 16 height 16
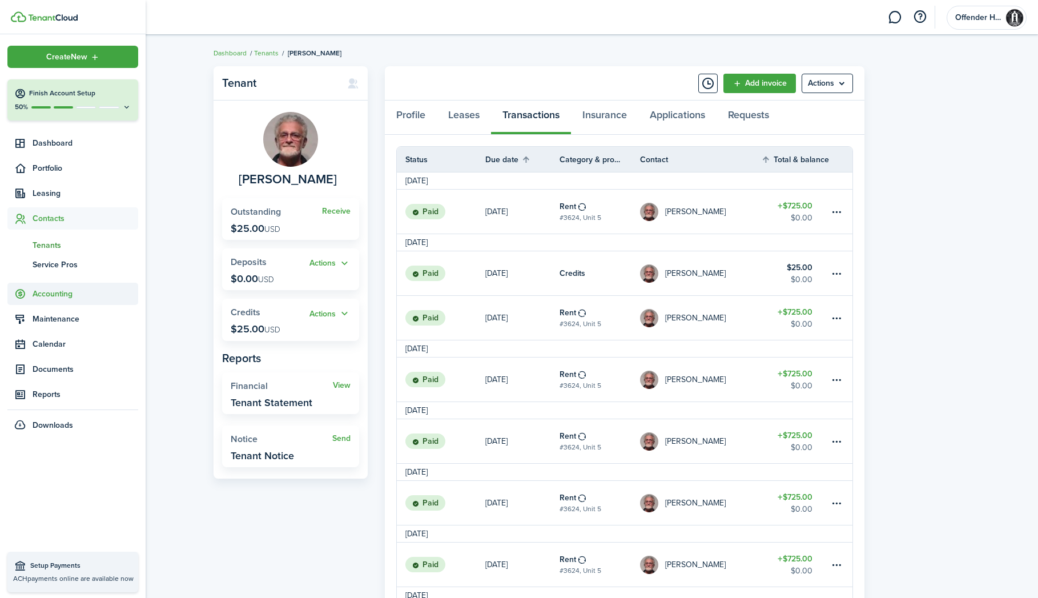
click at [37, 299] on span "Accounting" at bounding box center [86, 294] width 106 height 12
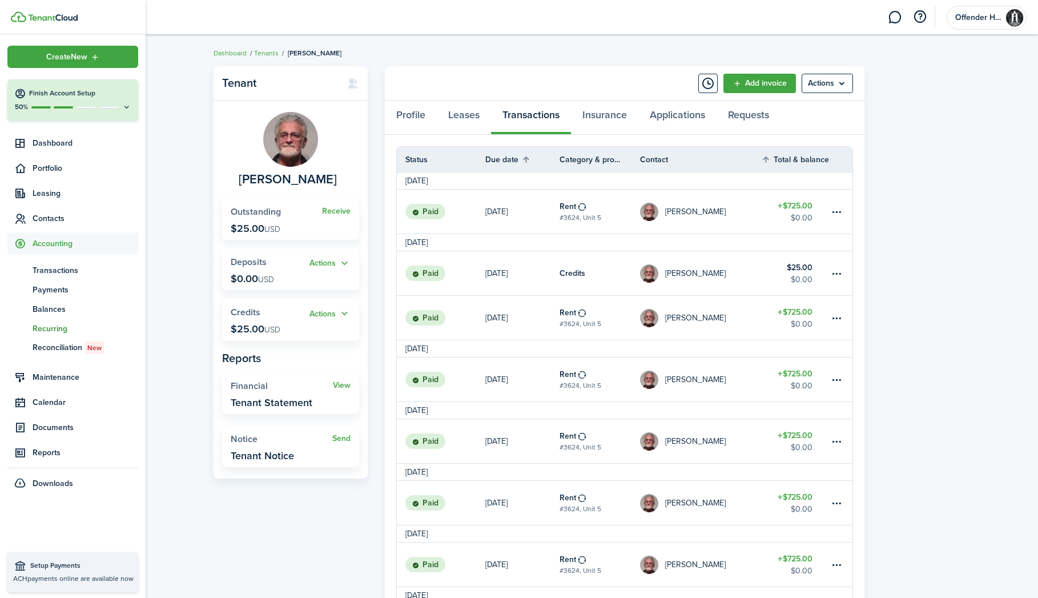
click at [50, 330] on span "Recurring" at bounding box center [86, 328] width 106 height 12
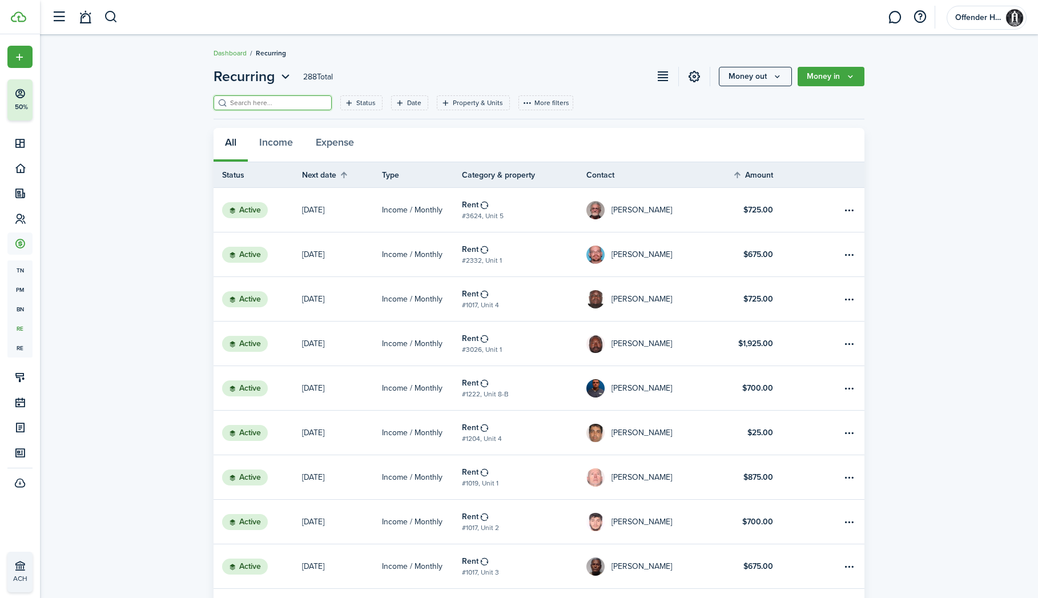
click at [293, 107] on input "search" at bounding box center [277, 103] width 100 height 11
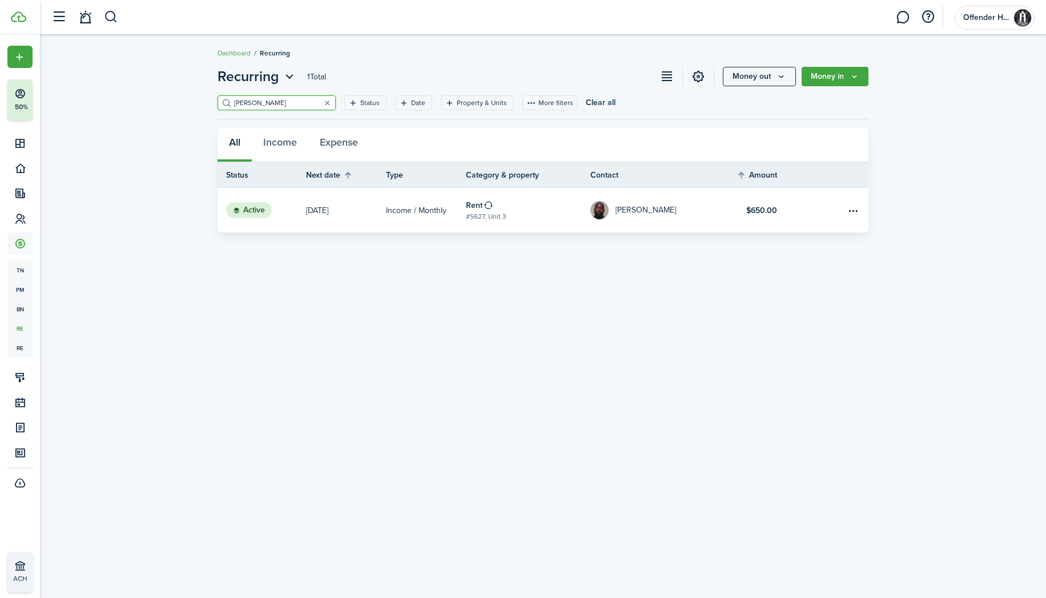
type input "Andrew"
drag, startPoint x: 257, startPoint y: 122, endPoint x: 360, endPoint y: 217, distance: 140.1
click at [360, 217] on link "Oct 01" at bounding box center [346, 210] width 80 height 45
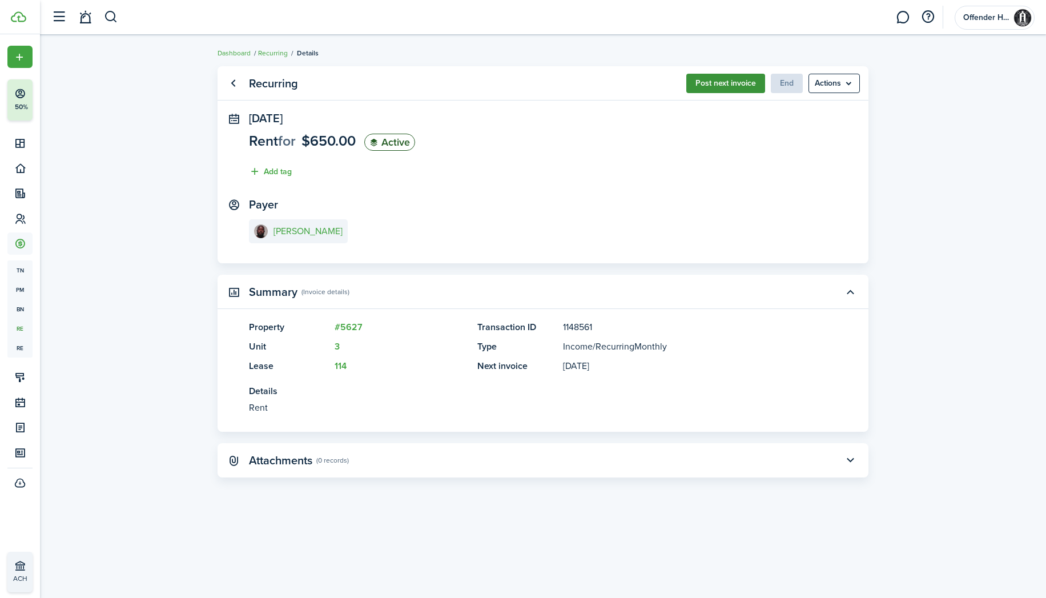
click at [725, 90] on button "Post next invoice" at bounding box center [725, 83] width 79 height 19
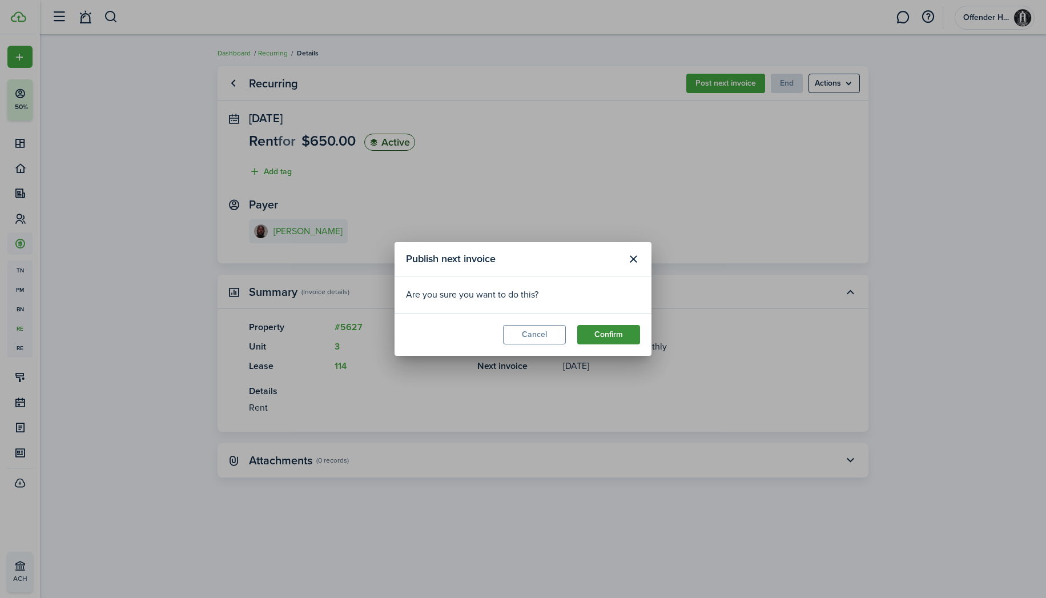
click at [612, 330] on button "Confirm" at bounding box center [608, 334] width 63 height 19
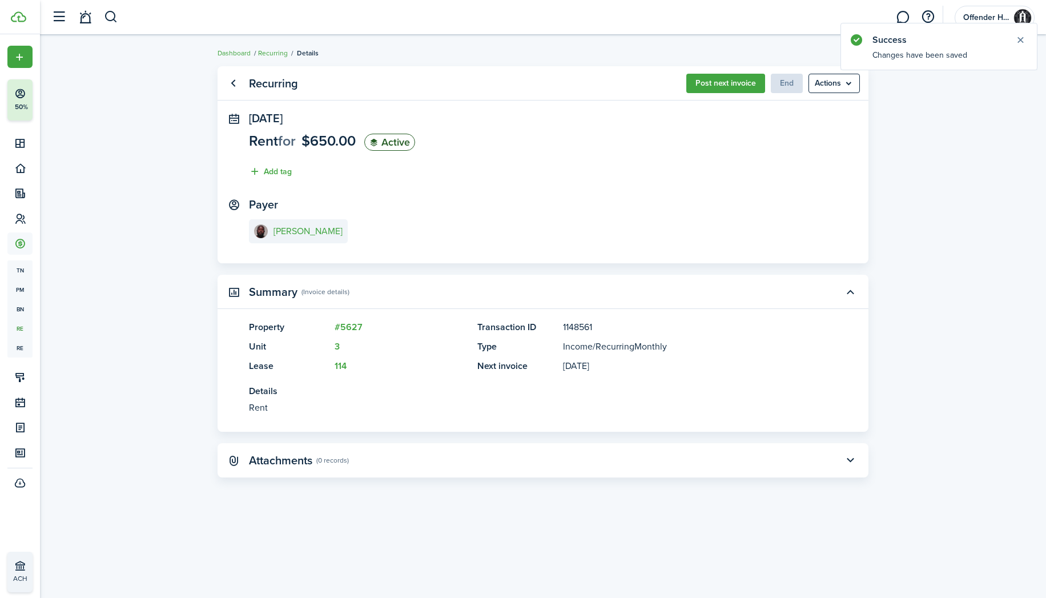
click at [316, 244] on transaction-view-client "Norise Andrew" at bounding box center [300, 232] width 102 height 27
click at [314, 235] on e-details-info-title "Norise Andrew" at bounding box center [307, 231] width 69 height 10
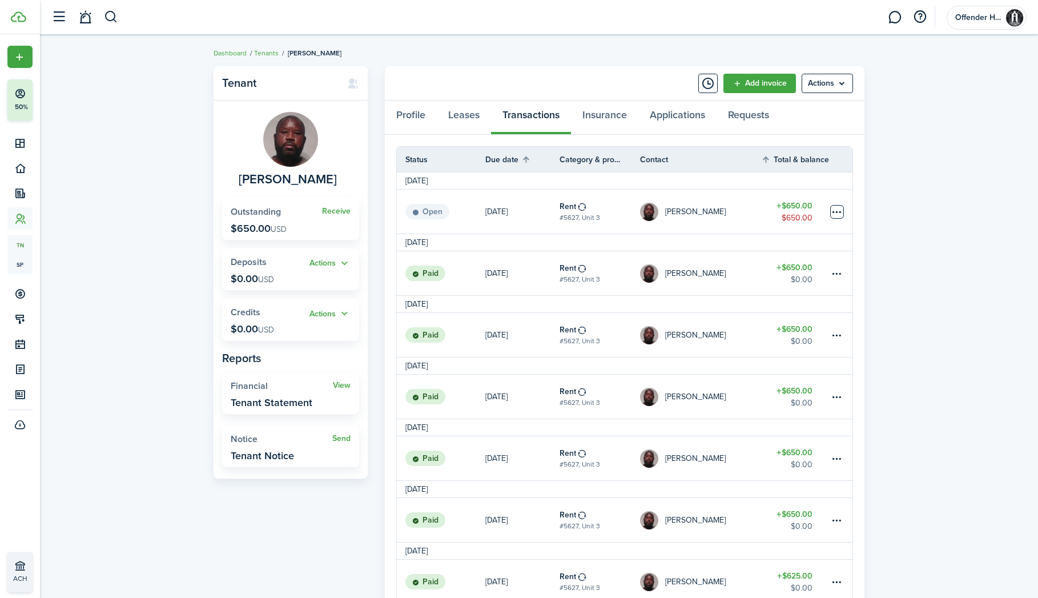
click at [838, 210] on table-menu-btn-icon at bounding box center [837, 212] width 14 height 14
click at [804, 252] on link "Mark as paid" at bounding box center [794, 253] width 100 height 19
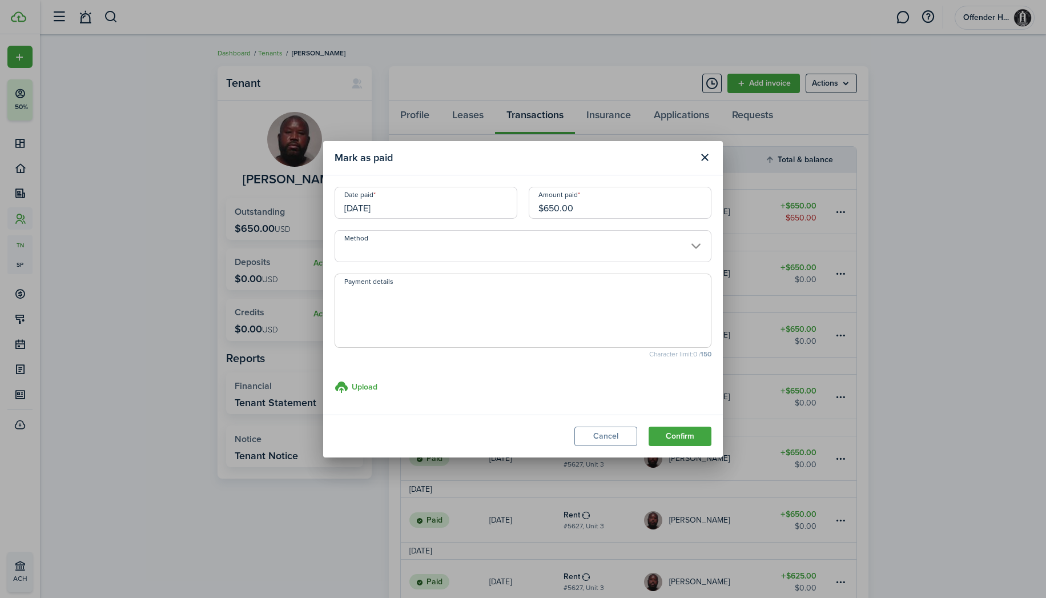
click at [409, 246] on input "Method" at bounding box center [522, 246] width 377 height 32
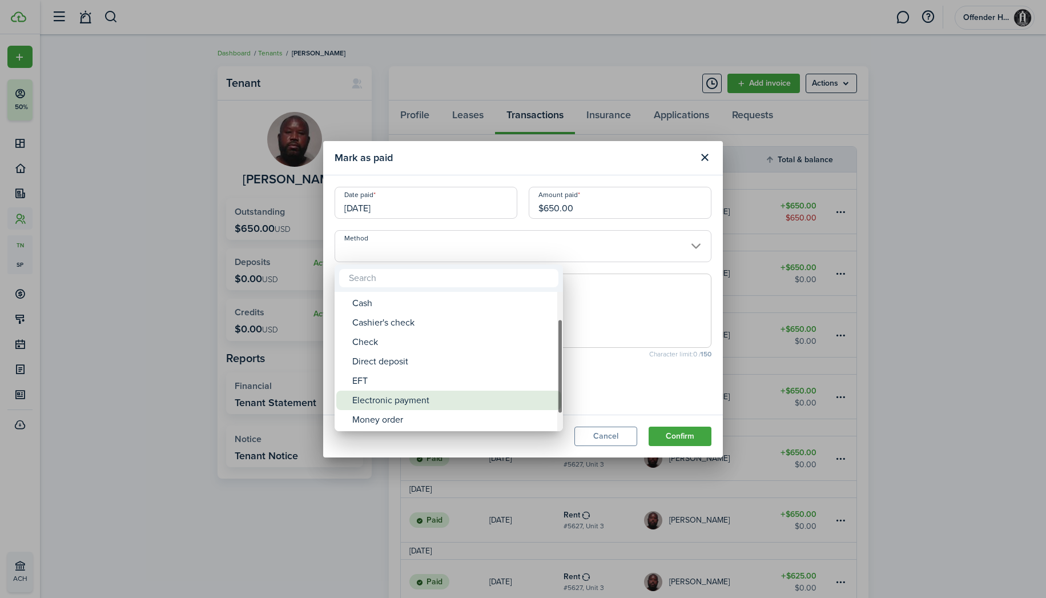
click at [414, 403] on div "Electronic payment" at bounding box center [453, 399] width 202 height 19
type input "Electronic payment"
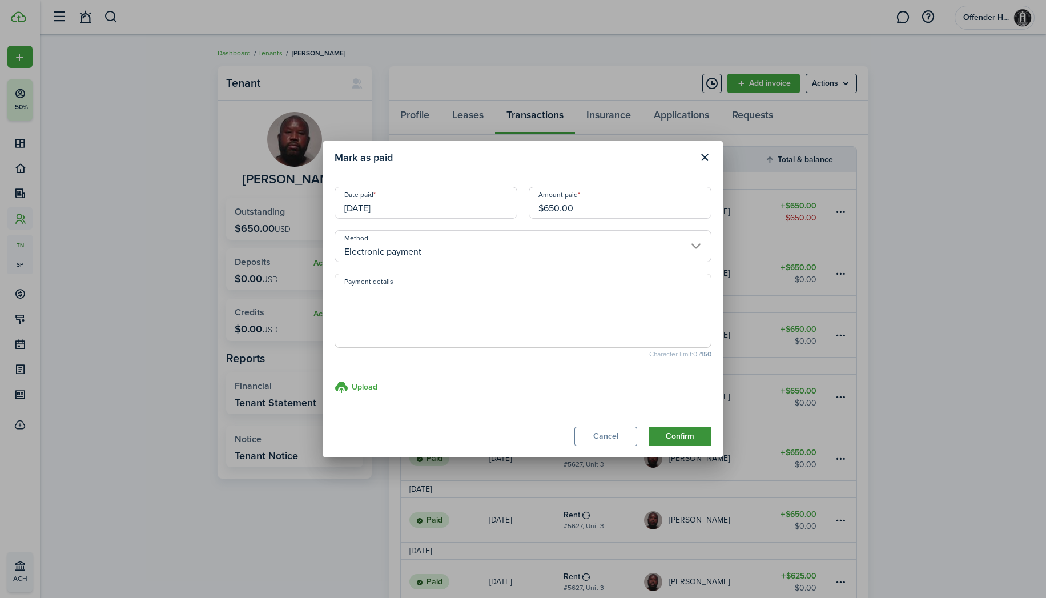
click at [668, 442] on button "Confirm" at bounding box center [679, 435] width 63 height 19
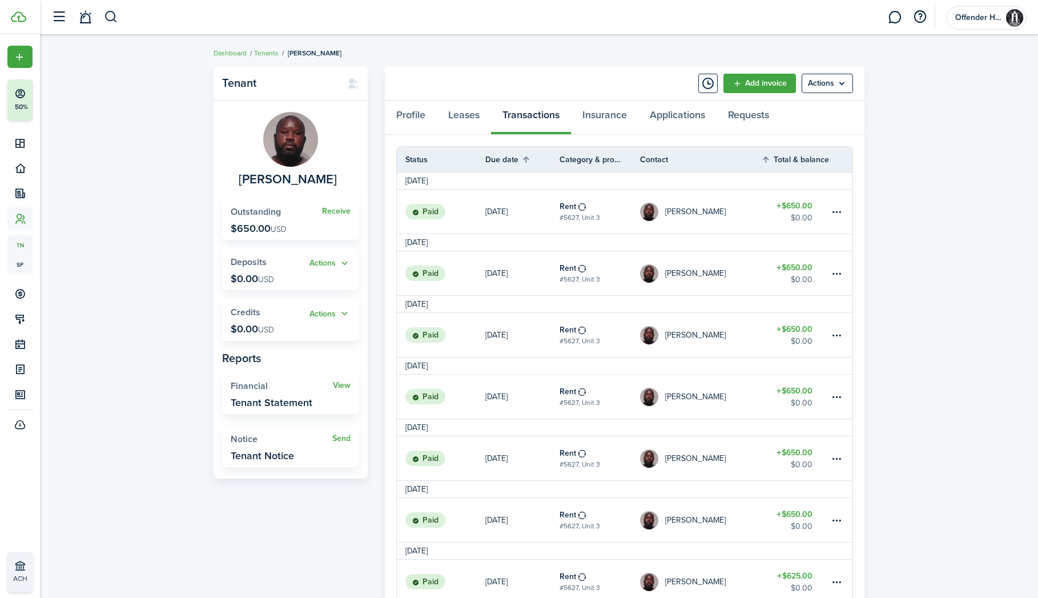
click at [112, 21] on button "button" at bounding box center [111, 16] width 14 height 19
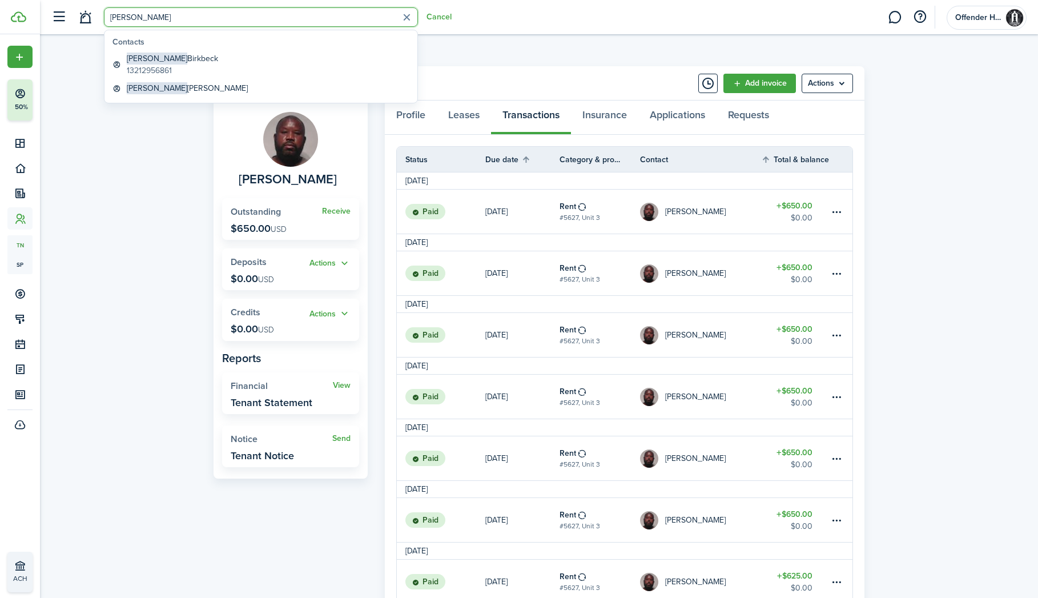
type input "Thomas"
drag, startPoint x: 108, startPoint y: 38, endPoint x: 150, endPoint y: 121, distance: 92.6
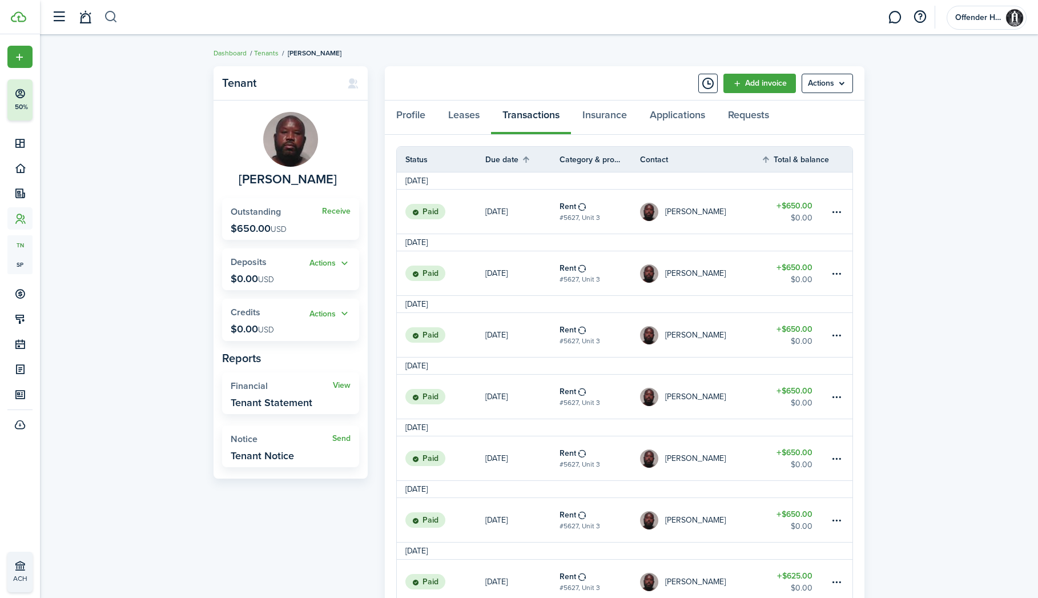
click at [117, 21] on button "button" at bounding box center [111, 16] width 14 height 19
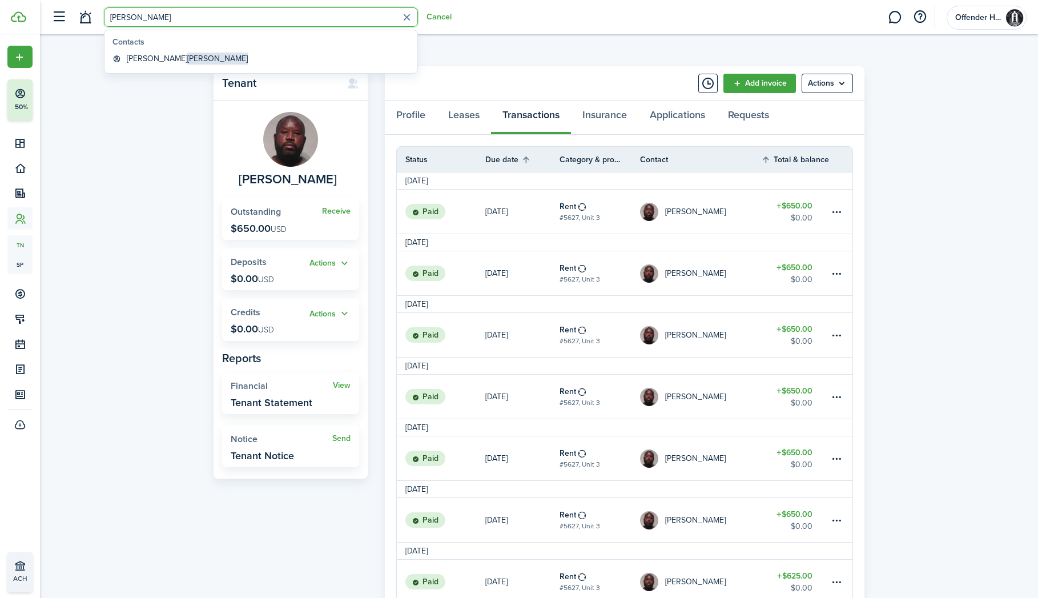
type input "bunco"
drag, startPoint x: 154, startPoint y: 22, endPoint x: 171, endPoint y: 61, distance: 42.9
click at [172, 61] on link "John Buico" at bounding box center [261, 59] width 306 height 18
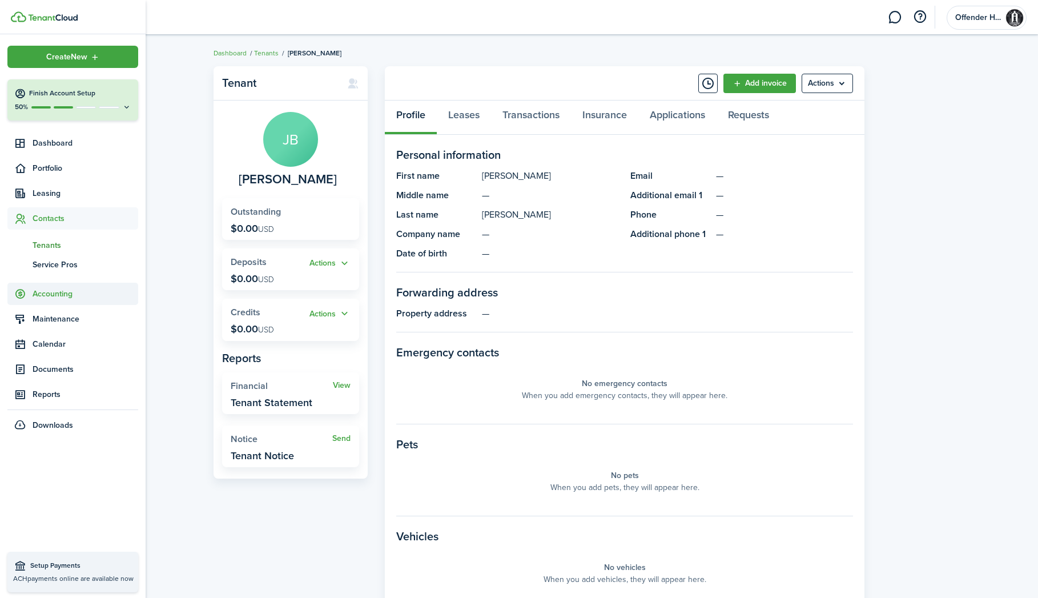
click at [21, 291] on icon at bounding box center [20, 293] width 12 height 11
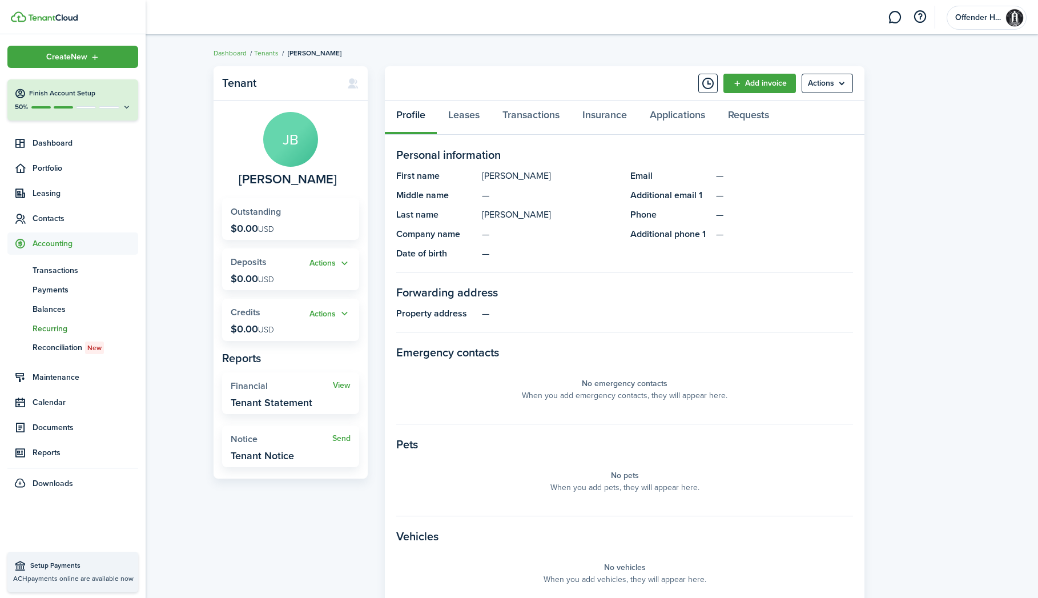
click at [56, 323] on span "Recurring" at bounding box center [86, 328] width 106 height 12
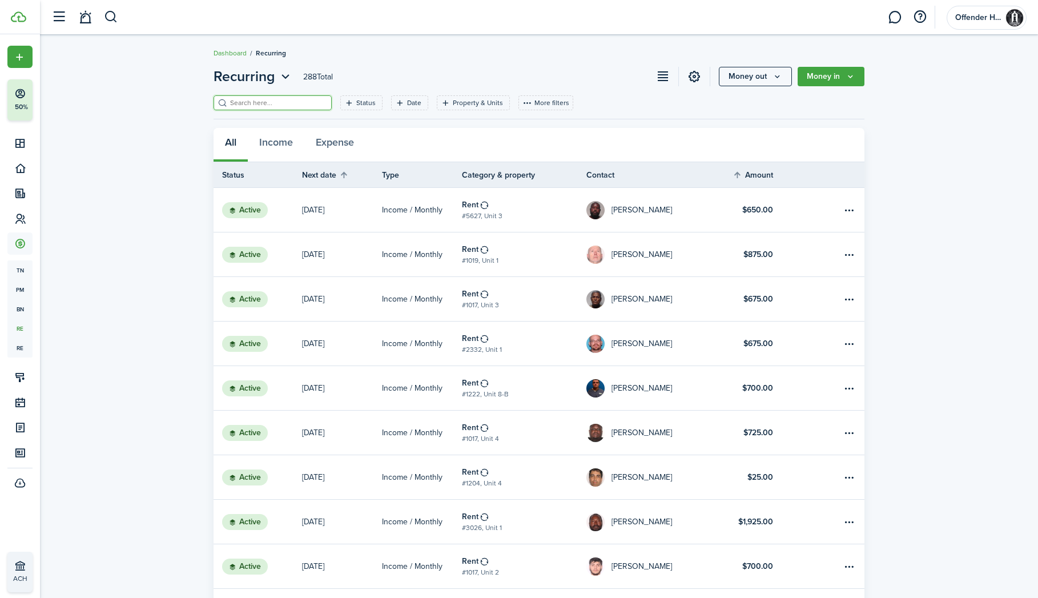
click at [302, 104] on input "search" at bounding box center [277, 103] width 100 height 11
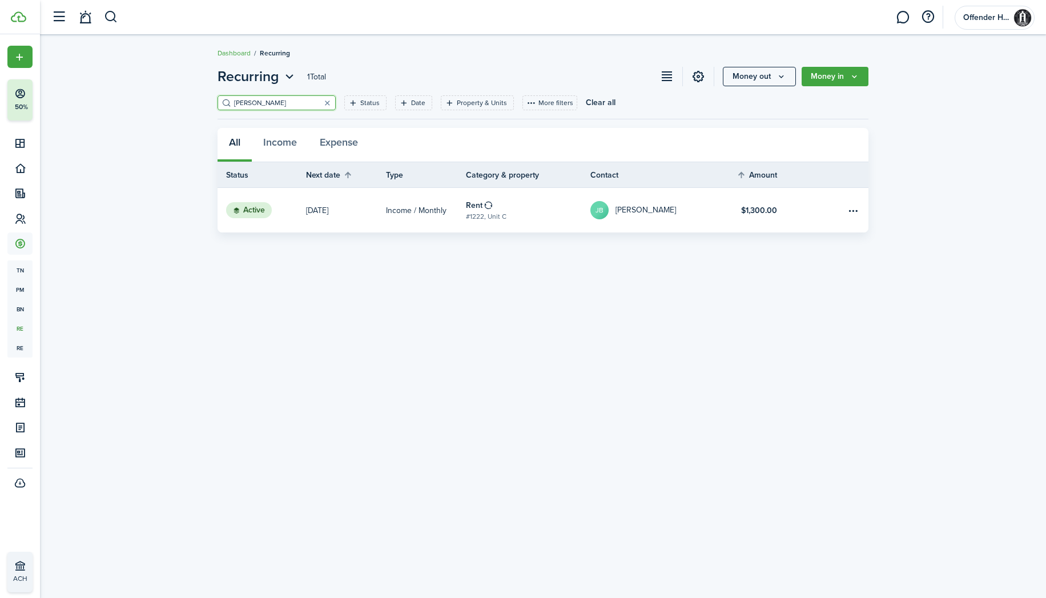
type input "bui"
click at [355, 202] on link "Oct 01" at bounding box center [346, 210] width 80 height 45
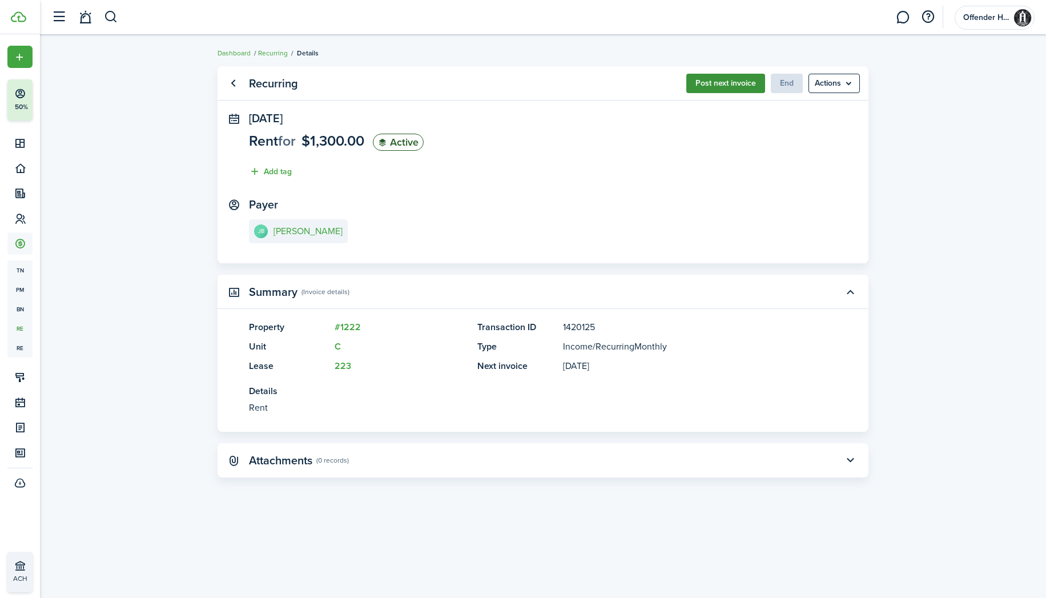
click at [735, 84] on button "Post next invoice" at bounding box center [725, 83] width 79 height 19
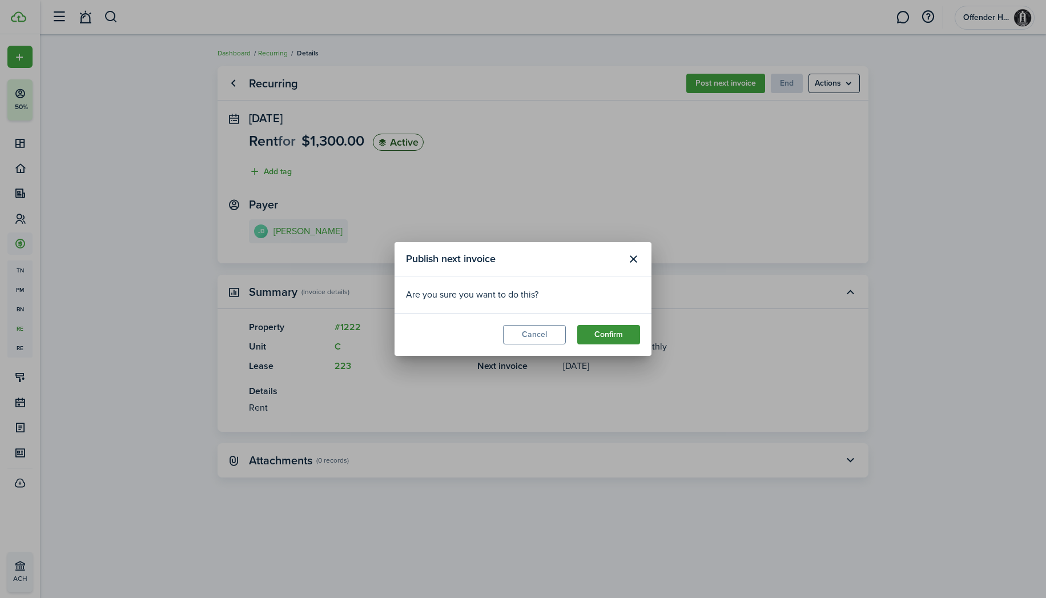
click at [608, 334] on button "Confirm" at bounding box center [608, 334] width 63 height 19
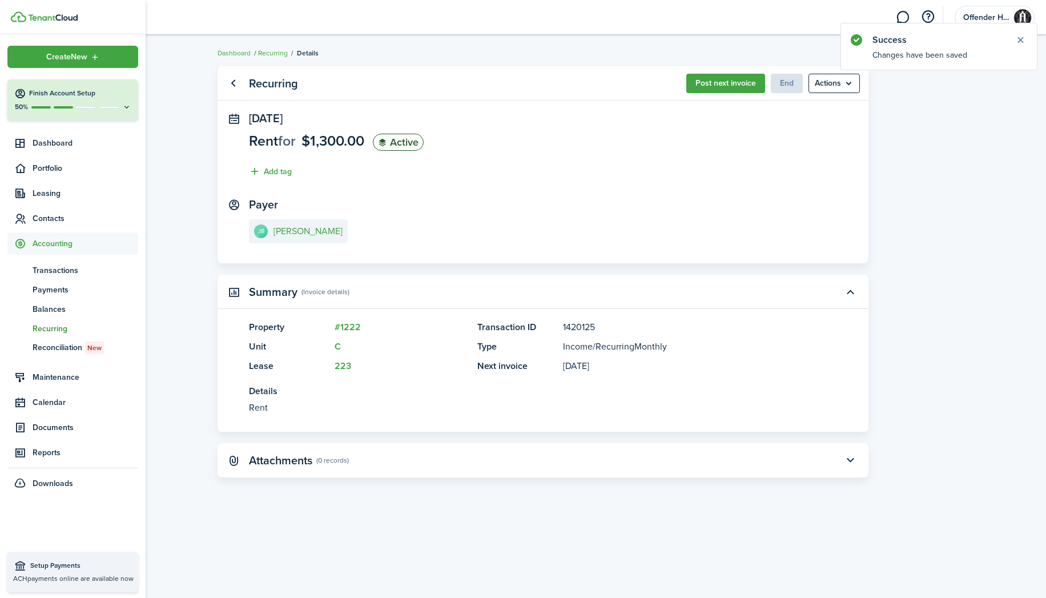
click at [42, 326] on span "Recurring" at bounding box center [86, 328] width 106 height 12
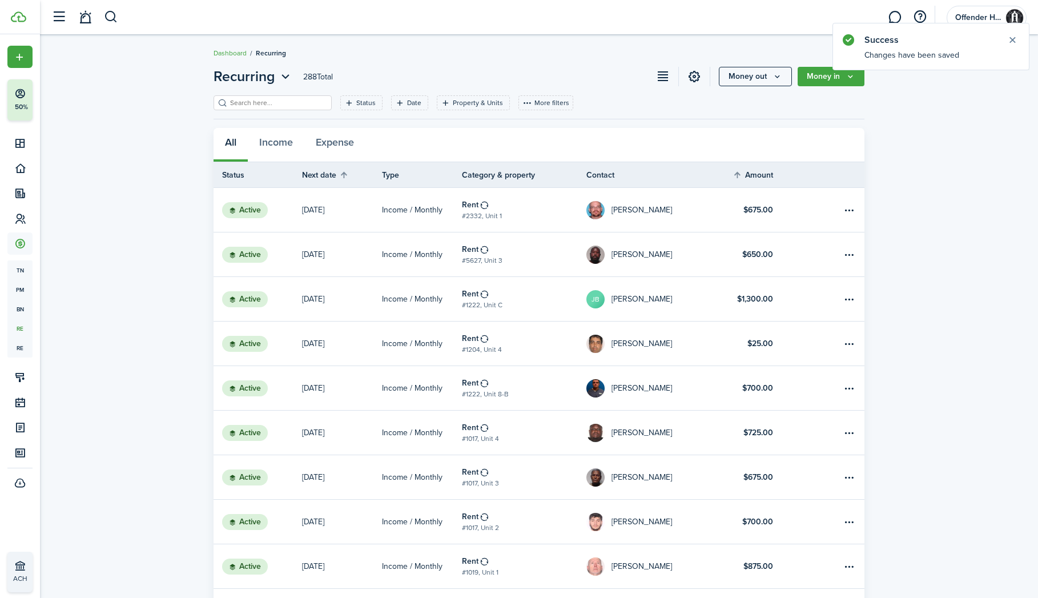
click at [301, 103] on input "search" at bounding box center [277, 103] width 100 height 11
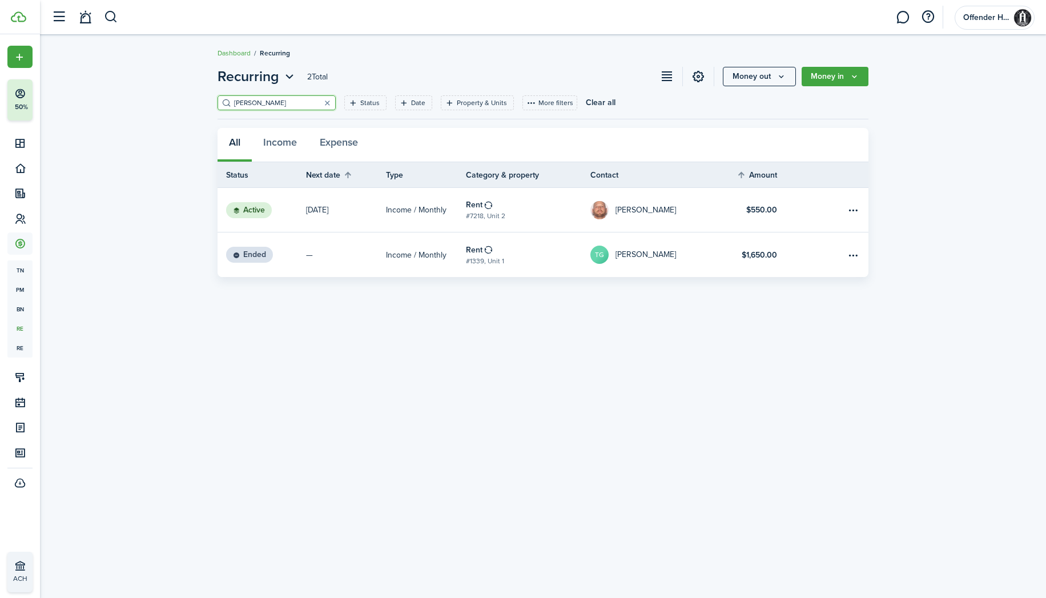
type input "Tyler"
drag, startPoint x: 299, startPoint y: 102, endPoint x: 518, endPoint y: 209, distance: 243.7
click at [518, 209] on link "Rent #7218, Unit 2" at bounding box center [528, 210] width 124 height 44
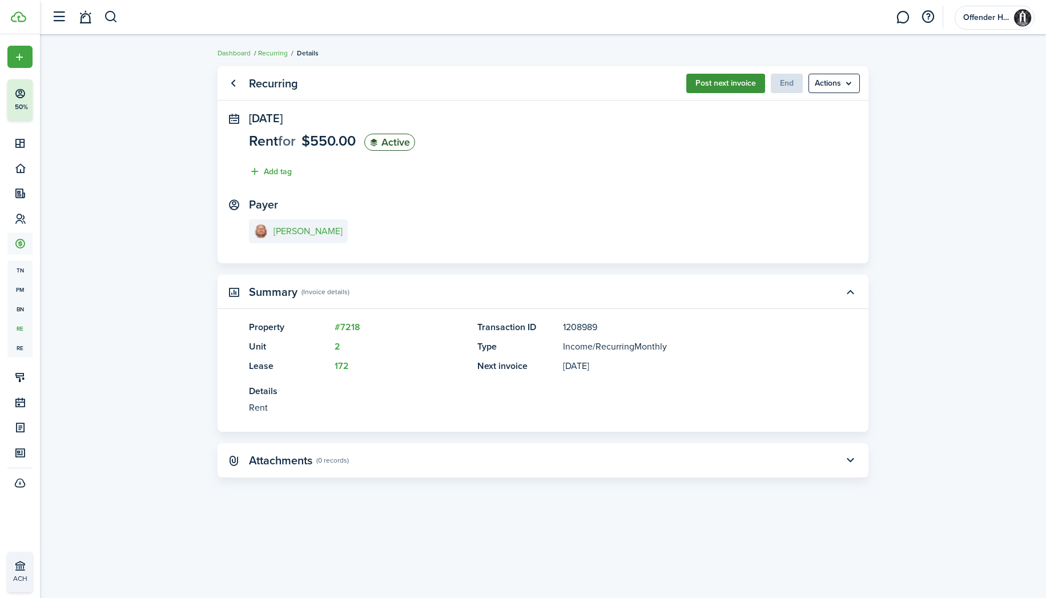
click at [734, 86] on button "Post next invoice" at bounding box center [725, 83] width 79 height 19
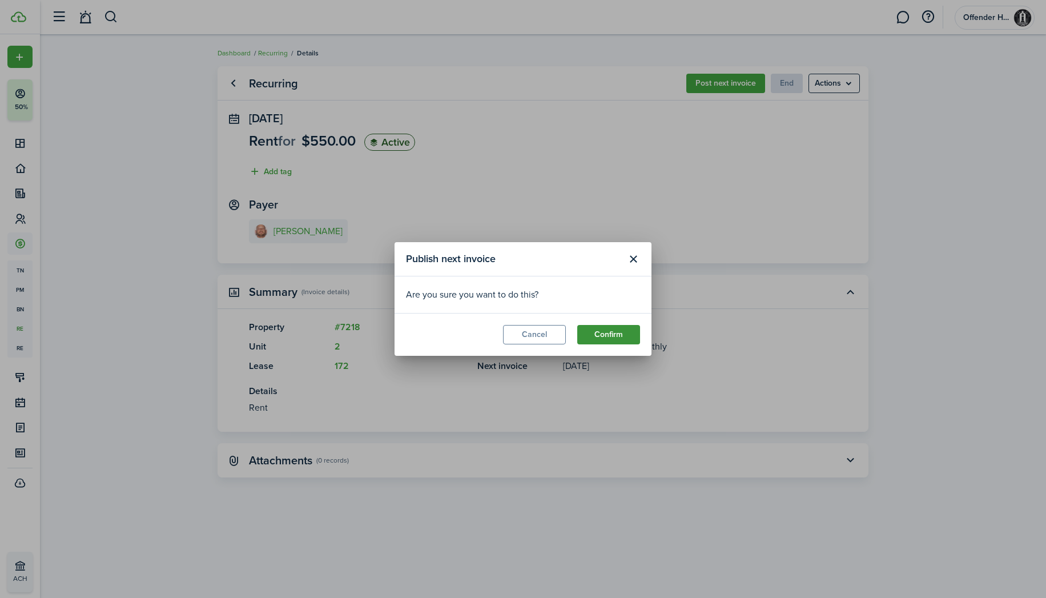
click at [610, 334] on button "Confirm" at bounding box center [608, 334] width 63 height 19
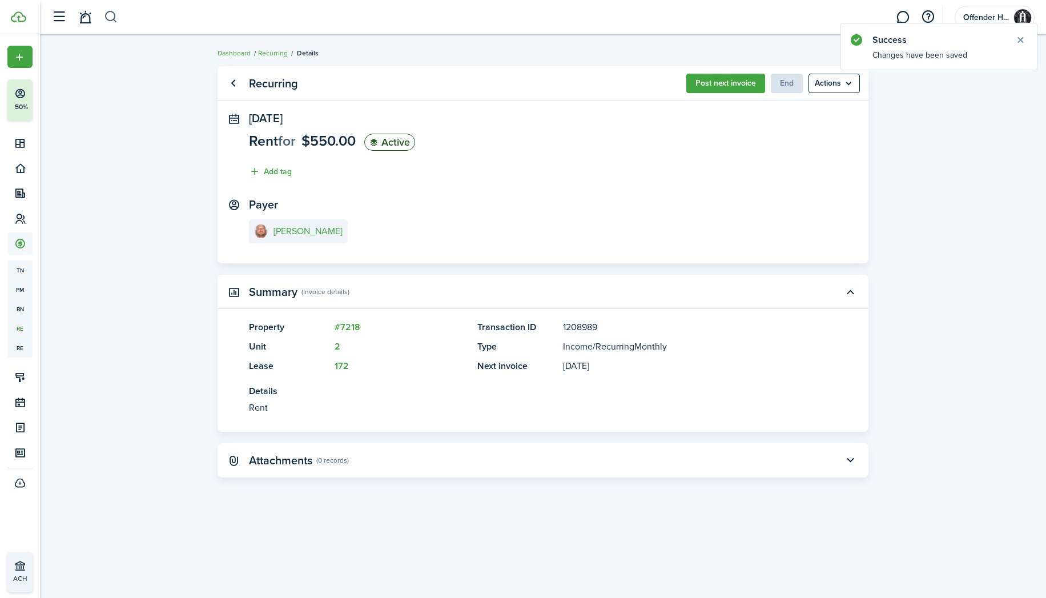
click at [114, 20] on button "button" at bounding box center [111, 16] width 14 height 19
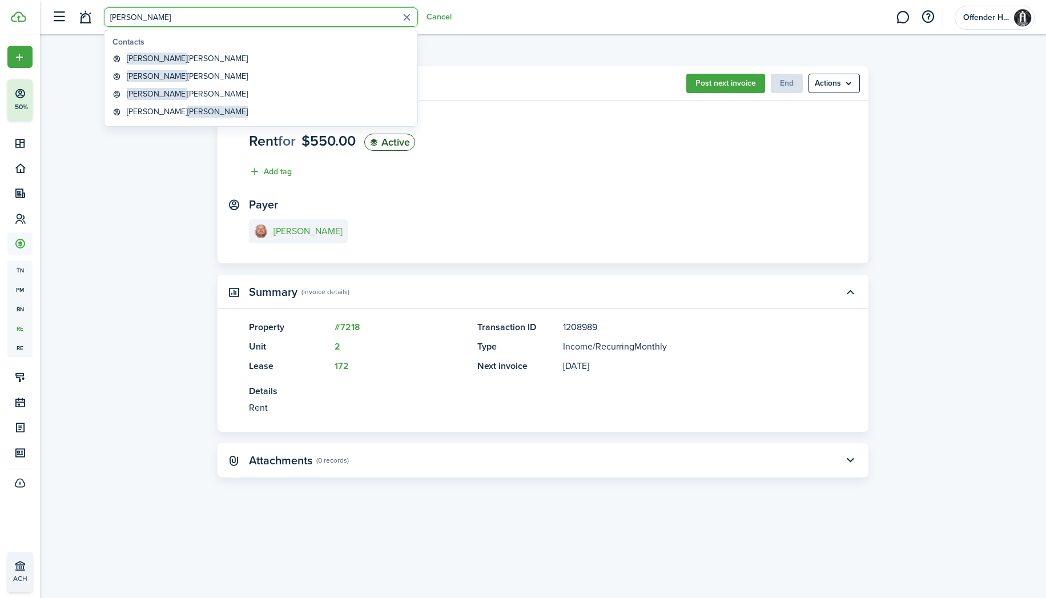
type input "John"
drag, startPoint x: 119, startPoint y: 37, endPoint x: 152, endPoint y: 71, distance: 47.2
click at [152, 71] on global-search-item-title "John Buico" at bounding box center [187, 76] width 121 height 12
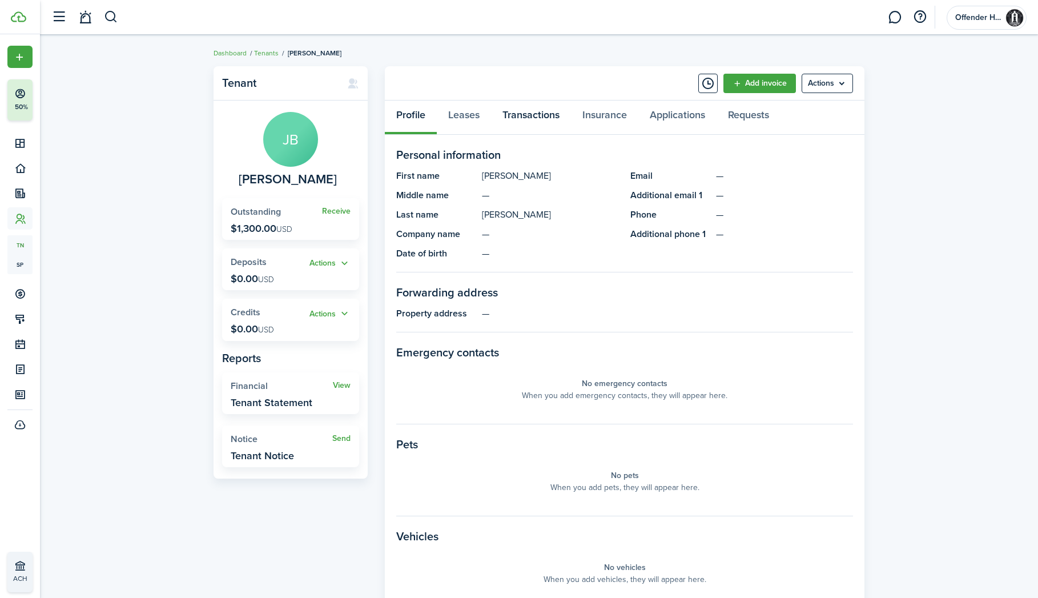
click at [534, 118] on link "Transactions" at bounding box center [531, 117] width 80 height 34
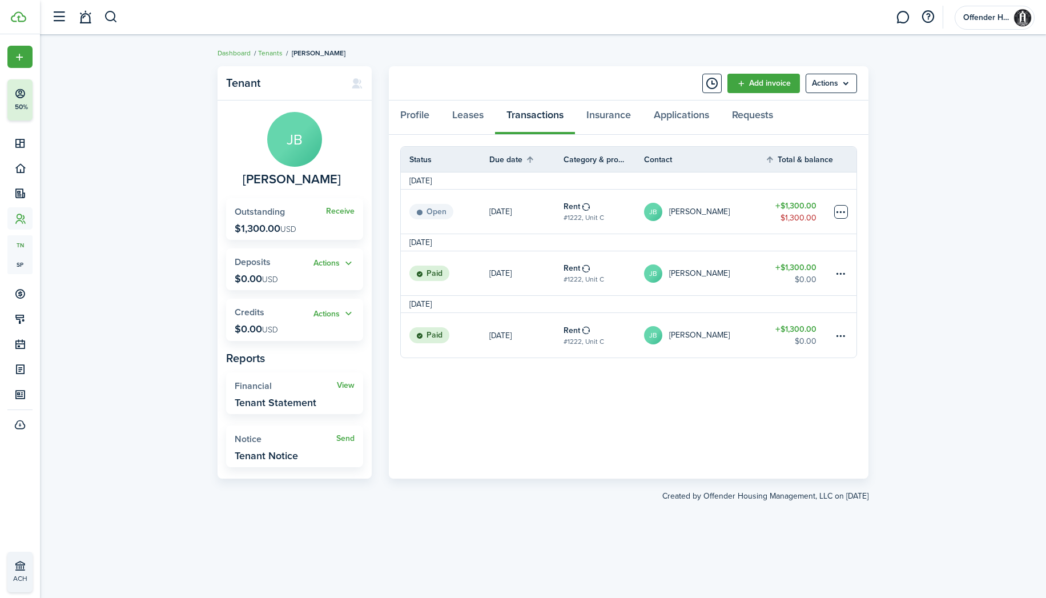
click at [841, 209] on table-menu-btn-icon at bounding box center [841, 212] width 14 height 14
click at [818, 256] on link "Mark as paid" at bounding box center [798, 253] width 100 height 19
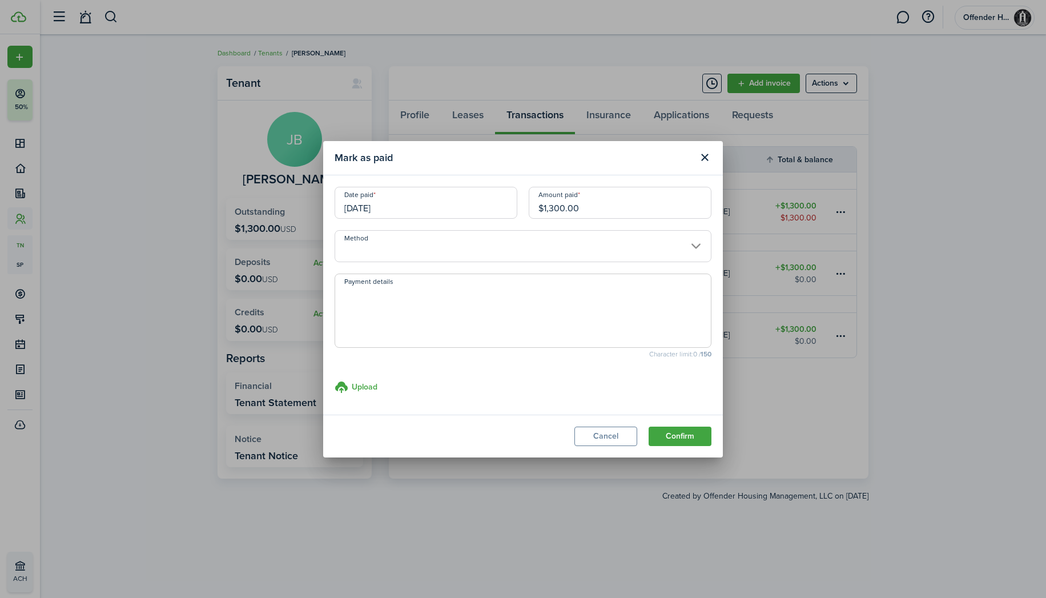
click at [422, 240] on input "Method" at bounding box center [522, 246] width 377 height 32
click at [434, 240] on input "Method" at bounding box center [522, 246] width 377 height 32
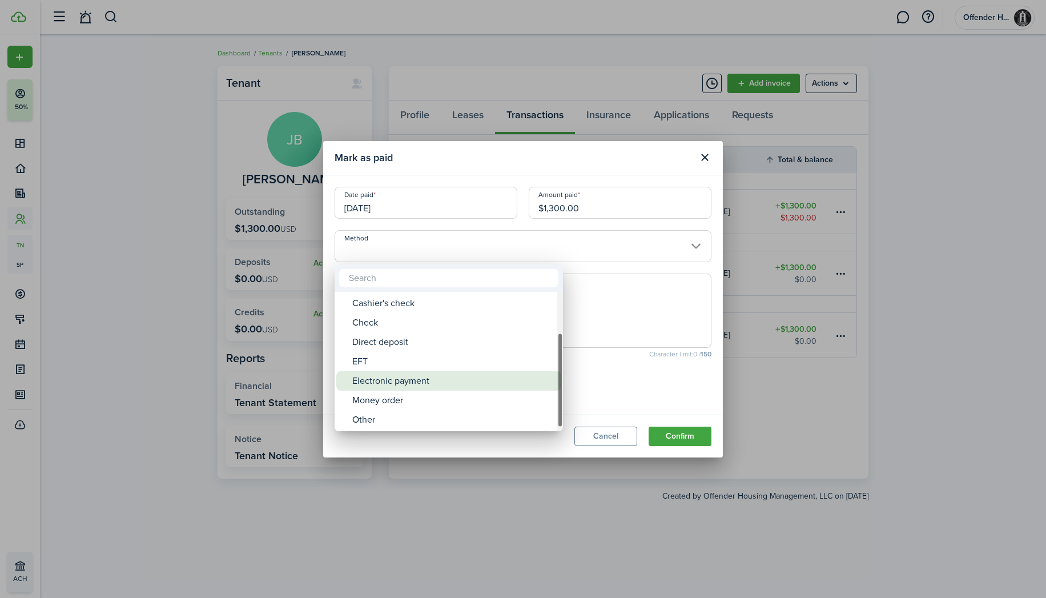
click at [426, 383] on div "Electronic payment" at bounding box center [453, 380] width 202 height 19
type input "Electronic payment"
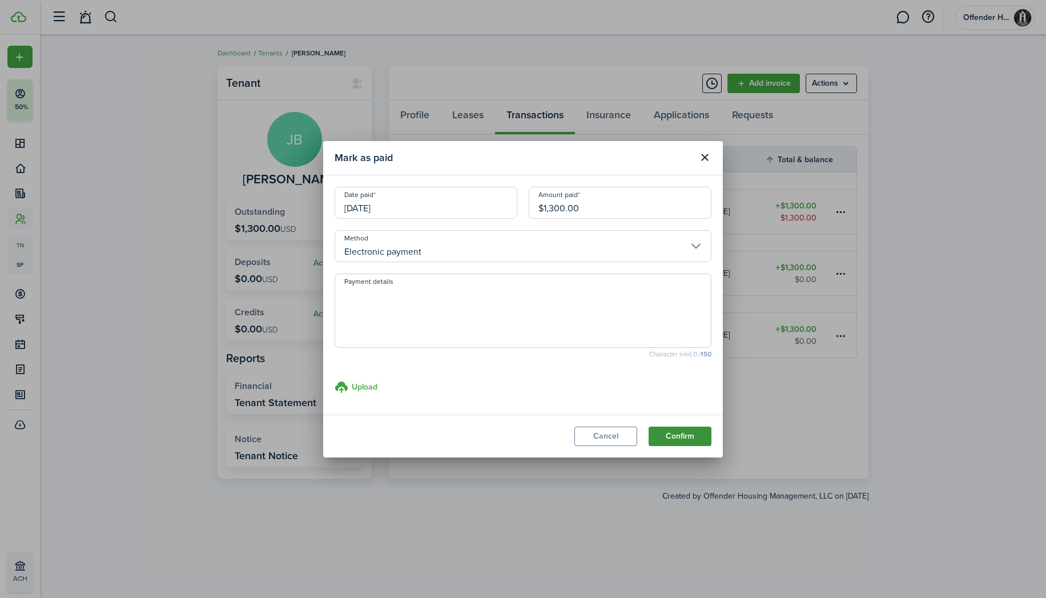
click at [673, 445] on button "Confirm" at bounding box center [679, 435] width 63 height 19
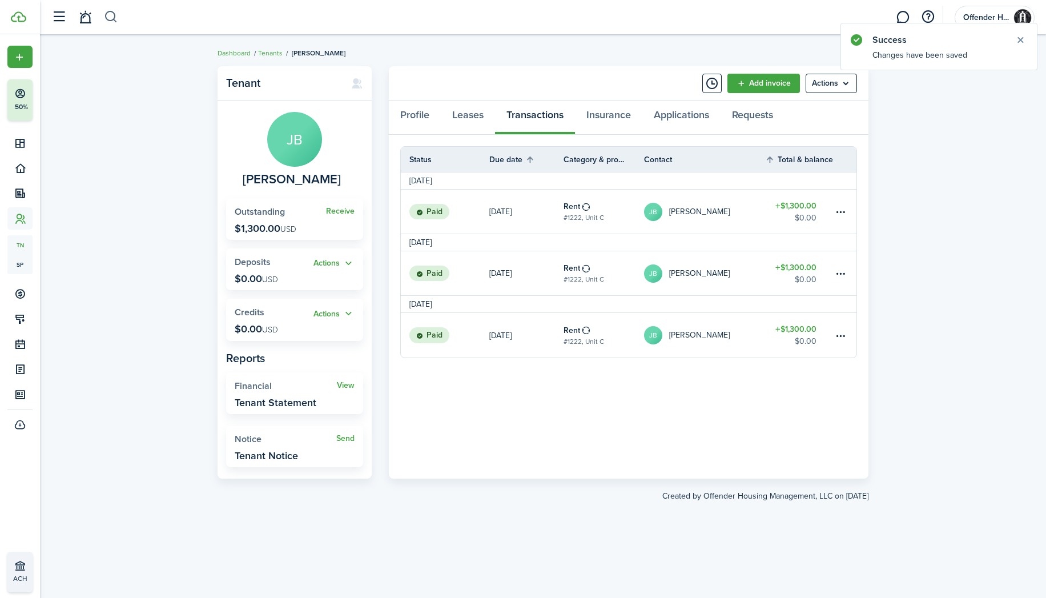
click at [108, 10] on button "button" at bounding box center [111, 16] width 14 height 19
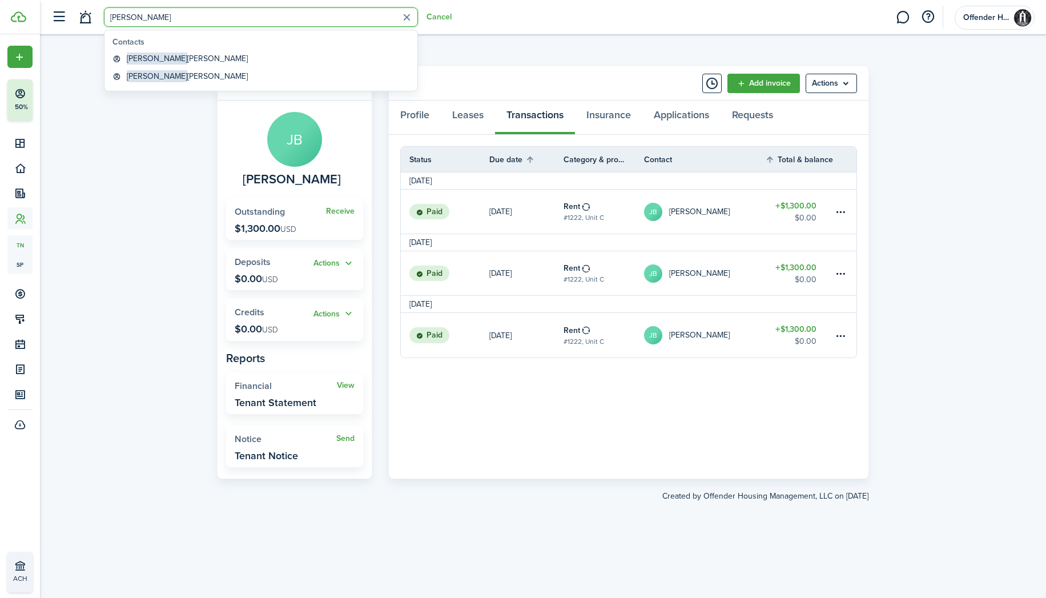
type input "Tyler"
drag, startPoint x: 114, startPoint y: 42, endPoint x: 160, endPoint y: 57, distance: 48.7
click at [160, 57] on global-search-item-title "Tyler Sanford" at bounding box center [187, 59] width 121 height 12
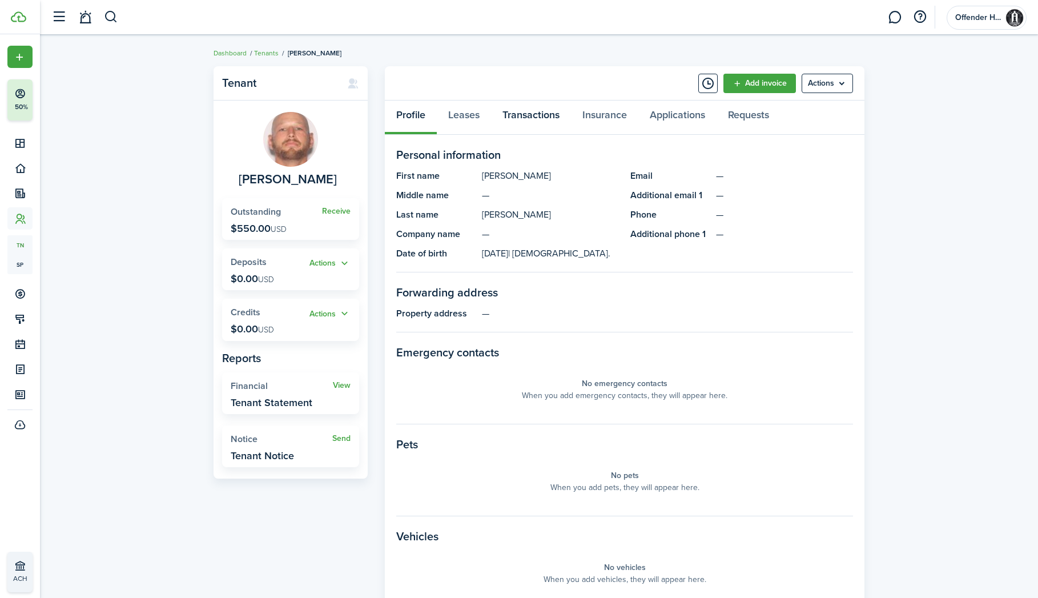
click at [527, 114] on link "Transactions" at bounding box center [531, 117] width 80 height 34
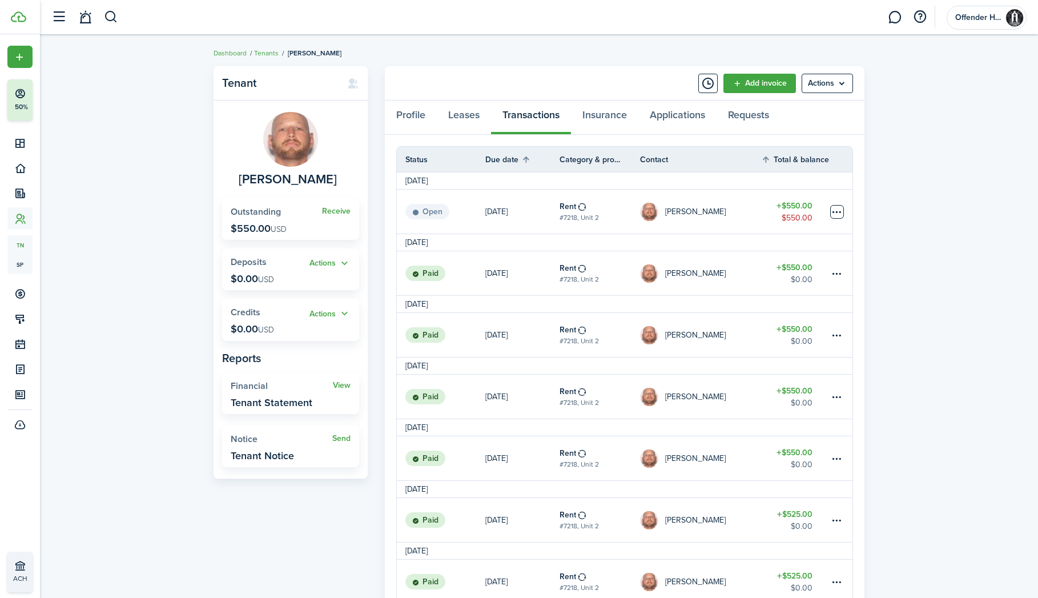
click at [836, 209] on table-menu-btn-icon at bounding box center [837, 212] width 14 height 14
click at [812, 251] on link "Mark as paid" at bounding box center [794, 253] width 100 height 19
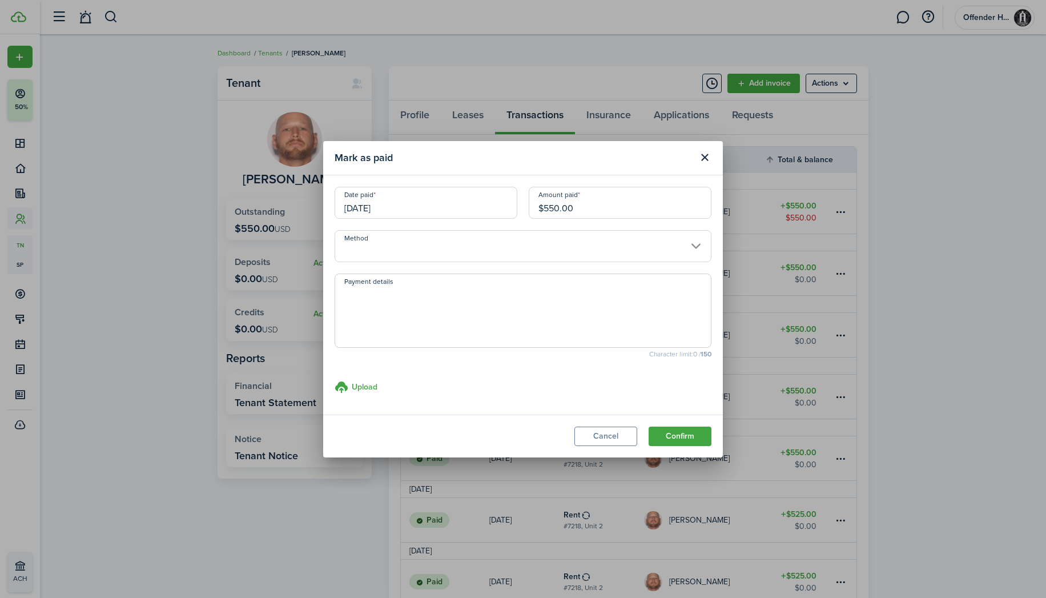
click at [570, 208] on input "$550.00" at bounding box center [619, 203] width 183 height 32
click at [519, 253] on input "Method" at bounding box center [522, 246] width 377 height 32
type input "$300.00"
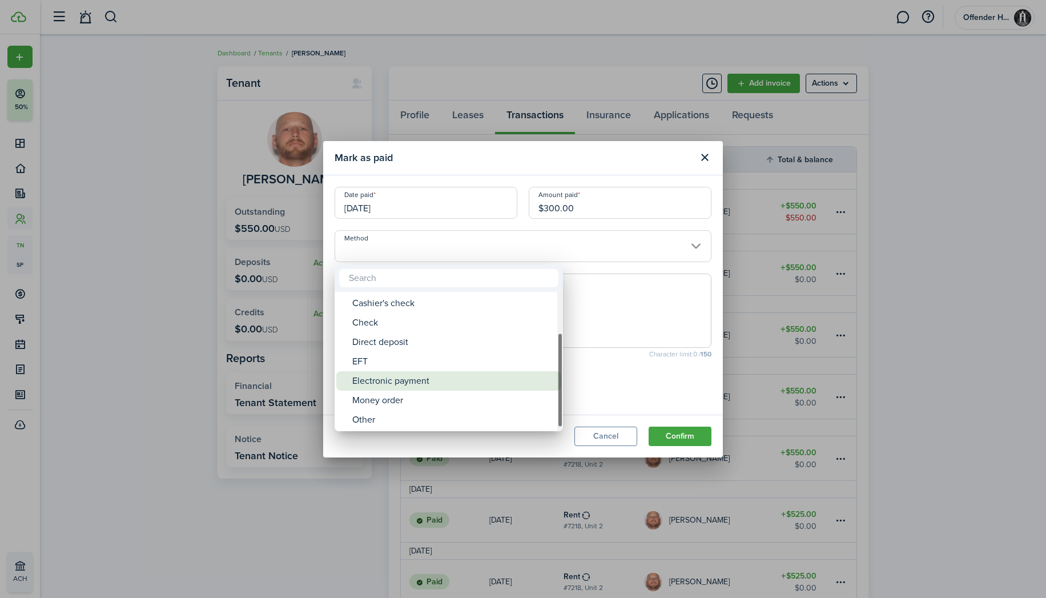
click at [476, 373] on div "Electronic payment" at bounding box center [453, 380] width 202 height 19
type input "Electronic payment"
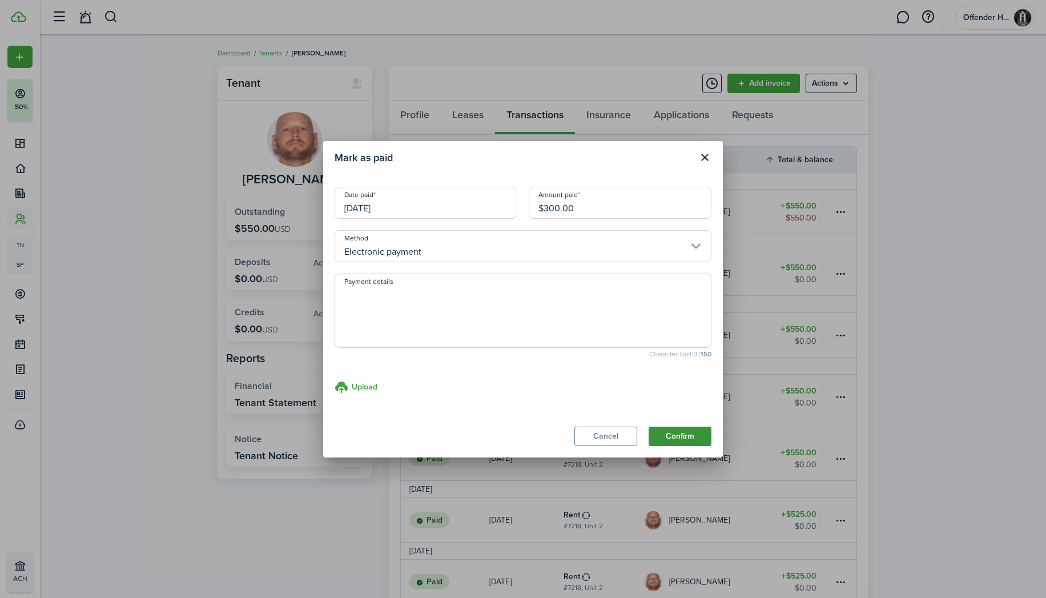
click at [674, 435] on button "Confirm" at bounding box center [679, 435] width 63 height 19
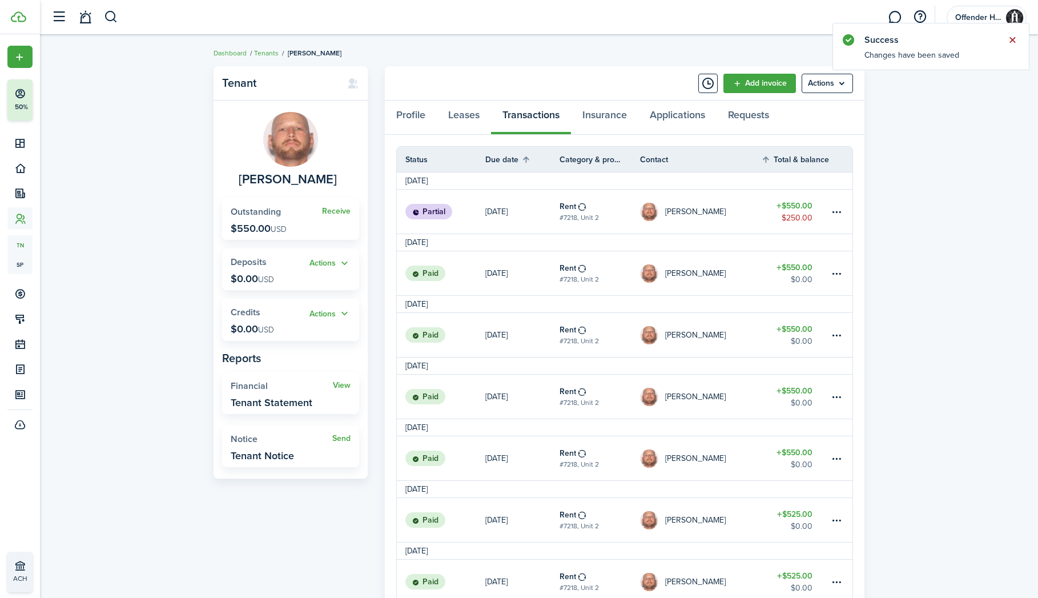
click at [1014, 41] on button "Close notify" at bounding box center [1012, 40] width 16 height 16
